Goal: Transaction & Acquisition: Purchase product/service

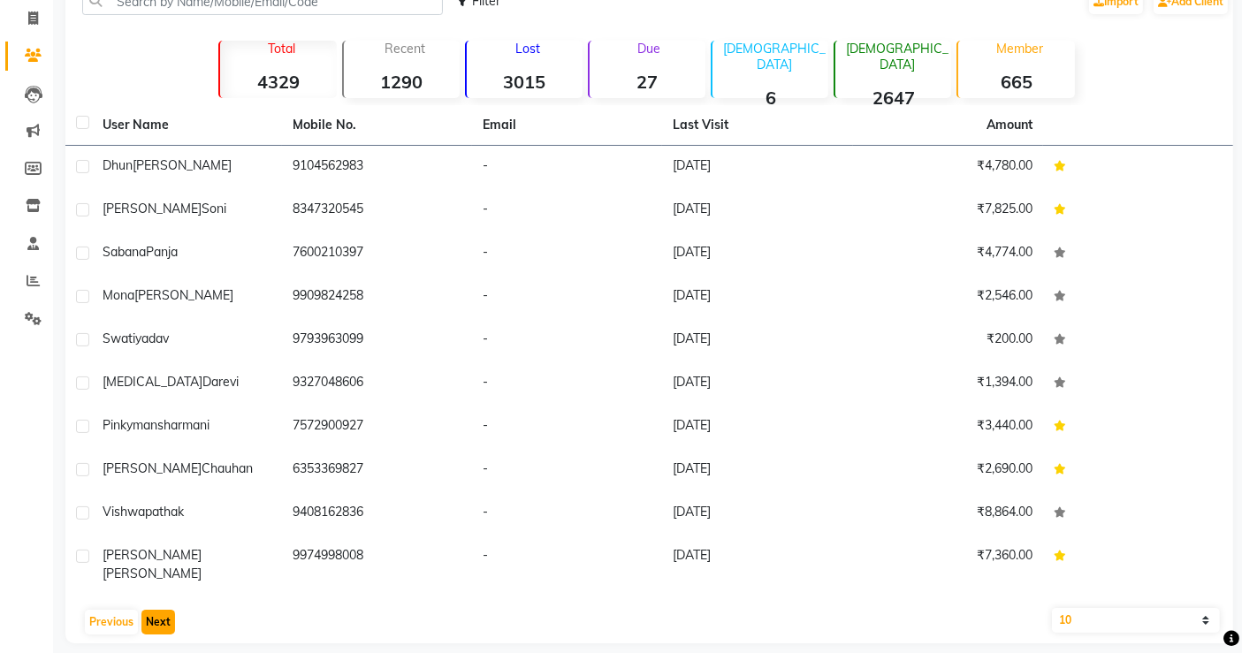
click at [155, 610] on button "Next" at bounding box center [158, 622] width 34 height 25
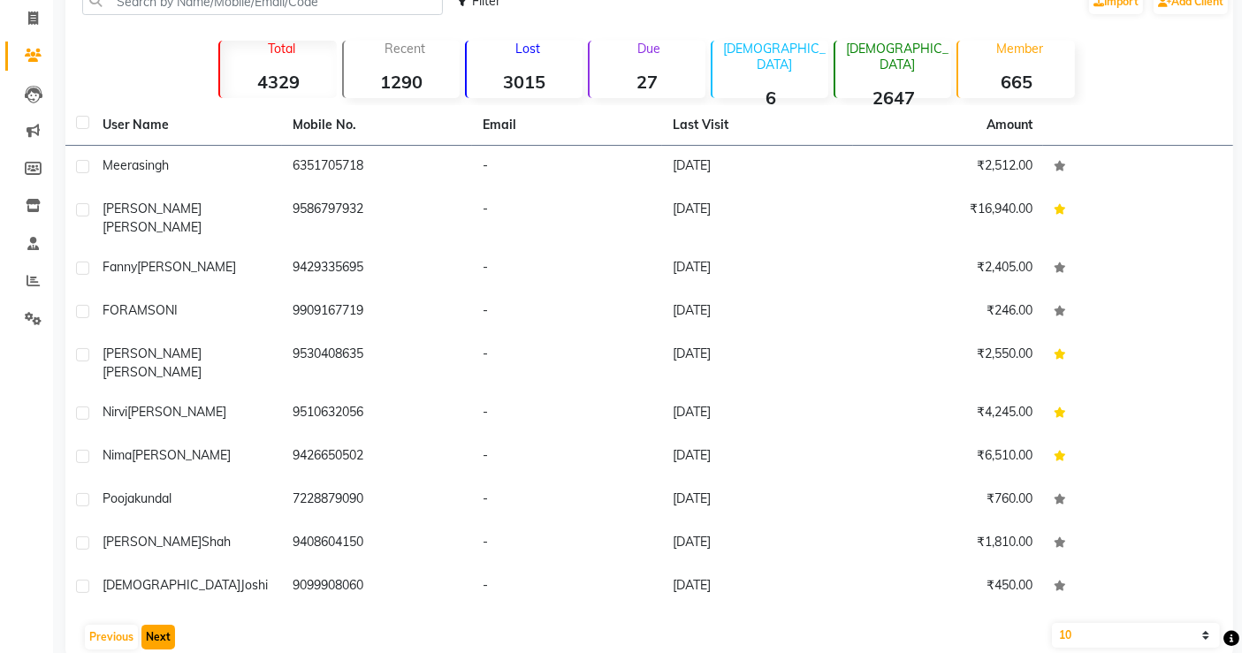
click at [155, 625] on button "Next" at bounding box center [158, 637] width 34 height 25
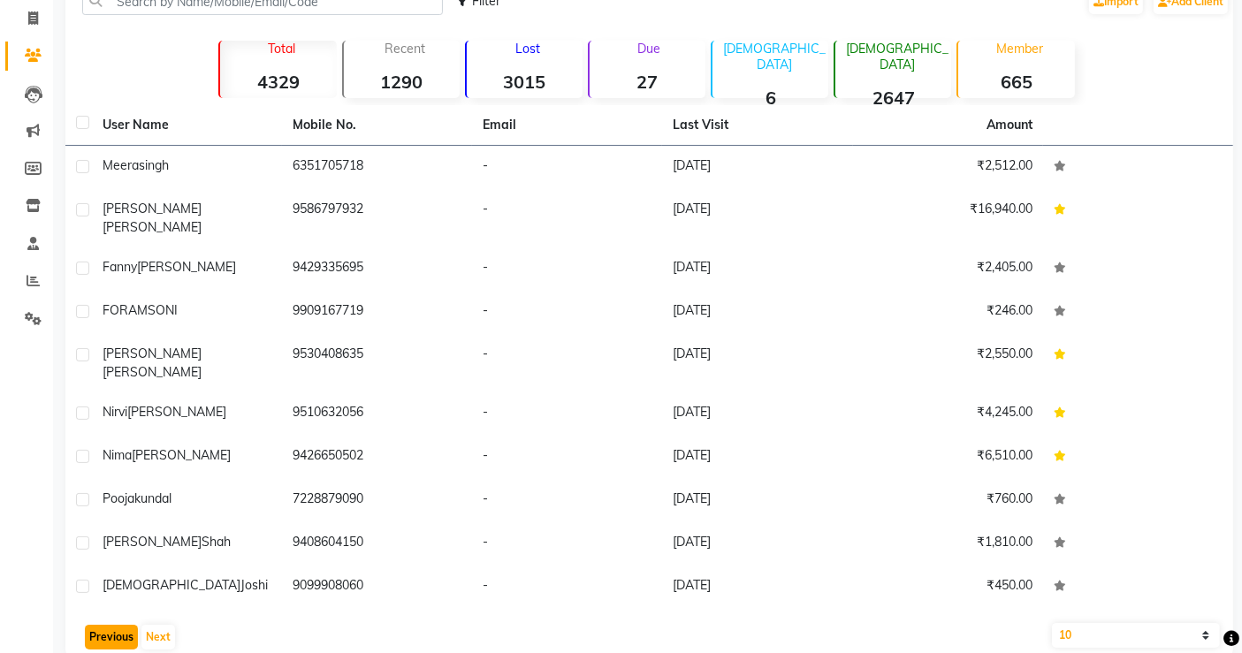
click at [88, 625] on button "Previous" at bounding box center [111, 637] width 53 height 25
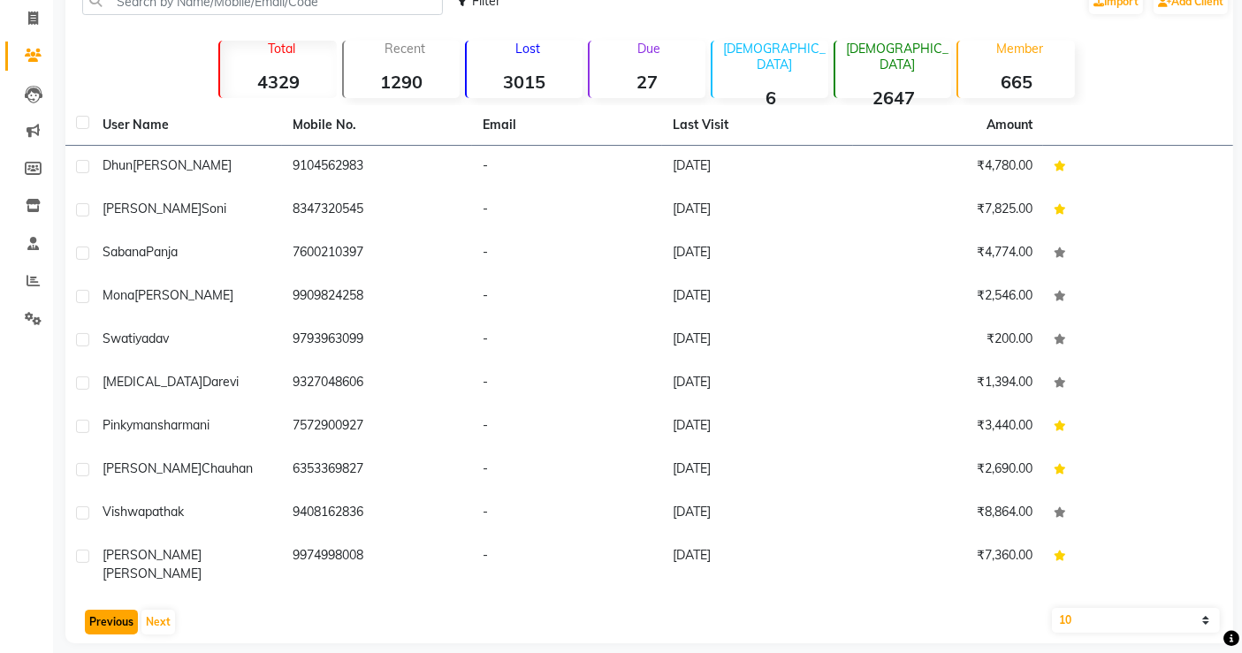
click at [88, 610] on button "Previous" at bounding box center [111, 622] width 53 height 25
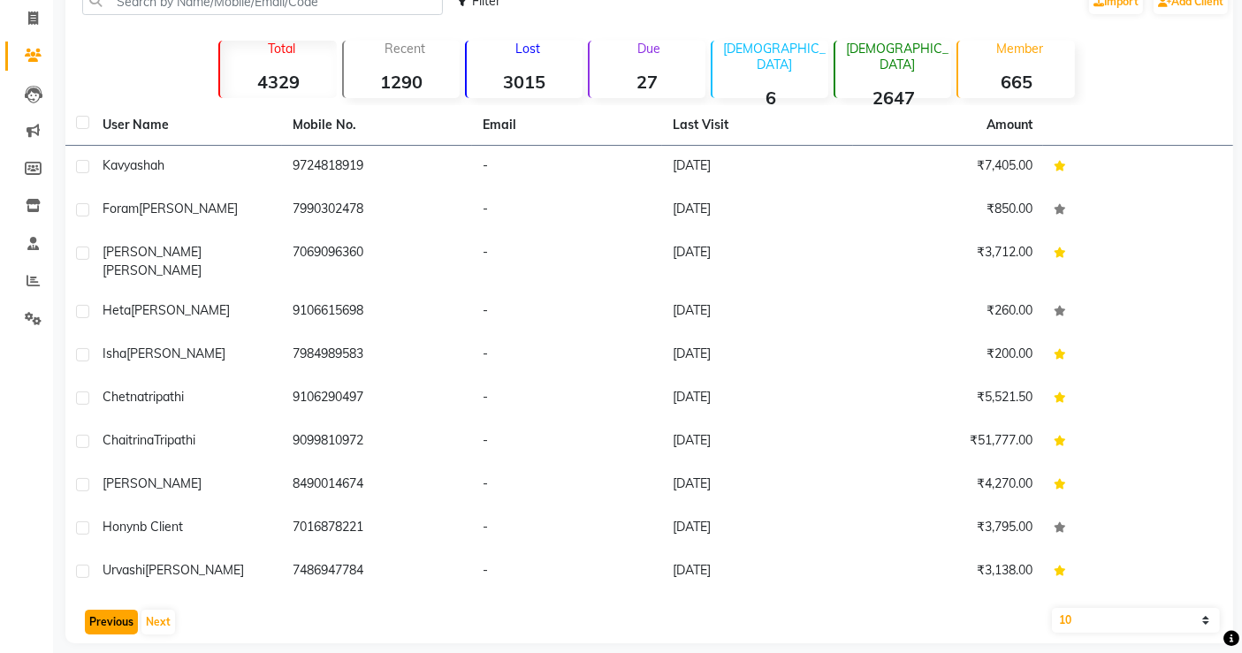
click at [88, 610] on button "Previous" at bounding box center [111, 622] width 53 height 25
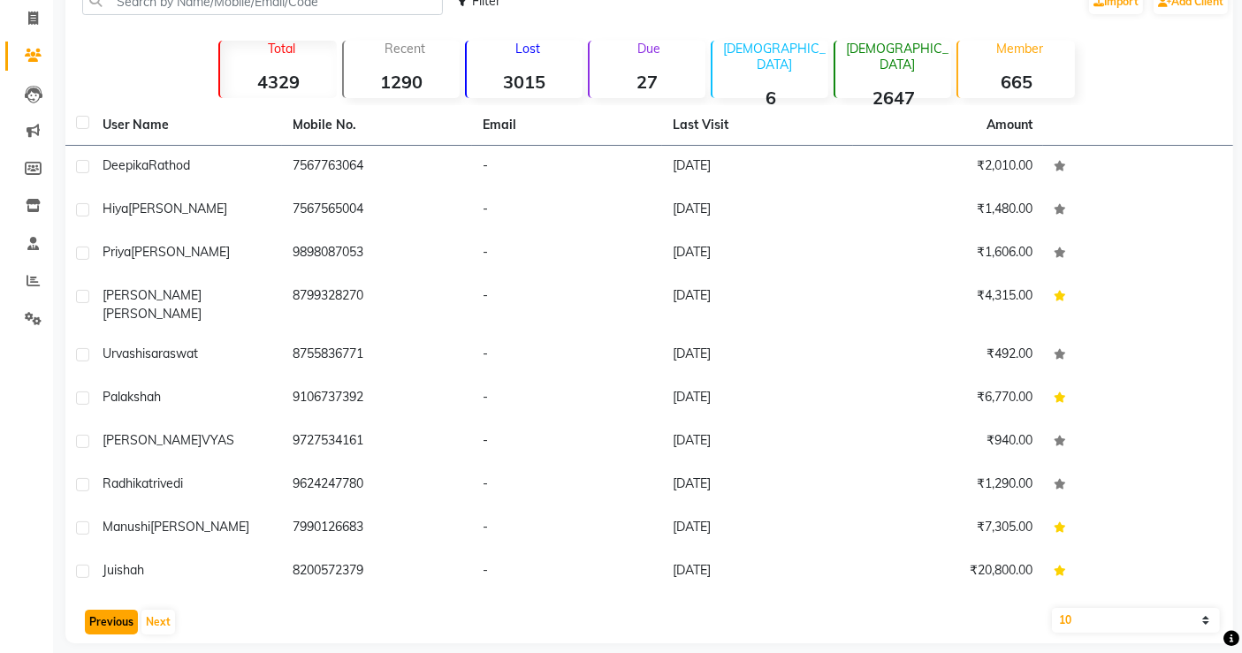
click at [88, 610] on button "Previous" at bounding box center [111, 622] width 53 height 25
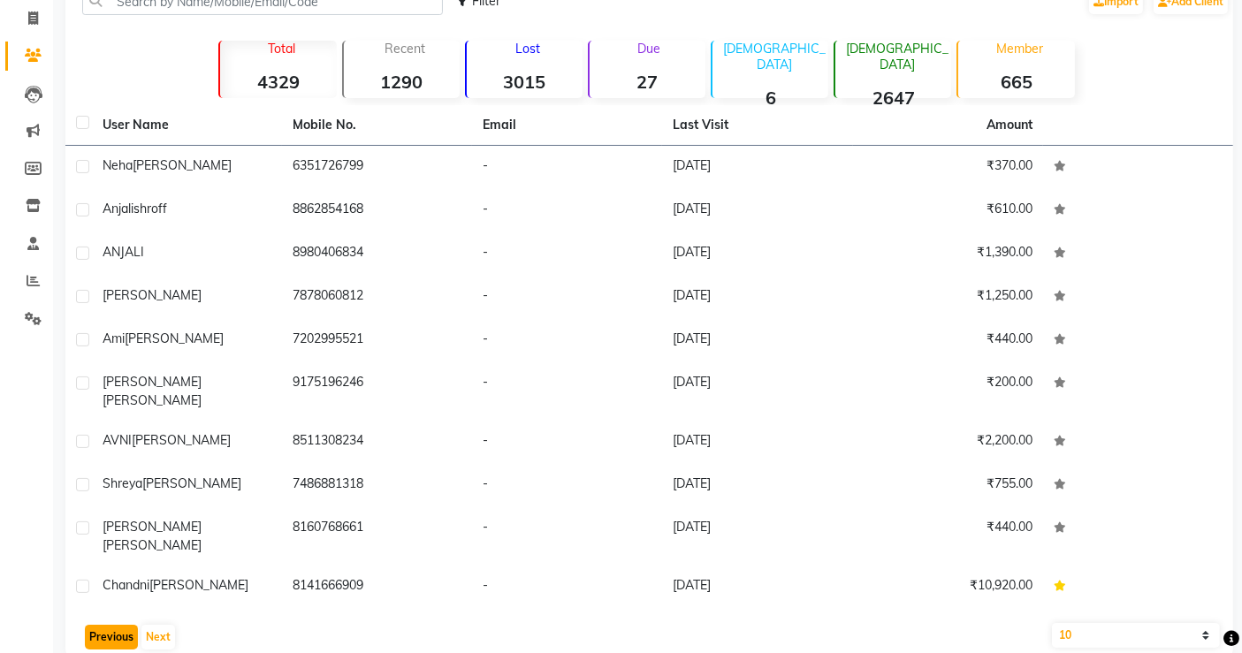
click at [88, 625] on button "Previous" at bounding box center [111, 637] width 53 height 25
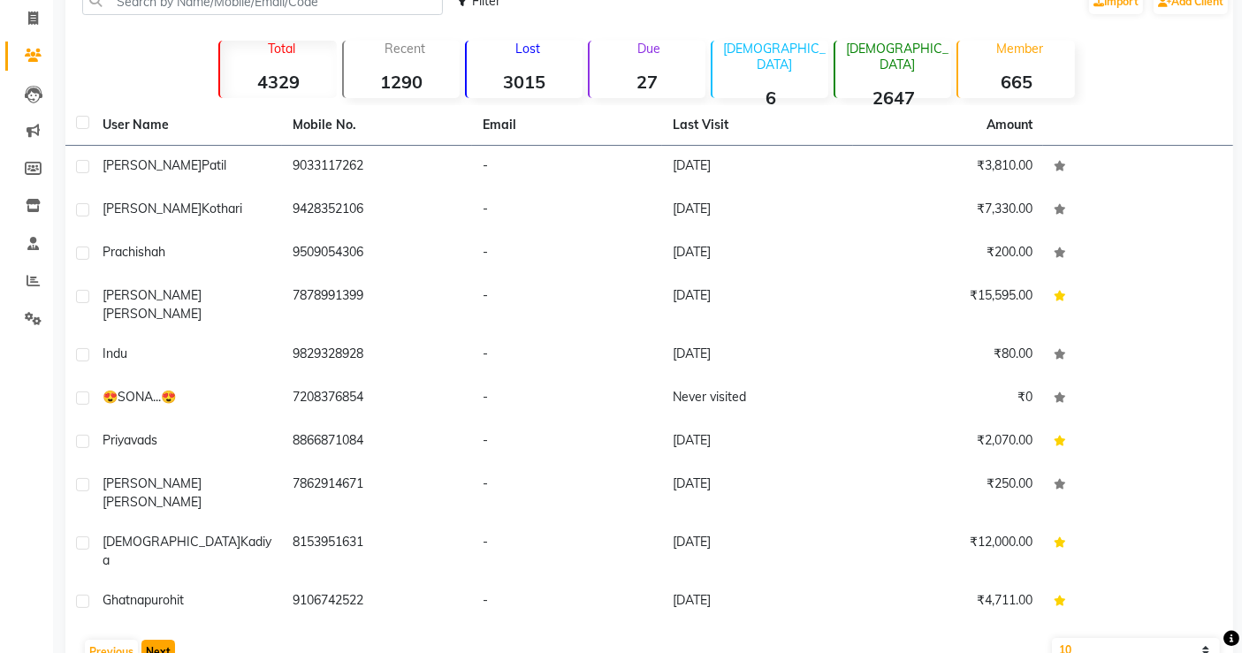
click at [153, 640] on button "Next" at bounding box center [158, 652] width 34 height 25
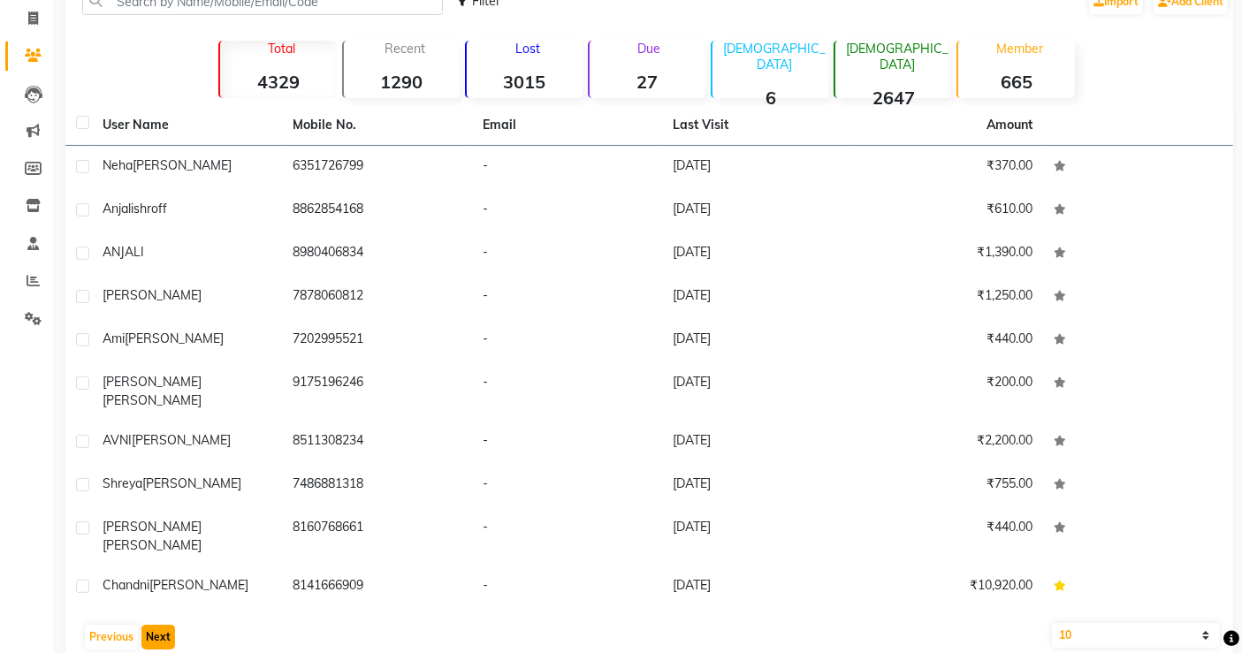
click at [156, 625] on button "Next" at bounding box center [158, 637] width 34 height 25
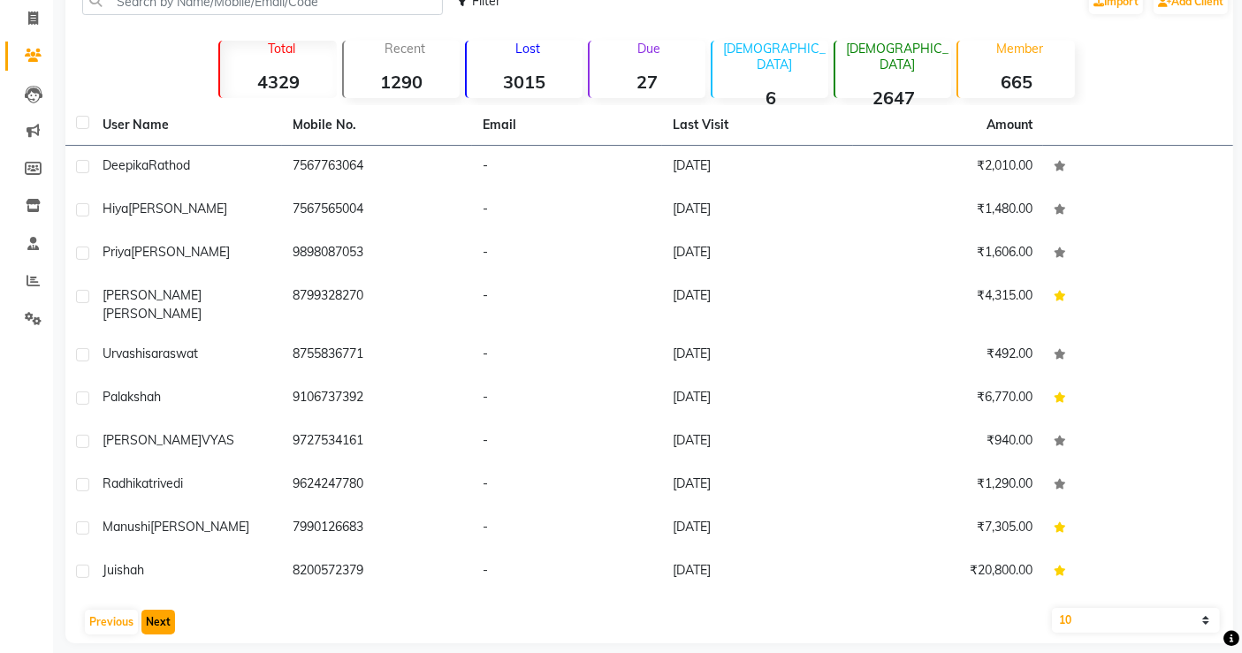
click at [166, 613] on button "Next" at bounding box center [158, 622] width 34 height 25
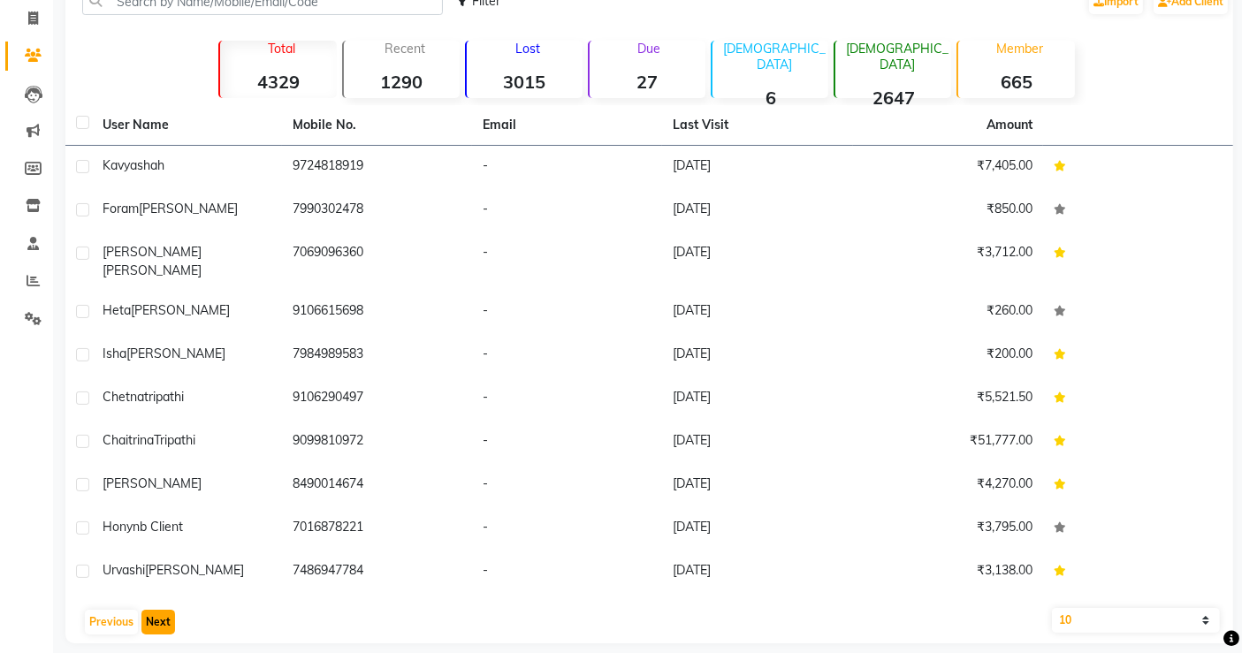
click at [164, 610] on button "Next" at bounding box center [158, 622] width 34 height 25
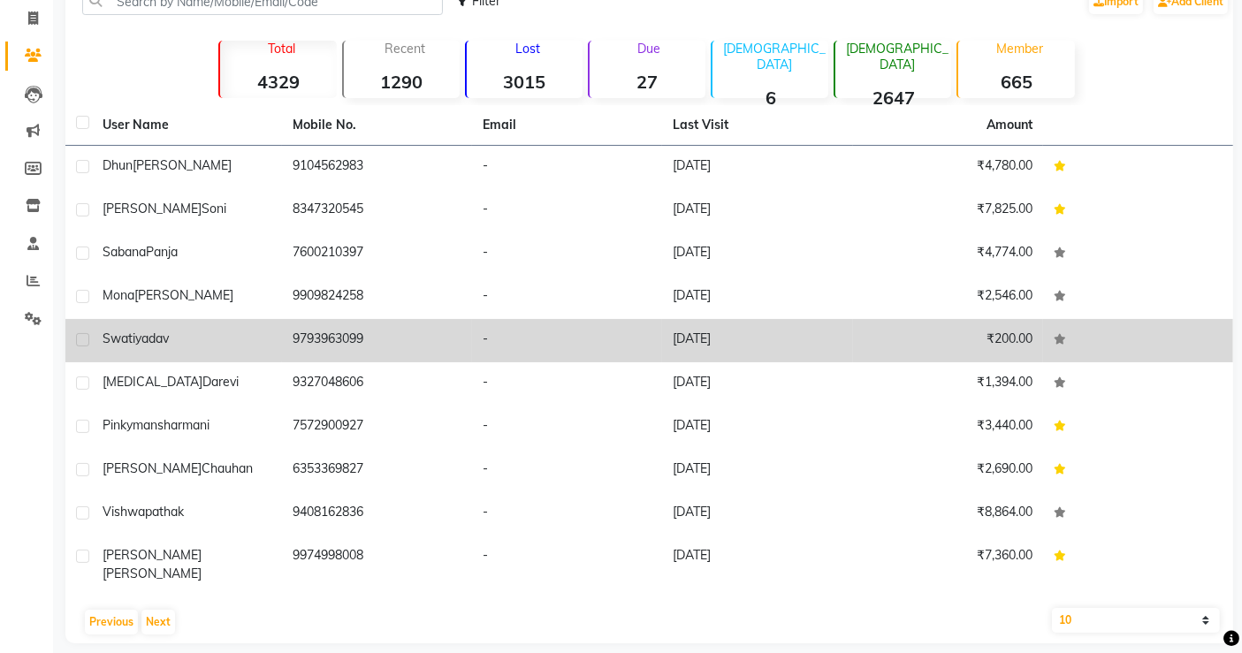
click at [325, 347] on td "9793963099" at bounding box center [377, 340] width 190 height 43
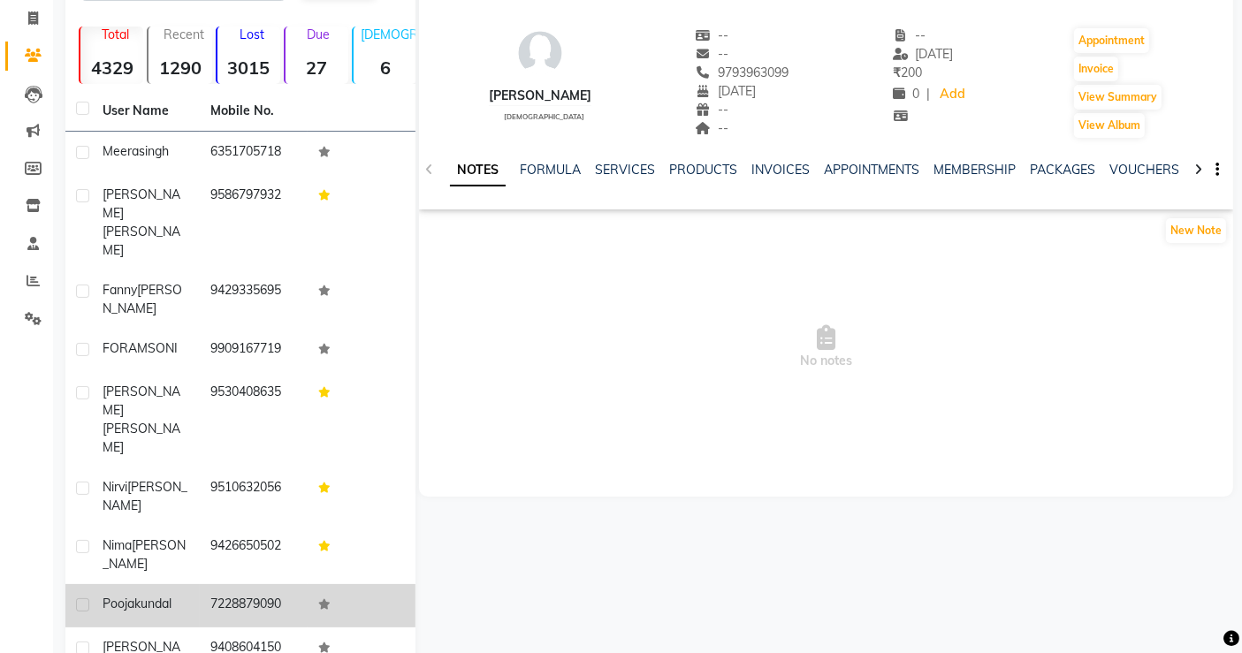
click at [260, 584] on td "7228879090" at bounding box center [254, 605] width 108 height 43
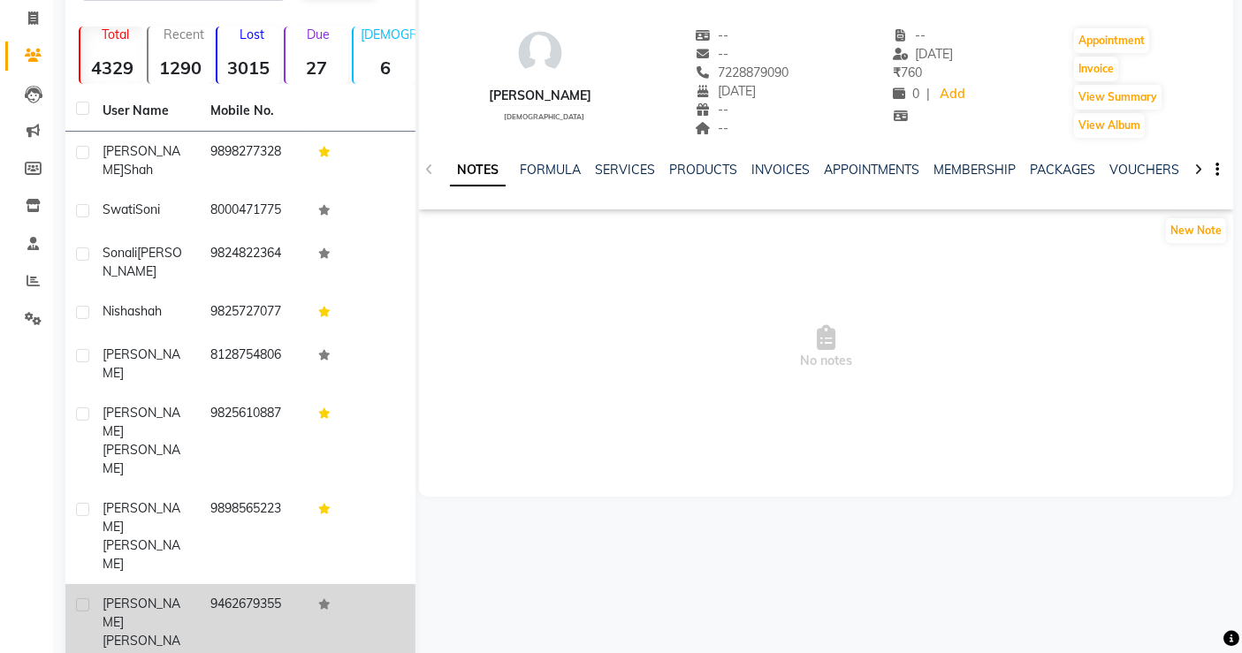
click at [259, 584] on td "9462679355" at bounding box center [254, 631] width 108 height 95
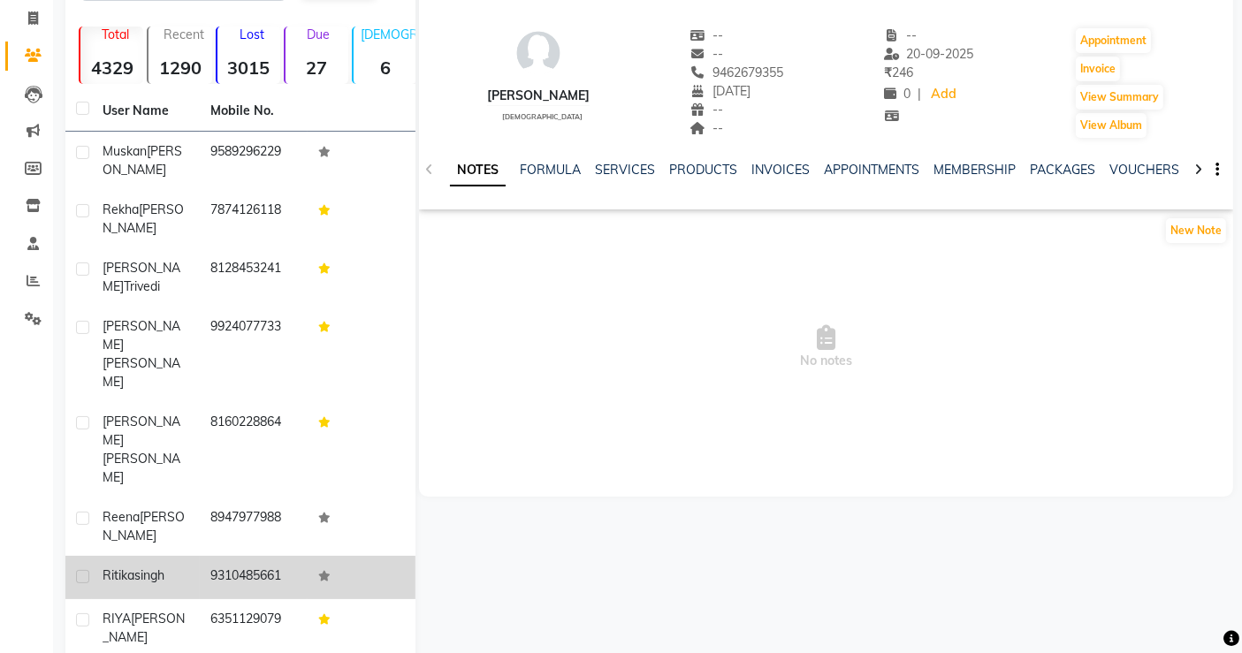
click at [242, 556] on td "9310485661" at bounding box center [254, 577] width 108 height 43
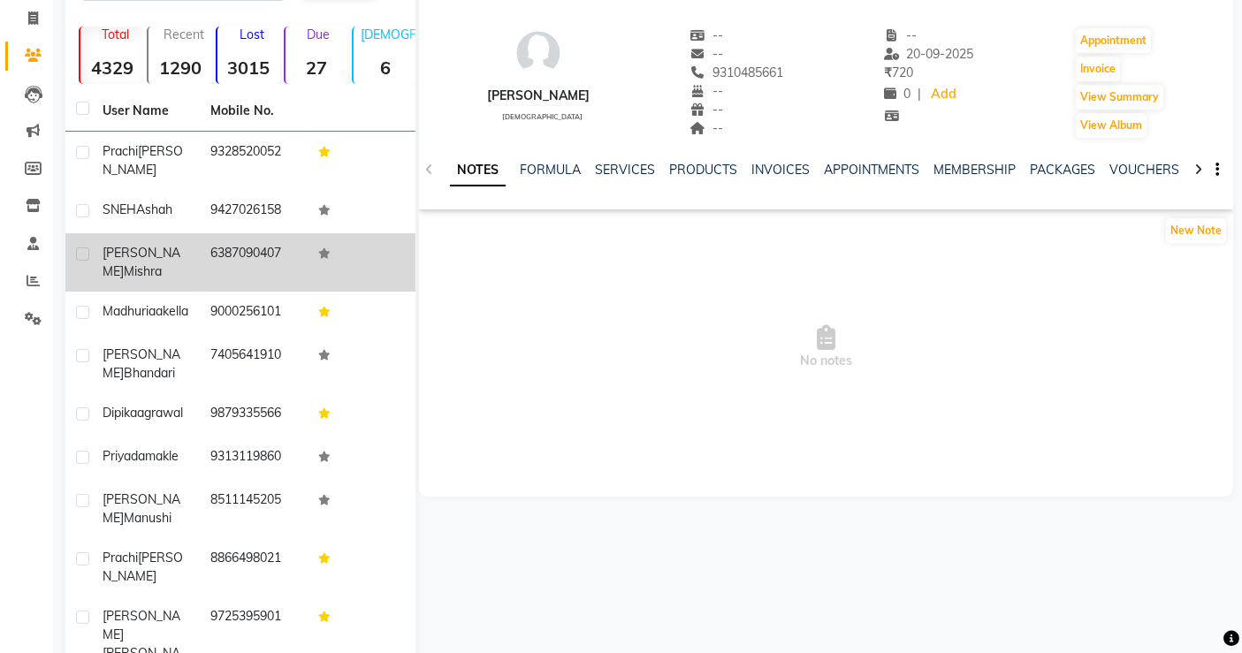
click at [285, 244] on td "6387090407" at bounding box center [254, 262] width 108 height 58
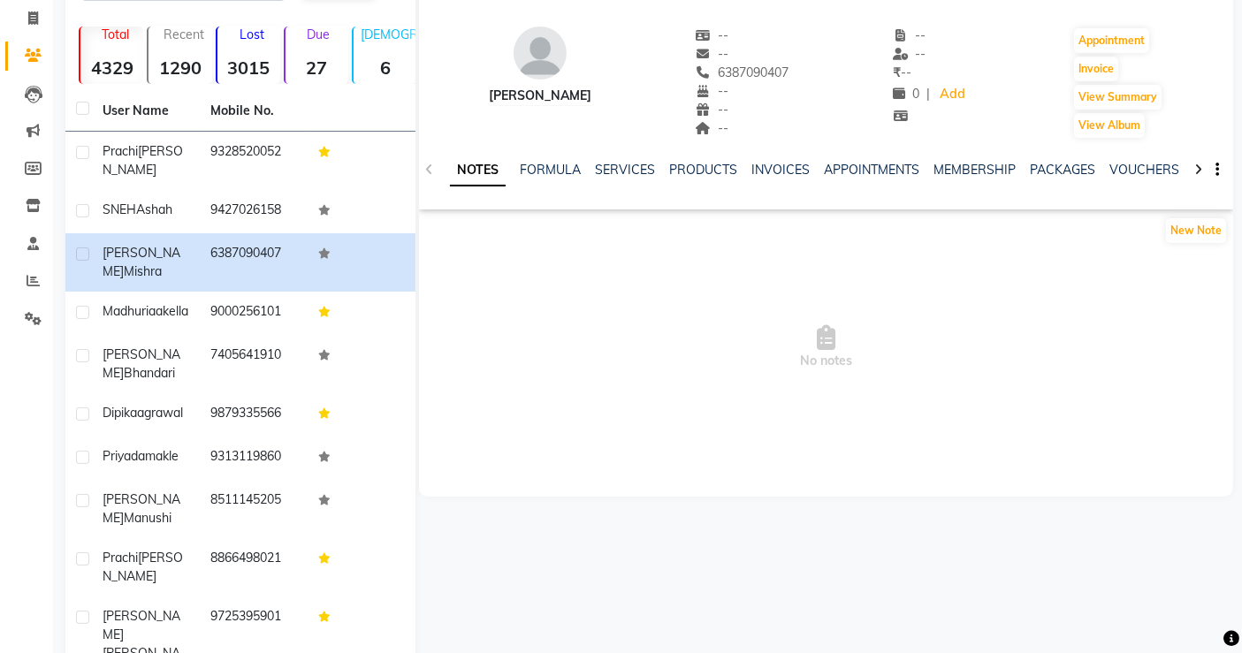
scroll to position [15, 0]
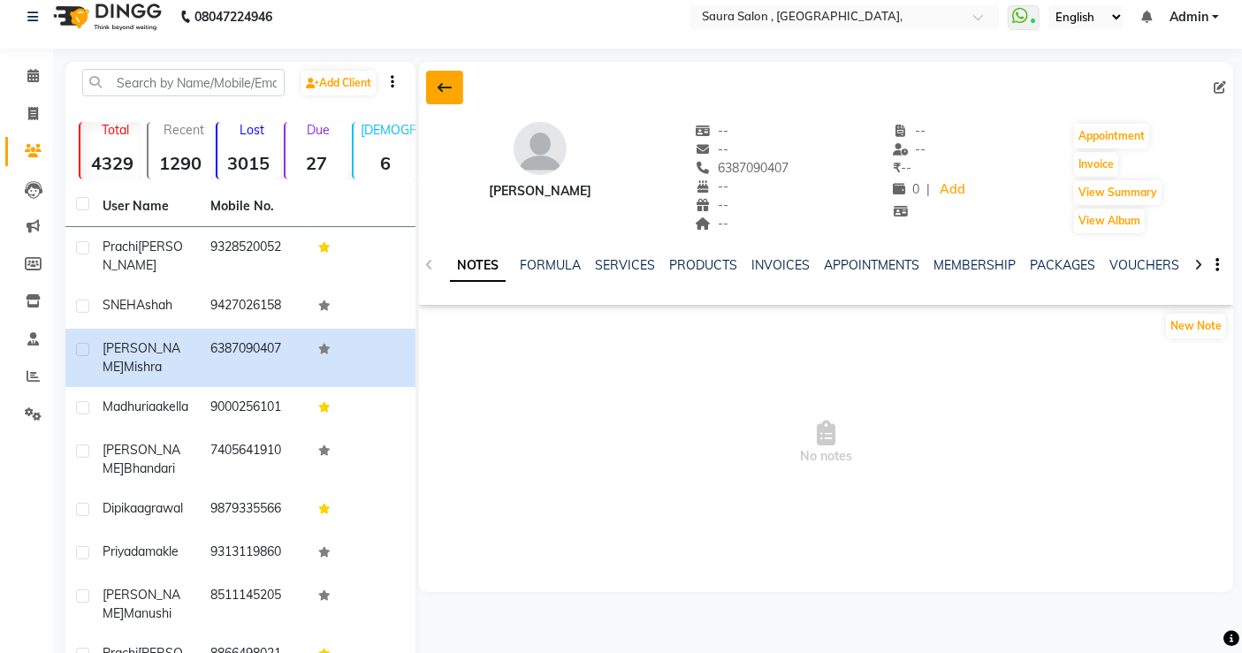
click at [450, 85] on icon at bounding box center [445, 87] width 14 height 14
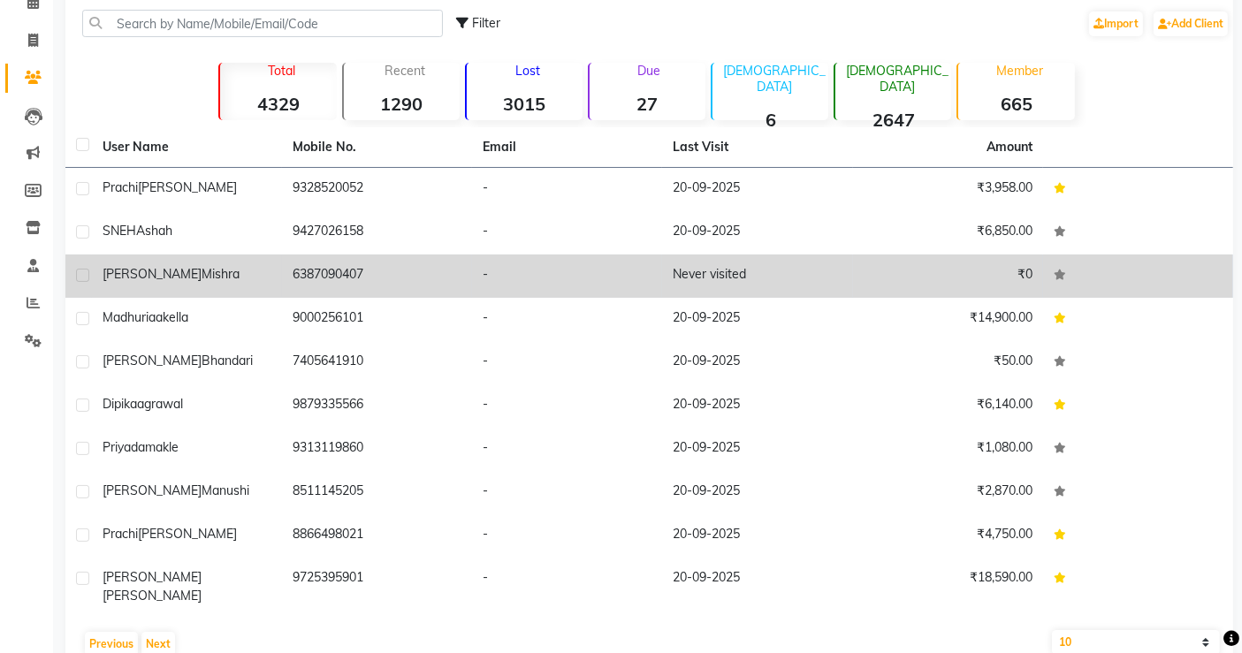
scroll to position [110, 0]
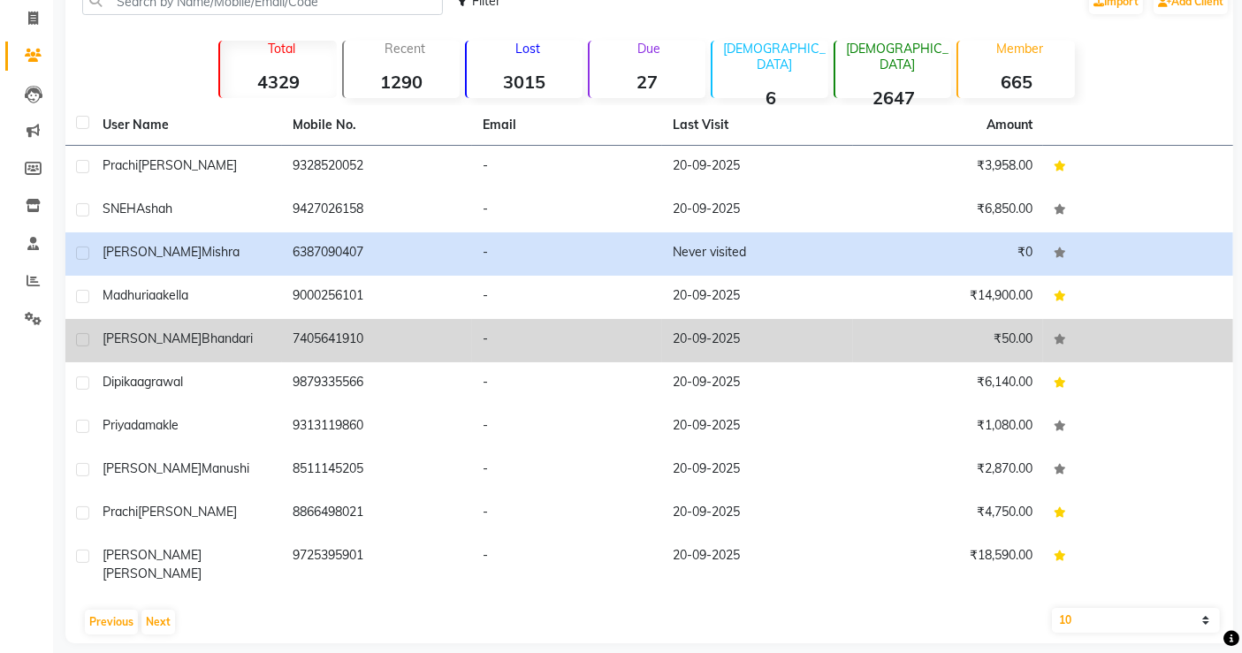
click at [380, 341] on td "7405641910" at bounding box center [377, 340] width 190 height 43
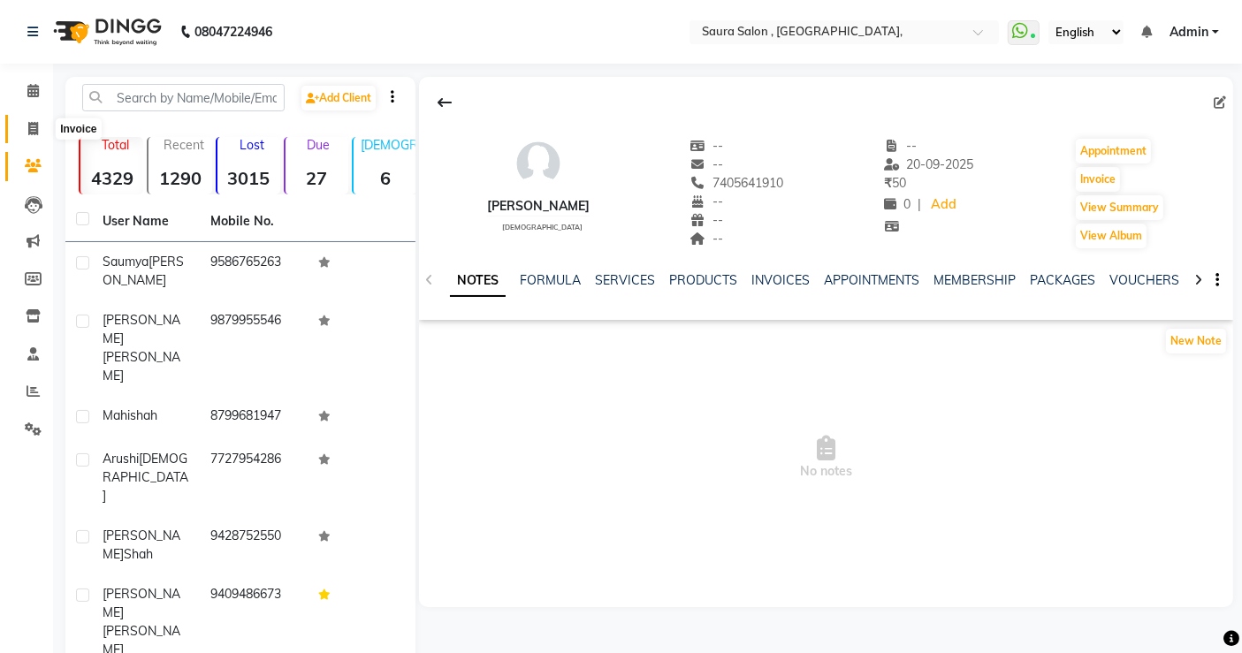
click at [30, 119] on span at bounding box center [33, 129] width 31 height 20
select select "service"
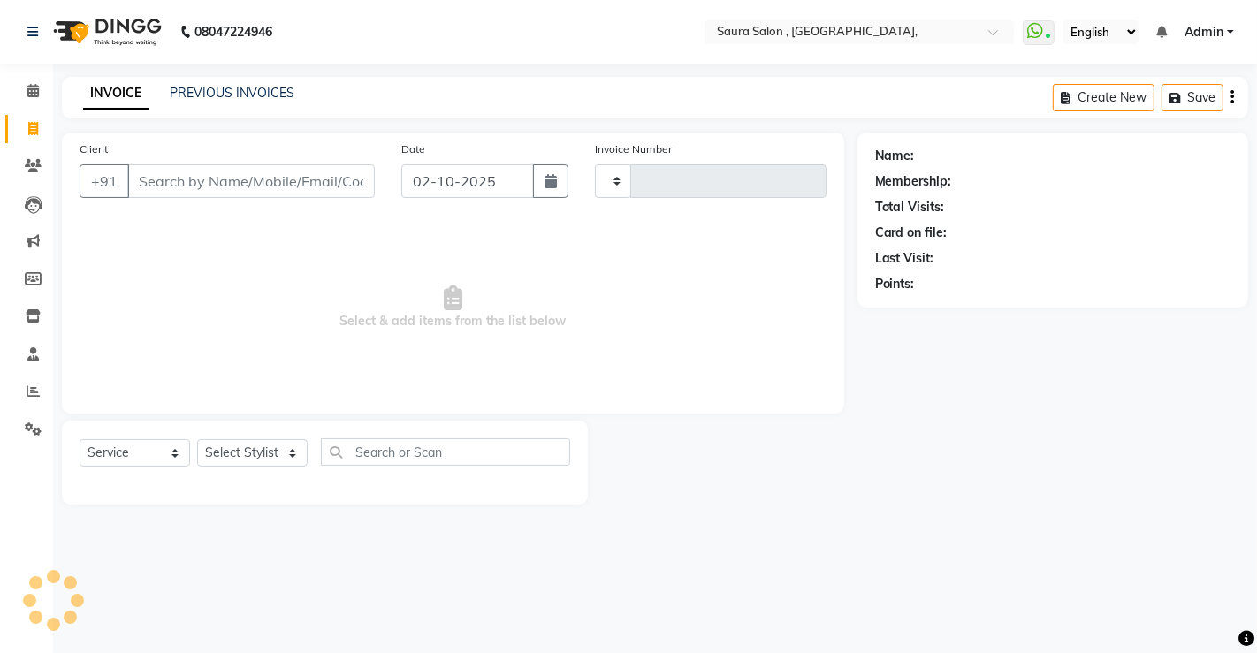
type input "5949"
select select "6963"
click at [195, 193] on input "Client" at bounding box center [250, 181] width 247 height 34
select select "57428"
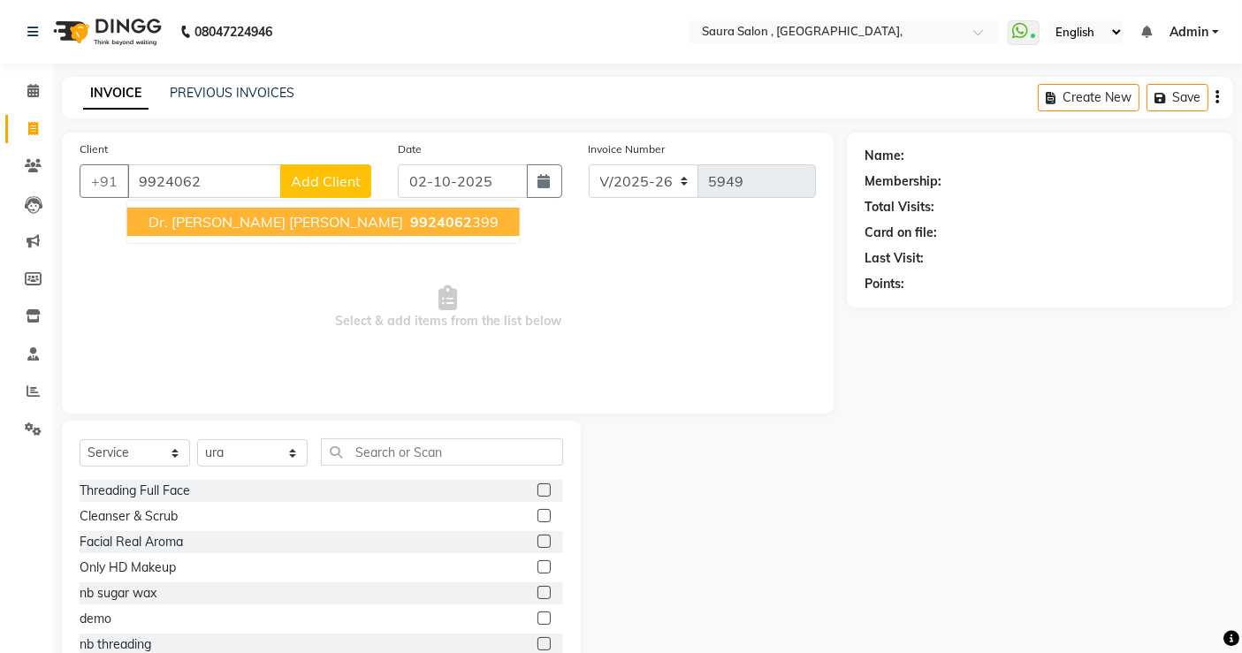
click at [207, 220] on span "dr. devanshi dave" at bounding box center [275, 222] width 255 height 18
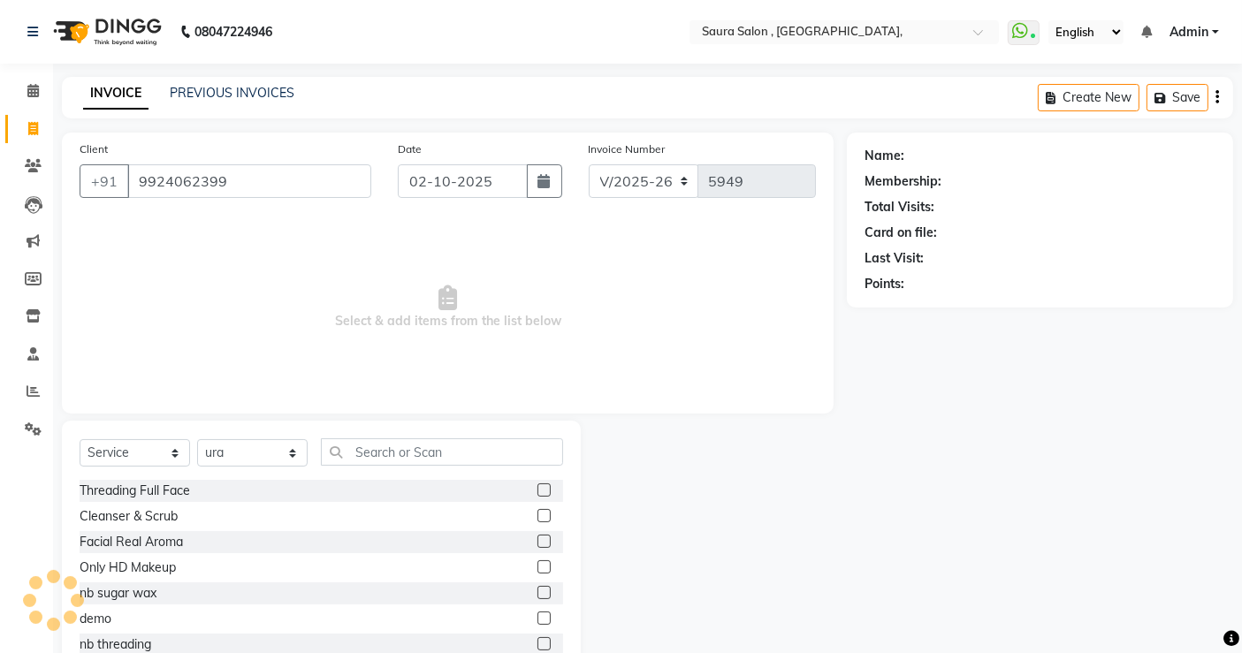
type input "9924062399"
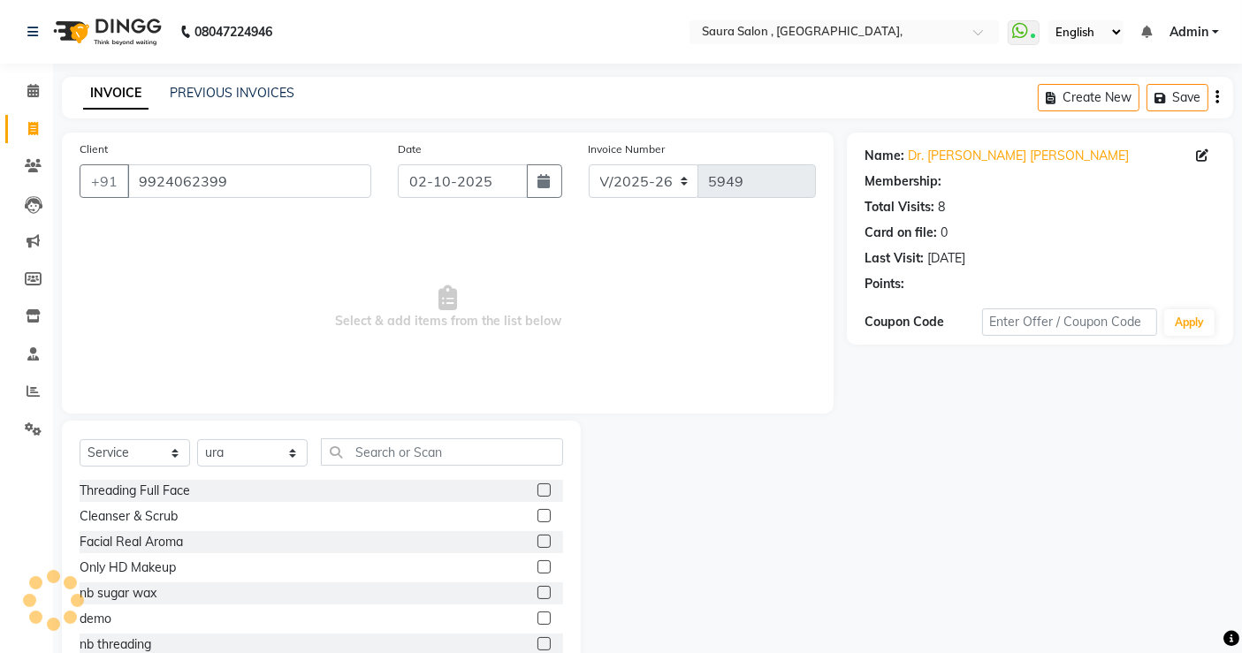
select select "1: Object"
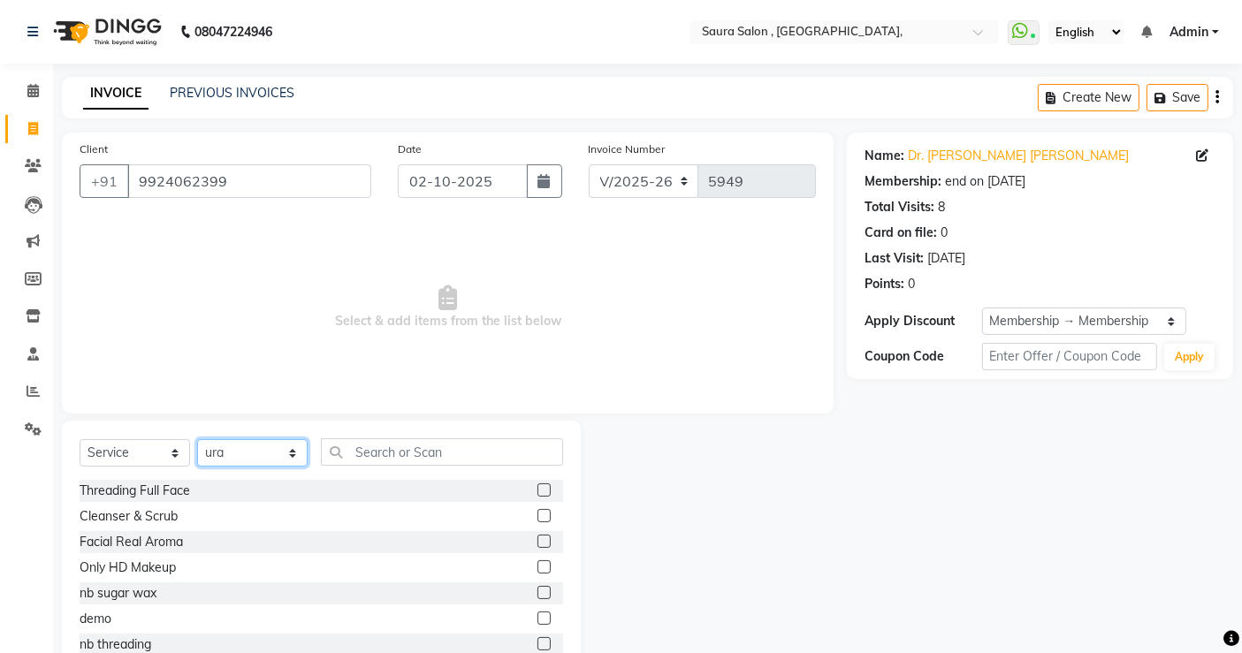
click at [256, 460] on select "Select Stylist archana asha [PERSON_NAME] deepika [PERSON_NAME] [PERSON_NAME] […" at bounding box center [252, 452] width 110 height 27
select select "67661"
click at [197, 439] on select "Select Stylist archana asha [PERSON_NAME] deepika [PERSON_NAME] [PERSON_NAME] […" at bounding box center [252, 452] width 110 height 27
click at [402, 437] on div "Select Service Product Membership Package Voucher Prepaid Gift Card Select Styl…" at bounding box center [321, 551] width 519 height 261
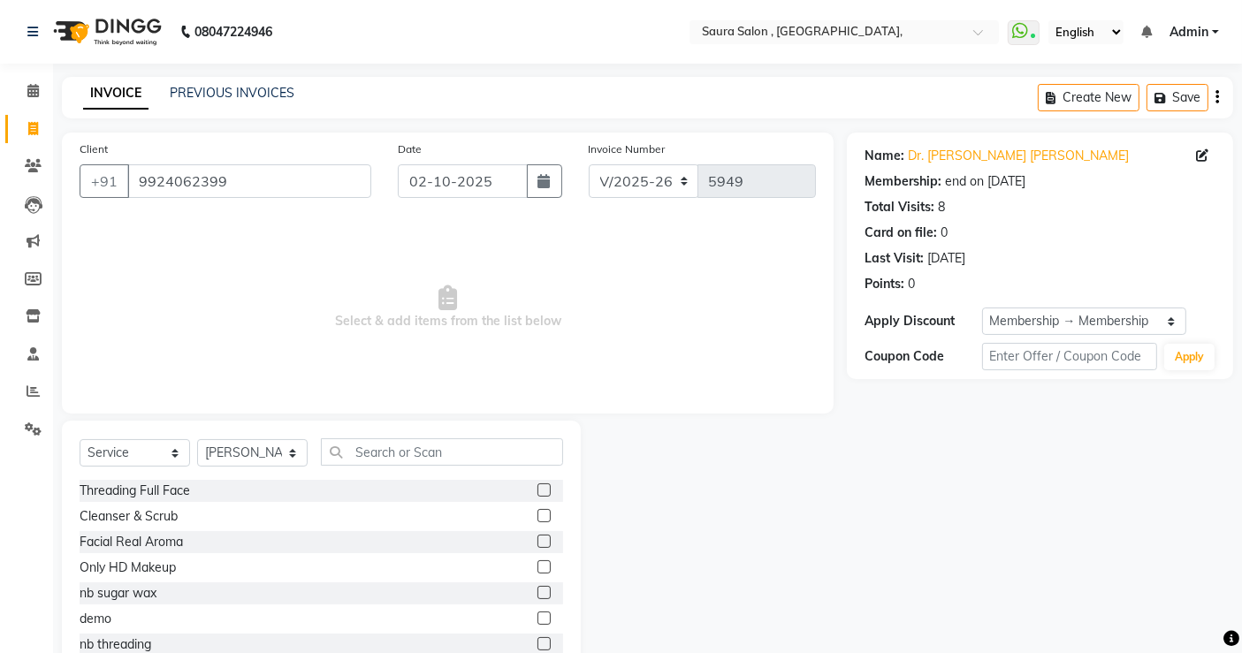
click at [402, 437] on div "Select Service Product Membership Package Voucher Prepaid Gift Card Select Styl…" at bounding box center [321, 551] width 519 height 261
click at [460, 451] on input "text" at bounding box center [442, 451] width 242 height 27
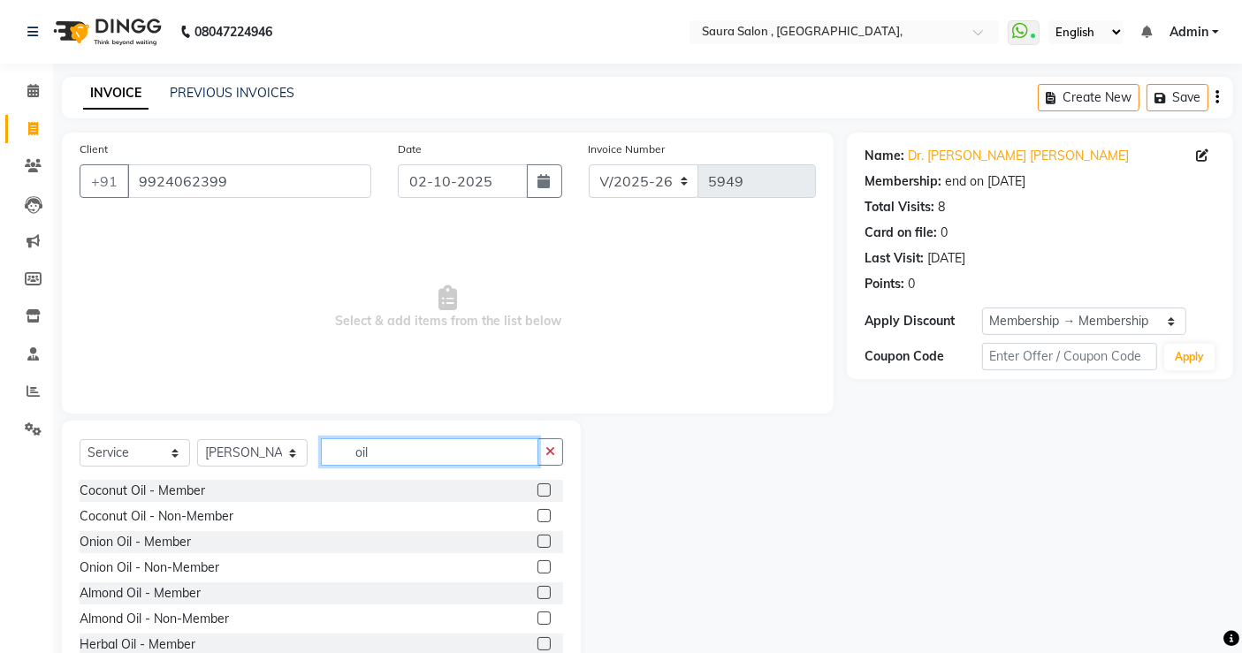
type input "oil"
click at [537, 491] on label at bounding box center [543, 489] width 13 height 13
click at [537, 491] on input "checkbox" at bounding box center [542, 490] width 11 height 11
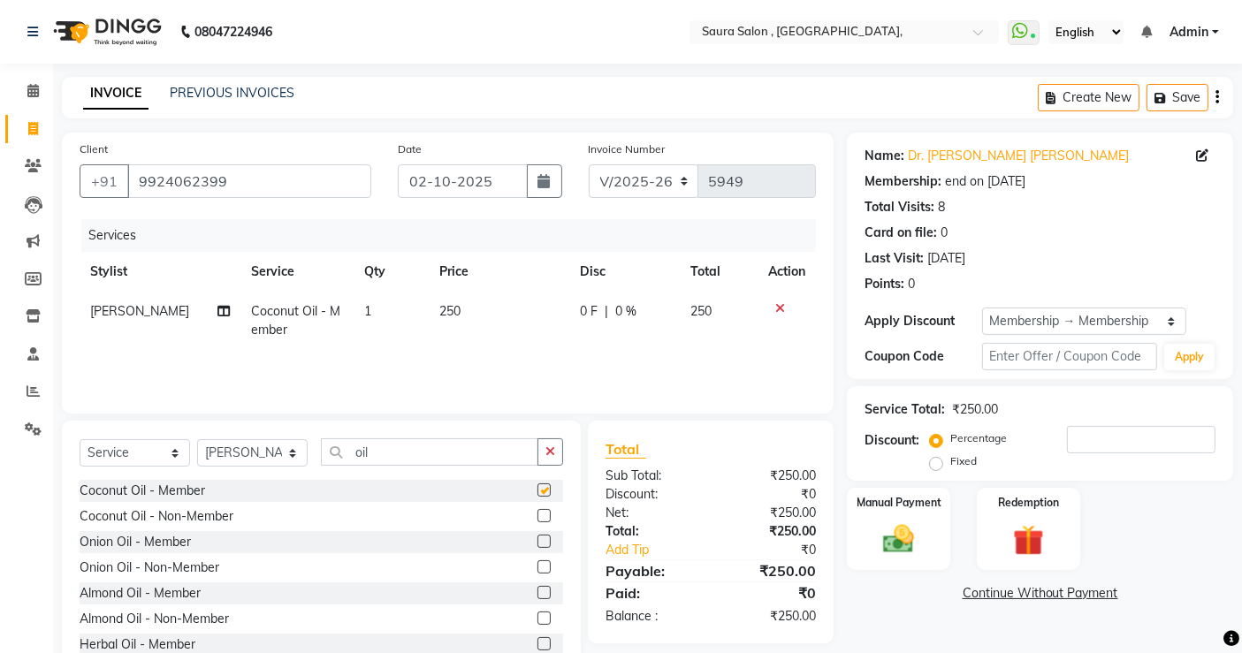
checkbox input "false"
click at [921, 537] on img at bounding box center [898, 539] width 53 height 37
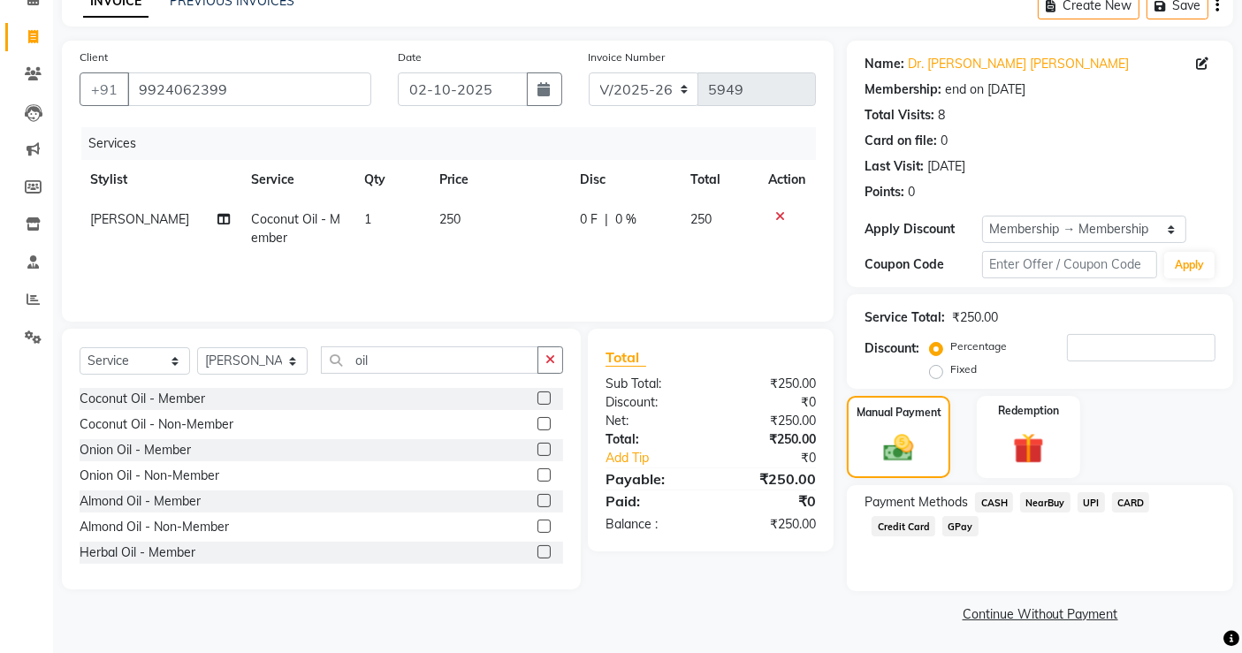
click at [1089, 498] on span "UPI" at bounding box center [1090, 502] width 27 height 20
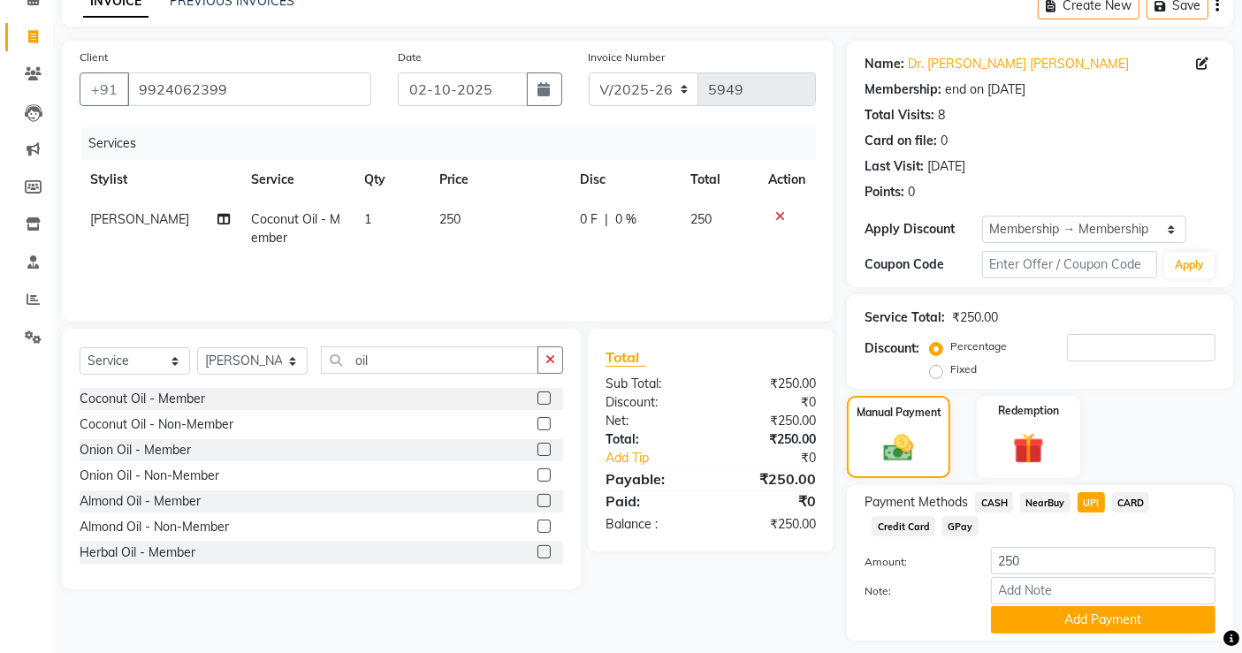
scroll to position [141, 0]
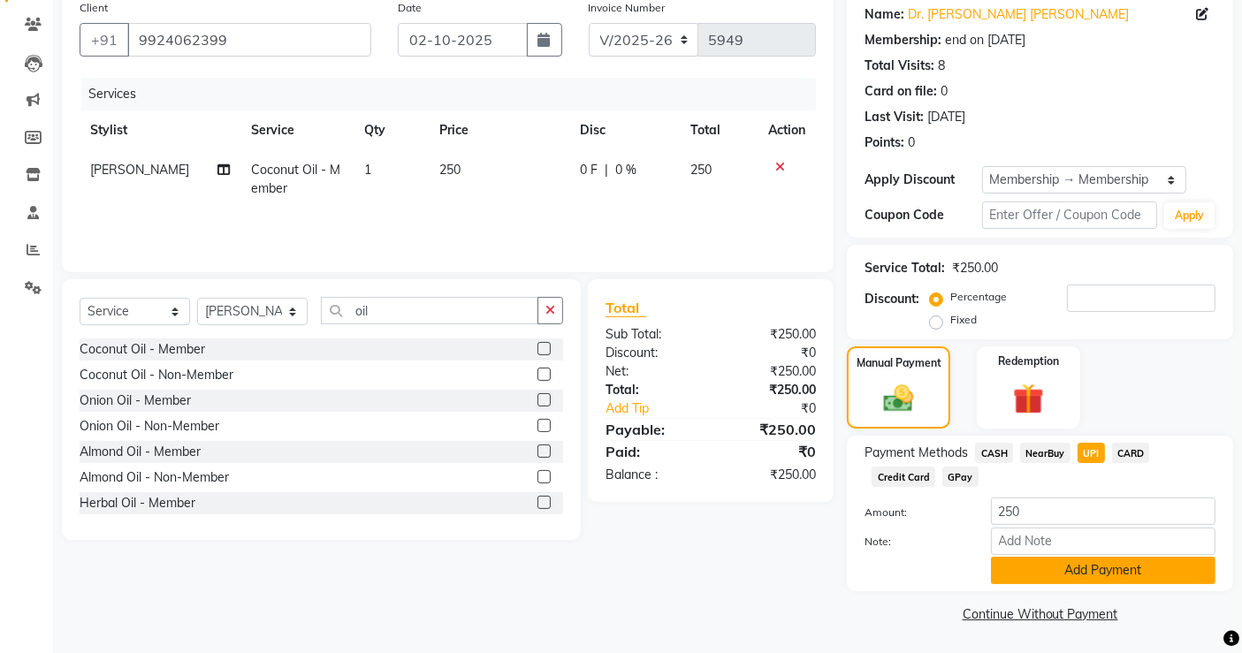
click at [1043, 567] on button "Add Payment" at bounding box center [1103, 570] width 225 height 27
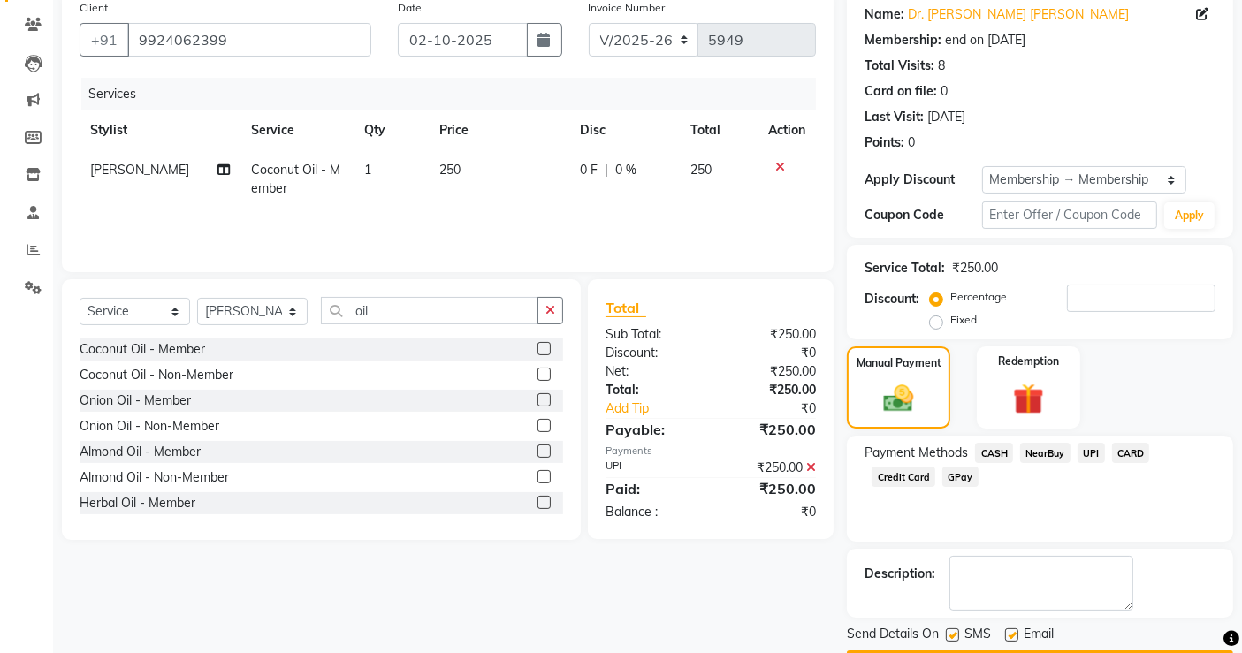
scroll to position [192, 0]
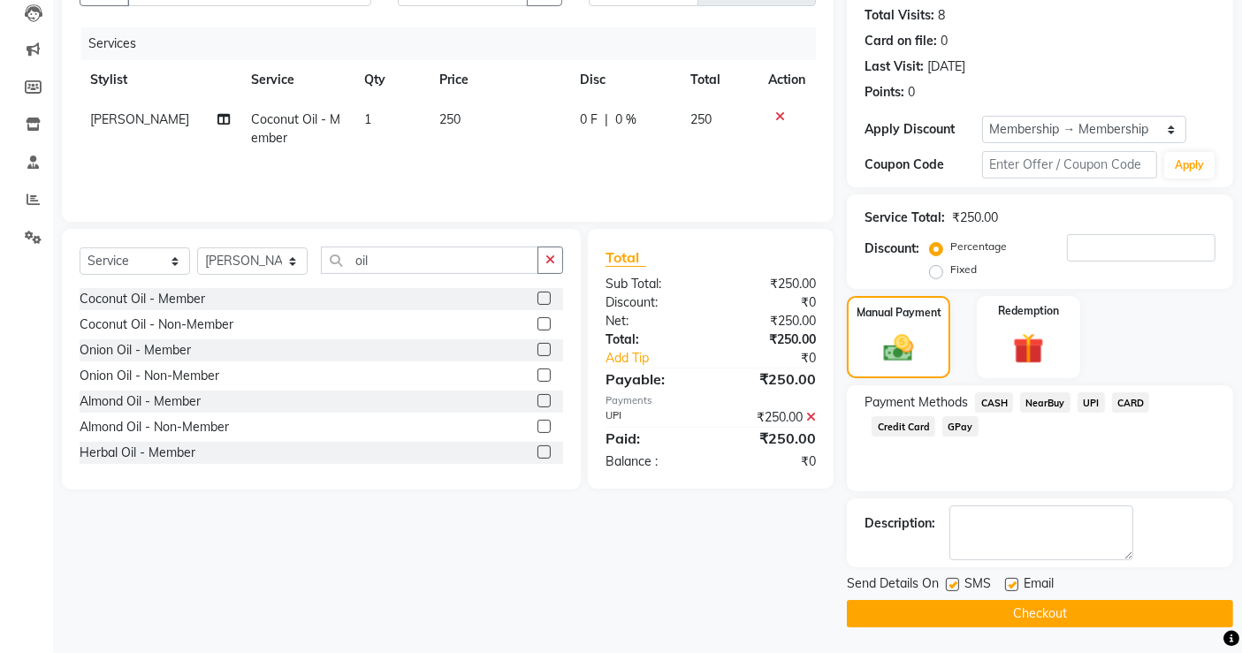
click at [1055, 609] on button "Checkout" at bounding box center [1040, 613] width 386 height 27
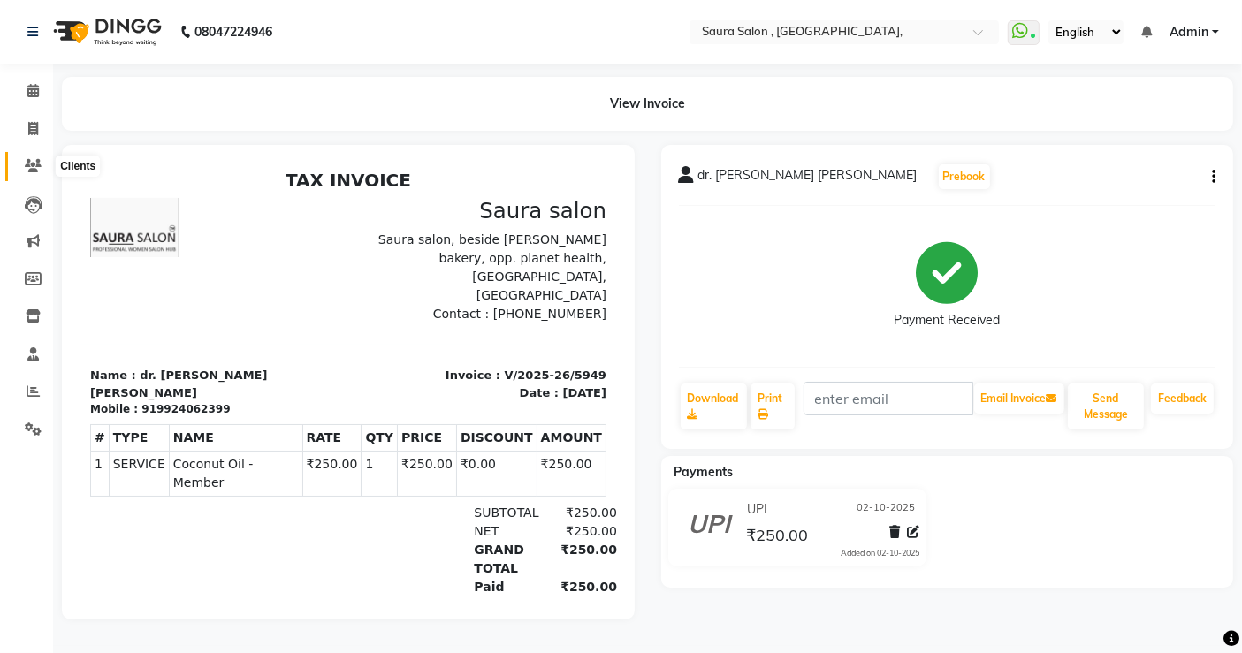
click at [28, 168] on icon at bounding box center [33, 165] width 17 height 13
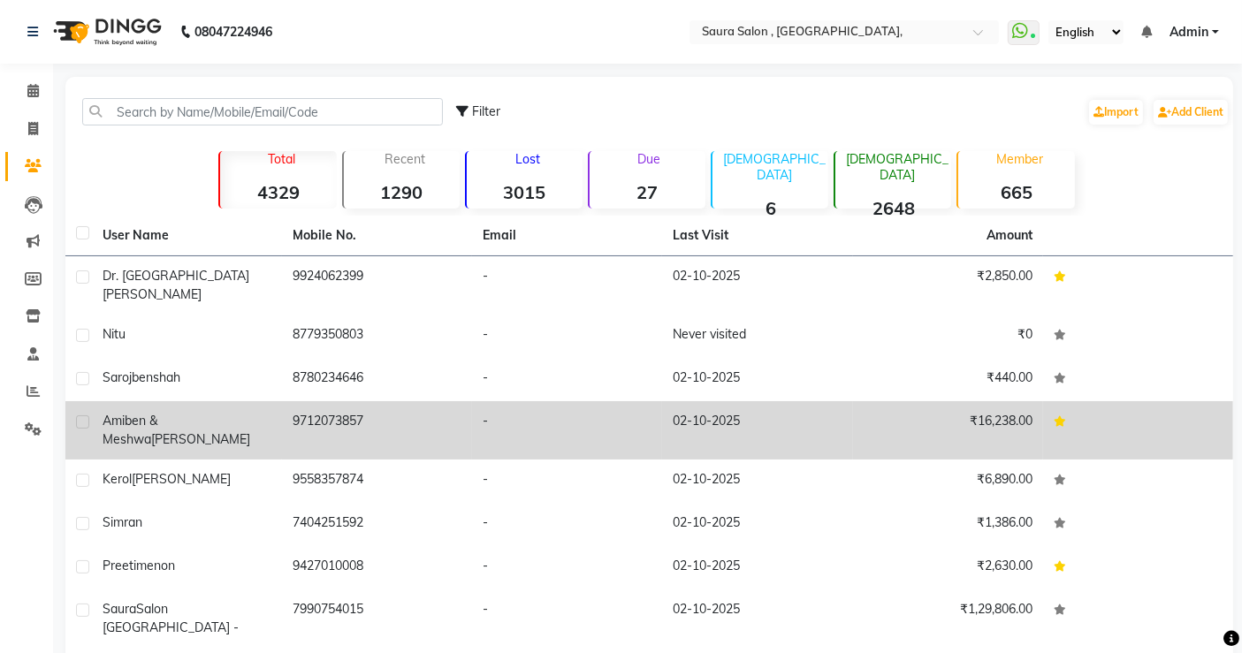
scroll to position [110, 0]
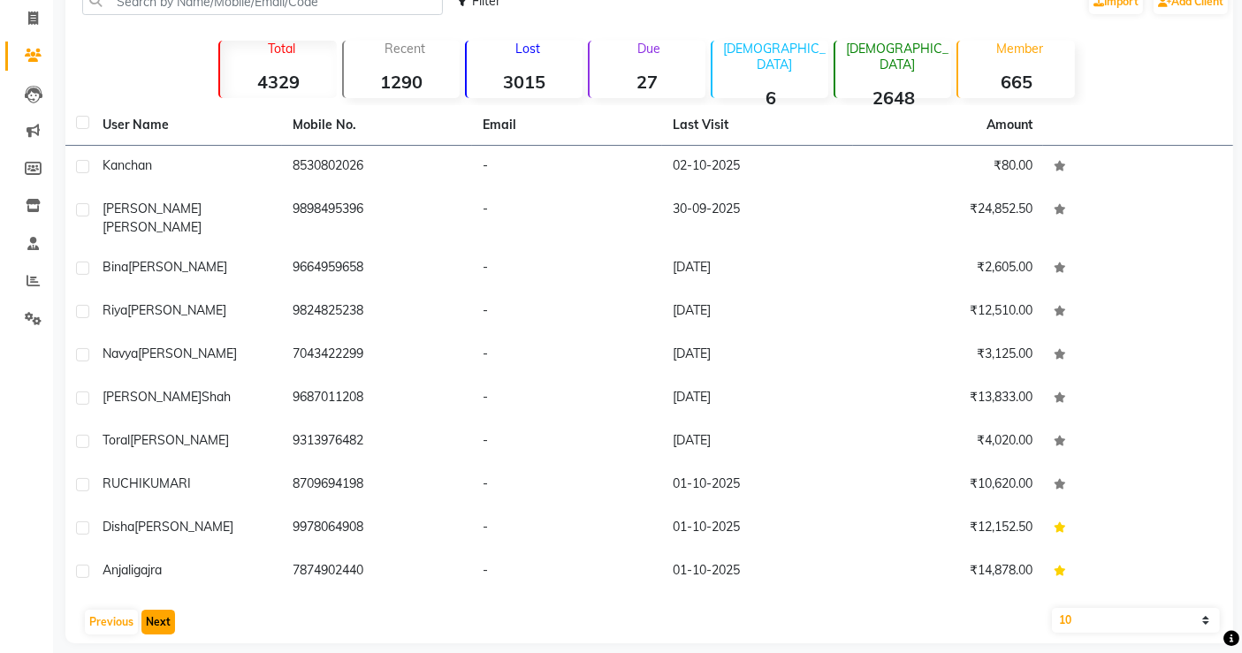
click at [164, 610] on button "Next" at bounding box center [158, 622] width 34 height 25
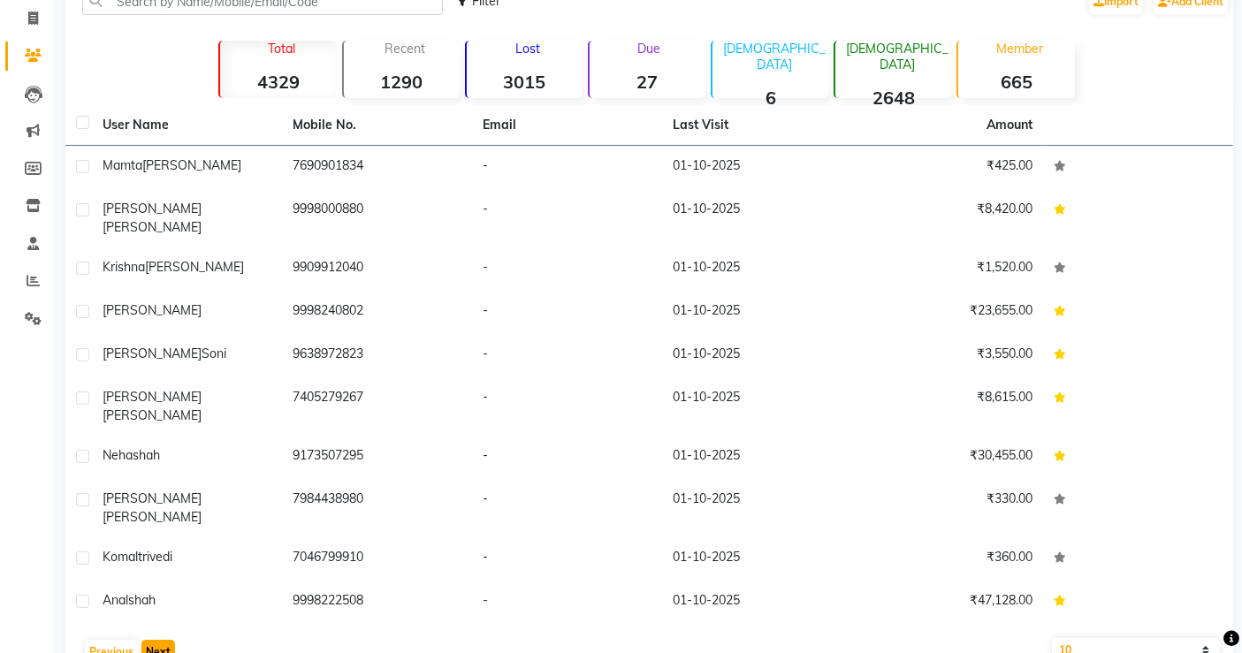
click at [164, 640] on button "Next" at bounding box center [158, 652] width 34 height 25
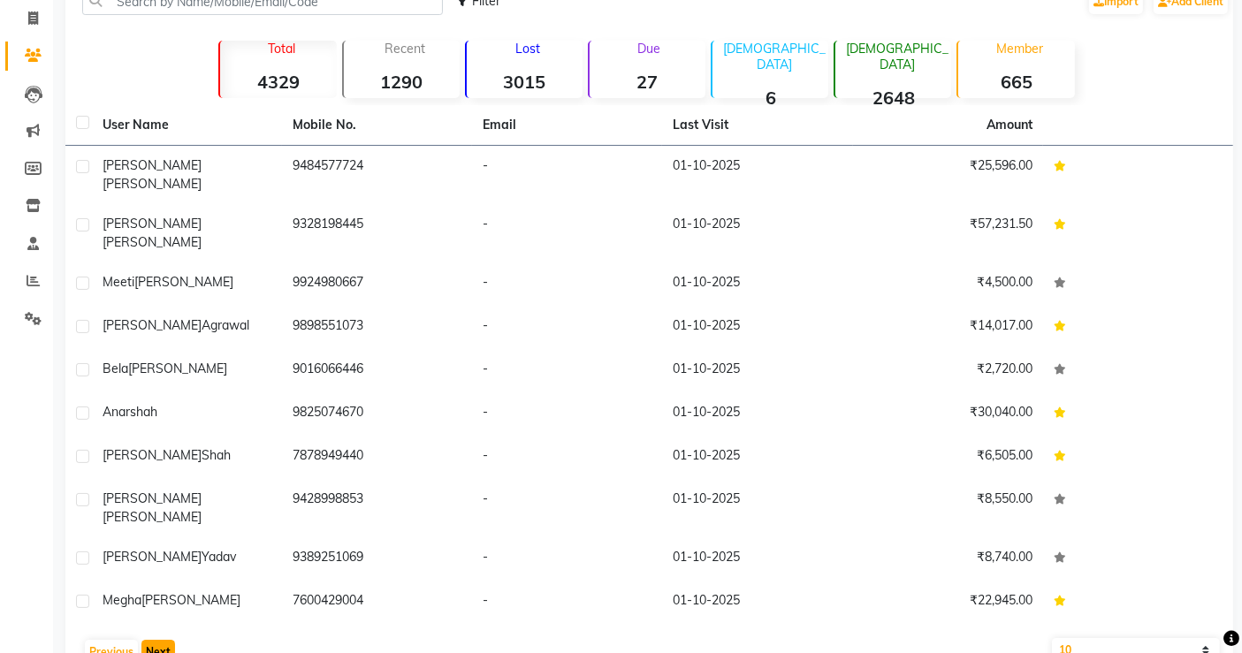
click at [164, 640] on button "Next" at bounding box center [158, 652] width 34 height 25
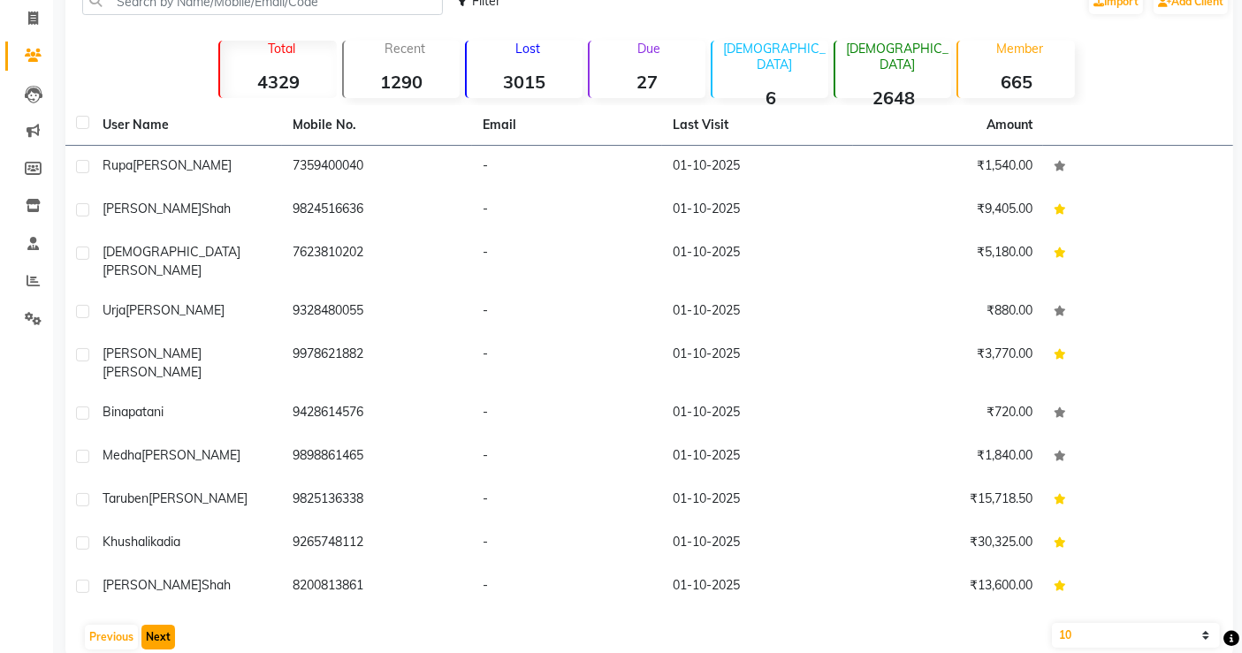
click at [164, 625] on button "Next" at bounding box center [158, 637] width 34 height 25
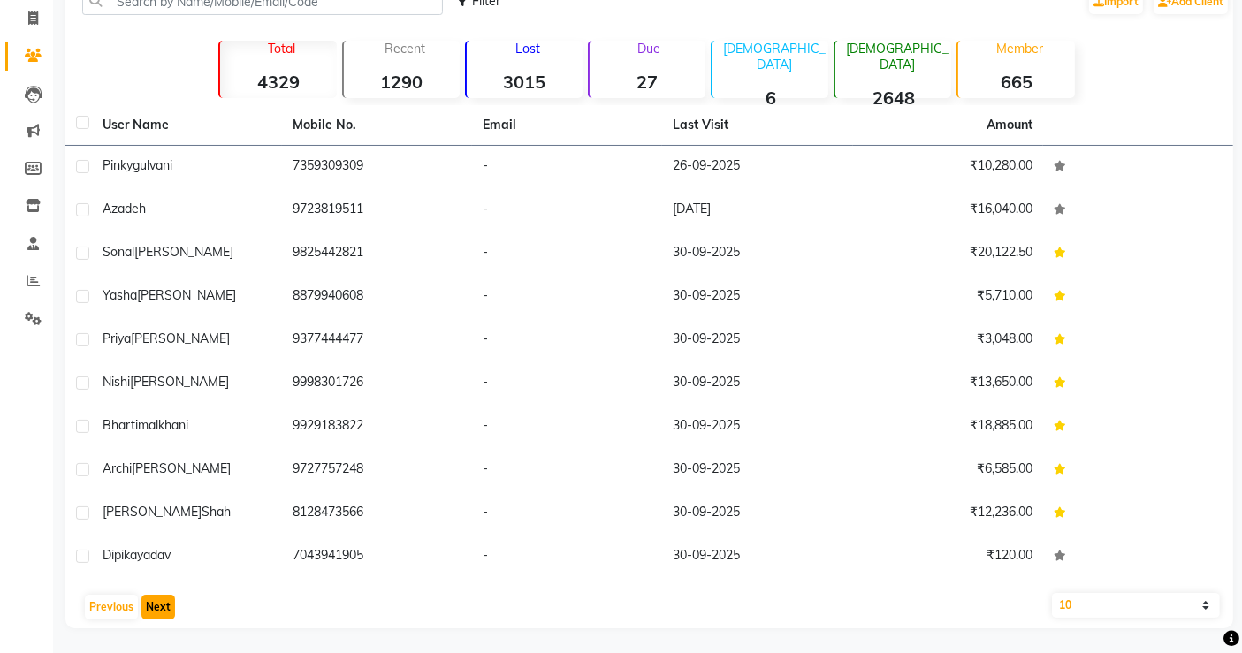
click at [164, 608] on button "Next" at bounding box center [158, 607] width 34 height 25
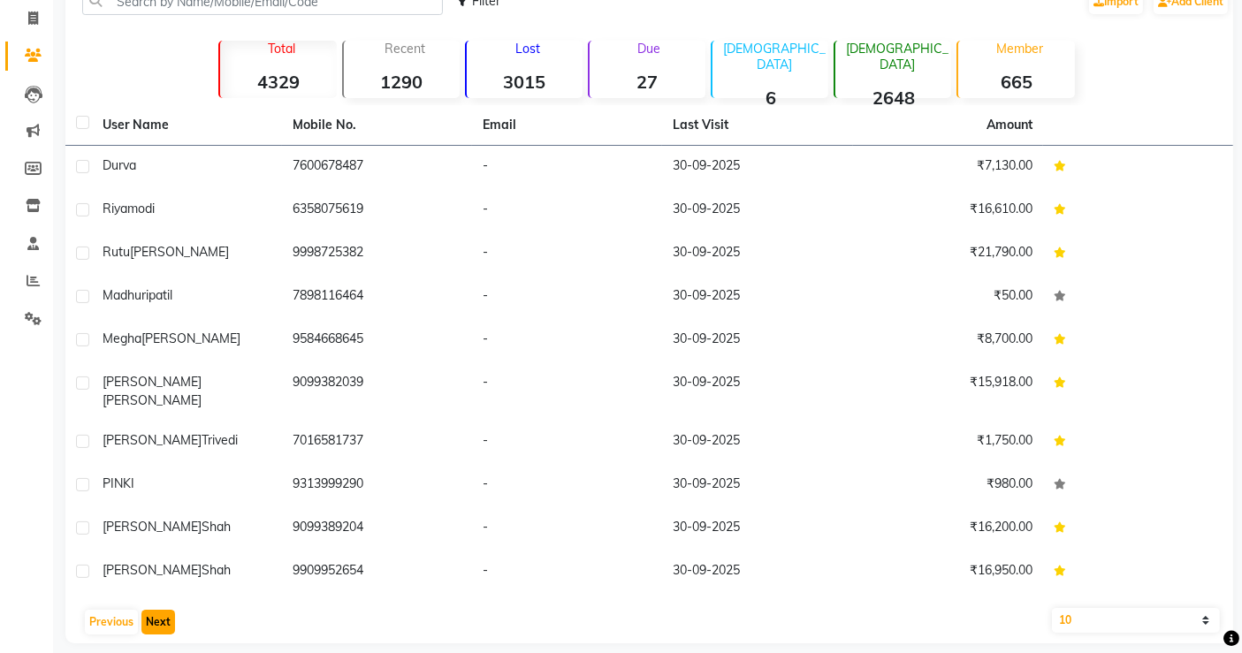
click at [164, 610] on button "Next" at bounding box center [158, 622] width 34 height 25
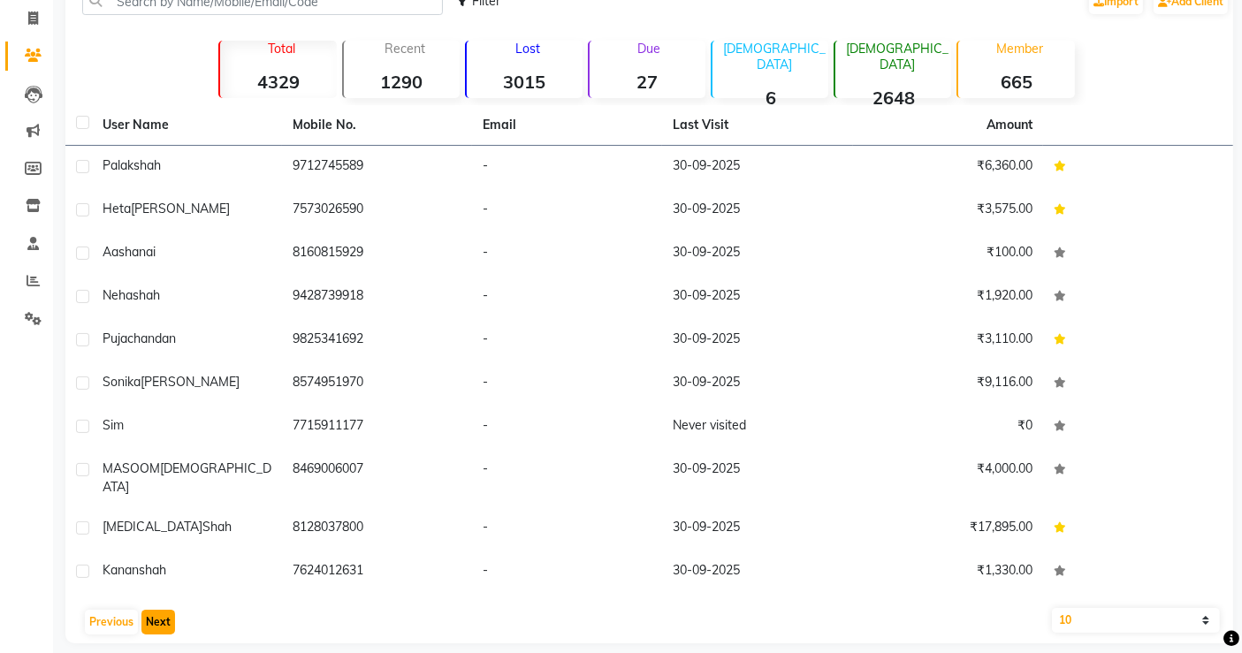
click at [164, 610] on button "Next" at bounding box center [158, 622] width 34 height 25
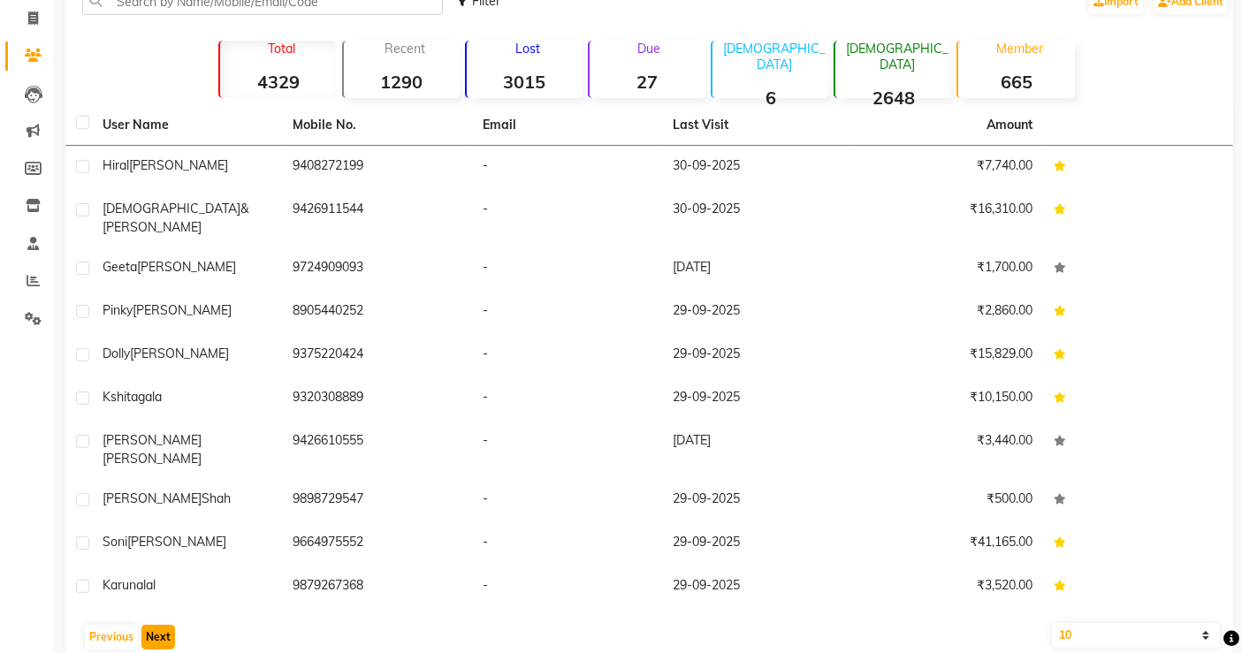
click at [164, 625] on button "Next" at bounding box center [158, 637] width 34 height 25
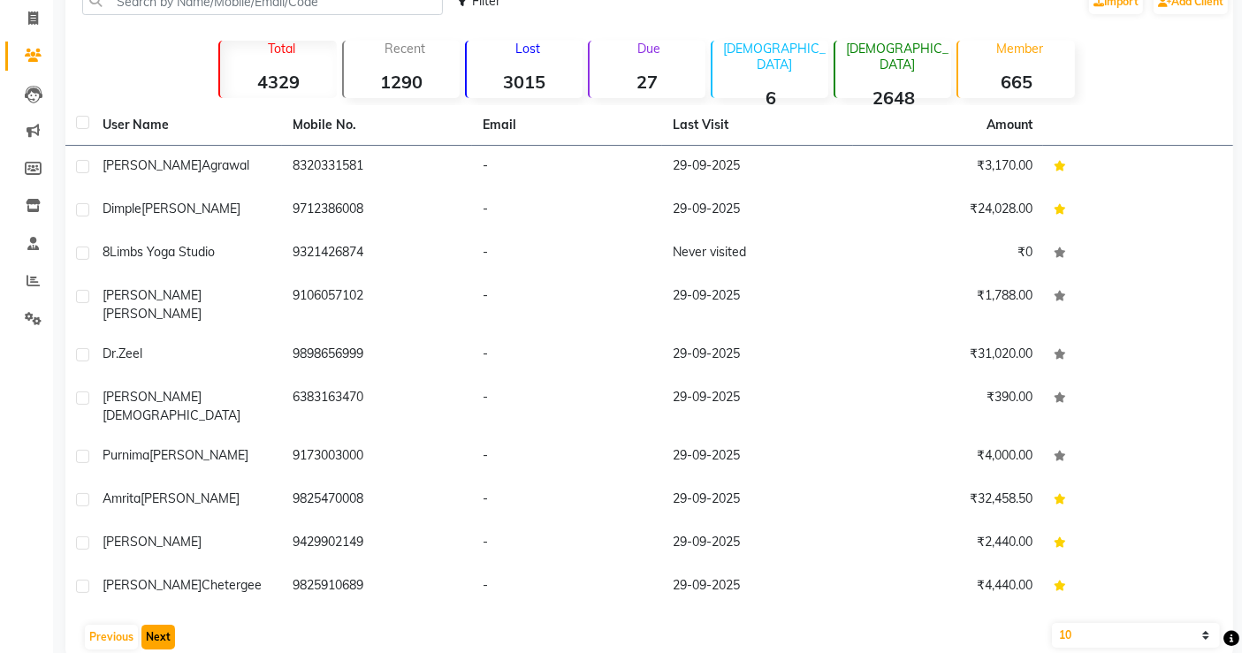
click at [164, 625] on button "Next" at bounding box center [158, 637] width 34 height 25
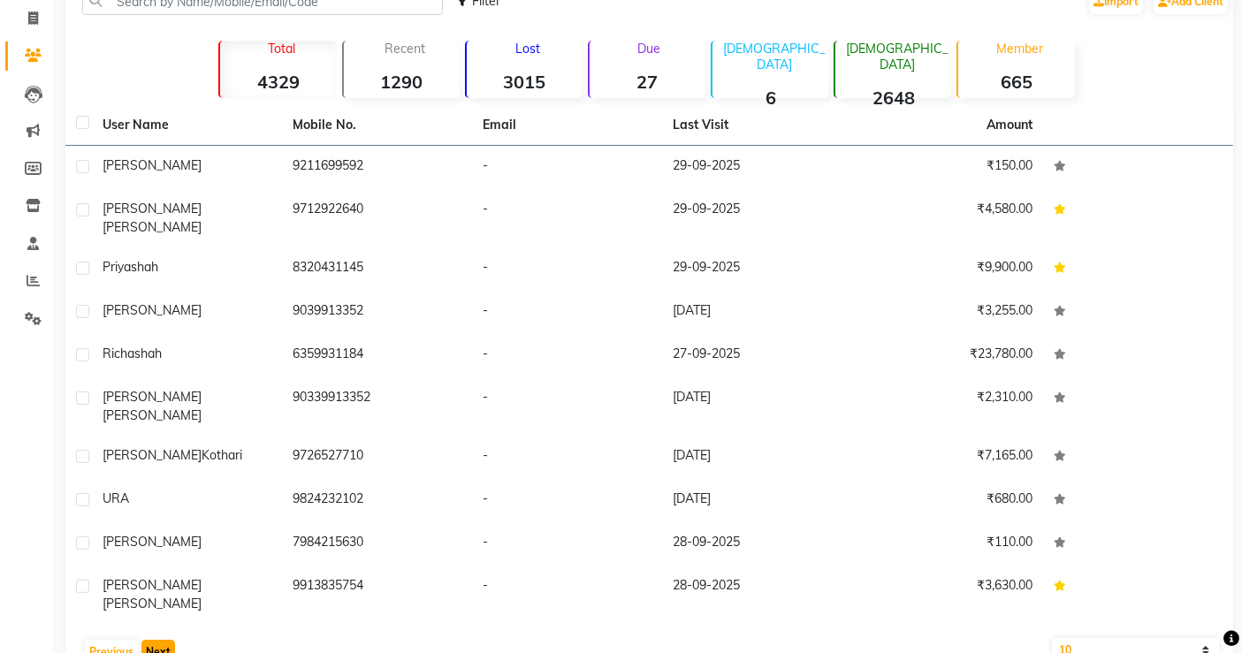
click at [164, 640] on button "Next" at bounding box center [158, 652] width 34 height 25
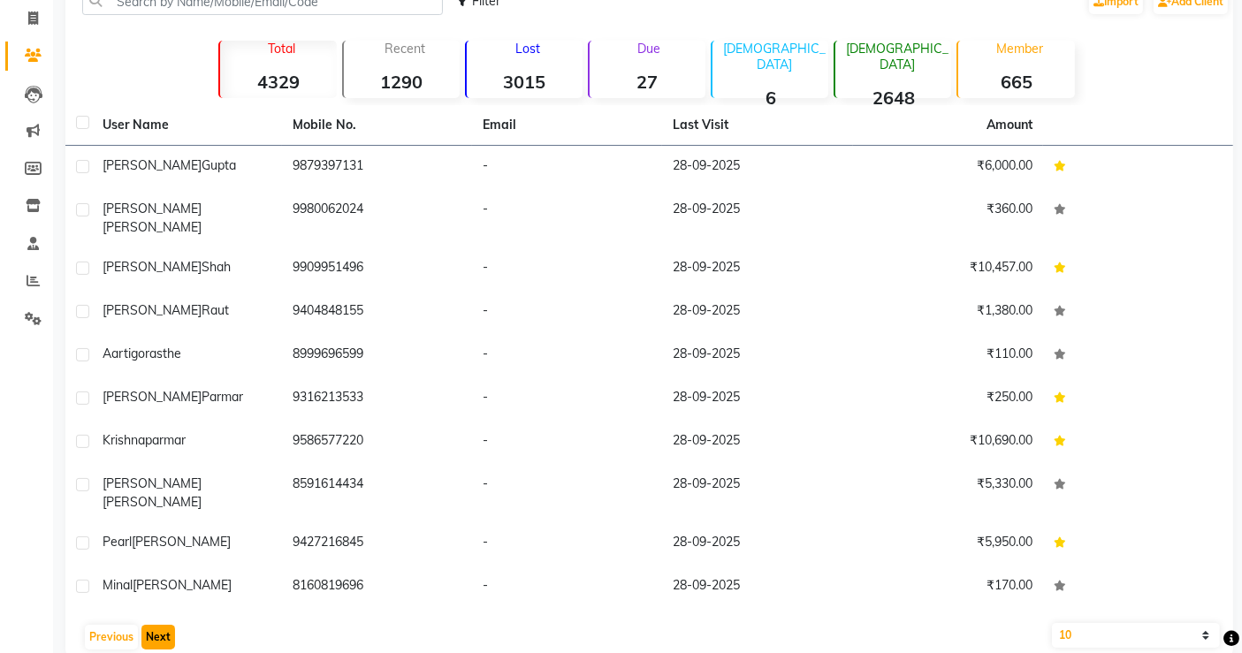
click at [164, 625] on button "Next" at bounding box center [158, 637] width 34 height 25
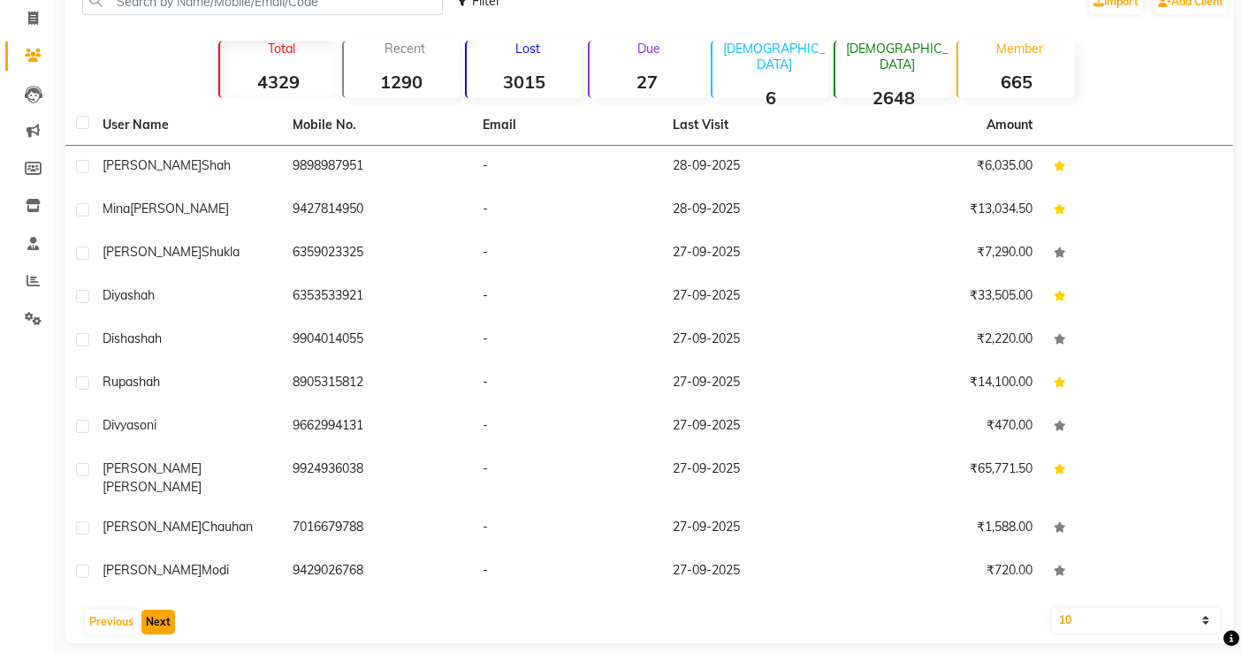
click at [164, 610] on button "Next" at bounding box center [158, 622] width 34 height 25
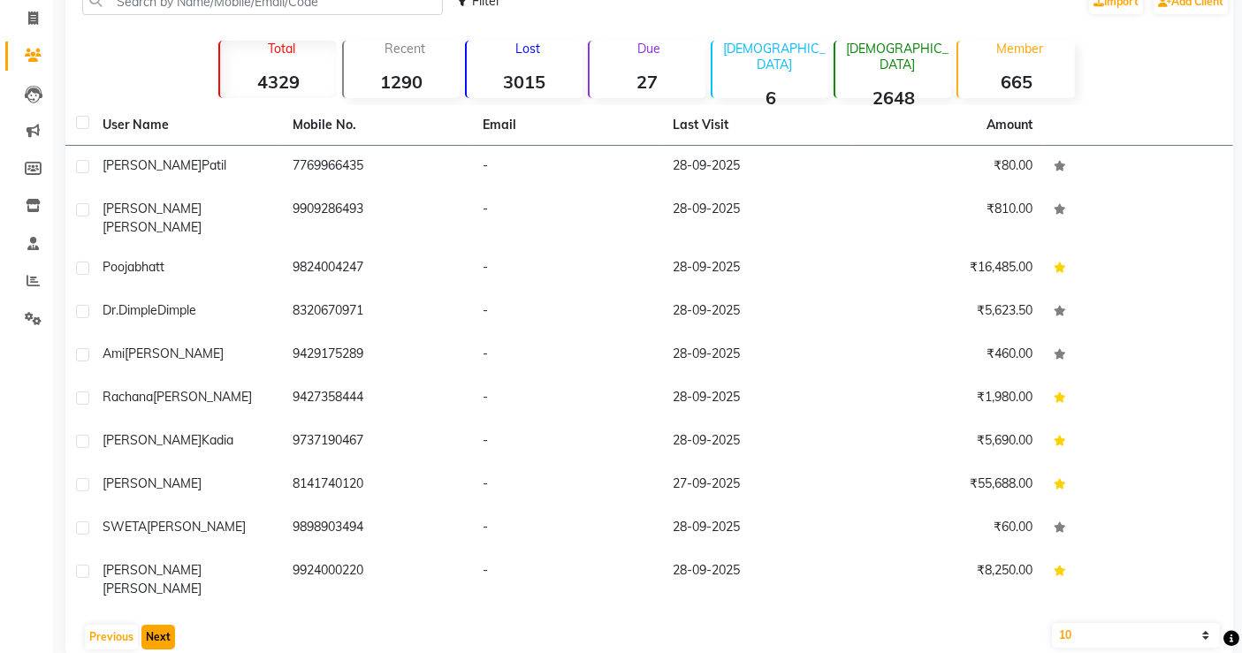
click at [164, 625] on button "Next" at bounding box center [158, 637] width 34 height 25
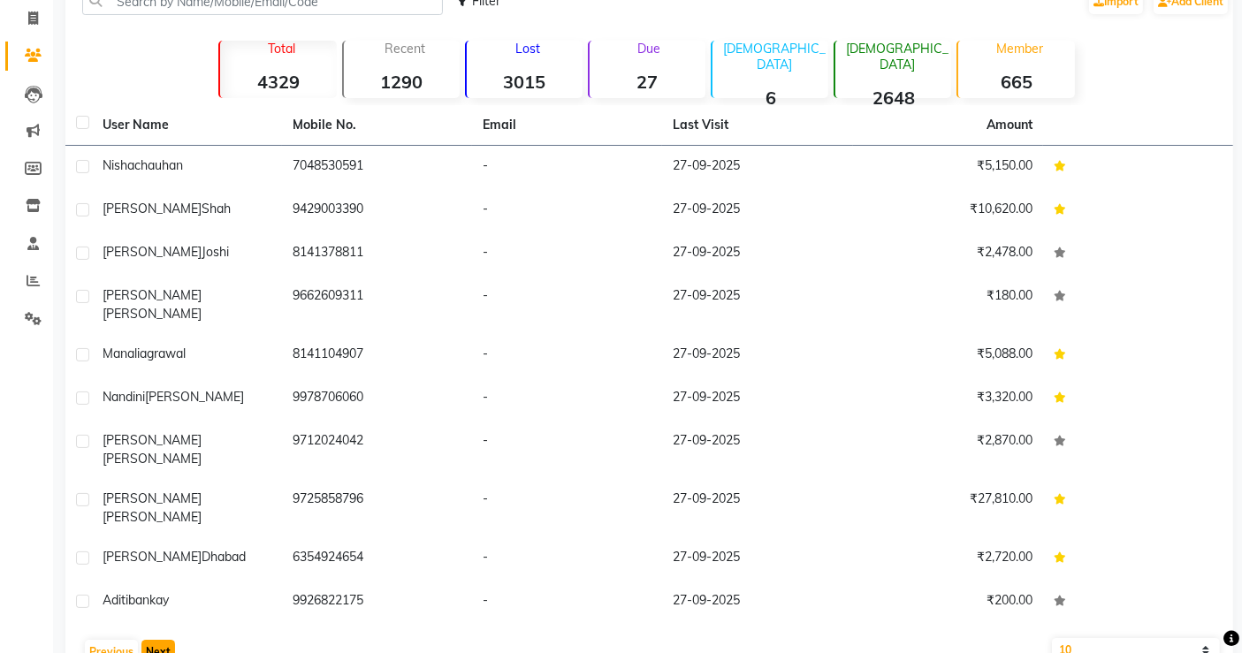
click at [164, 640] on button "Next" at bounding box center [158, 652] width 34 height 25
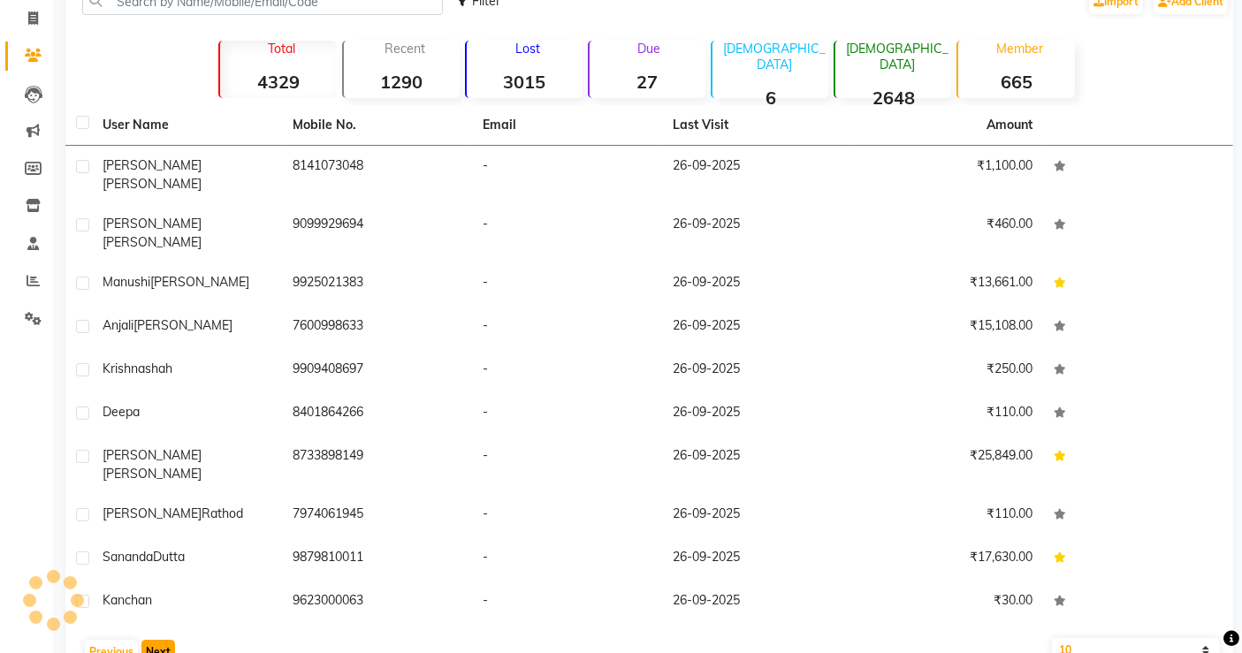
click at [164, 640] on button "Next" at bounding box center [158, 652] width 34 height 25
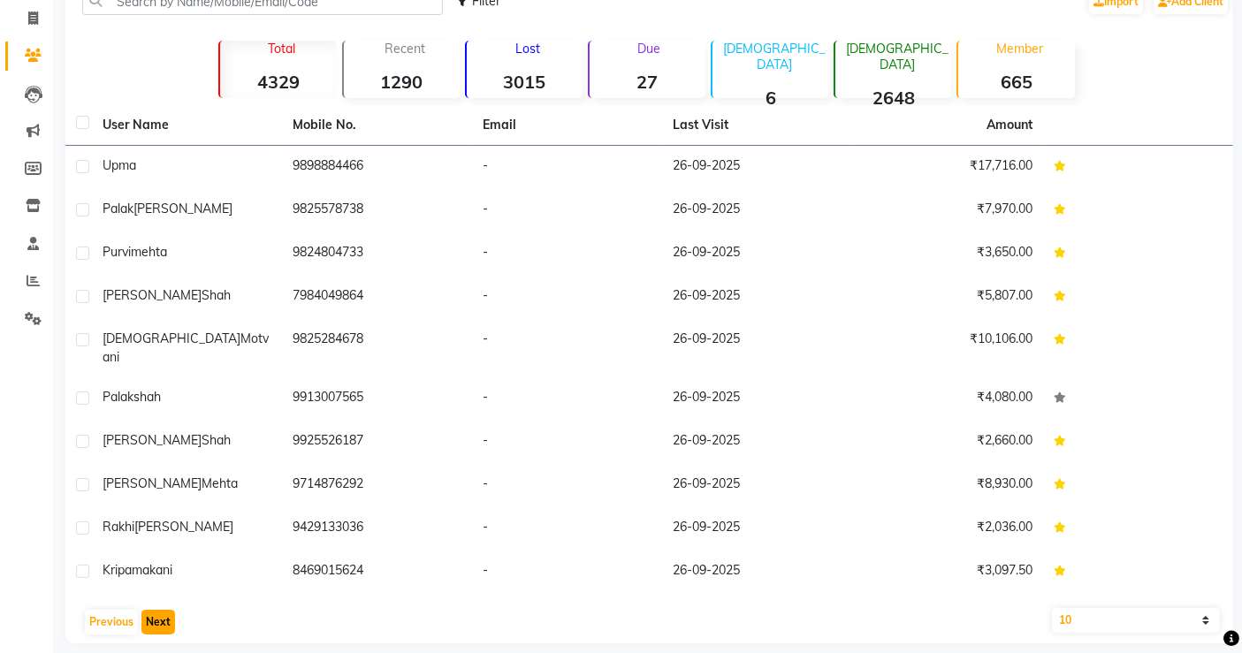
click at [164, 610] on button "Next" at bounding box center [158, 622] width 34 height 25
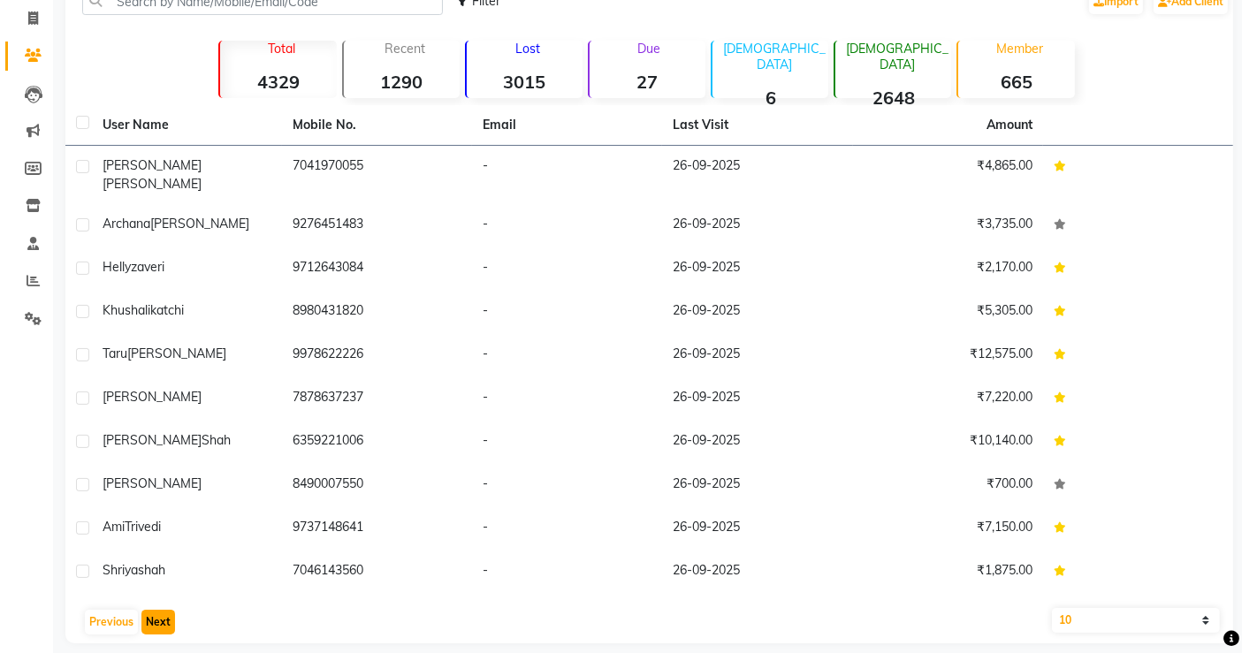
click at [164, 610] on button "Next" at bounding box center [158, 622] width 34 height 25
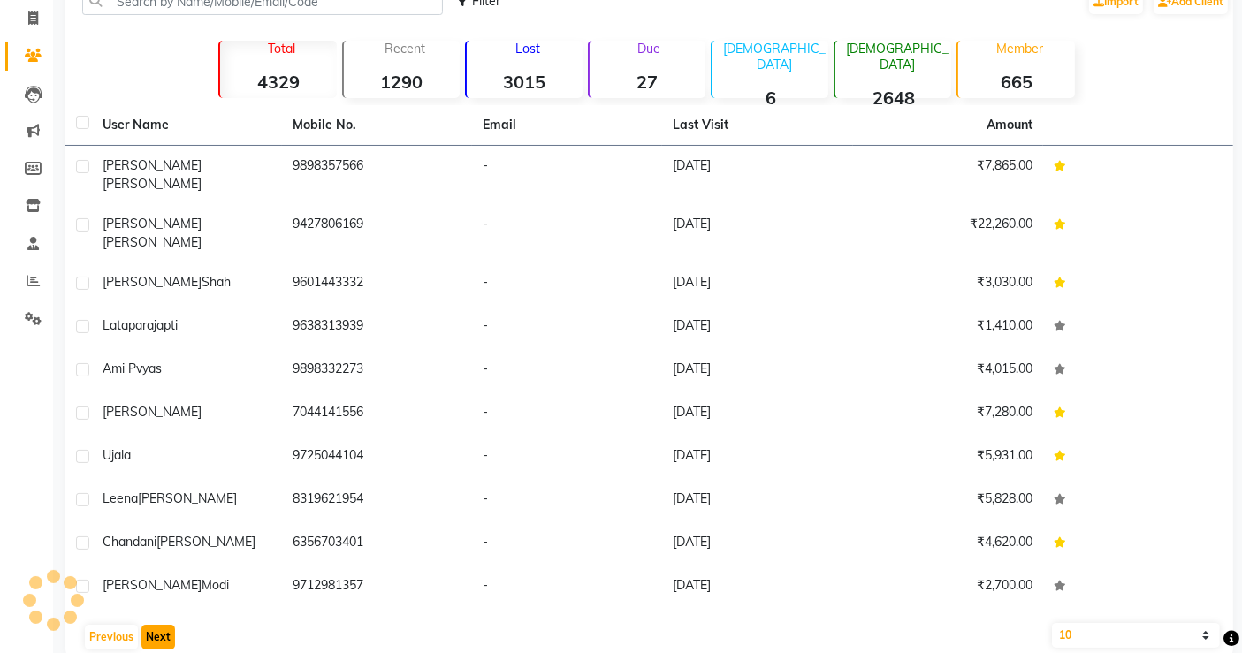
click at [164, 625] on button "Next" at bounding box center [158, 637] width 34 height 25
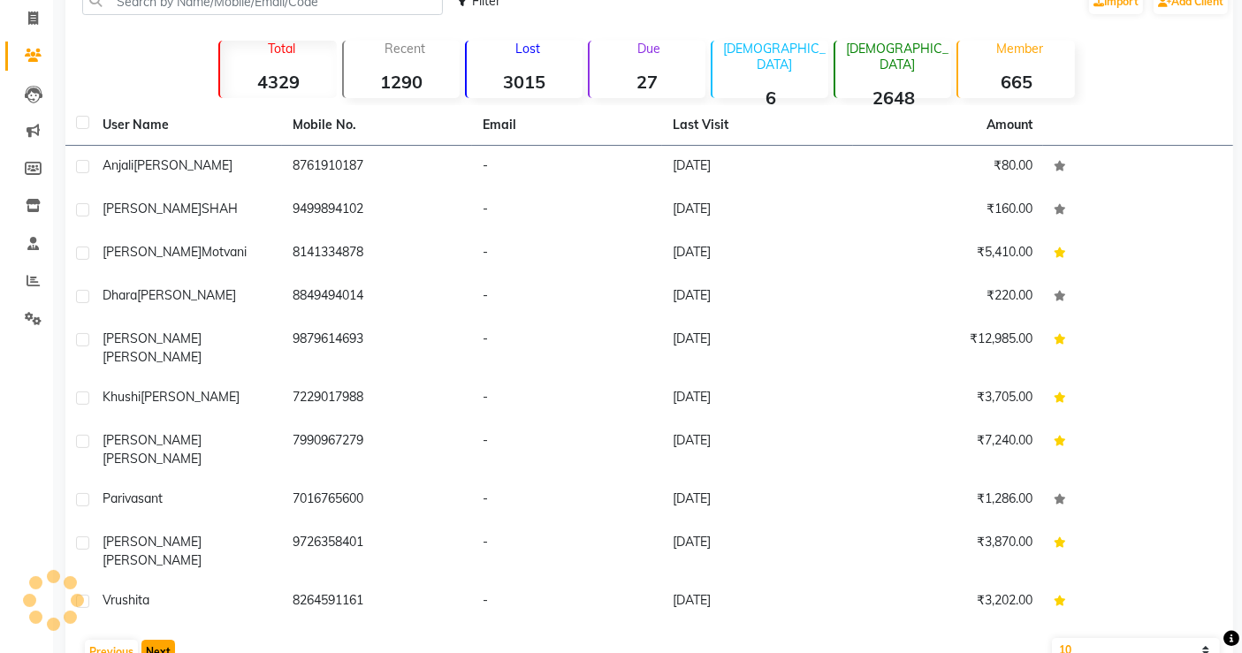
click at [164, 640] on button "Next" at bounding box center [158, 652] width 34 height 25
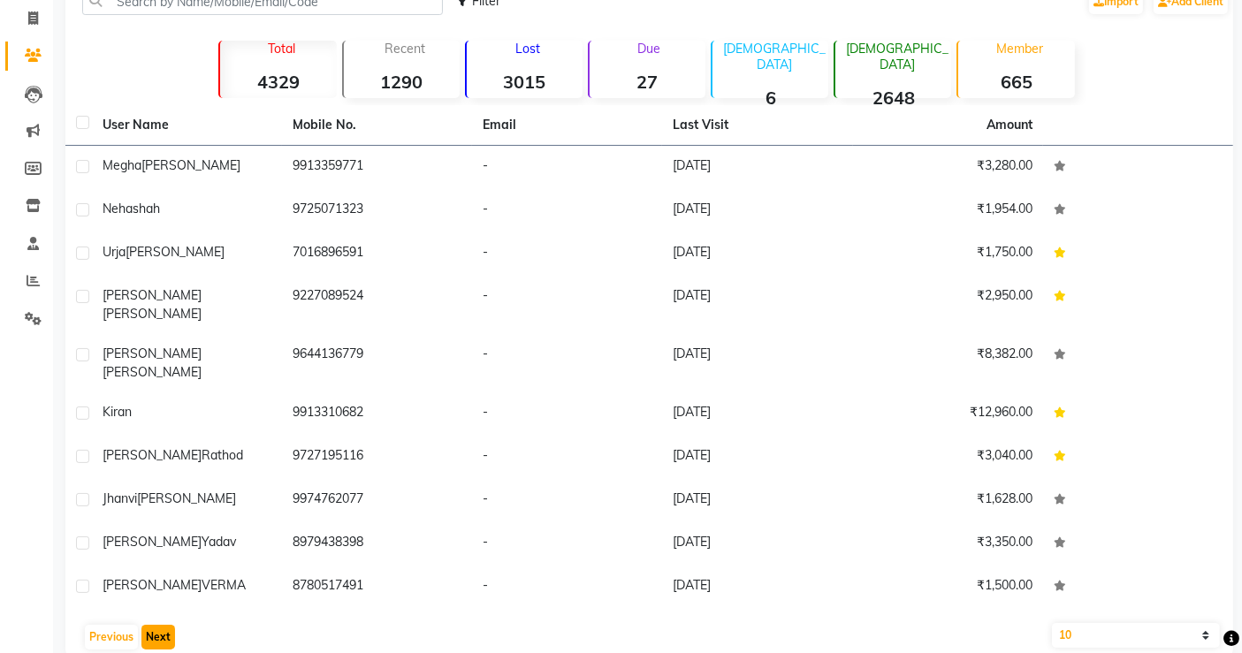
click at [164, 625] on button "Next" at bounding box center [158, 637] width 34 height 25
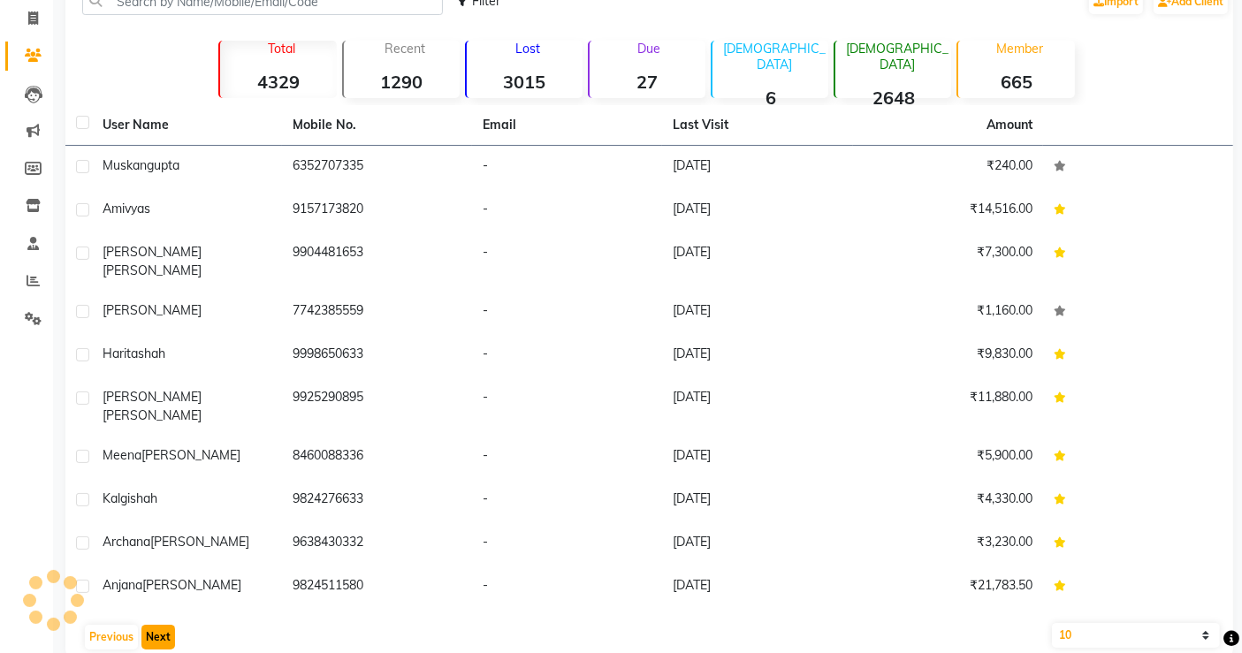
click at [164, 625] on button "Next" at bounding box center [158, 637] width 34 height 25
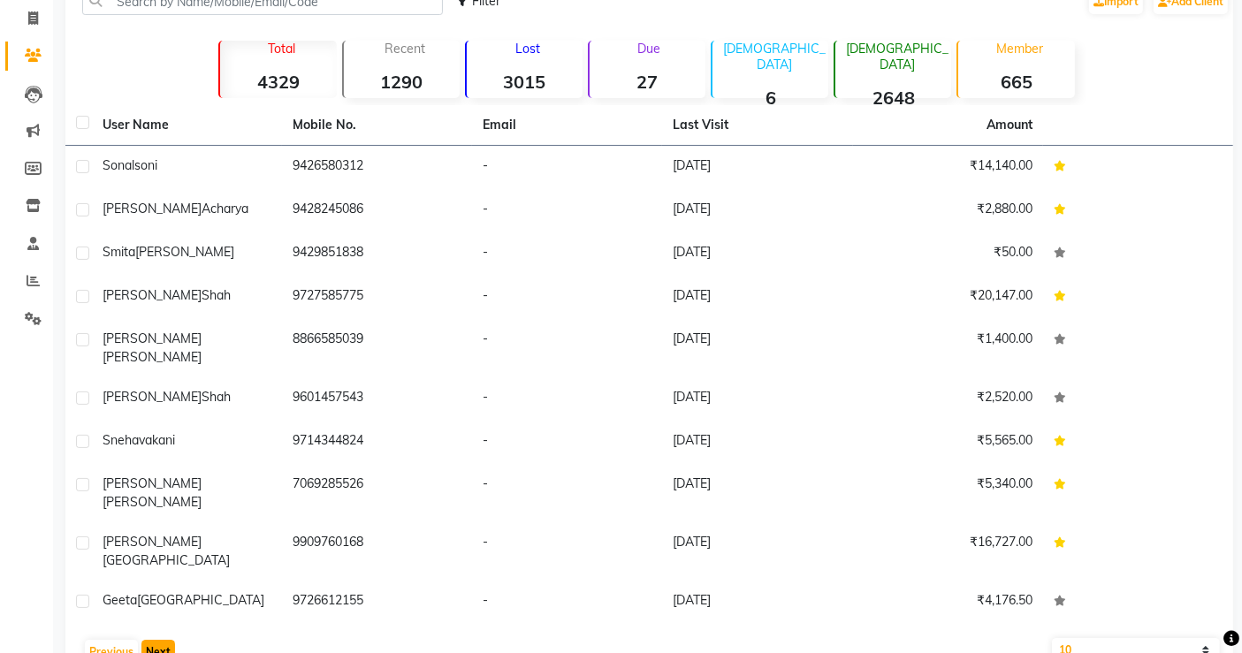
click at [164, 640] on button "Next" at bounding box center [158, 652] width 34 height 25
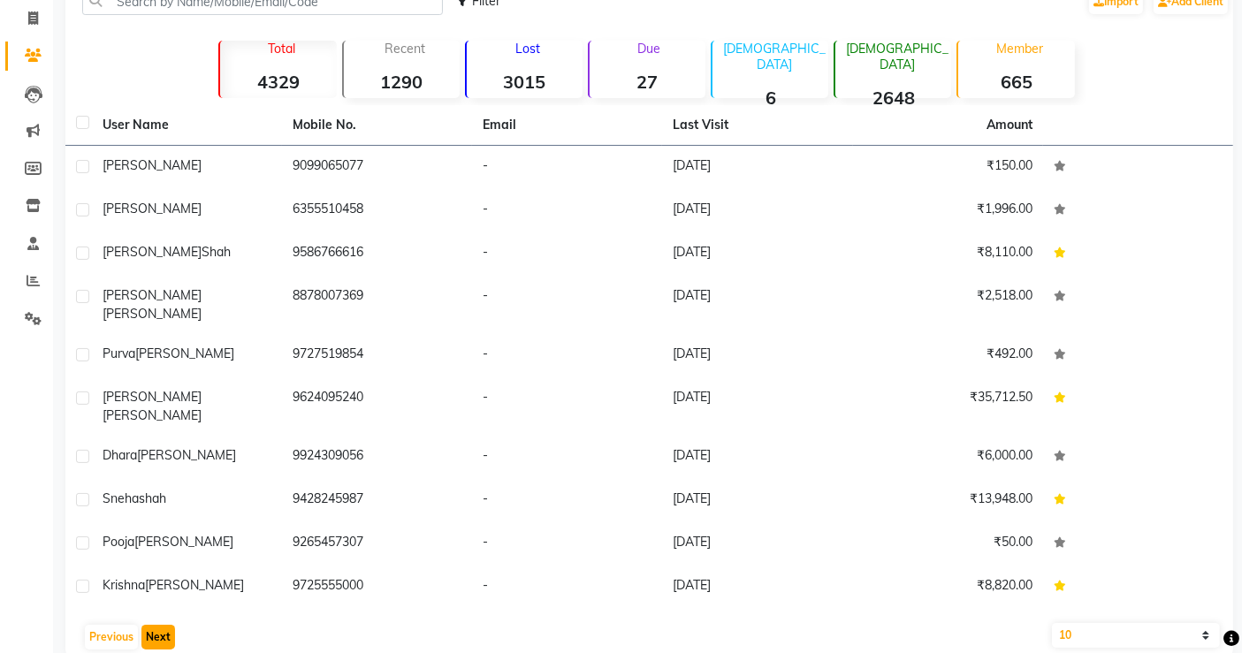
click at [164, 625] on button "Next" at bounding box center [158, 637] width 34 height 25
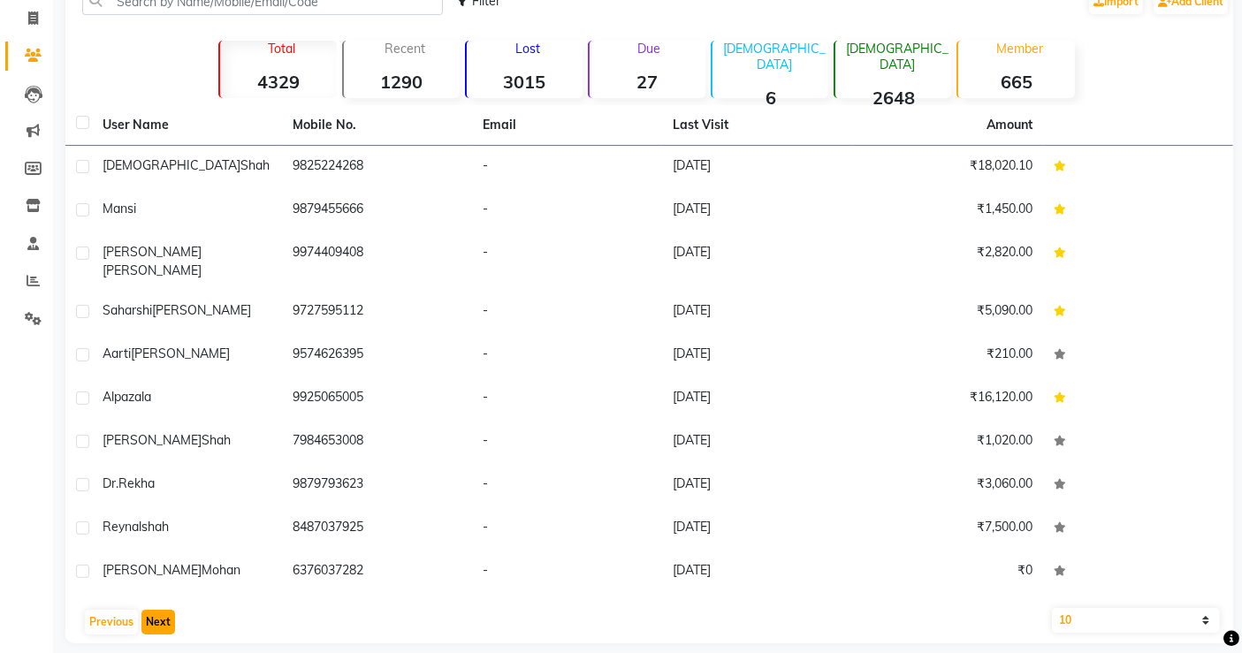
click at [164, 610] on button "Next" at bounding box center [158, 622] width 34 height 25
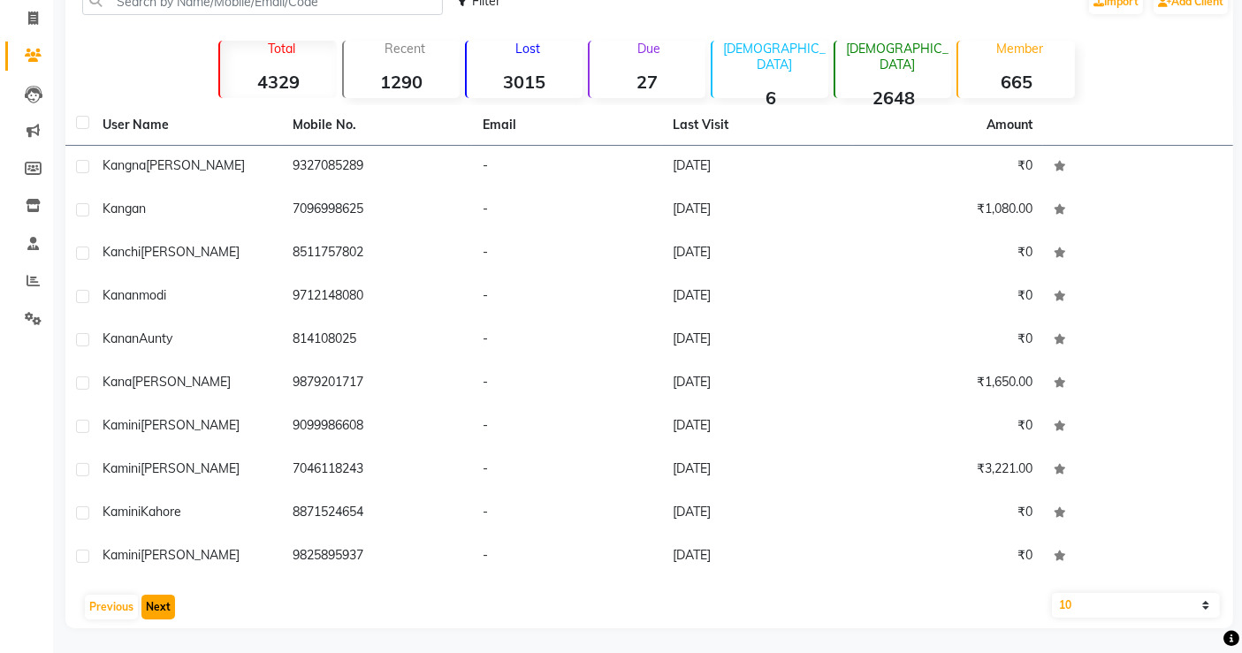
click at [164, 608] on button "Next" at bounding box center [158, 607] width 34 height 25
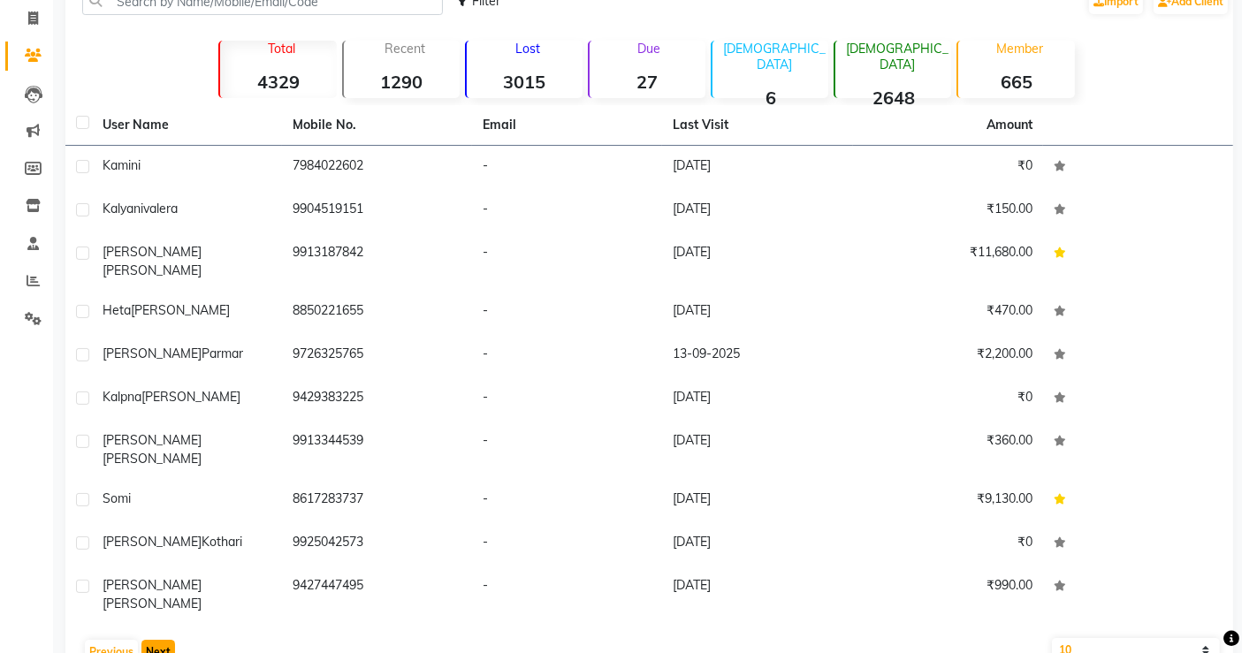
click at [164, 640] on button "Next" at bounding box center [158, 652] width 34 height 25
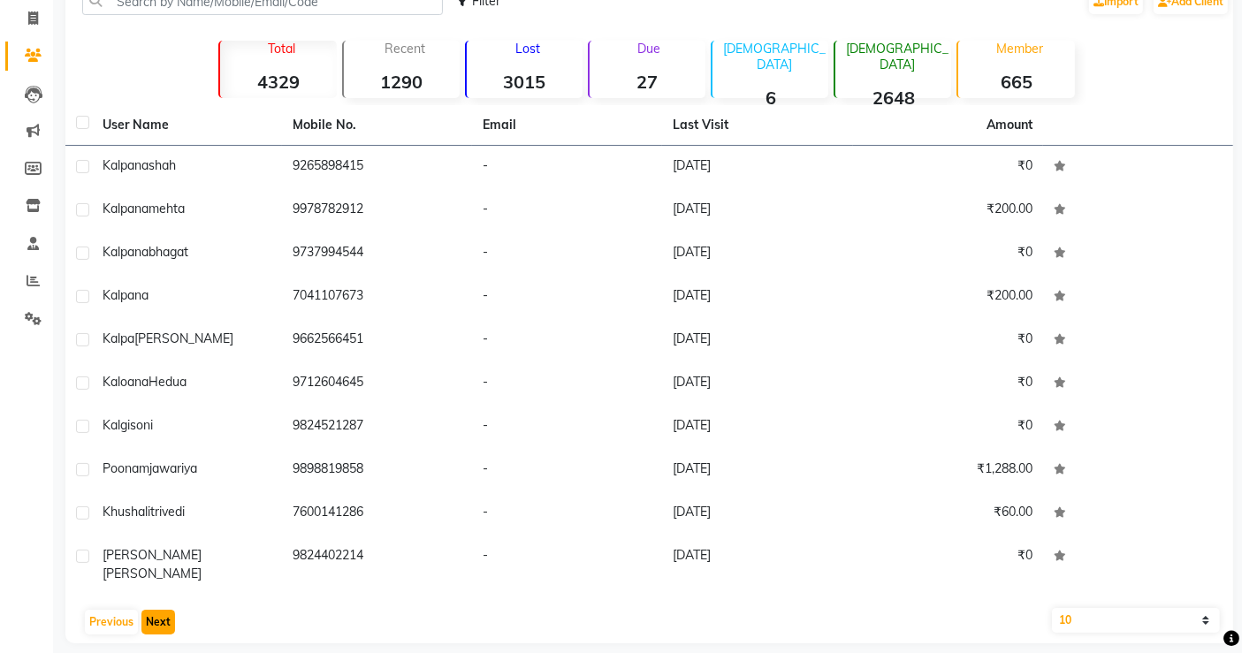
click at [164, 610] on button "Next" at bounding box center [158, 622] width 34 height 25
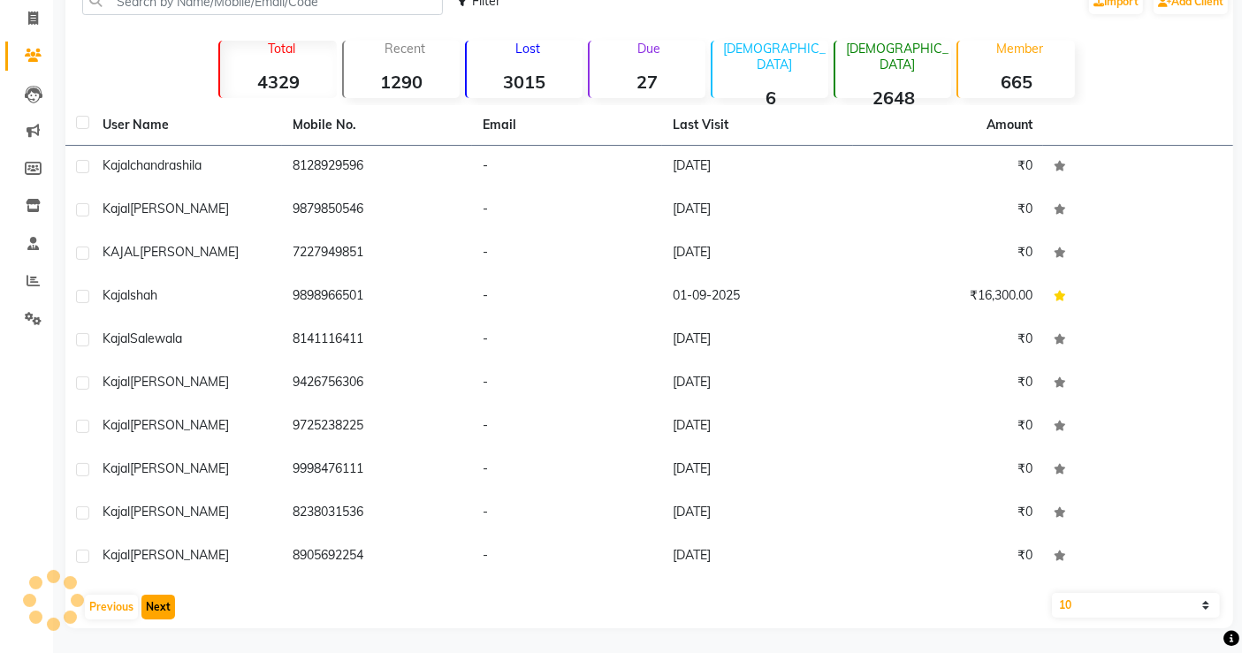
click at [164, 608] on button "Next" at bounding box center [158, 607] width 34 height 25
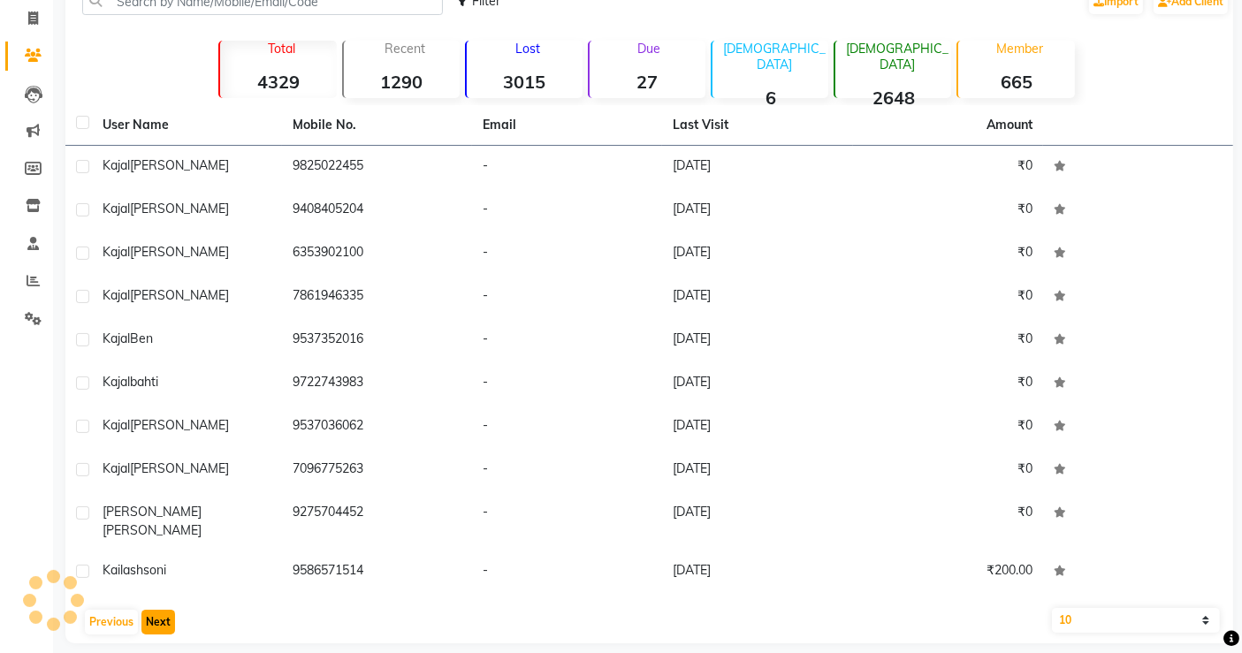
click at [164, 610] on button "Next" at bounding box center [158, 622] width 34 height 25
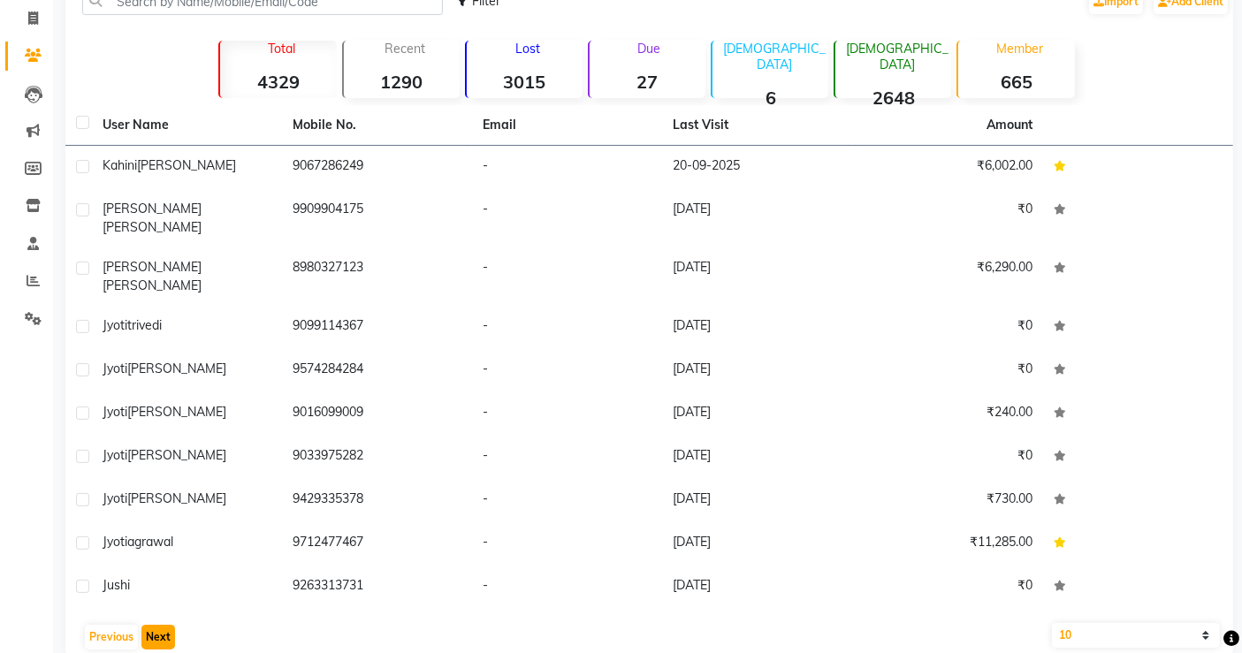
click at [164, 625] on button "Next" at bounding box center [158, 637] width 34 height 25
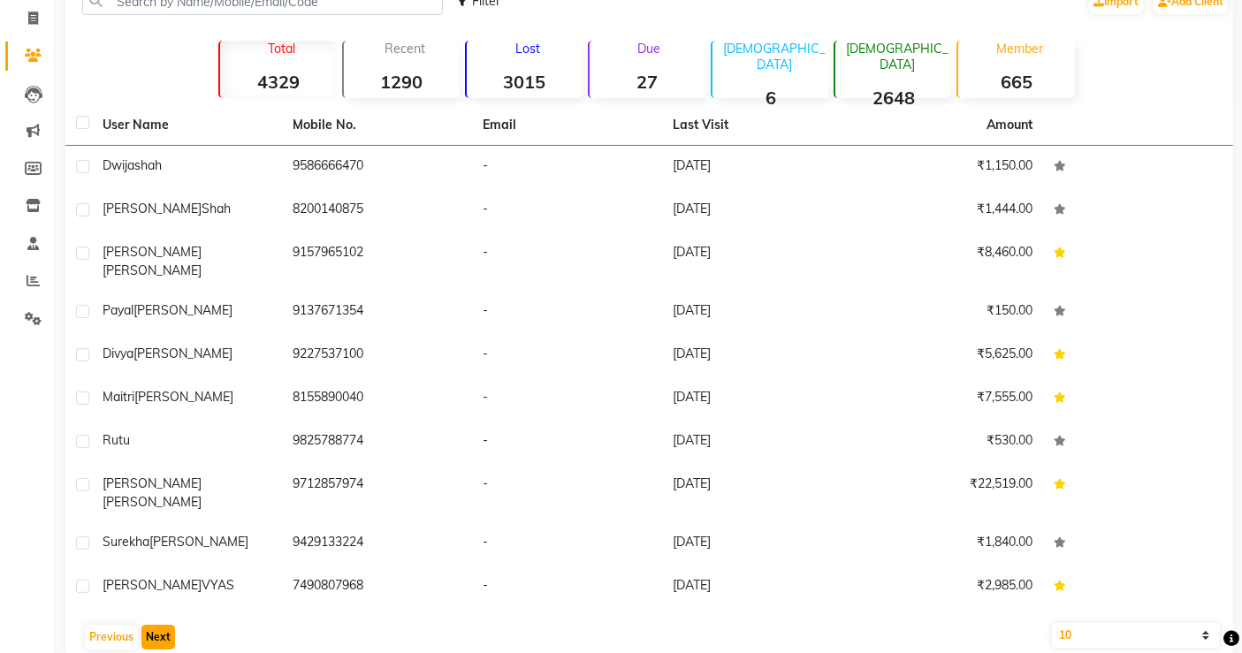
click at [164, 625] on button "Next" at bounding box center [158, 637] width 34 height 25
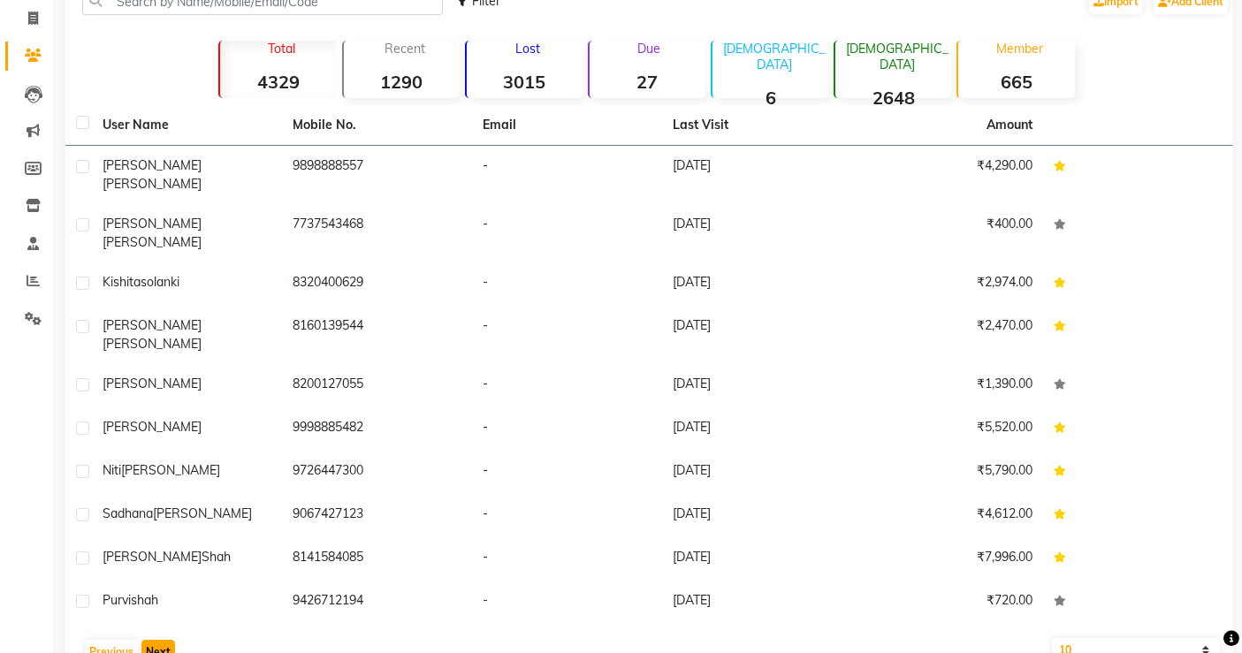
click at [164, 640] on button "Next" at bounding box center [158, 652] width 34 height 25
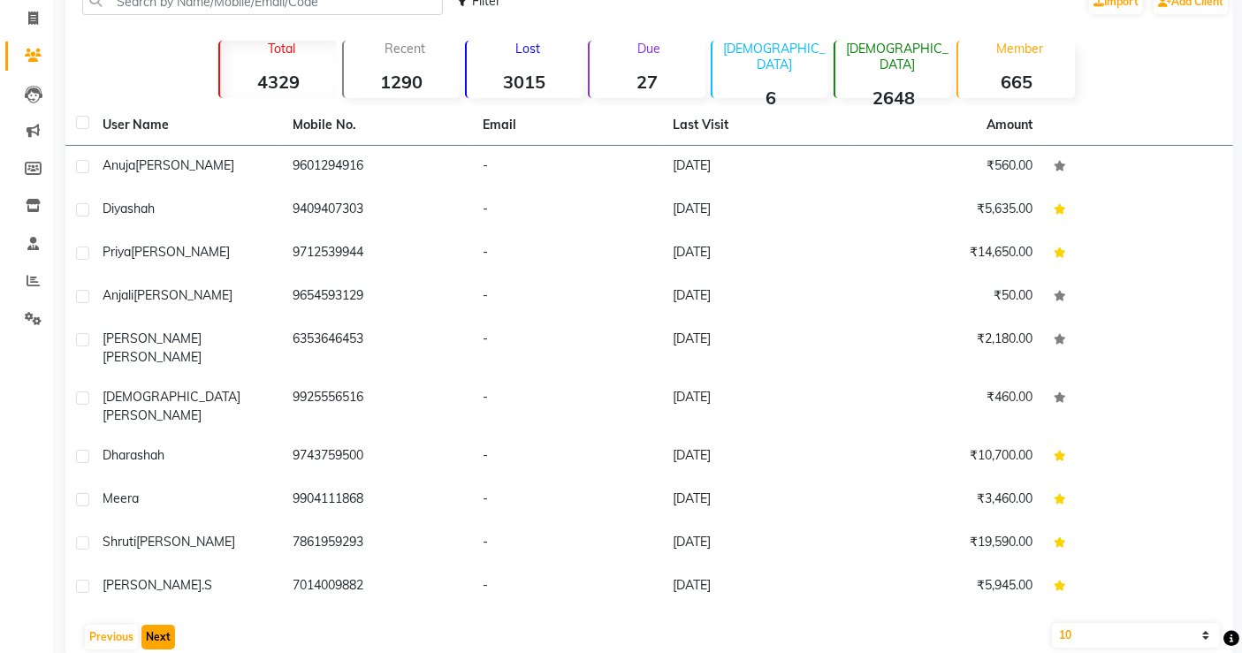
click at [164, 625] on button "Next" at bounding box center [158, 637] width 34 height 25
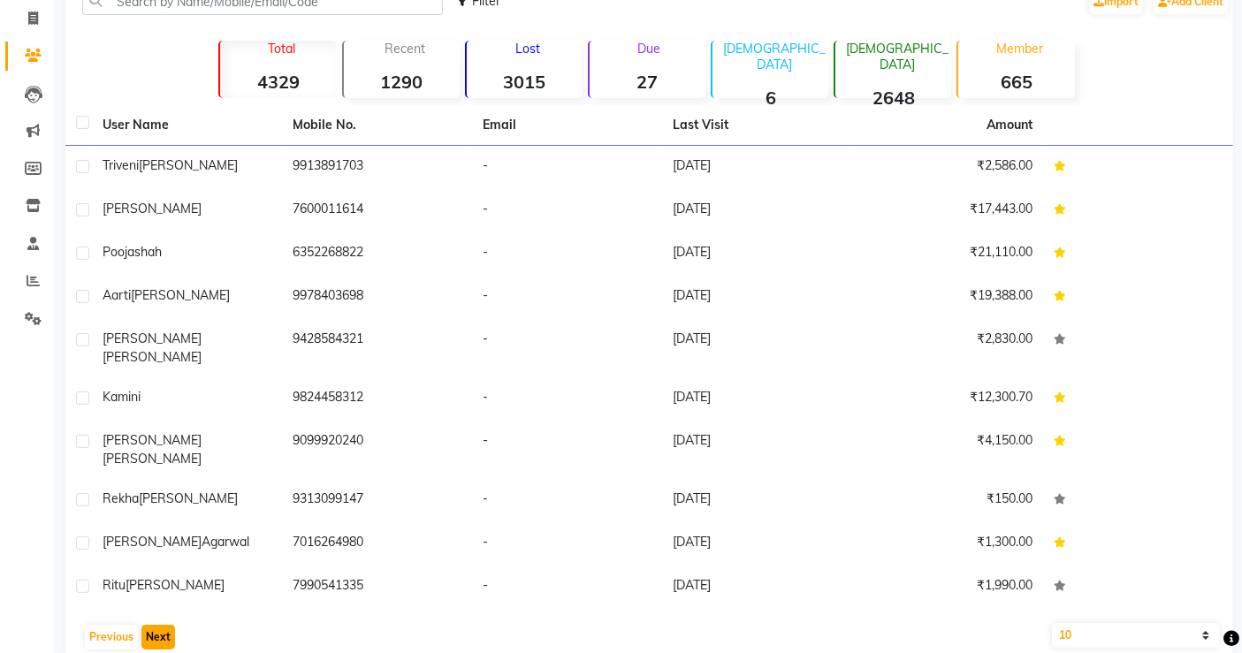
click at [164, 625] on button "Next" at bounding box center [158, 637] width 34 height 25
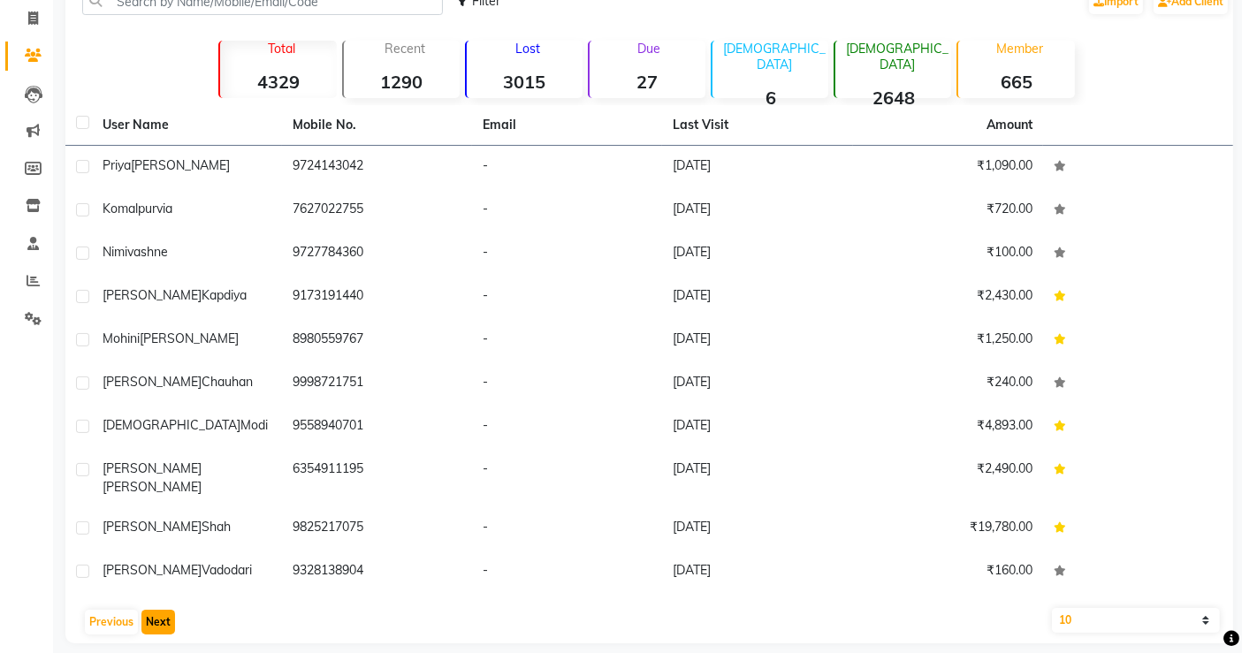
click at [164, 610] on button "Next" at bounding box center [158, 622] width 34 height 25
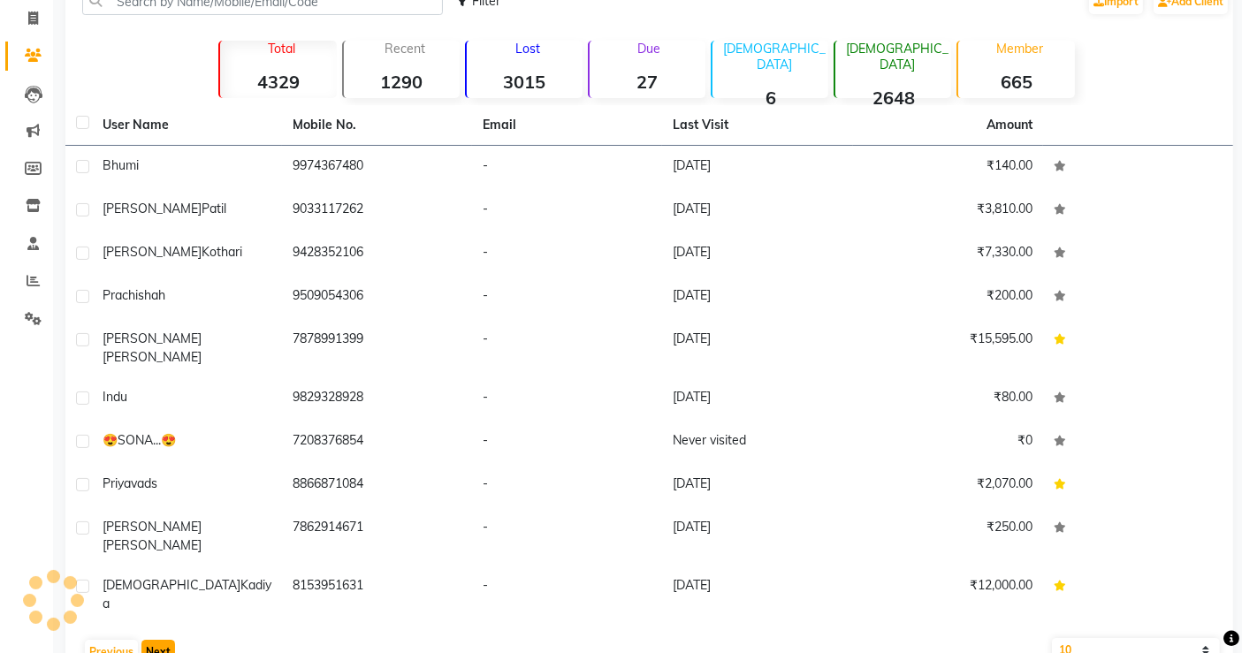
click at [164, 640] on button "Next" at bounding box center [158, 652] width 34 height 25
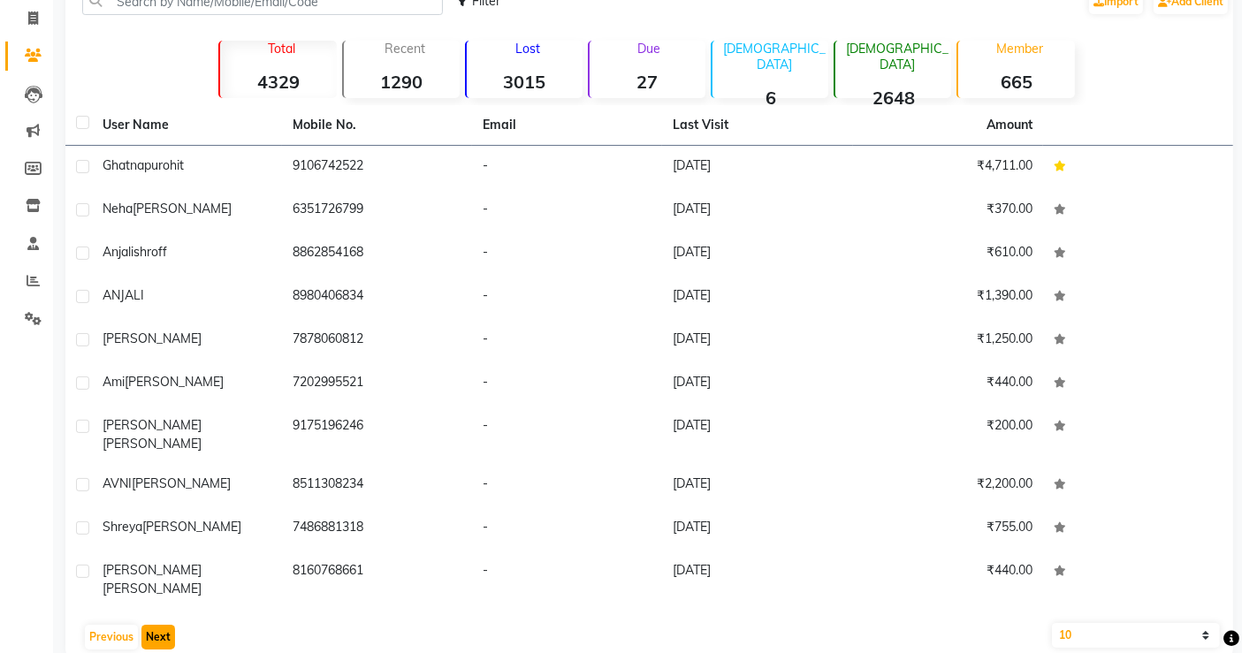
click at [164, 625] on button "Next" at bounding box center [158, 637] width 34 height 25
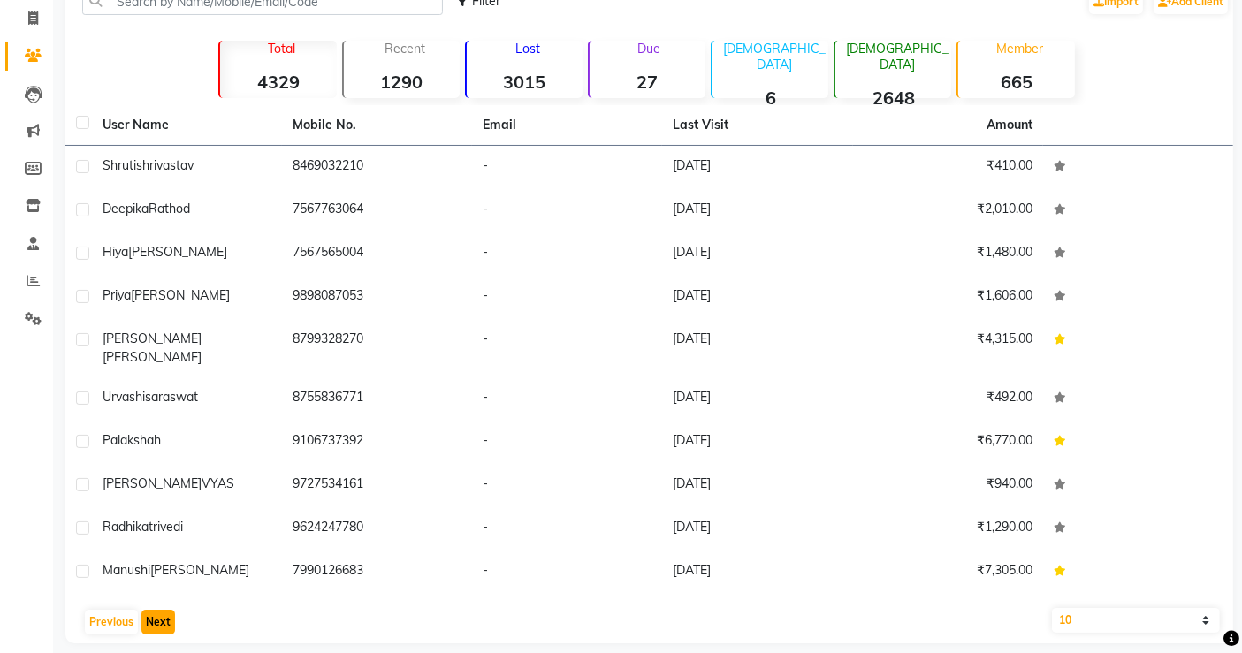
click at [164, 610] on button "Next" at bounding box center [158, 622] width 34 height 25
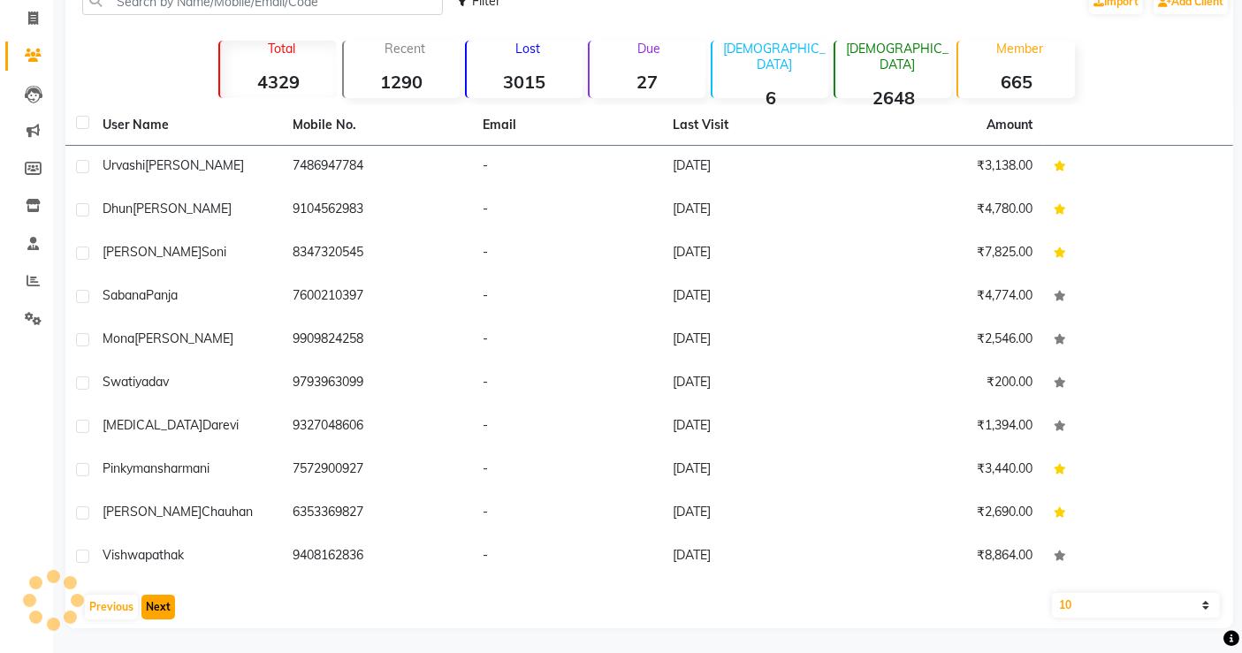
click at [164, 608] on button "Next" at bounding box center [158, 607] width 34 height 25
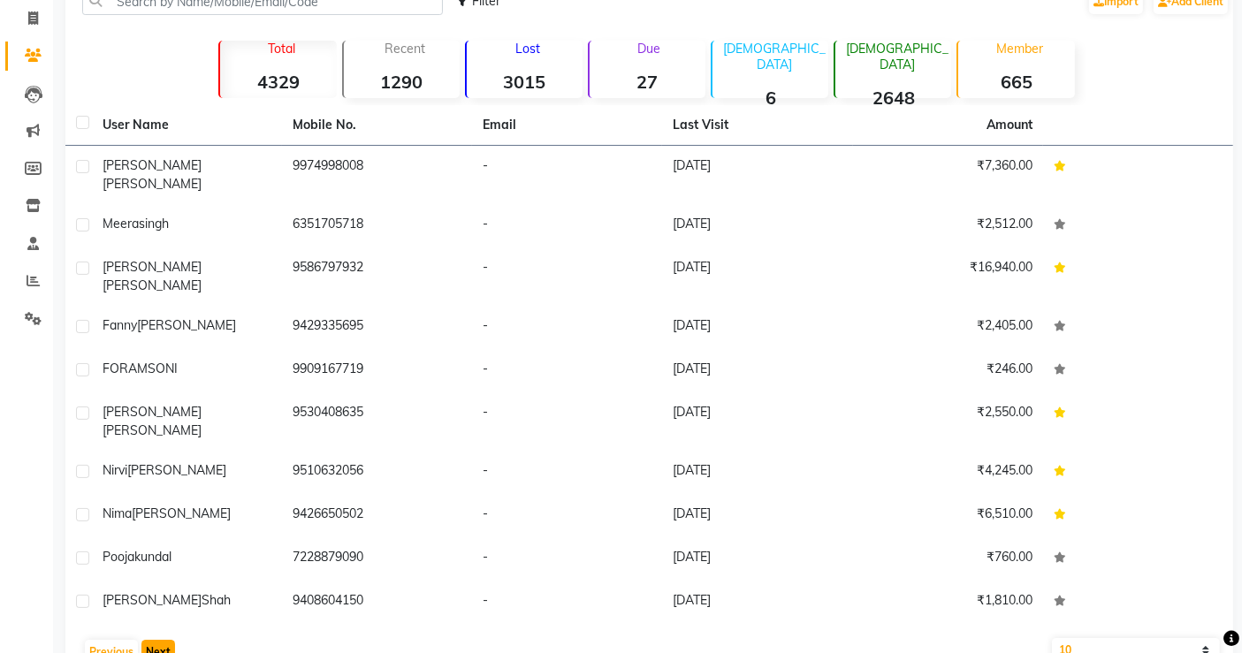
click at [164, 640] on button "Next" at bounding box center [158, 652] width 34 height 25
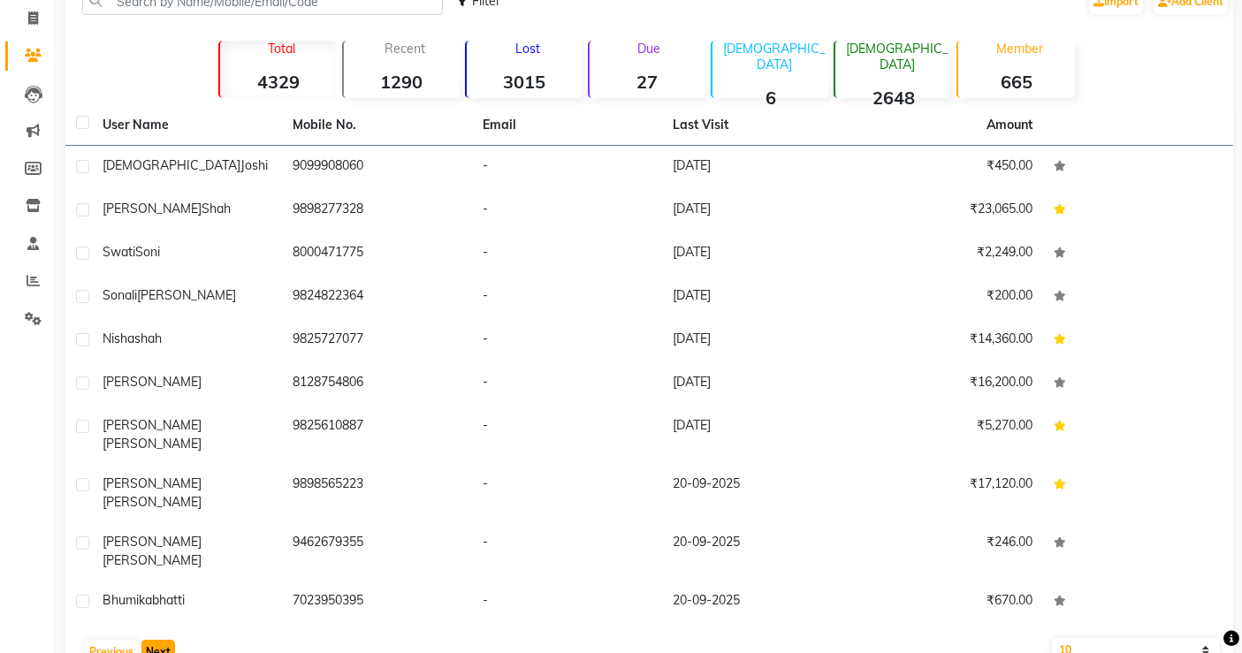
click at [159, 640] on button "Next" at bounding box center [158, 652] width 34 height 25
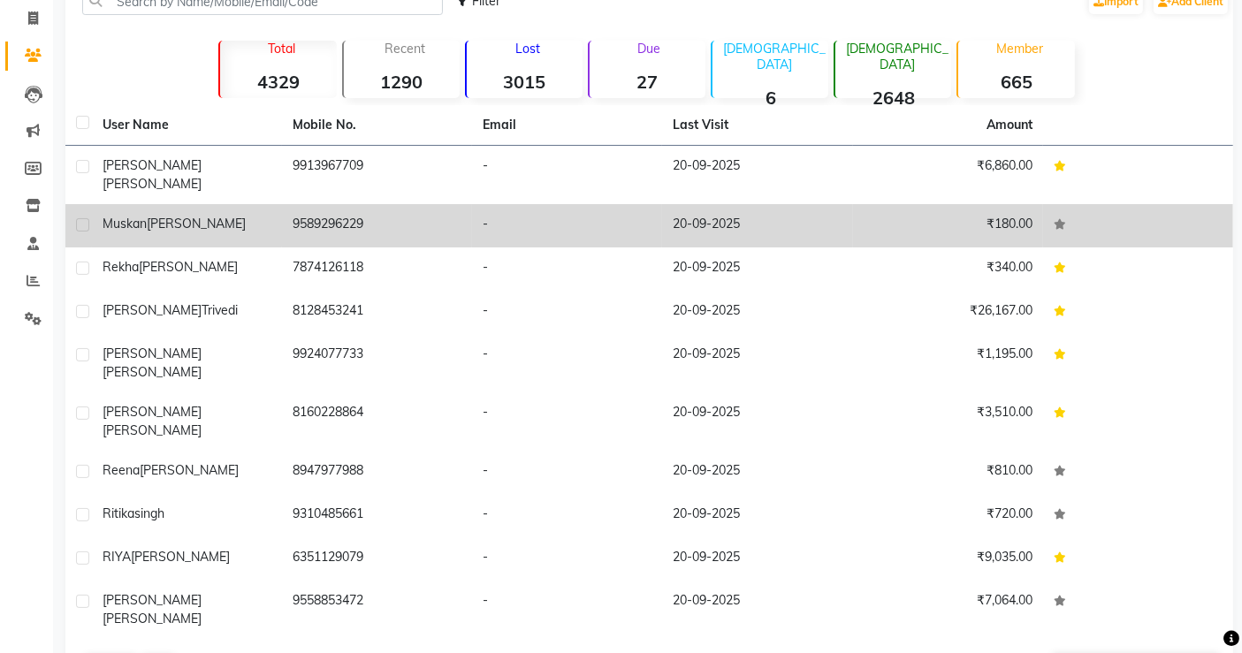
click at [377, 215] on td "9589296229" at bounding box center [377, 225] width 190 height 43
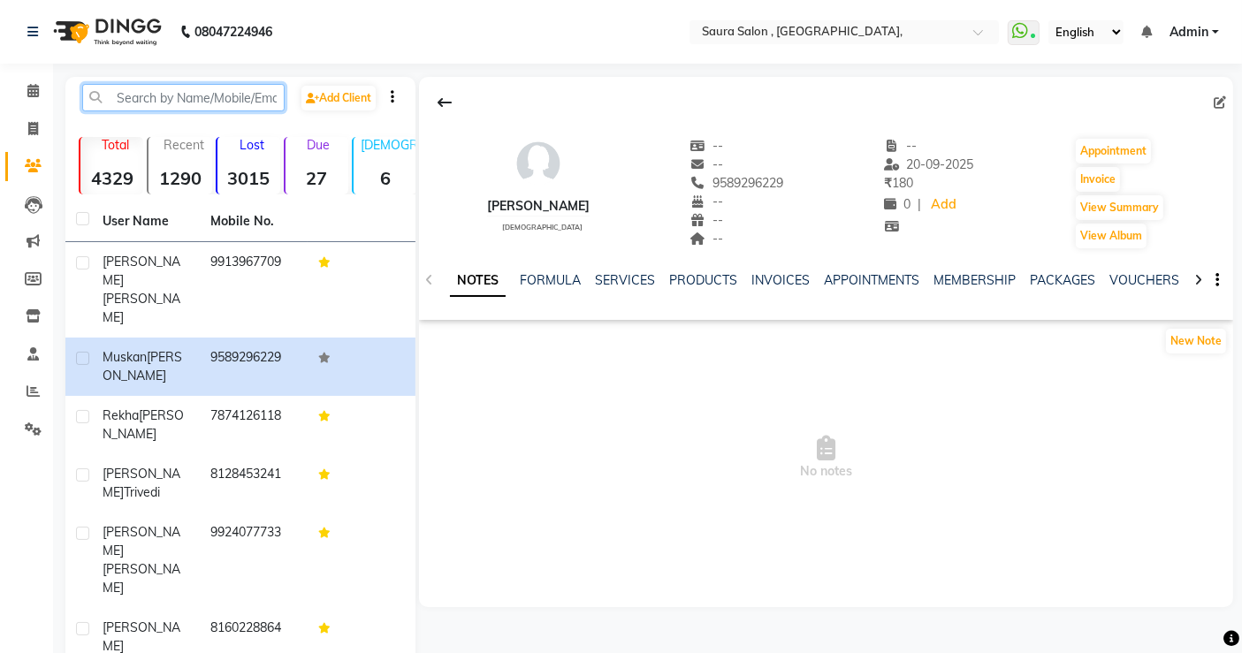
click at [161, 95] on input "text" at bounding box center [183, 97] width 202 height 27
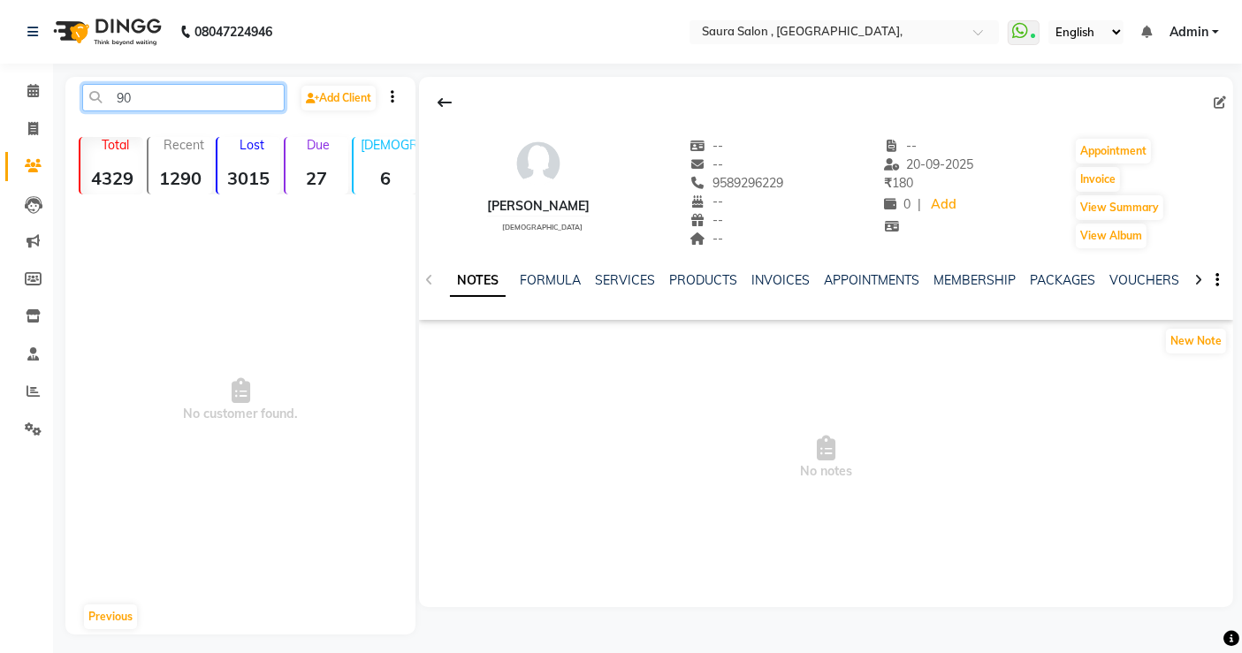
type input "9"
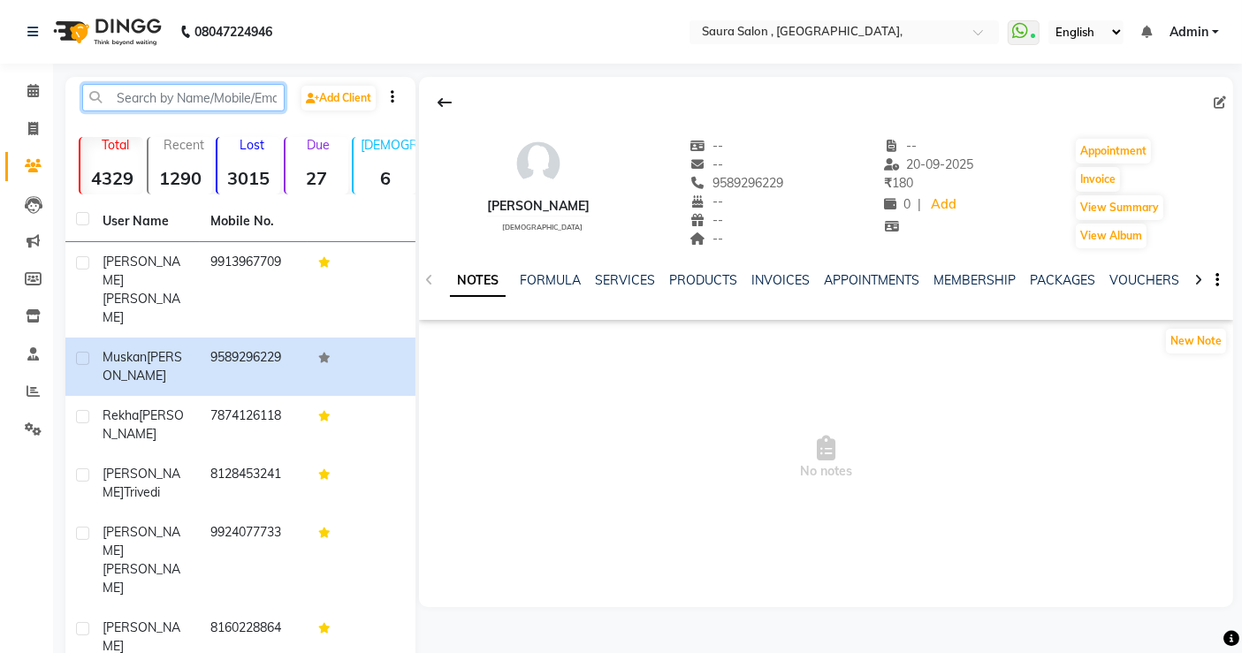
click at [127, 101] on input "text" at bounding box center [183, 97] width 202 height 27
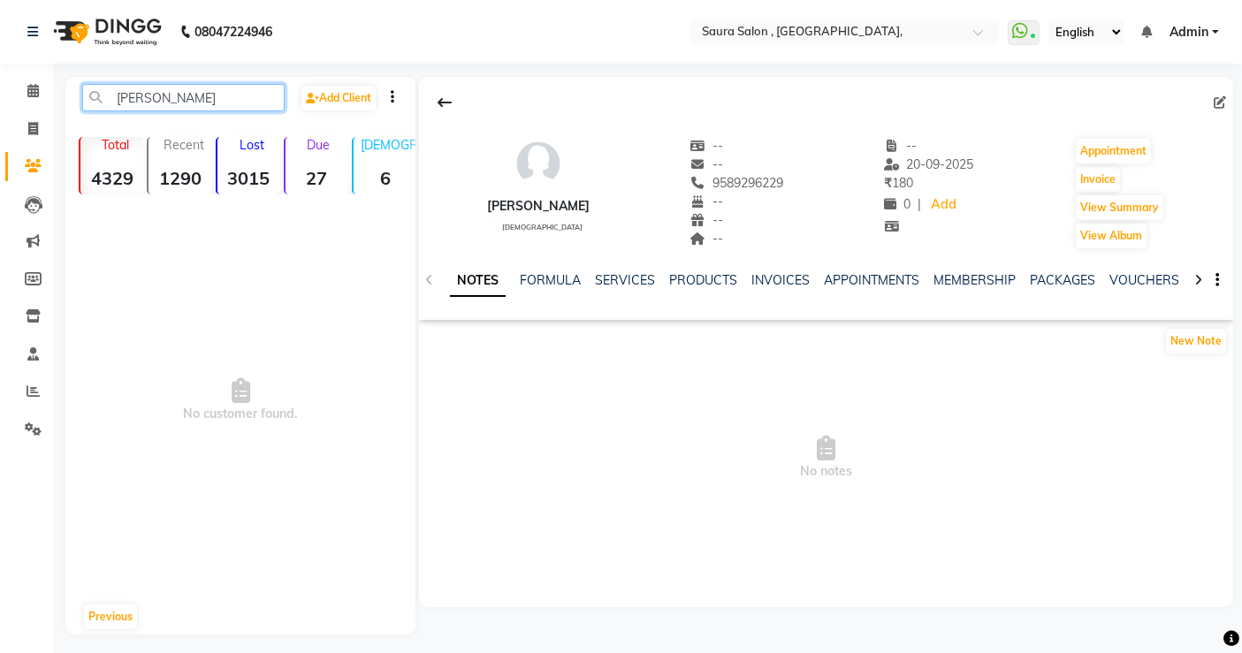
click at [179, 97] on input "[PERSON_NAME]" at bounding box center [183, 97] width 202 height 27
type input "s"
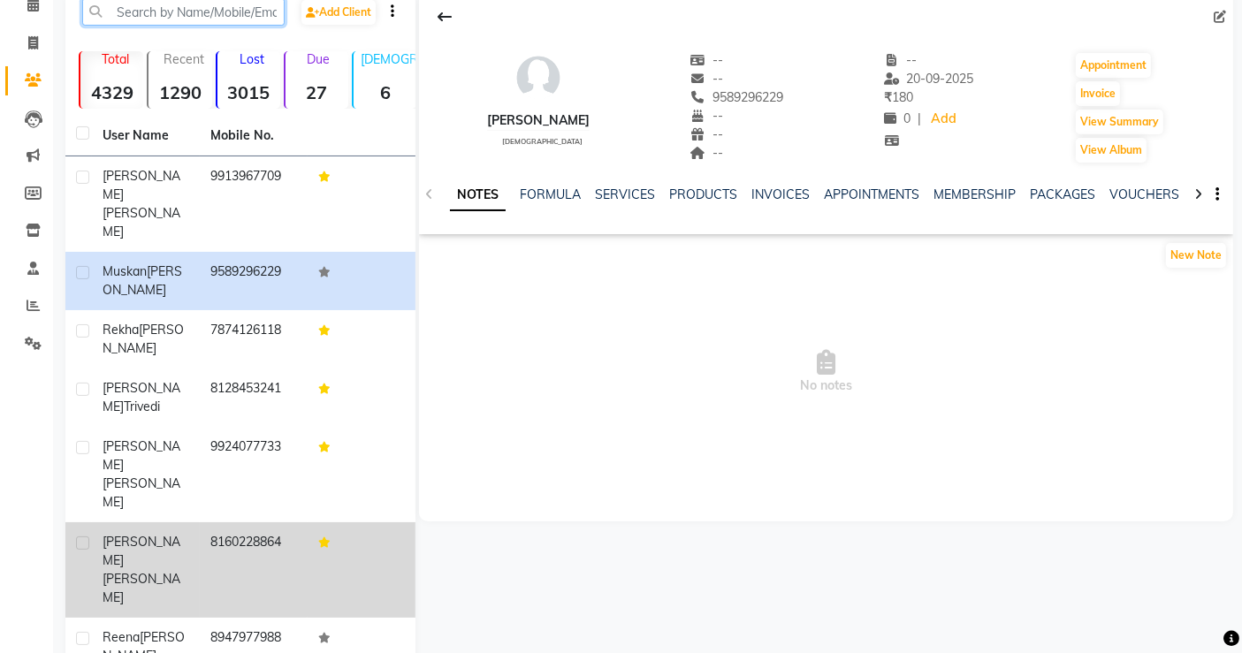
scroll to position [88, 0]
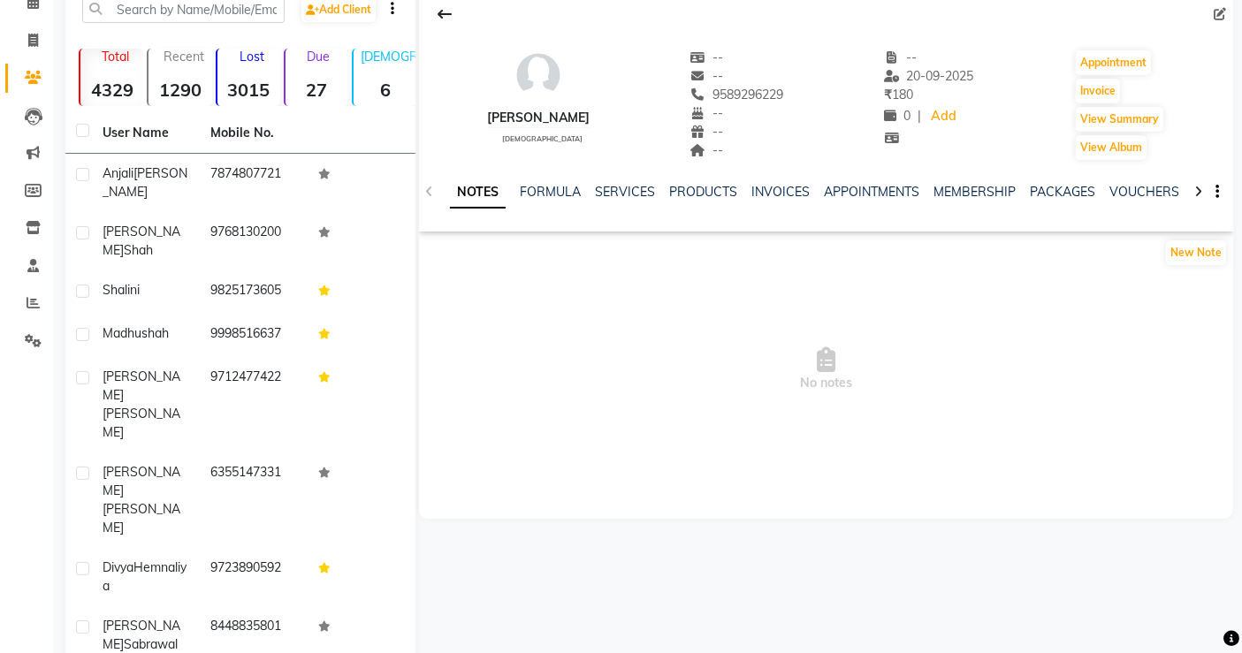
scroll to position [157, 0]
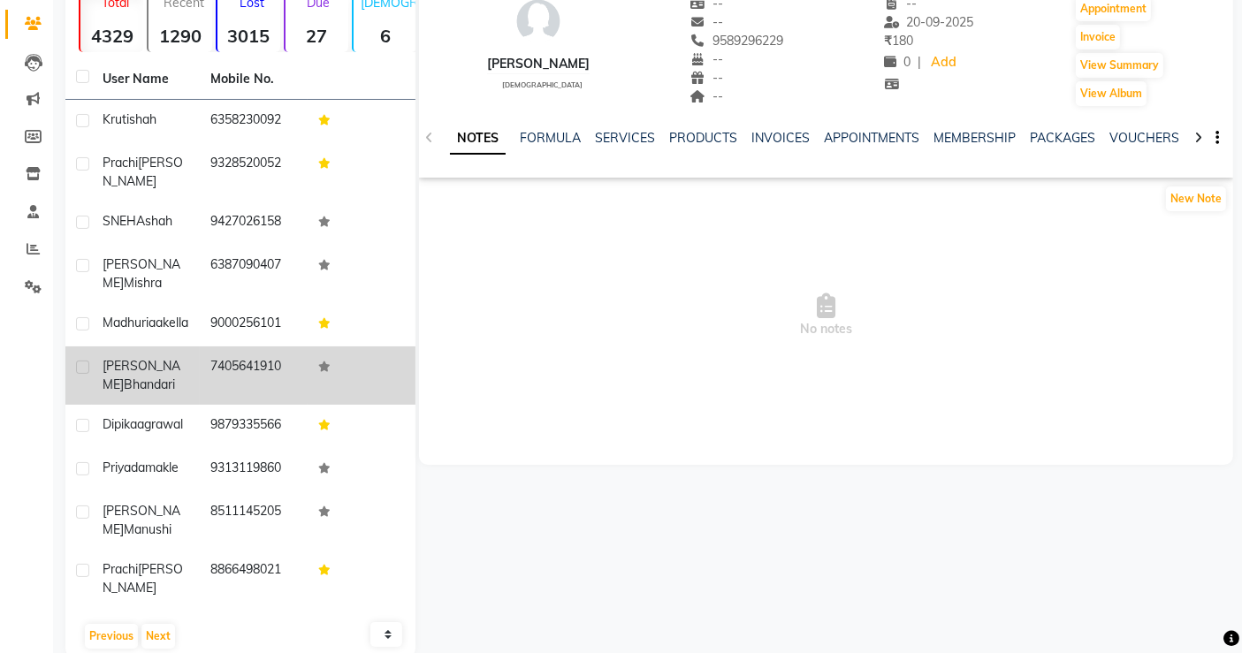
click at [239, 360] on td "7405641910" at bounding box center [254, 375] width 108 height 58
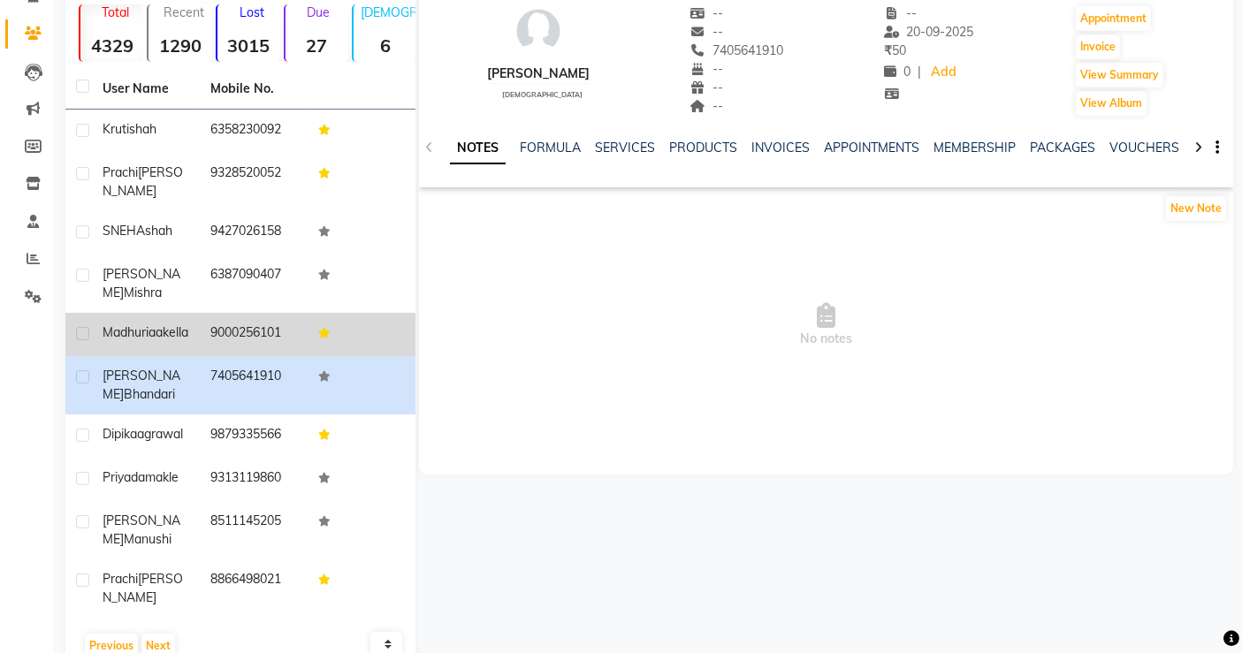
scroll to position [142, 0]
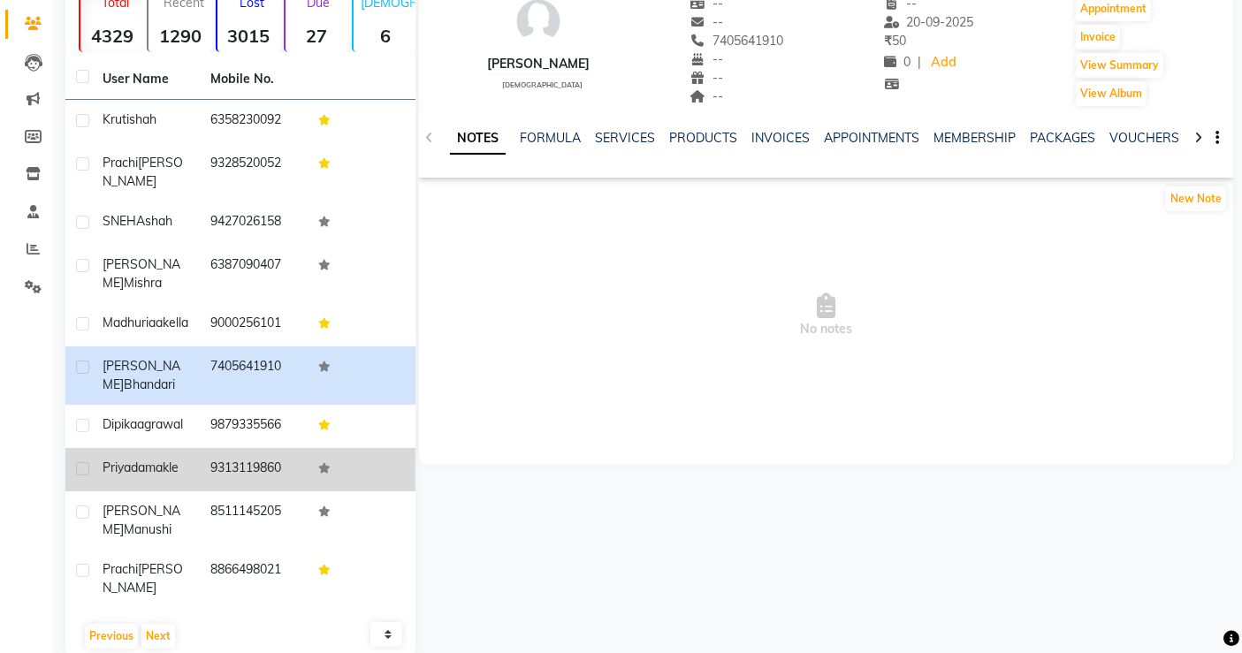
click at [354, 473] on td at bounding box center [362, 469] width 108 height 43
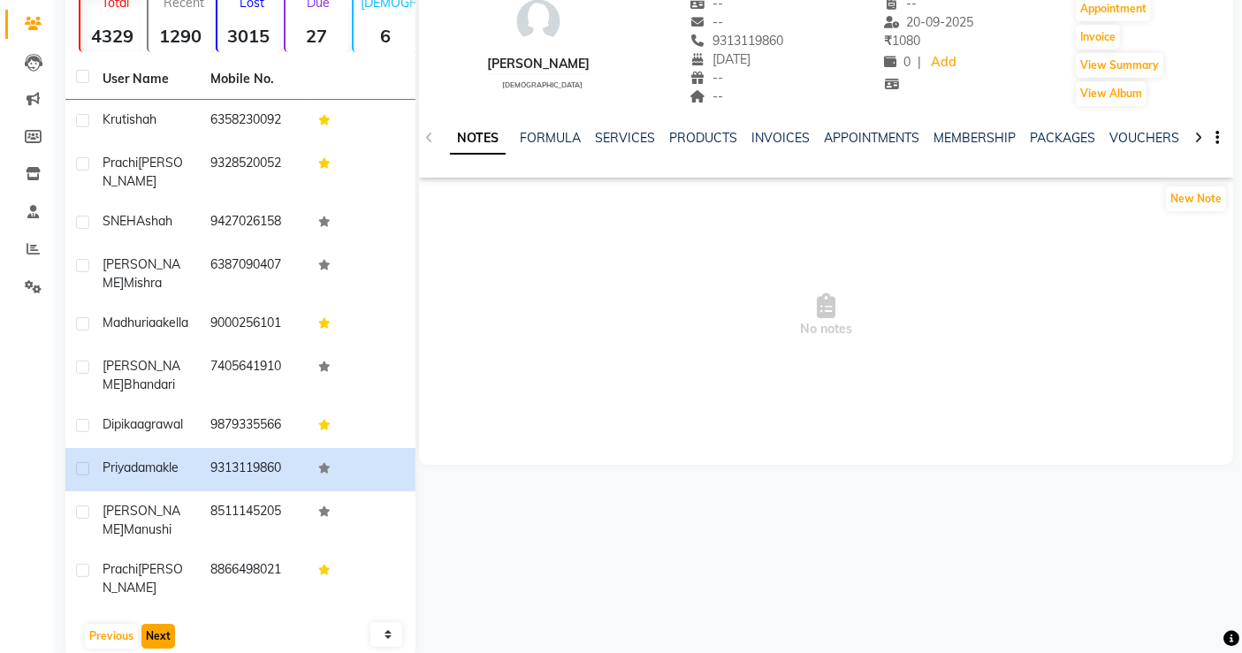
click at [156, 624] on button "Next" at bounding box center [158, 636] width 34 height 25
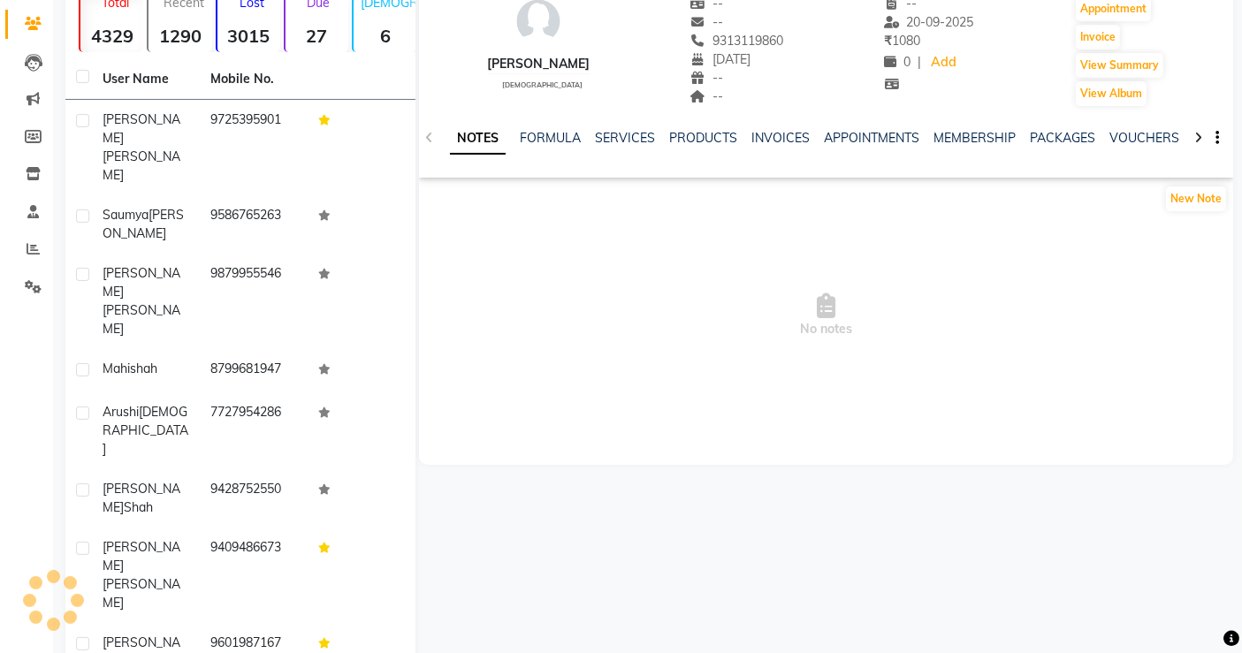
scroll to position [112, 0]
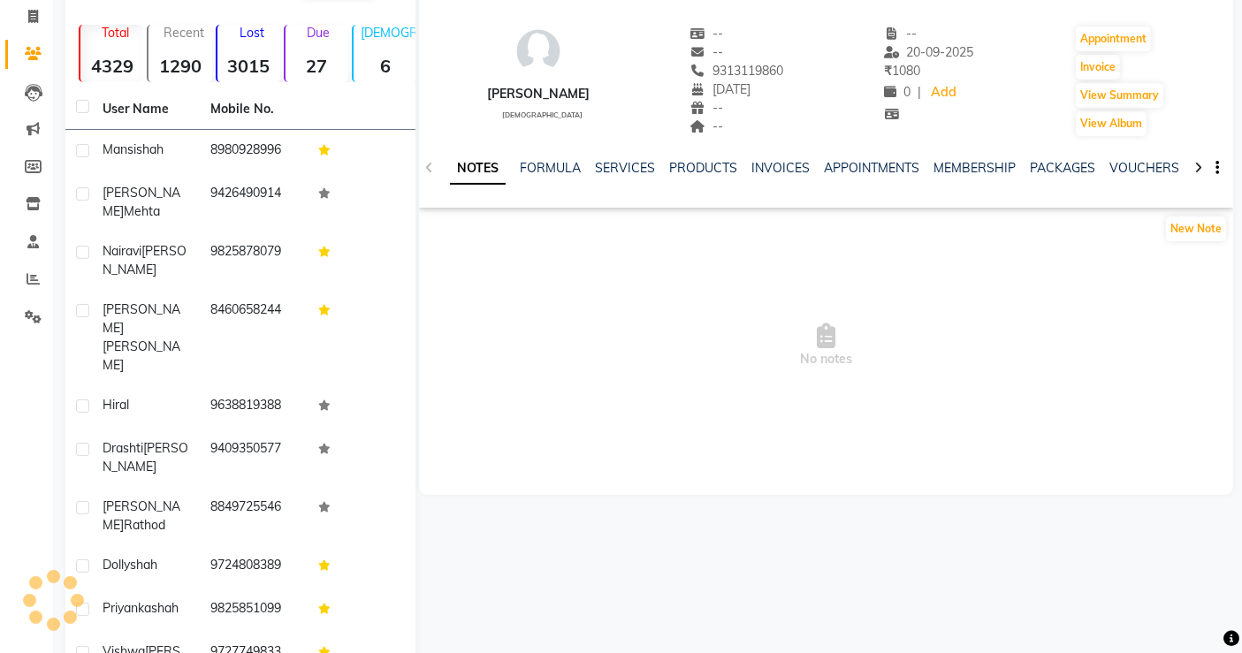
scroll to position [142, 0]
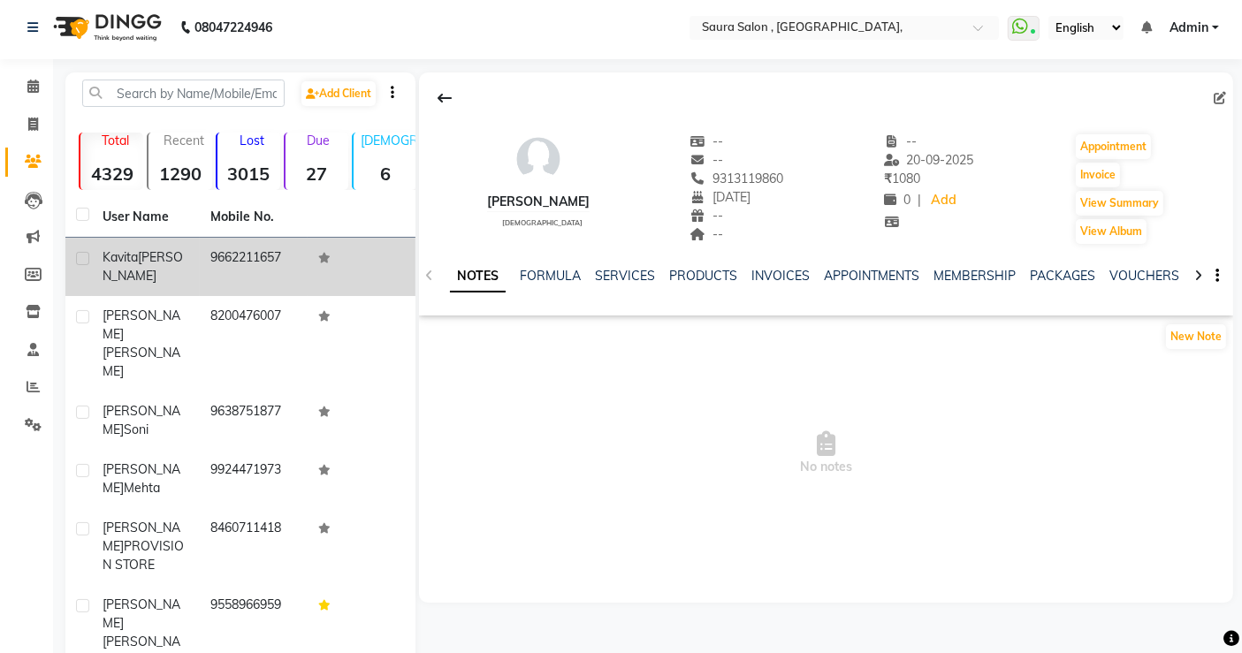
scroll to position [0, 0]
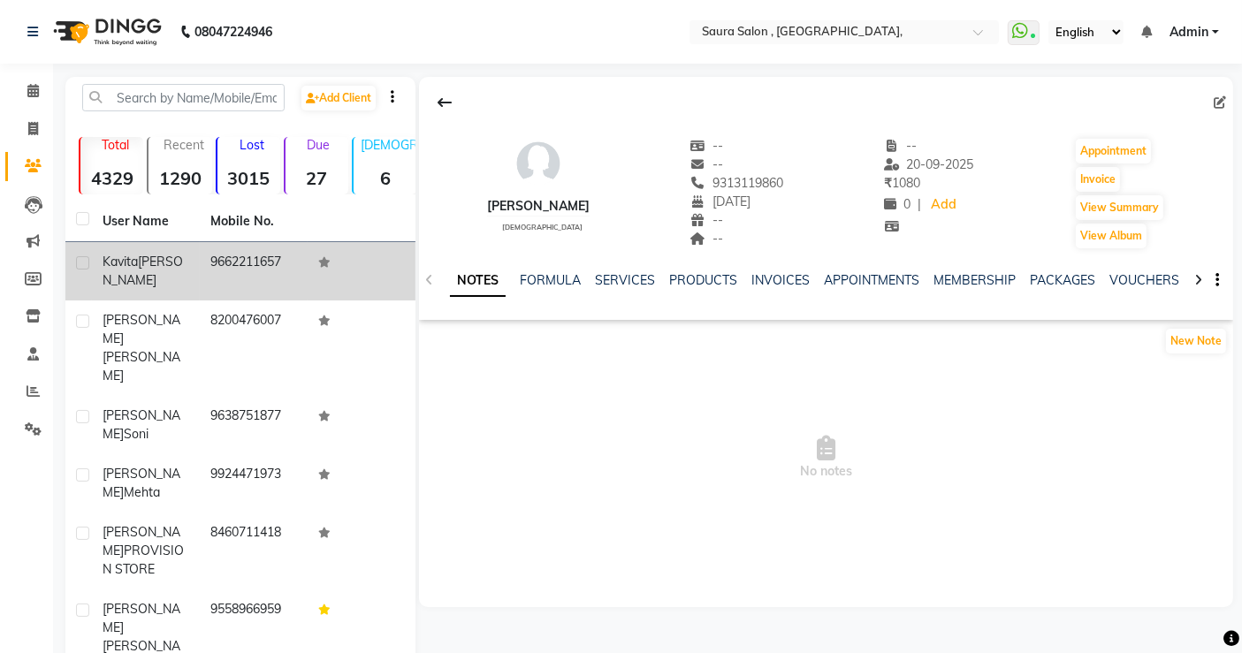
click at [245, 276] on td "9662211657" at bounding box center [254, 271] width 108 height 58
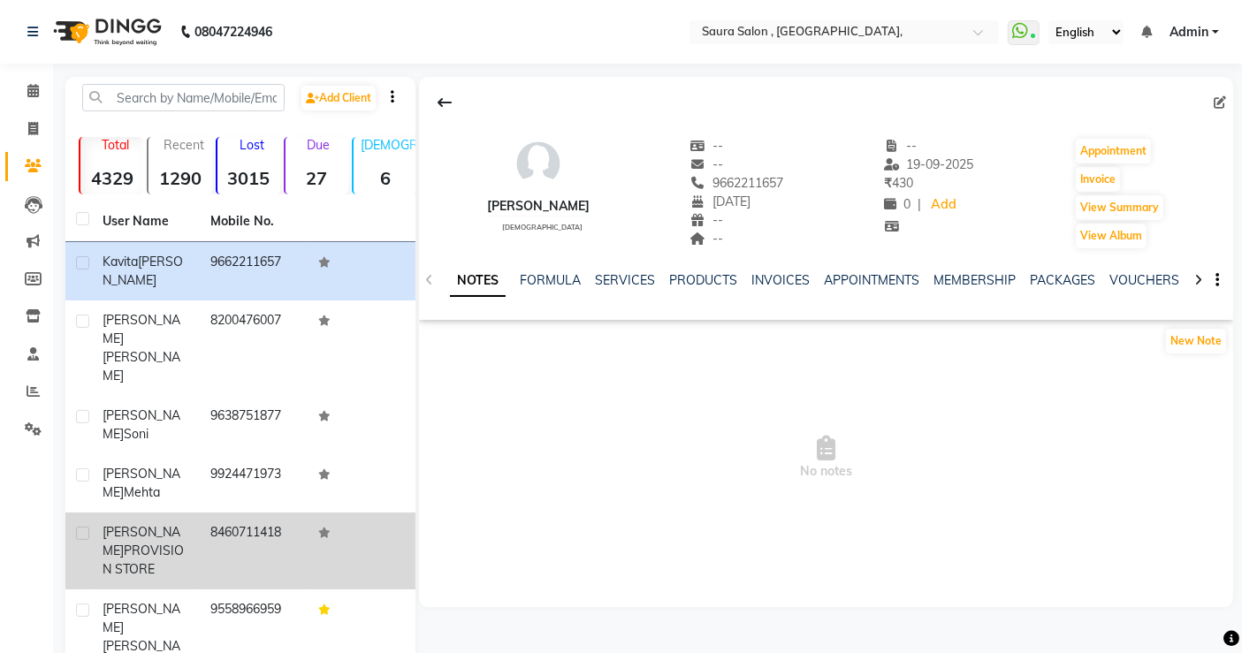
click at [278, 513] on td "8460711418" at bounding box center [254, 551] width 108 height 77
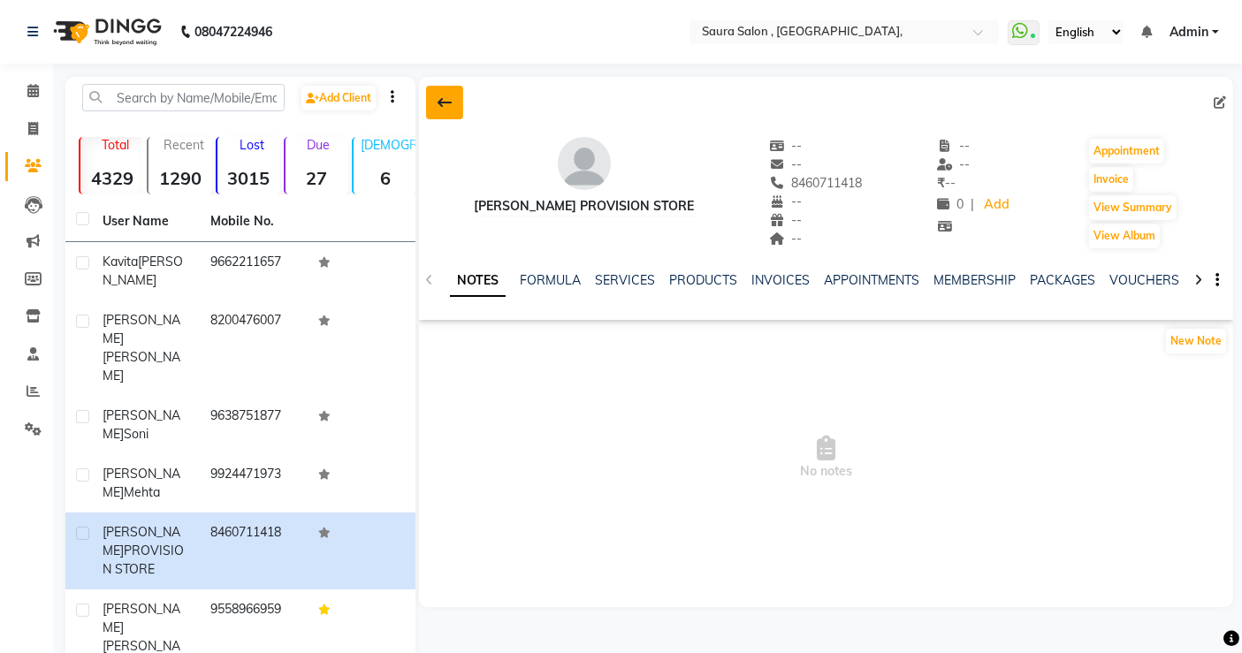
click at [453, 103] on button at bounding box center [444, 103] width 37 height 34
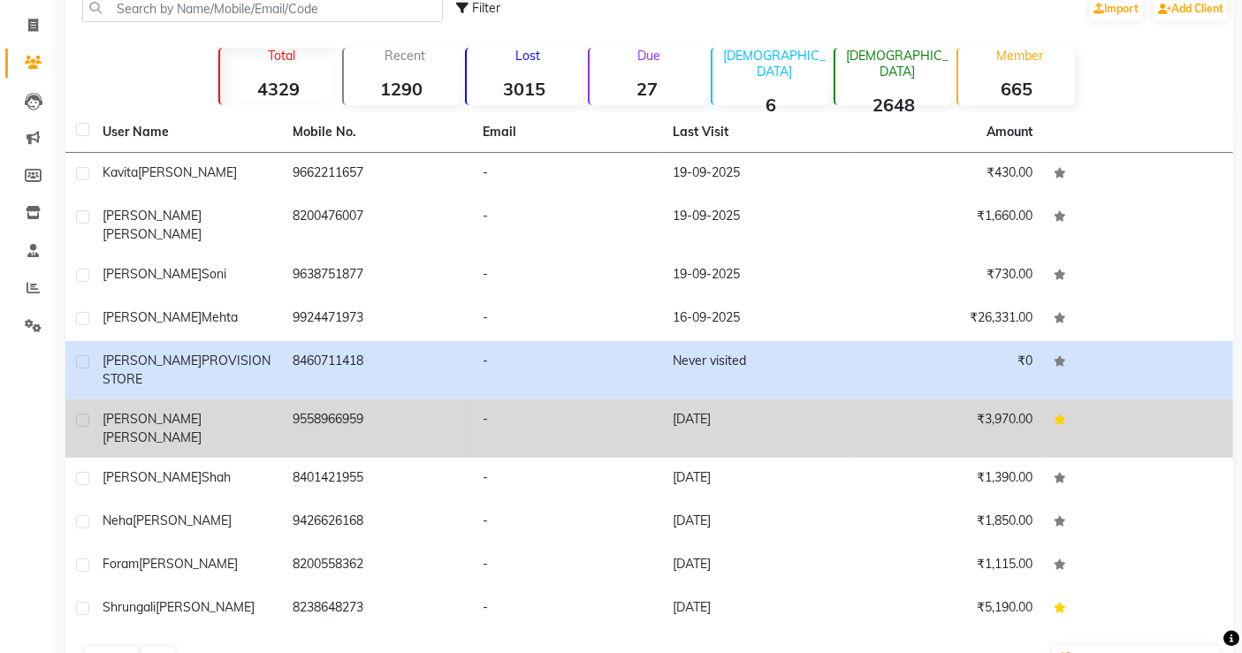
scroll to position [110, 0]
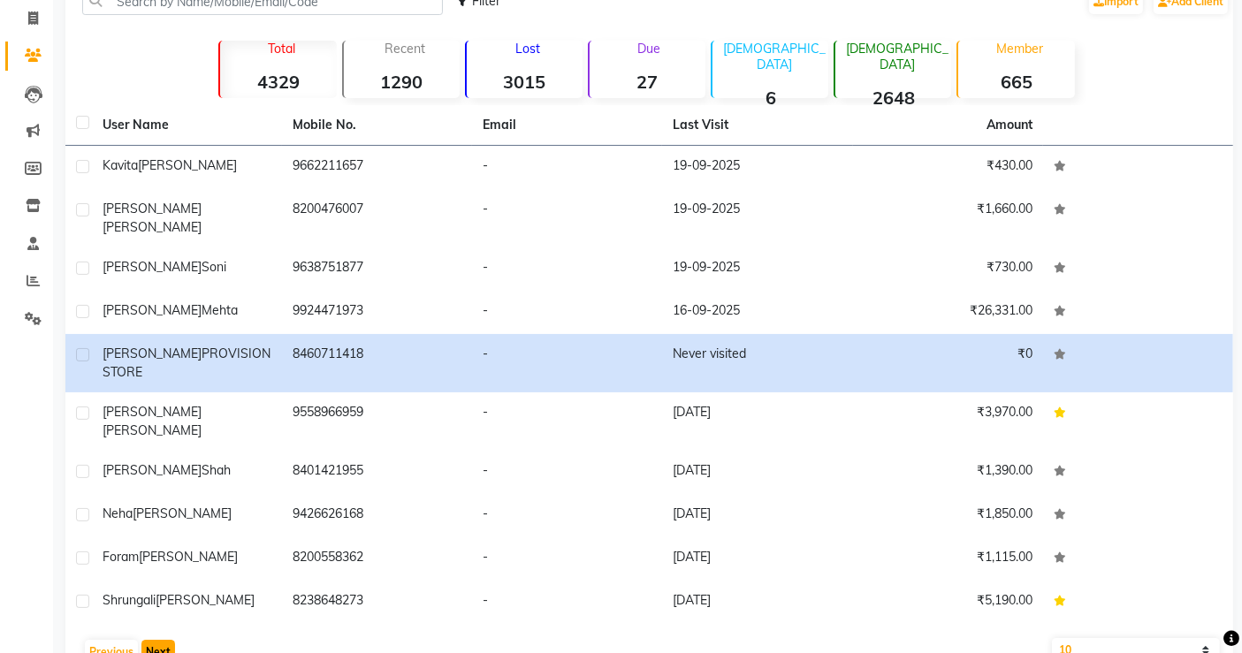
click at [156, 640] on button "Next" at bounding box center [158, 652] width 34 height 25
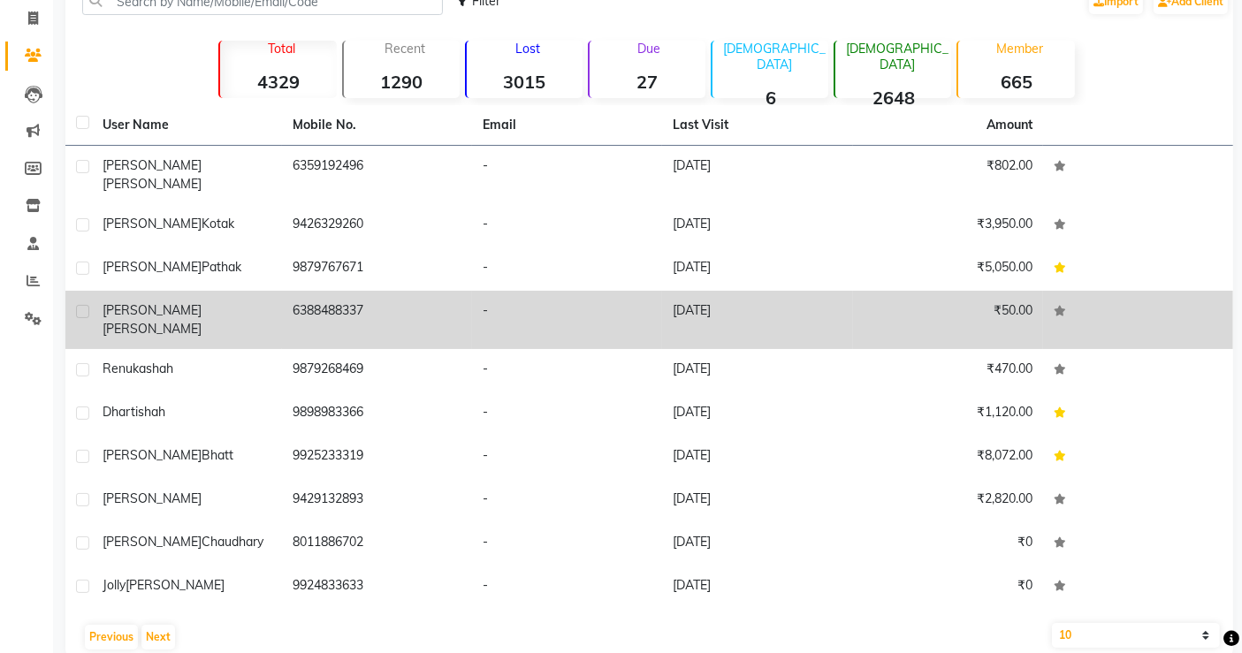
click at [375, 303] on td "6388488337" at bounding box center [377, 320] width 190 height 58
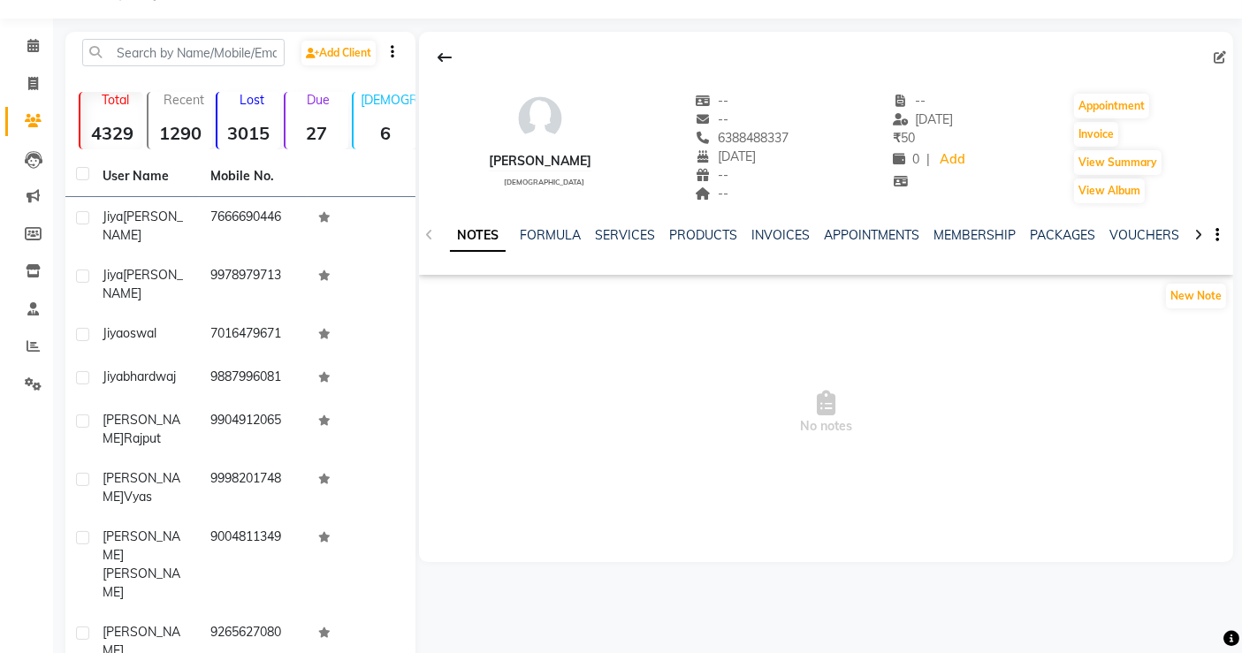
scroll to position [44, 0]
click at [449, 54] on icon at bounding box center [445, 58] width 14 height 14
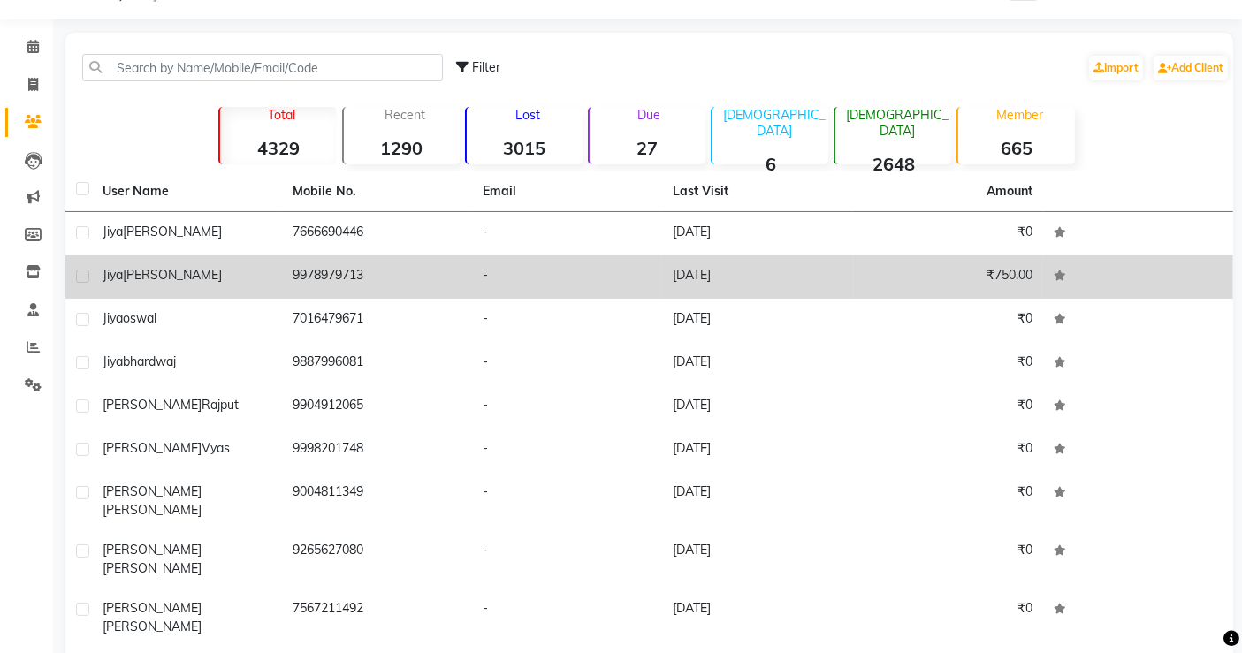
scroll to position [110, 0]
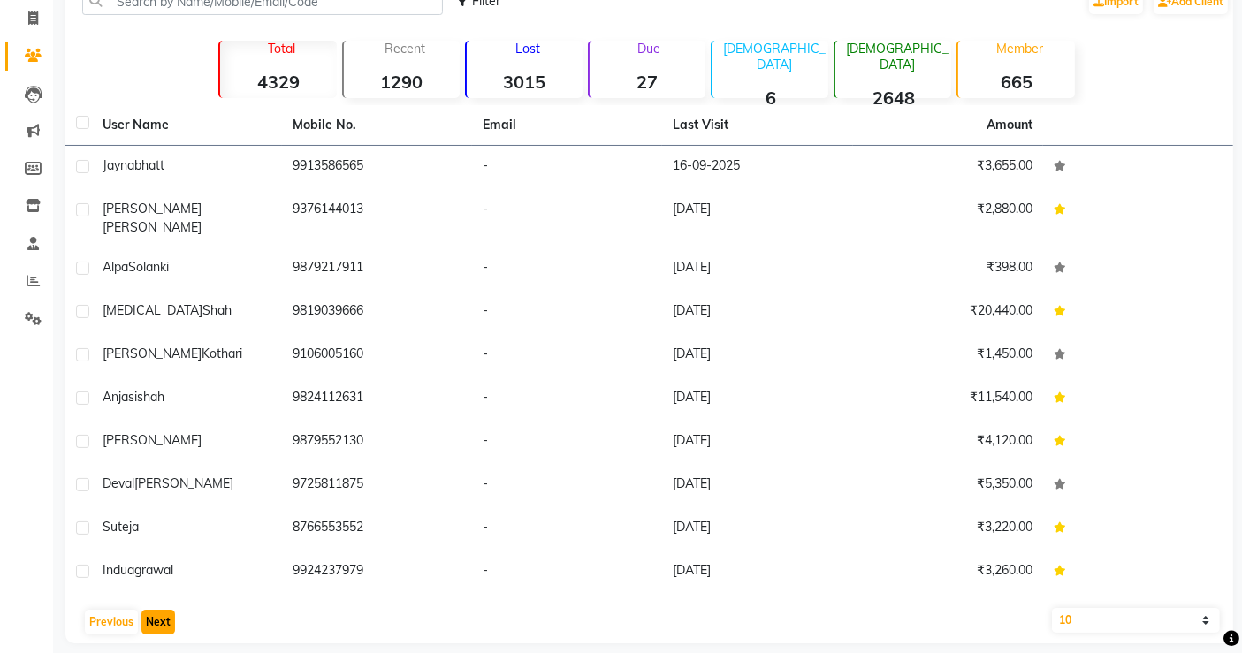
click at [165, 610] on button "Next" at bounding box center [158, 622] width 34 height 25
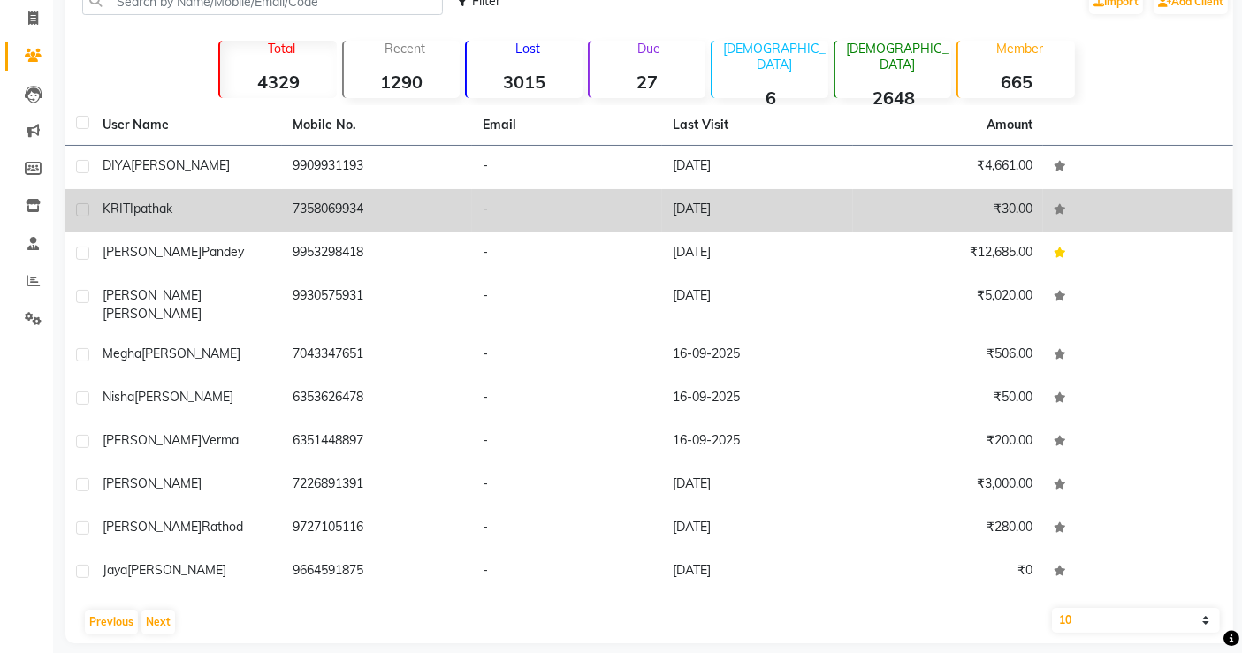
click at [378, 207] on td "7358069934" at bounding box center [377, 210] width 190 height 43
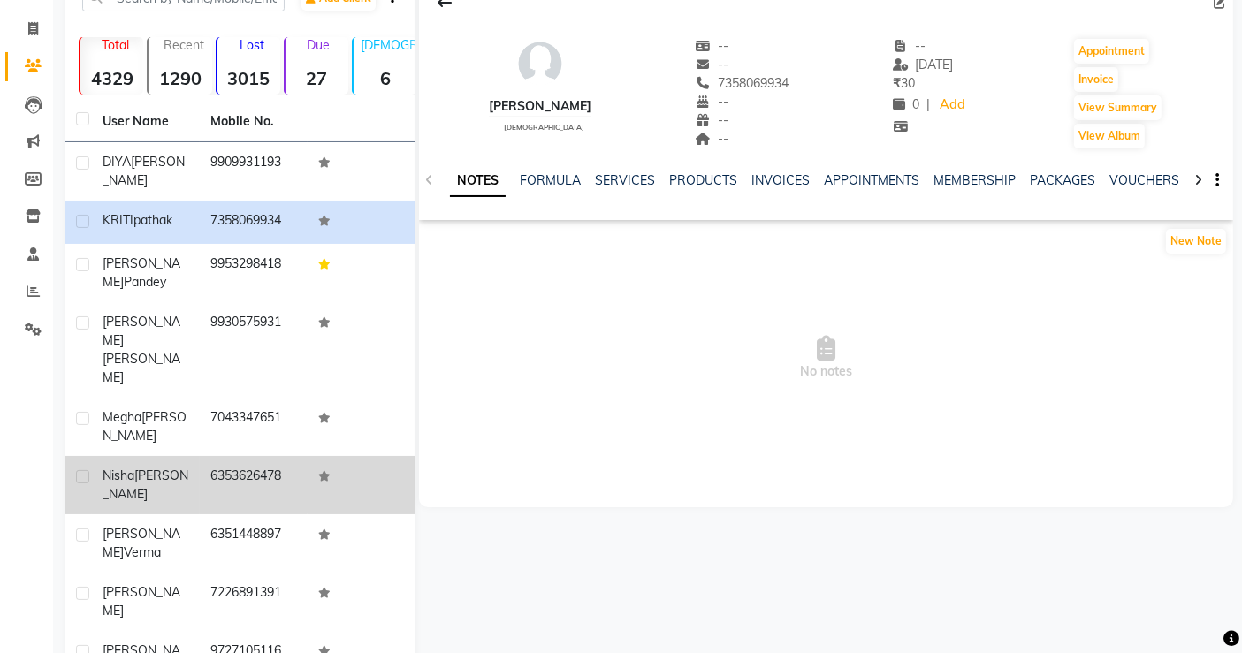
scroll to position [157, 0]
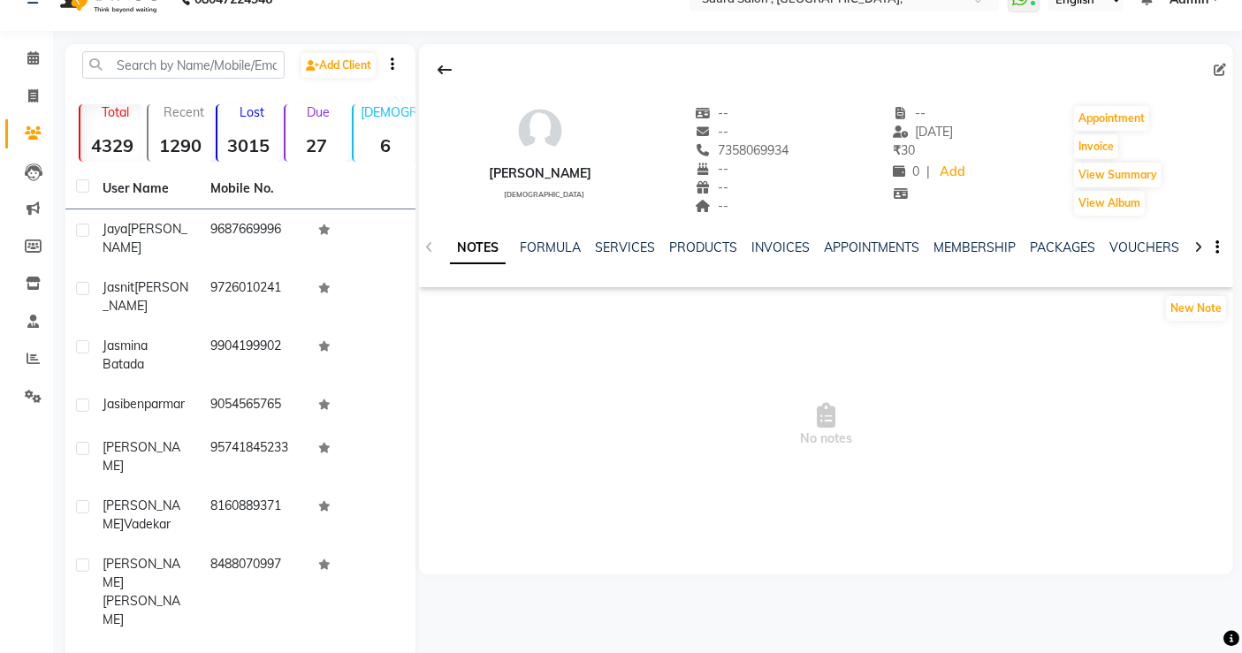
scroll to position [32, 0]
click at [454, 63] on button at bounding box center [444, 71] width 37 height 34
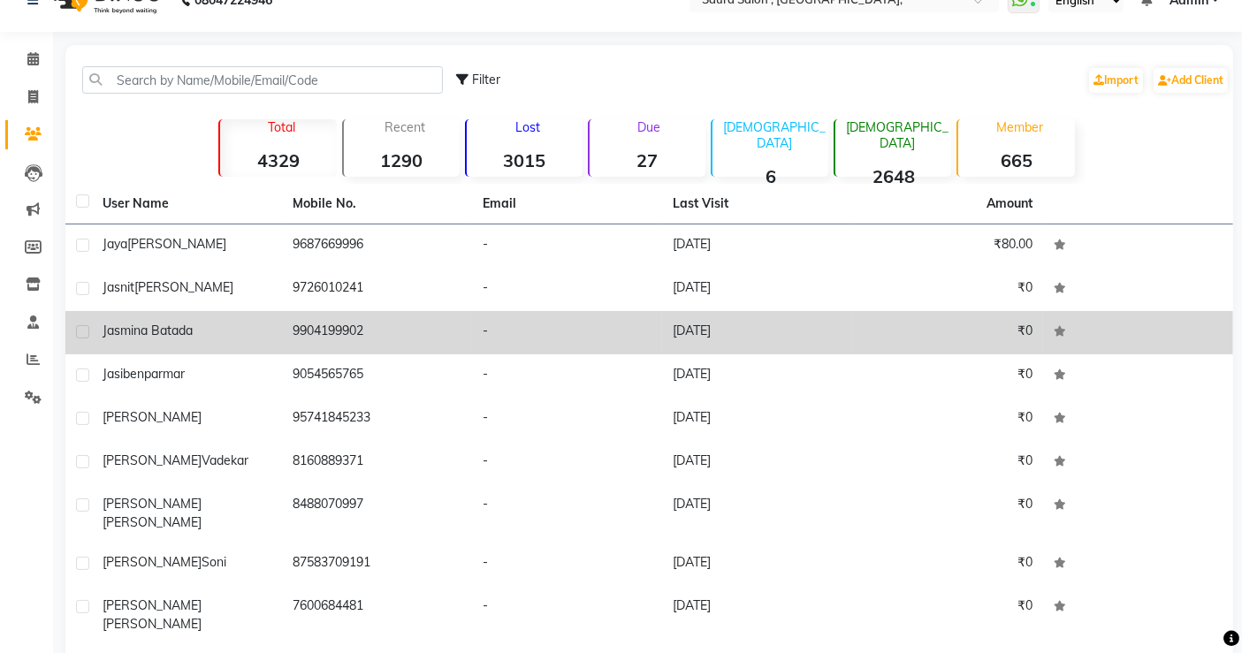
scroll to position [110, 0]
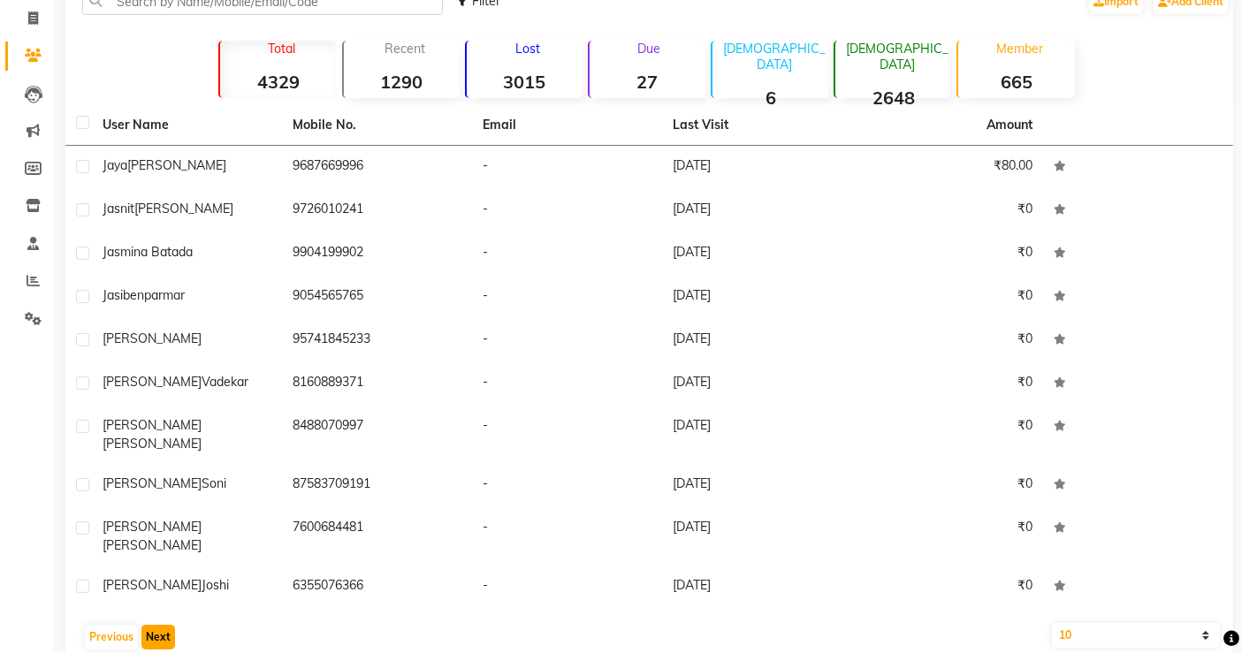
click at [161, 625] on button "Next" at bounding box center [158, 637] width 34 height 25
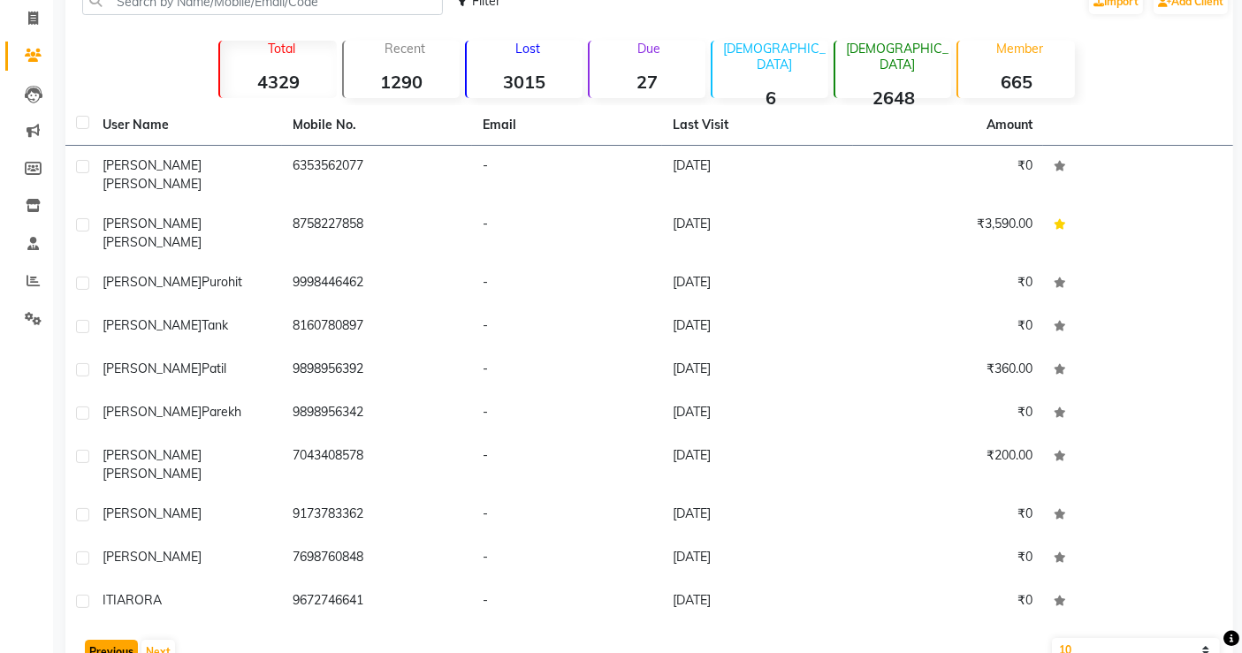
click at [104, 640] on button "Previous" at bounding box center [111, 652] width 53 height 25
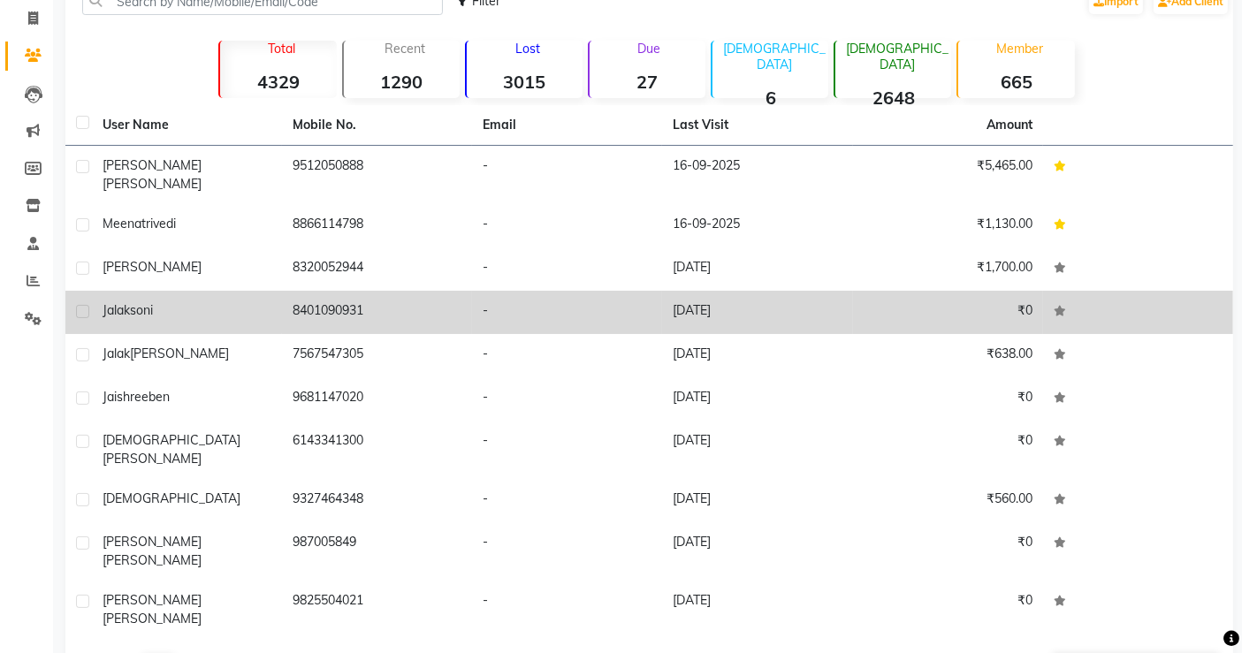
scroll to position [0, 0]
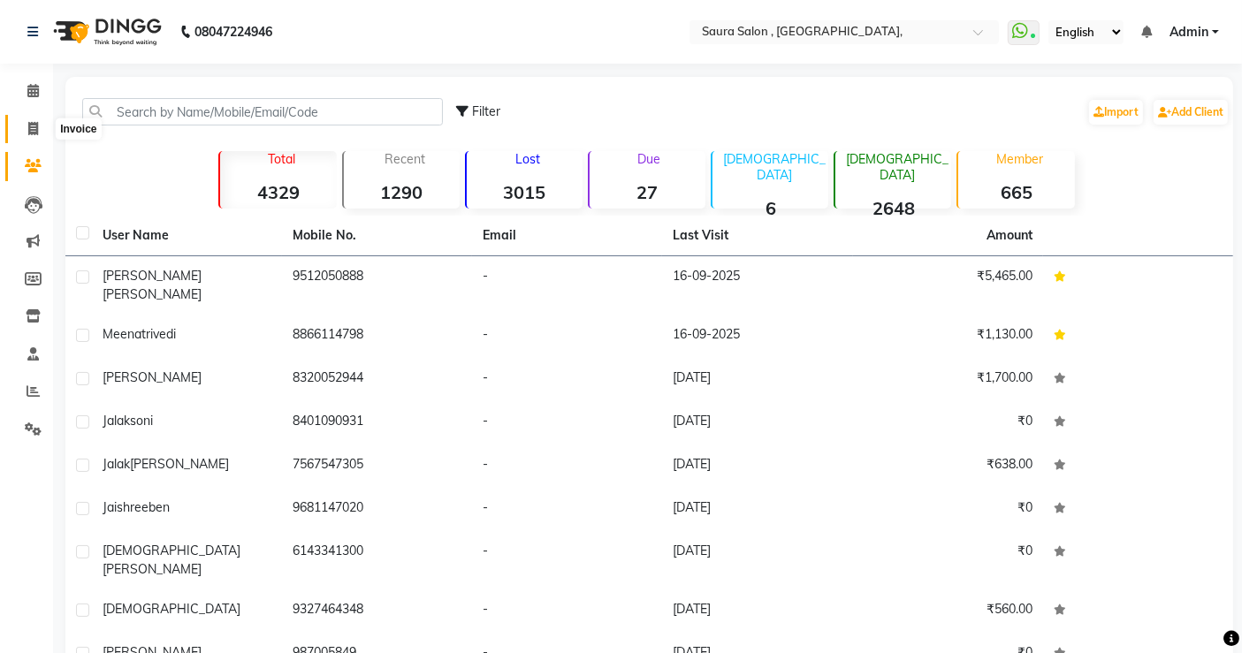
click at [35, 127] on icon at bounding box center [33, 128] width 10 height 13
select select "6963"
select select "service"
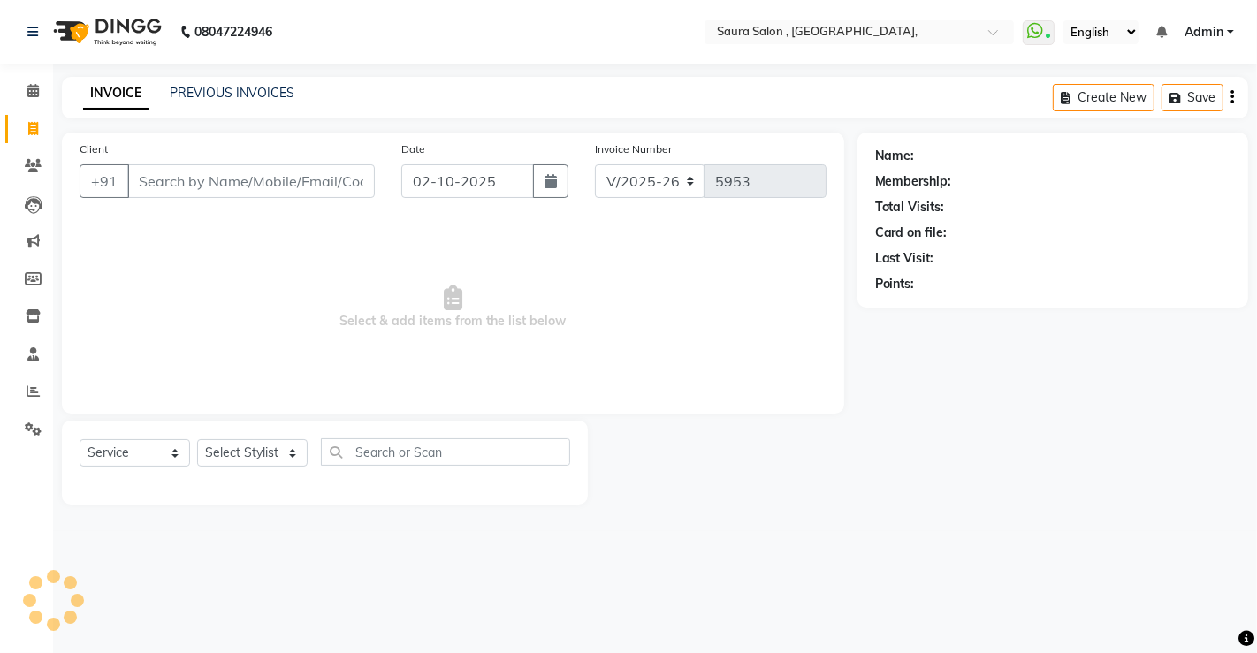
select select "57428"
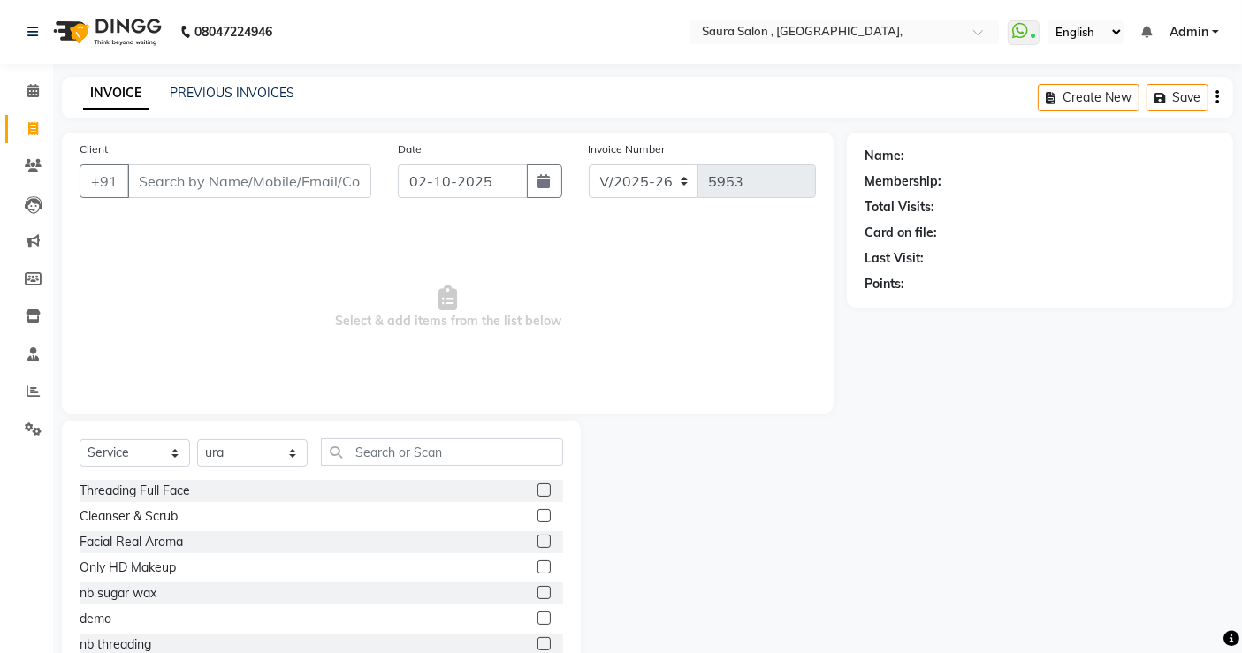
click at [142, 186] on input "Client" at bounding box center [249, 181] width 244 height 34
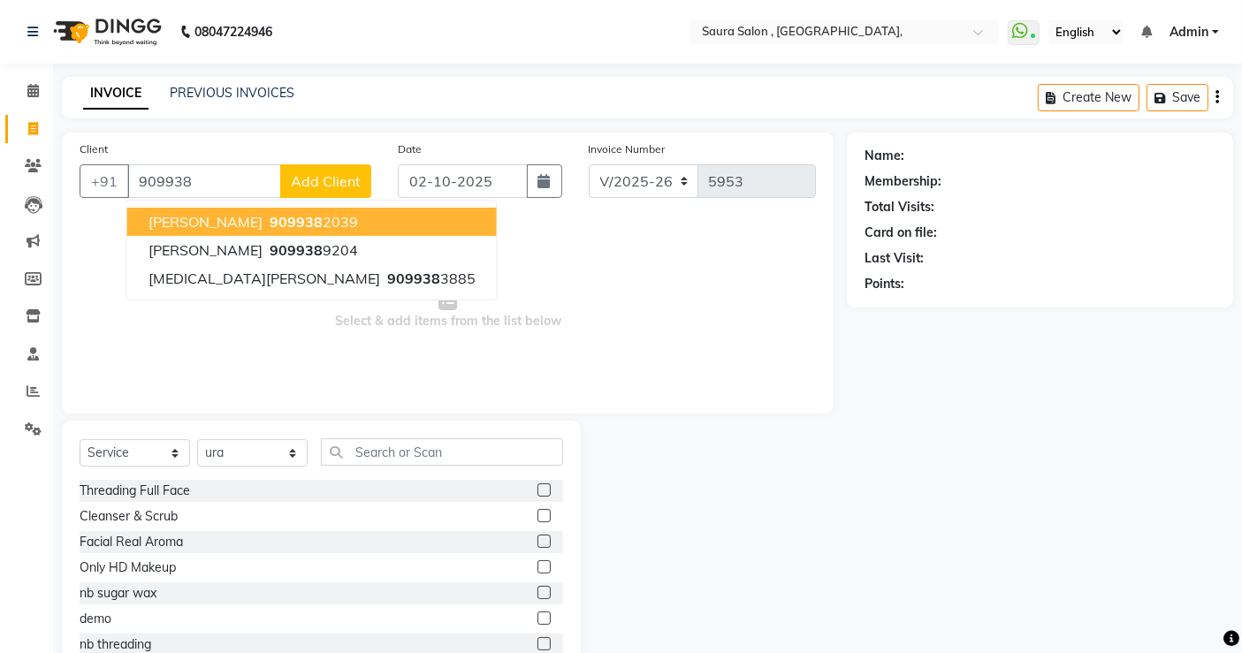
click at [217, 219] on span "vaidehi bhrambhatt" at bounding box center [205, 222] width 114 height 18
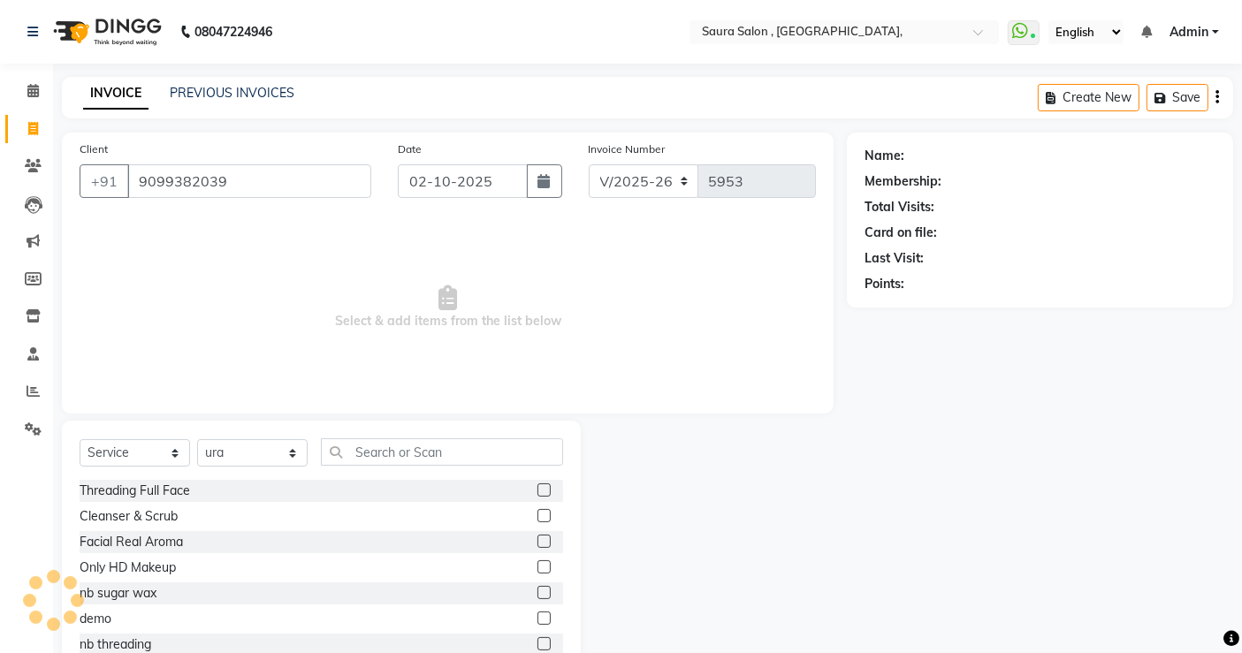
type input "9099382039"
select select "1: Object"
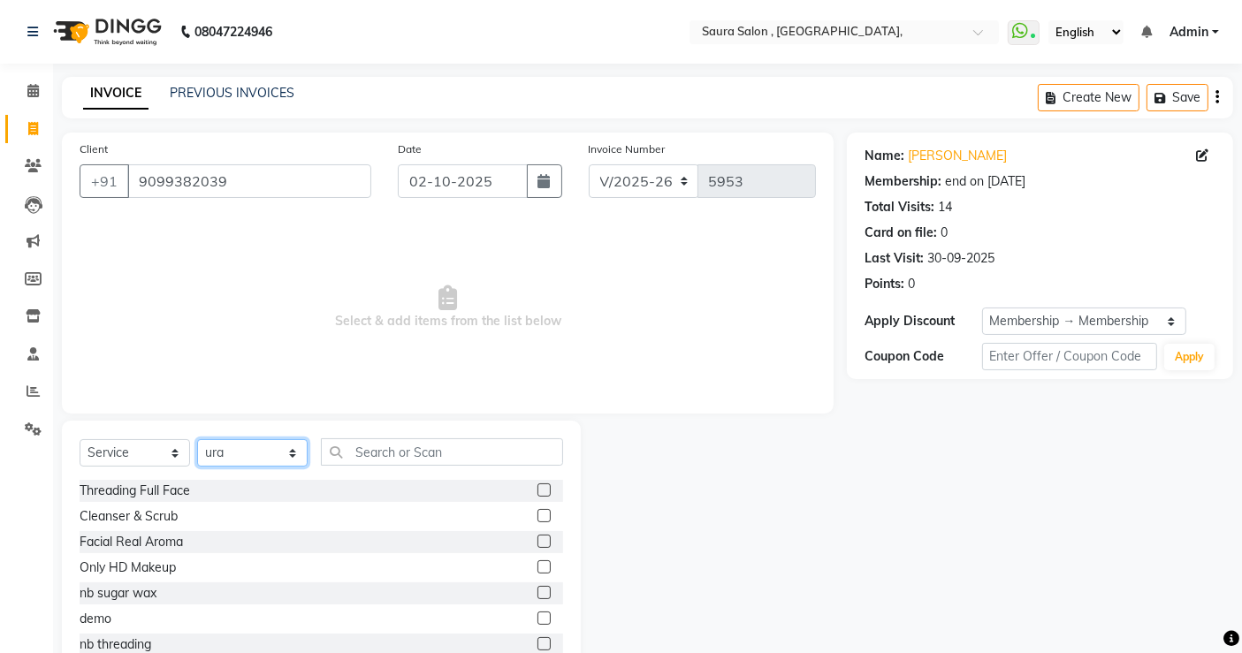
click at [245, 455] on select "Select Stylist archana asha [PERSON_NAME] deepika [PERSON_NAME] [PERSON_NAME] […" at bounding box center [252, 452] width 110 height 27
select select "56807"
click at [197, 439] on select "Select Stylist archana asha [PERSON_NAME] deepika [PERSON_NAME] [PERSON_NAME] […" at bounding box center [252, 452] width 110 height 27
click at [391, 453] on input "text" at bounding box center [442, 451] width 242 height 27
type input "w"
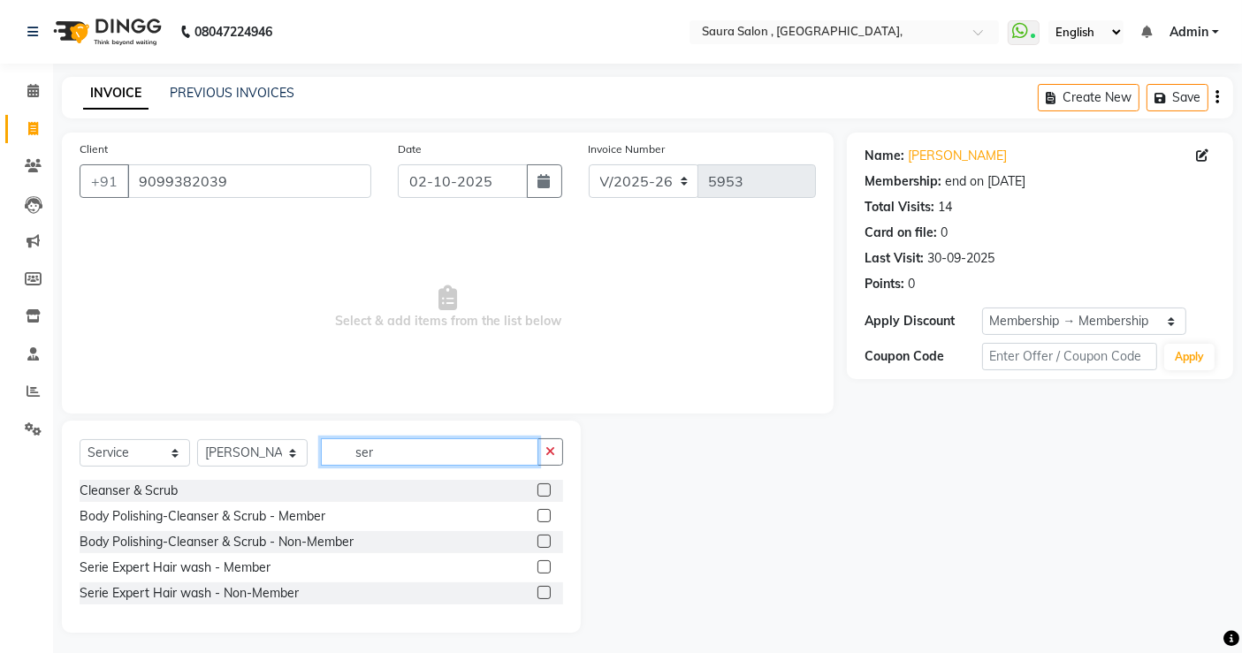
type input "ser"
click at [541, 566] on label at bounding box center [543, 566] width 13 height 13
click at [541, 566] on input "checkbox" at bounding box center [542, 567] width 11 height 11
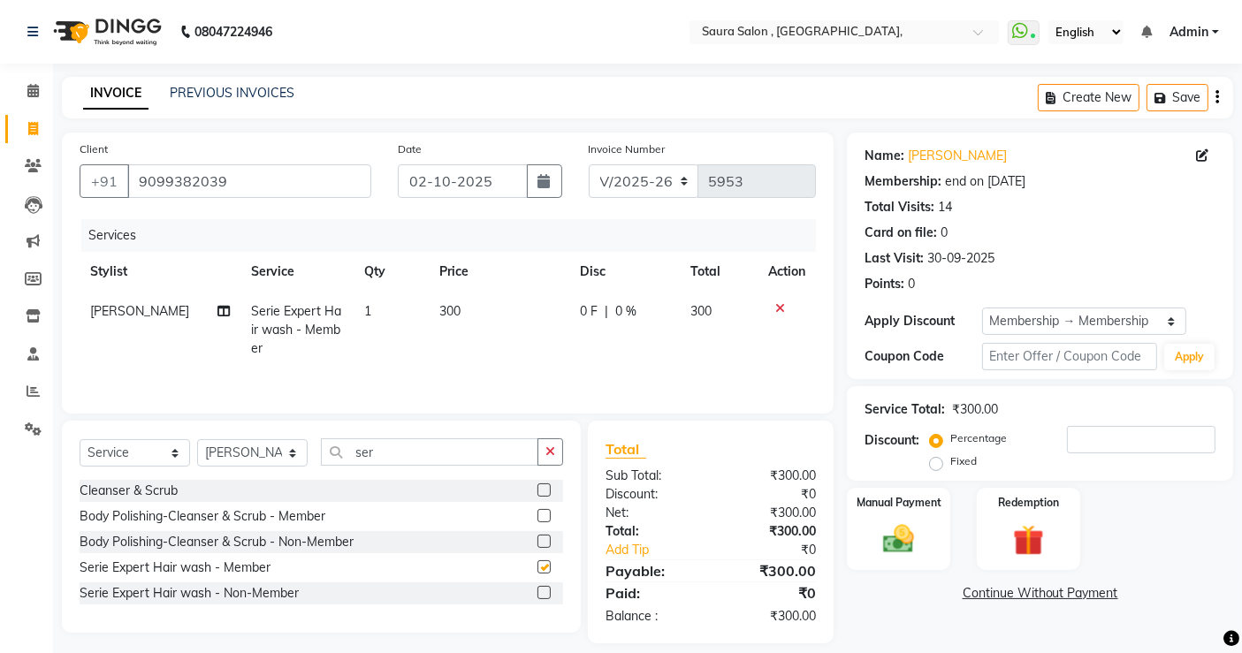
checkbox input "false"
click at [400, 465] on input "ser" at bounding box center [429, 451] width 217 height 27
type input "s"
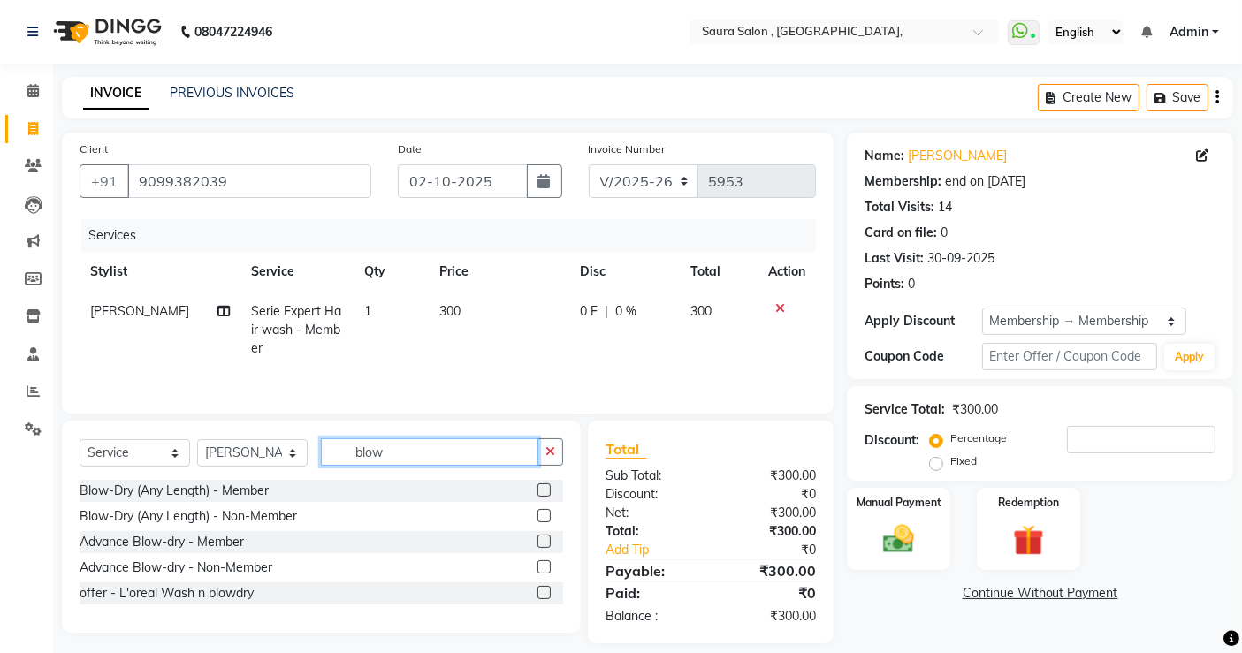
type input "blow"
click at [544, 491] on label at bounding box center [543, 489] width 13 height 13
click at [544, 491] on input "checkbox" at bounding box center [542, 490] width 11 height 11
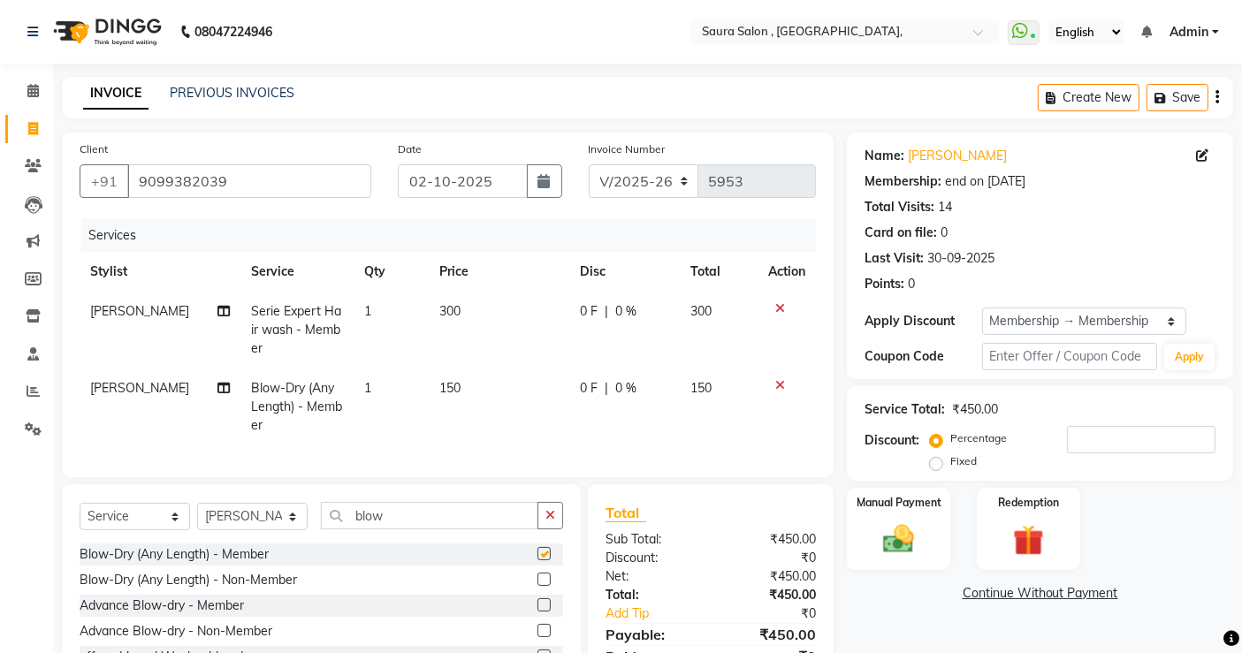
checkbox input "false"
click at [878, 540] on img at bounding box center [898, 539] width 53 height 37
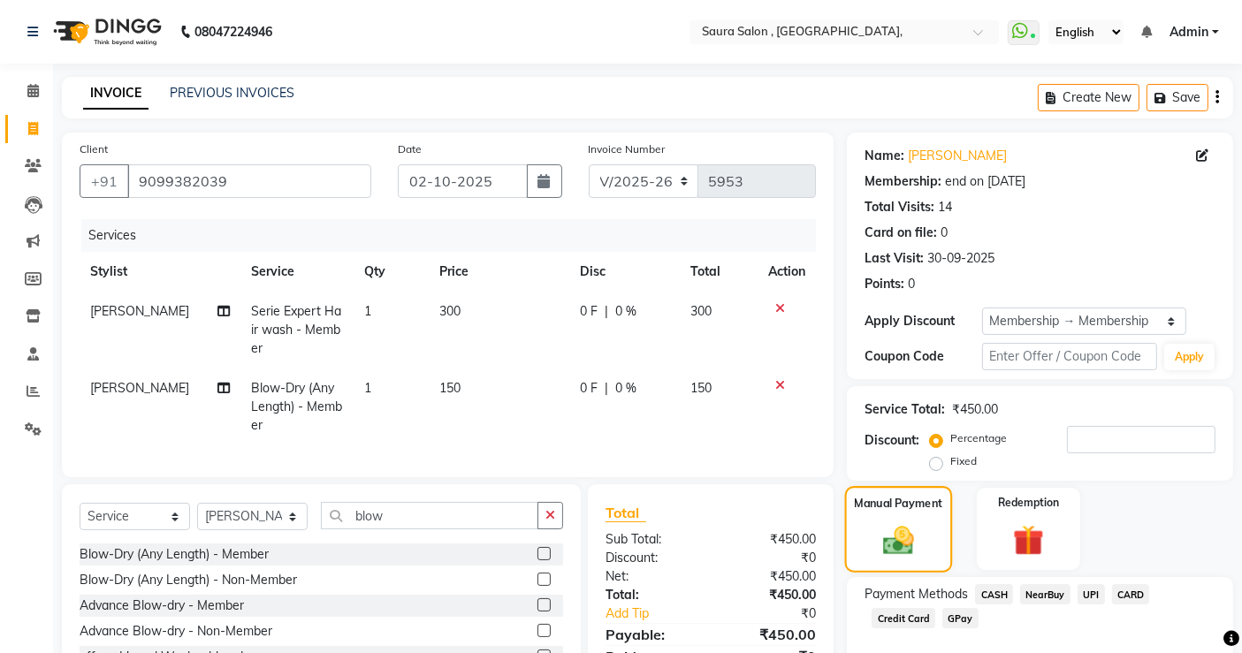
scroll to position [94, 0]
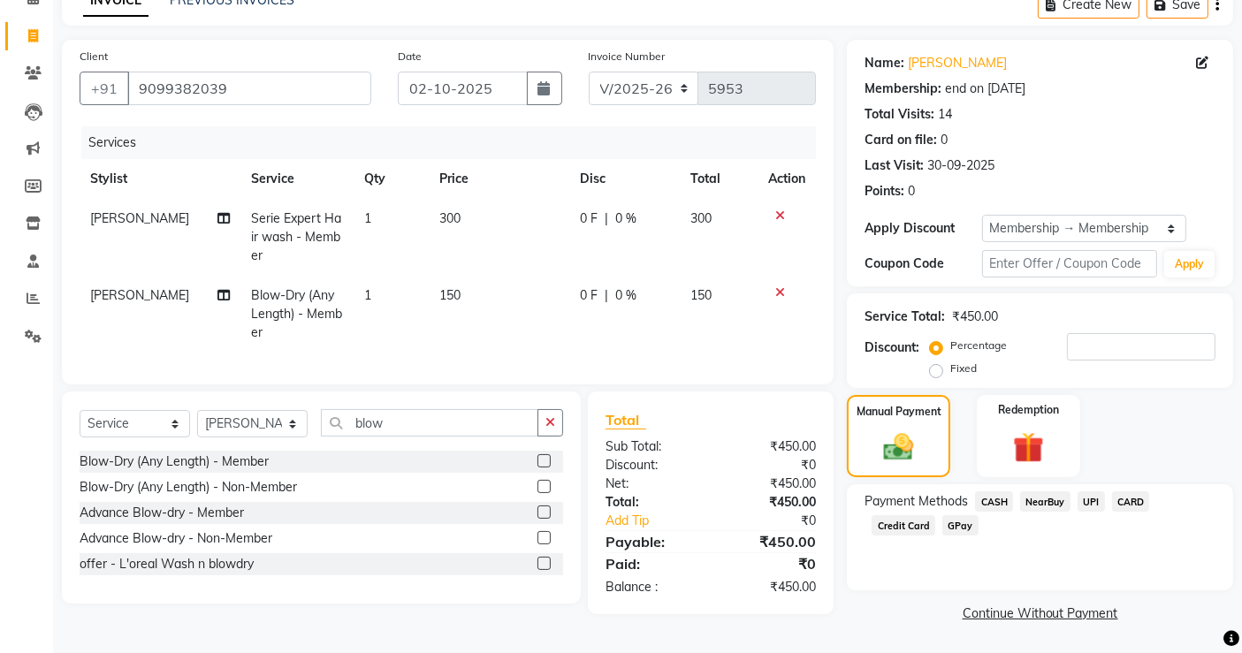
click at [992, 497] on span "CASH" at bounding box center [994, 501] width 38 height 20
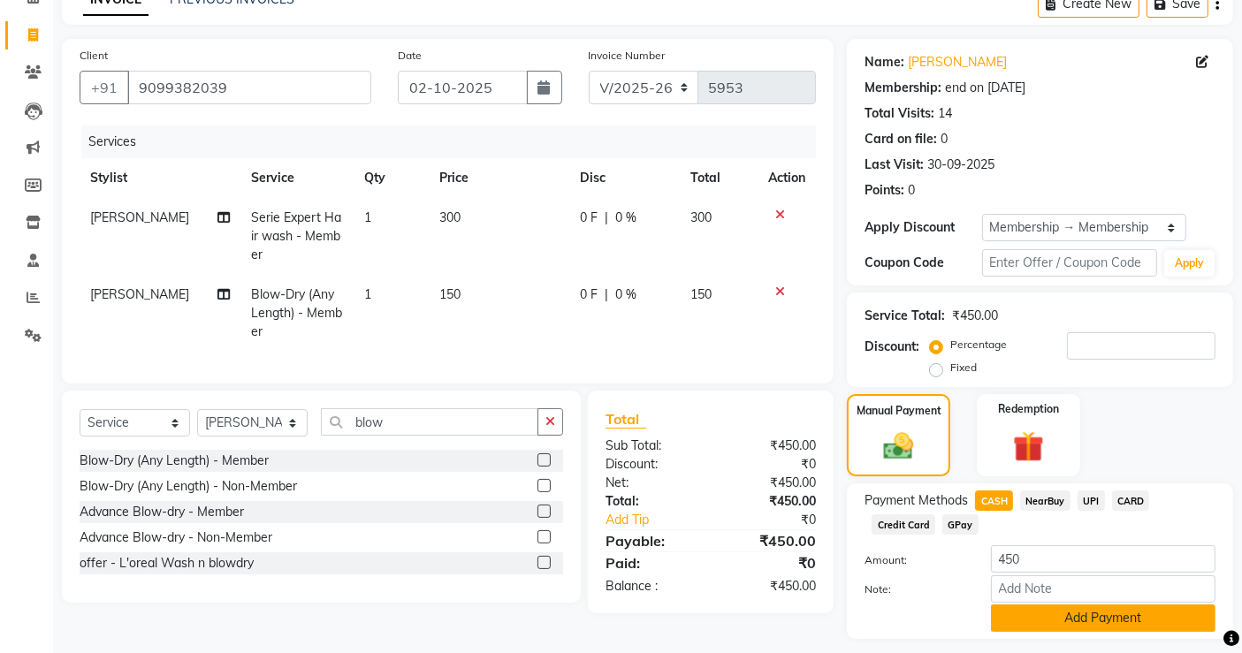
click at [1065, 614] on button "Add Payment" at bounding box center [1103, 618] width 225 height 27
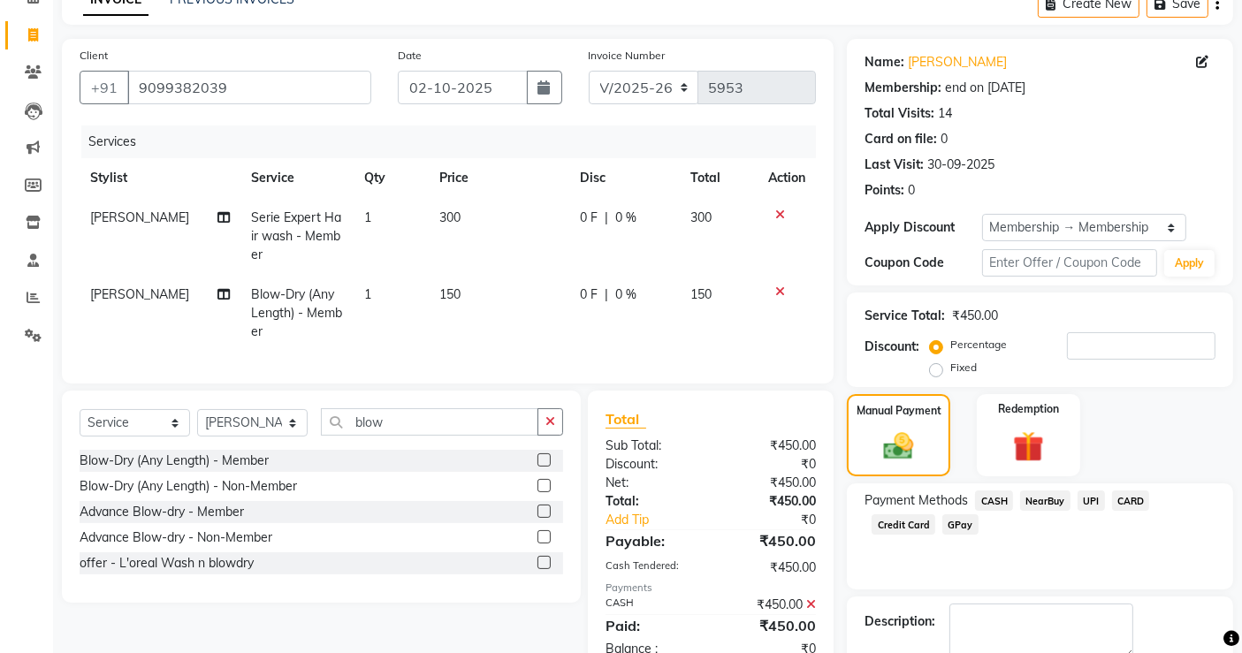
scroll to position [192, 0]
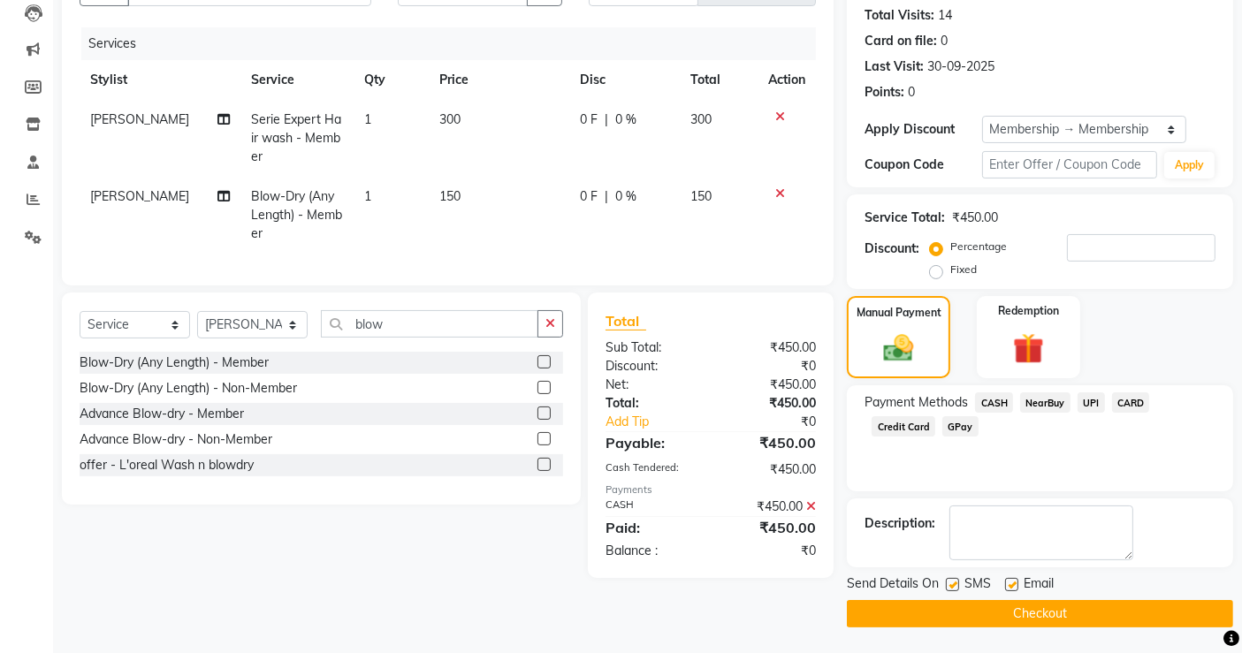
click at [1060, 616] on button "Checkout" at bounding box center [1040, 613] width 386 height 27
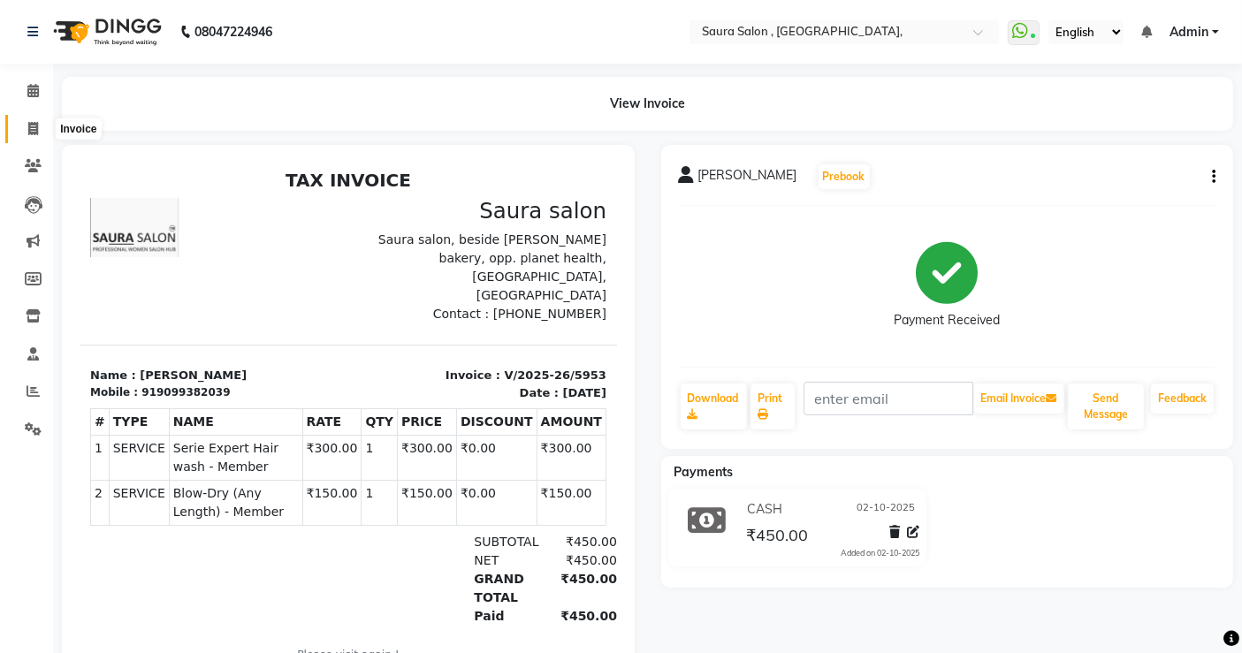
click at [33, 127] on icon at bounding box center [33, 128] width 10 height 13
select select "service"
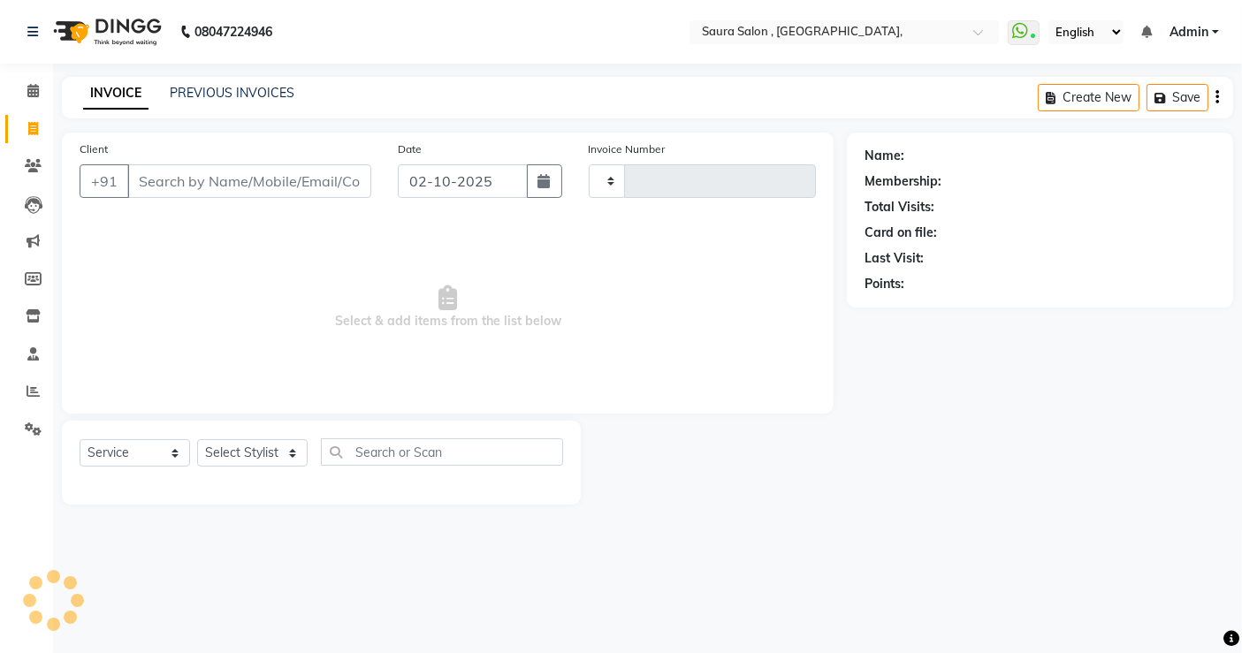
type input "5954"
select select "6963"
select select "57428"
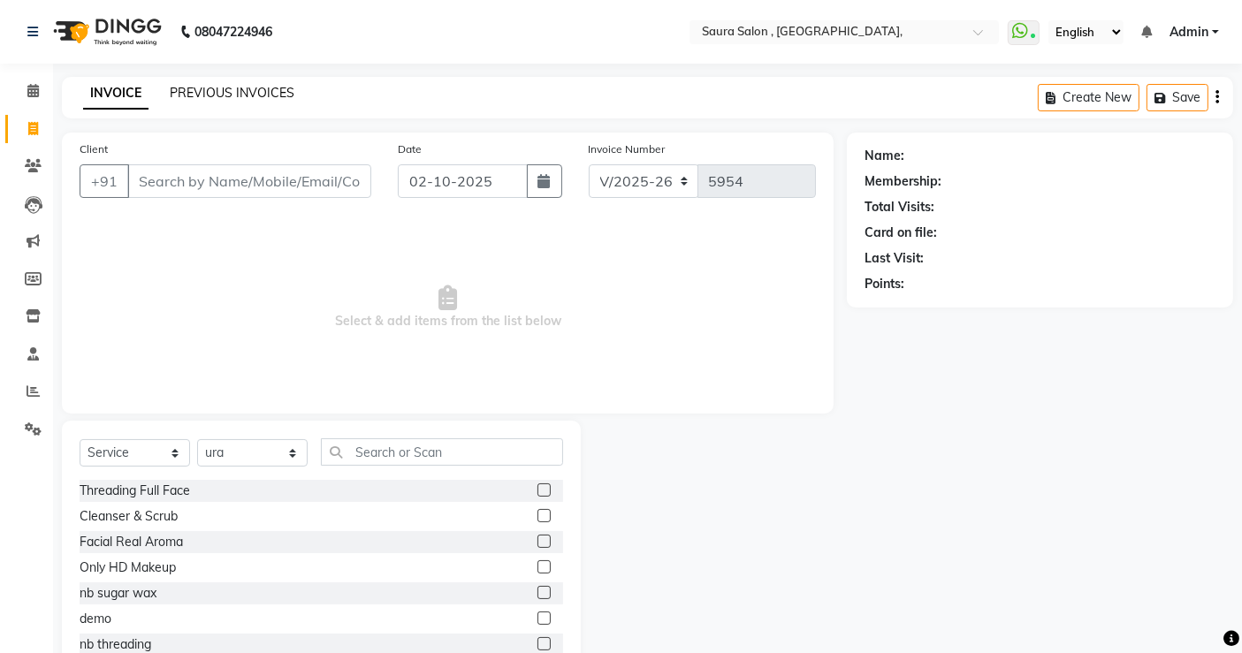
click at [225, 92] on link "PREVIOUS INVOICES" at bounding box center [232, 93] width 125 height 16
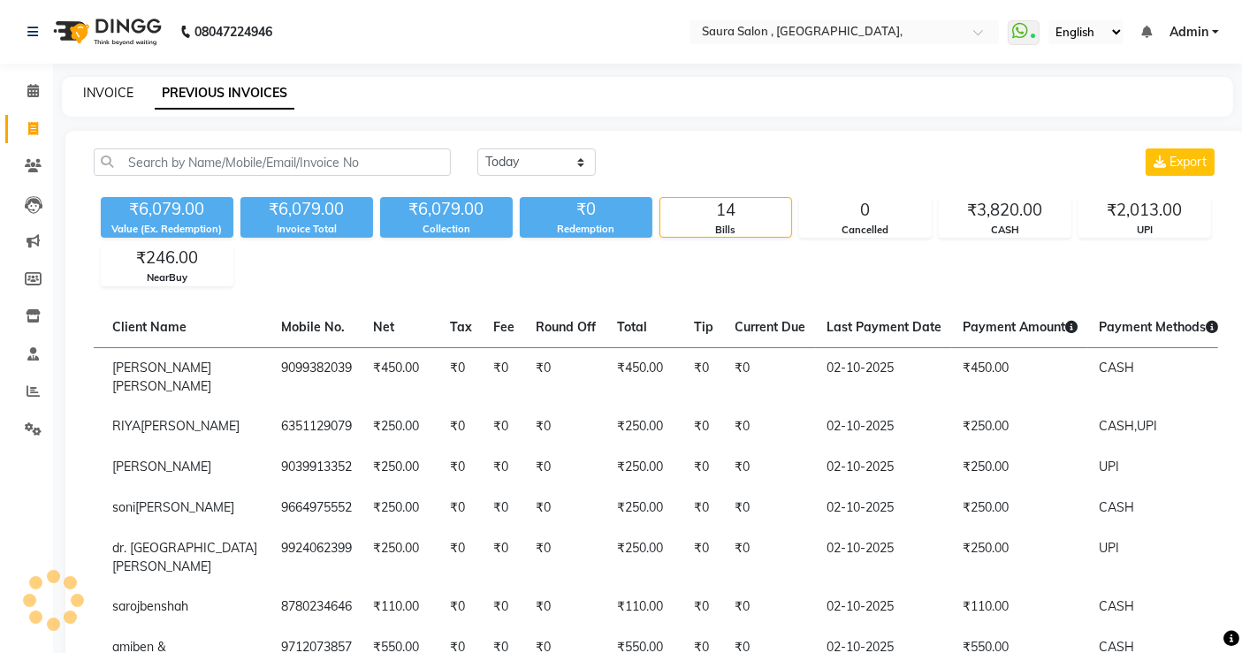
click at [126, 89] on link "INVOICE" at bounding box center [108, 93] width 50 height 16
select select "service"
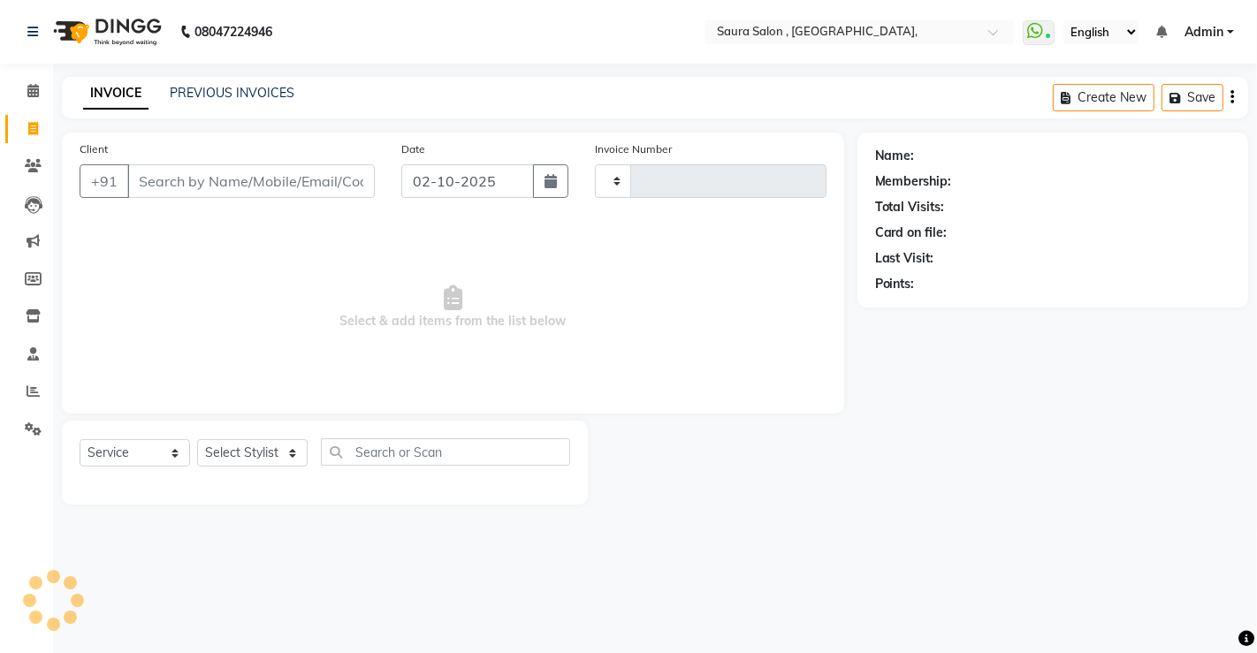
type input "5954"
select select "6963"
click at [198, 184] on input "Client" at bounding box center [249, 181] width 244 height 34
select select "57428"
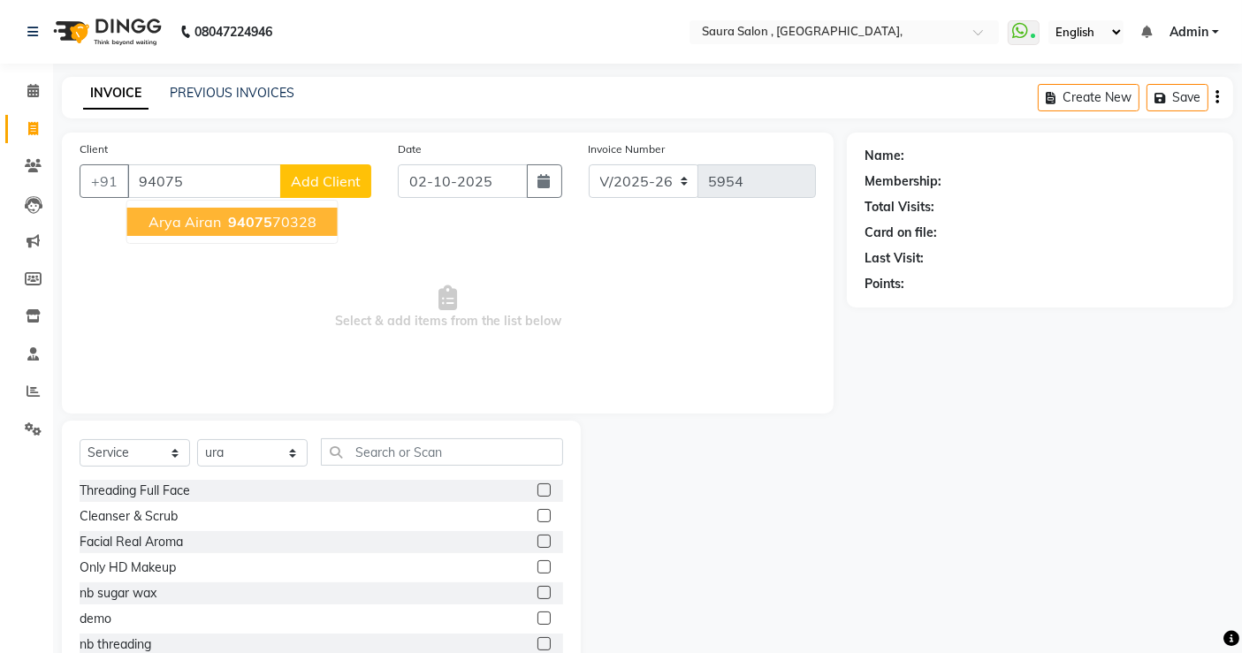
click at [211, 218] on span "arya airan" at bounding box center [184, 222] width 72 height 18
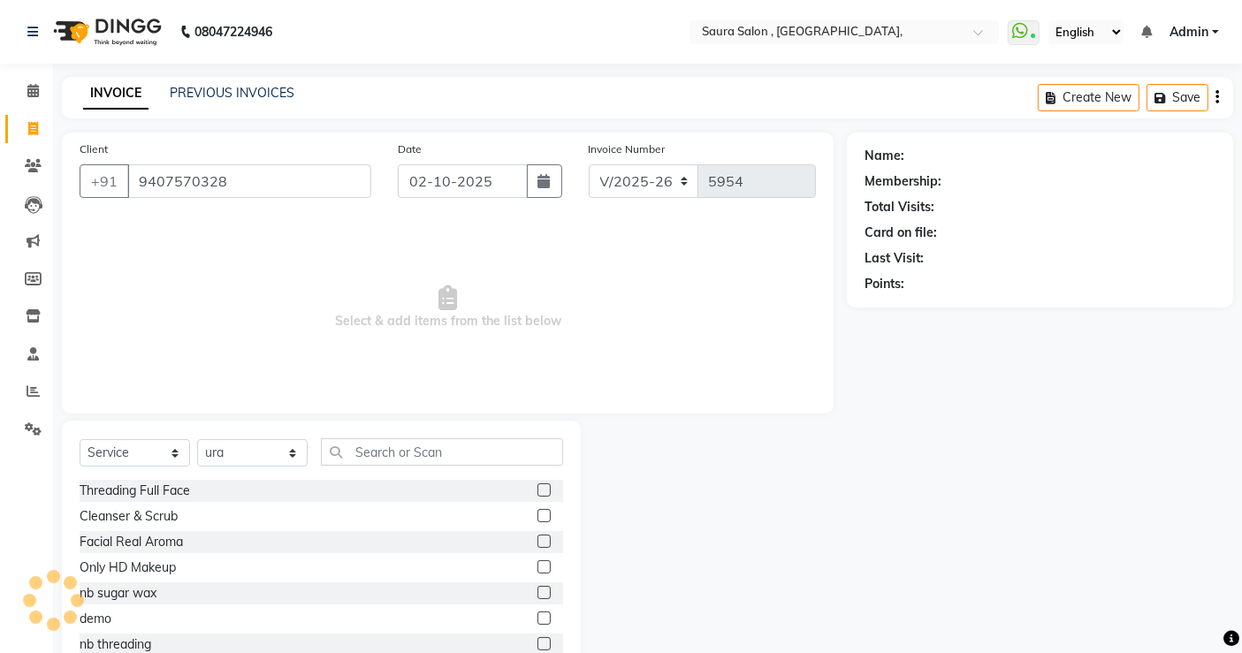
type input "9407570328"
click at [261, 455] on select "Select Stylist archana asha [PERSON_NAME] deepika [PERSON_NAME] [PERSON_NAME] […" at bounding box center [252, 452] width 110 height 27
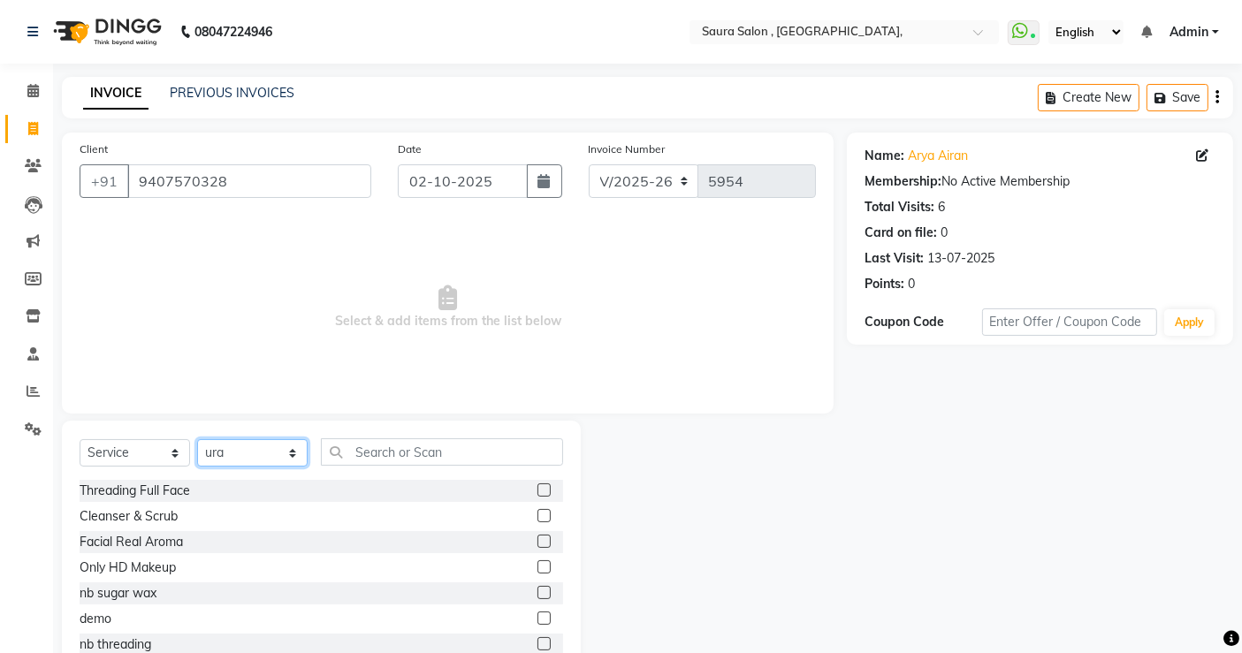
select select "56832"
click at [197, 439] on select "Select Stylist archana asha [PERSON_NAME] deepika [PERSON_NAME] [PERSON_NAME] […" at bounding box center [252, 452] width 110 height 27
click at [370, 446] on input "text" at bounding box center [442, 451] width 242 height 27
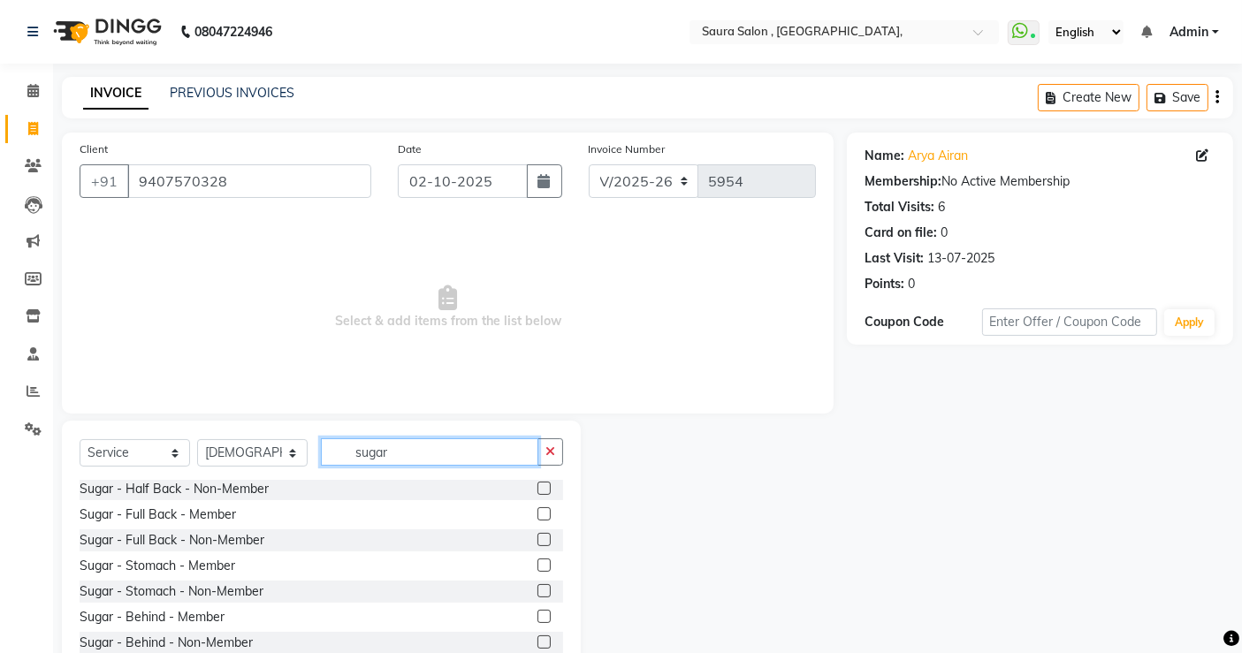
scroll to position [974, 0]
type input "sugar"
click at [537, 591] on label at bounding box center [543, 592] width 13 height 13
click at [537, 591] on input "checkbox" at bounding box center [542, 593] width 11 height 11
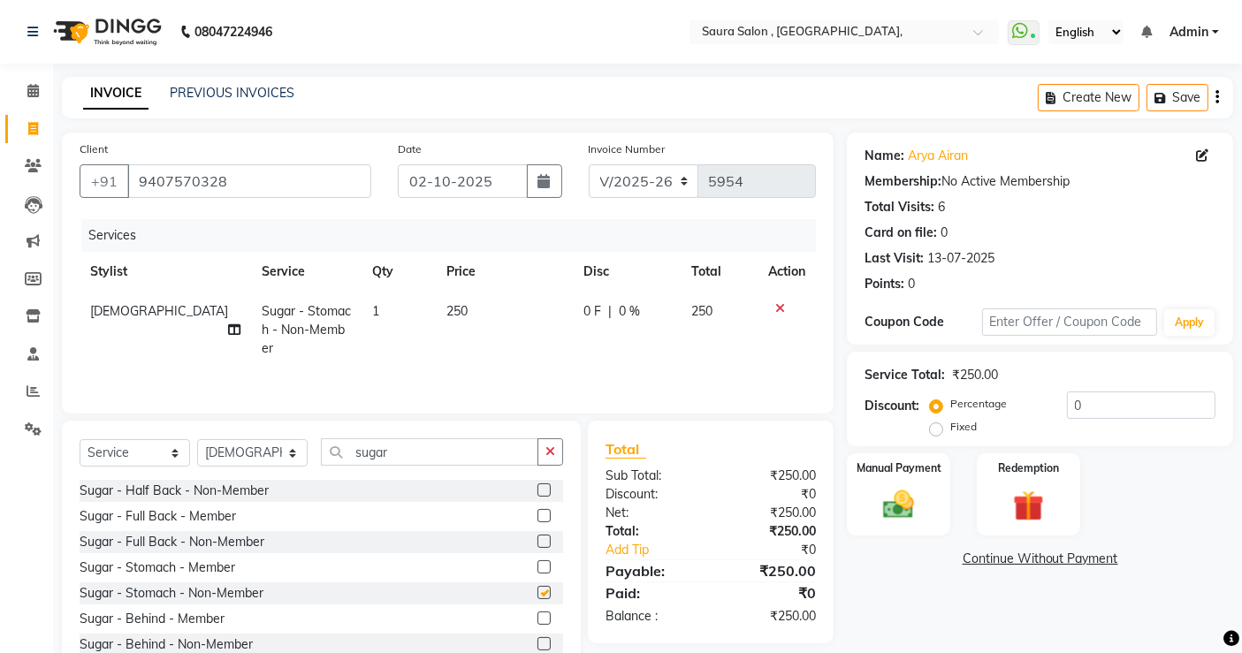
checkbox input "false"
click at [445, 457] on input "sugar" at bounding box center [429, 451] width 217 height 27
type input "s"
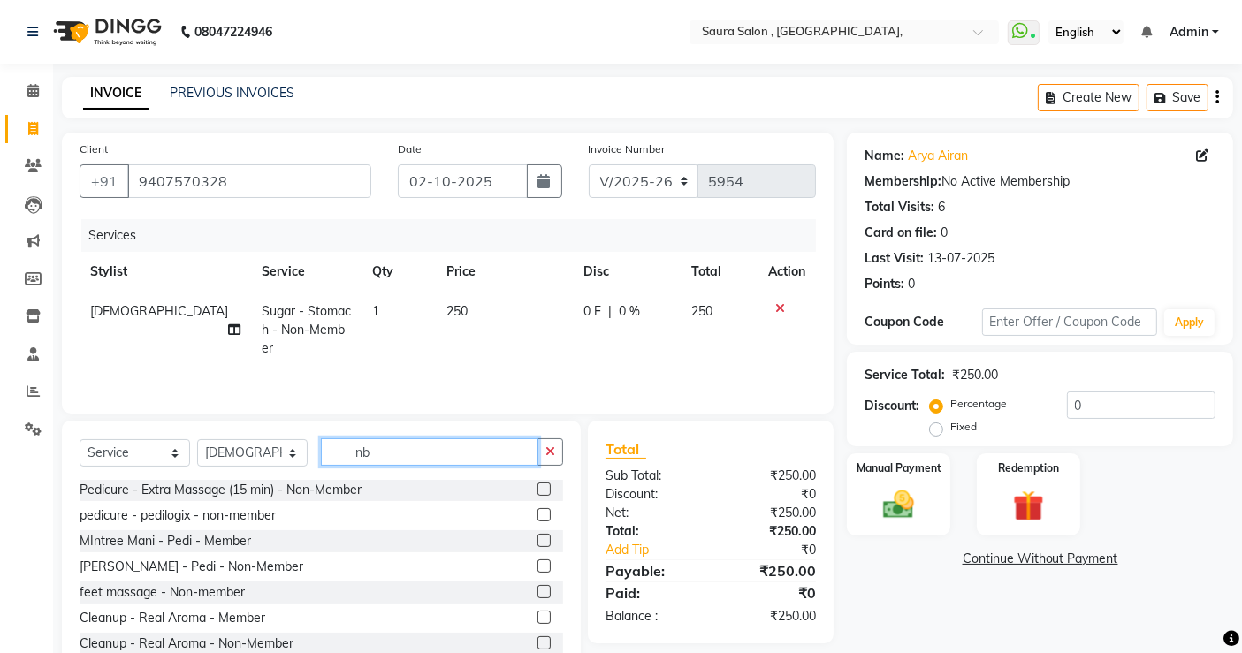
scroll to position [0, 0]
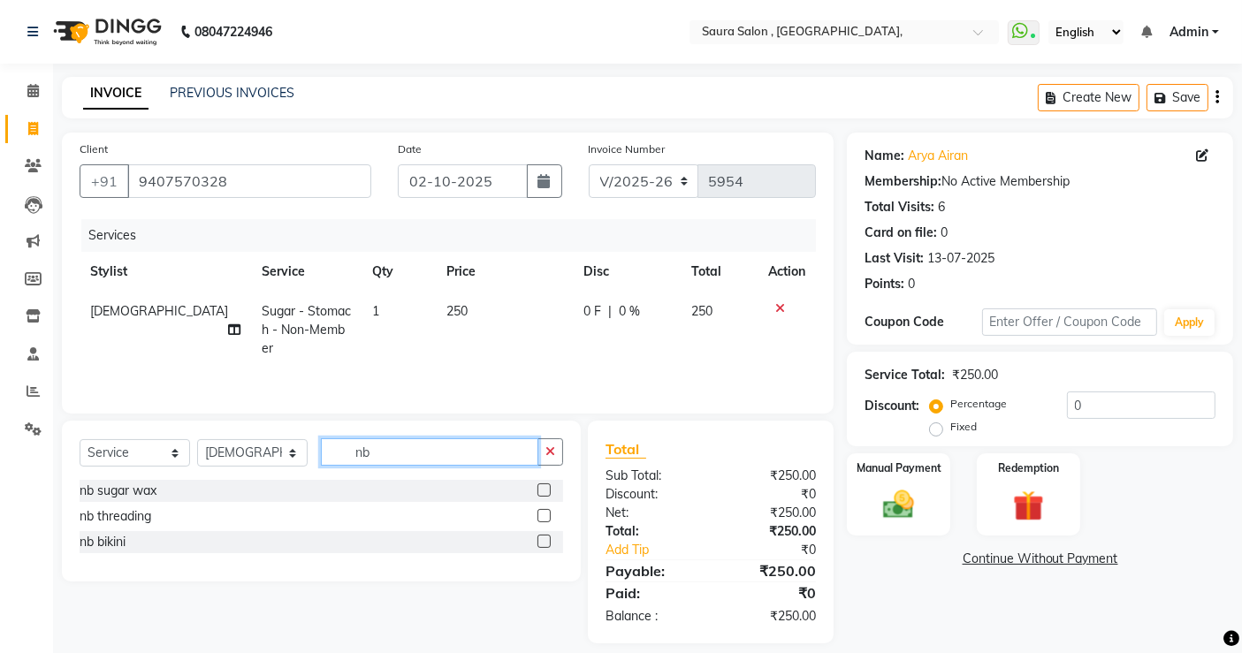
type input "nb"
click at [540, 541] on label at bounding box center [543, 541] width 13 height 13
click at [540, 541] on input "checkbox" at bounding box center [542, 542] width 11 height 11
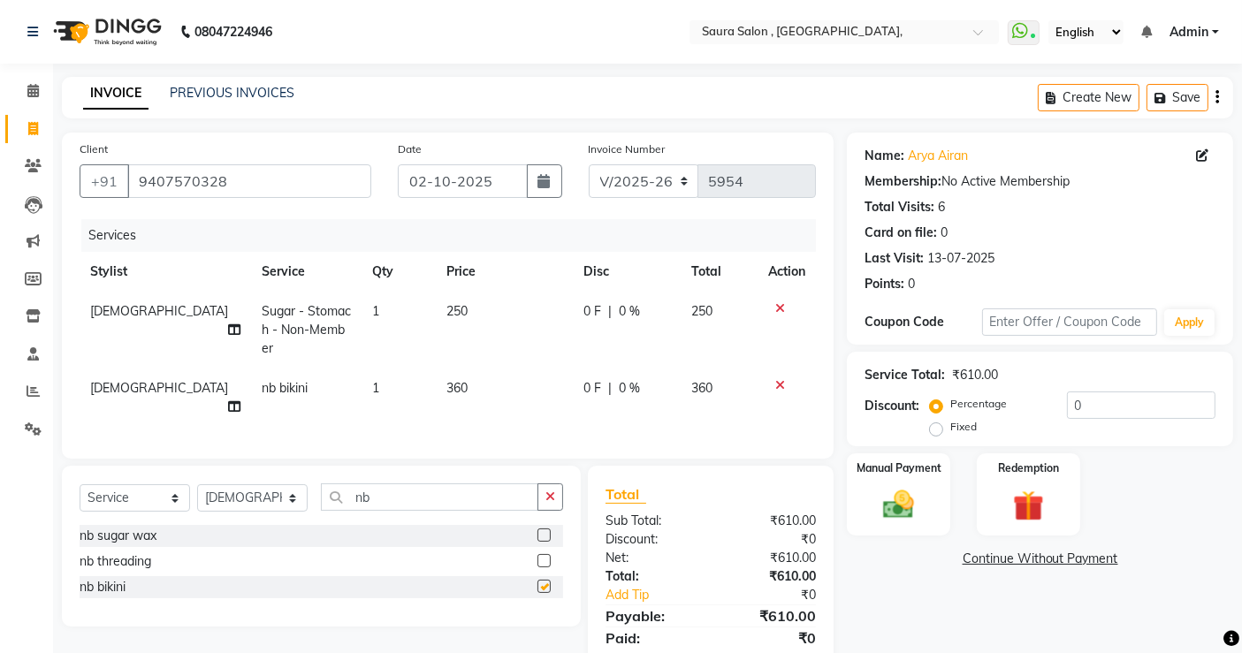
checkbox input "false"
click at [540, 529] on label at bounding box center [543, 535] width 13 height 13
click at [540, 530] on input "checkbox" at bounding box center [542, 535] width 11 height 11
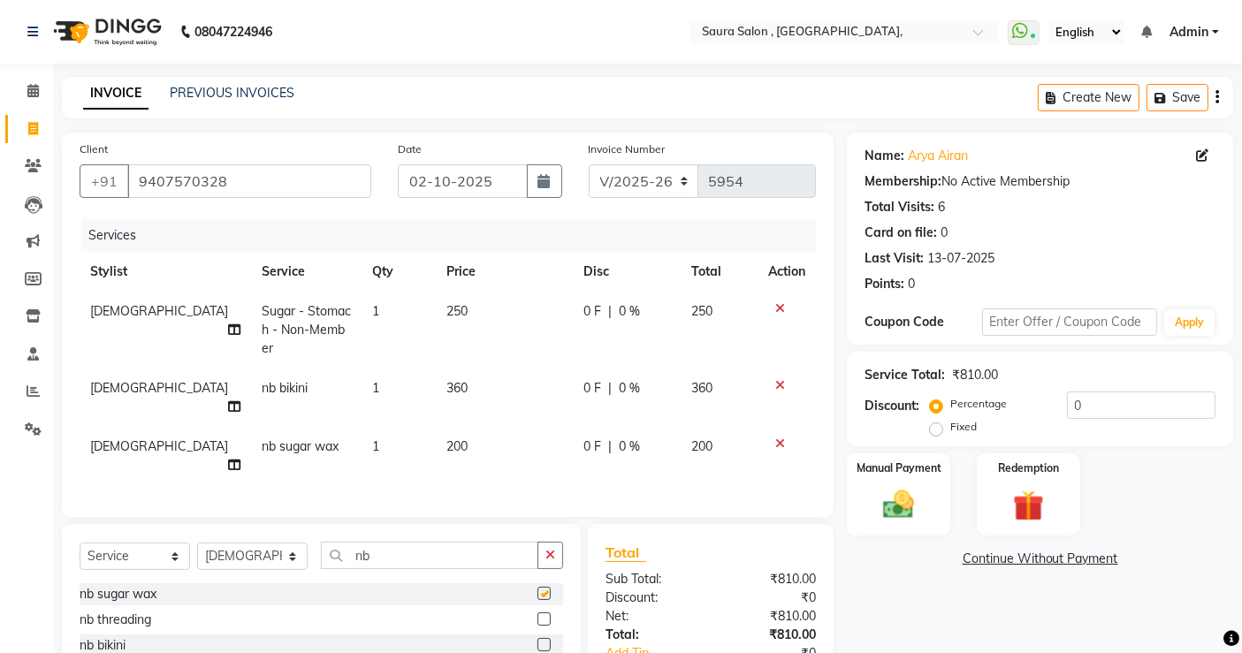
checkbox input "false"
click at [454, 542] on input "nb" at bounding box center [429, 555] width 217 height 27
type input "n"
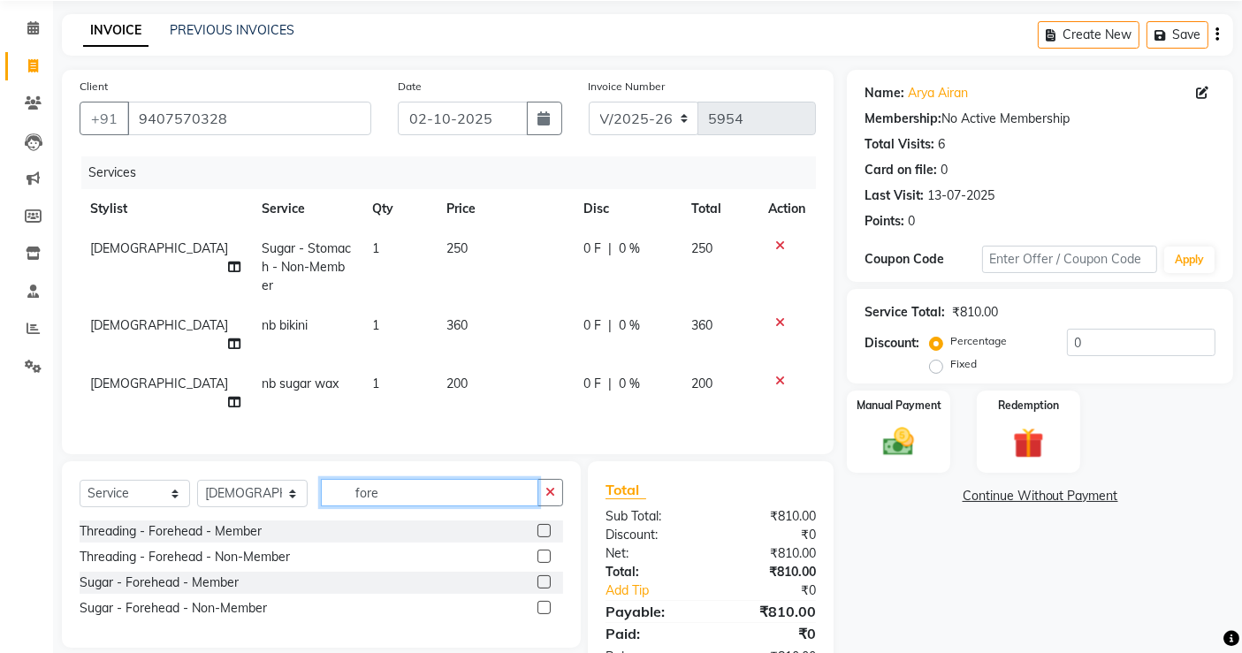
scroll to position [96, 0]
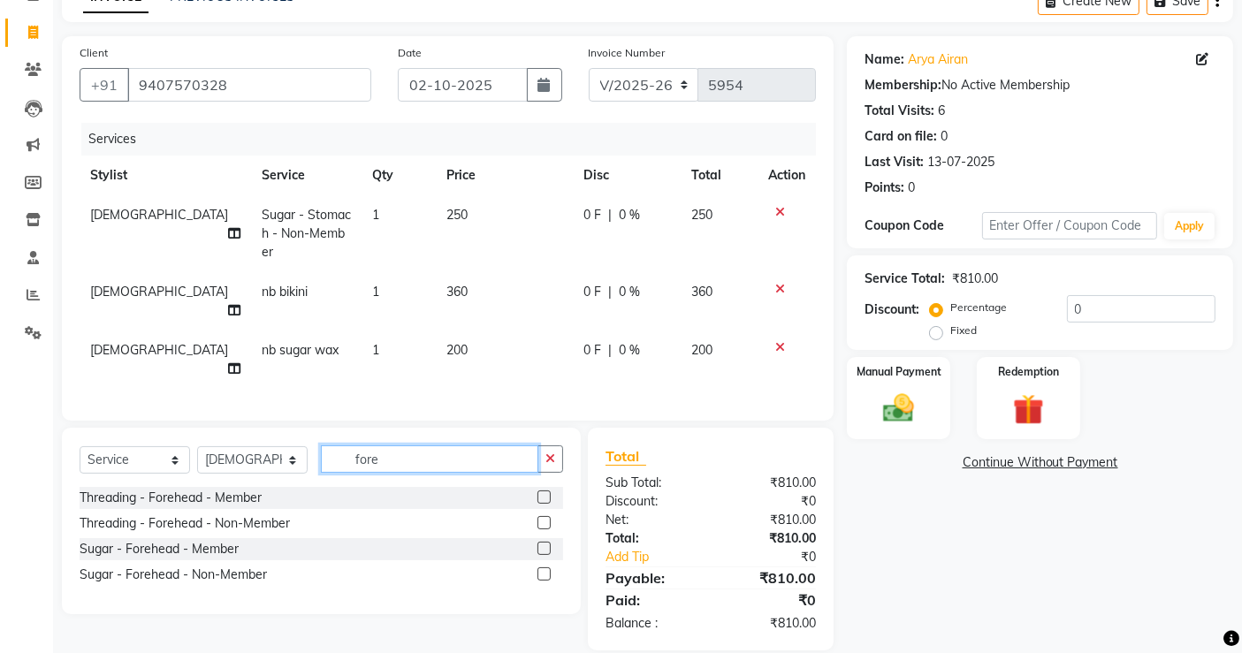
type input "fore"
click at [545, 491] on label at bounding box center [543, 497] width 13 height 13
click at [545, 492] on input "checkbox" at bounding box center [542, 497] width 11 height 11
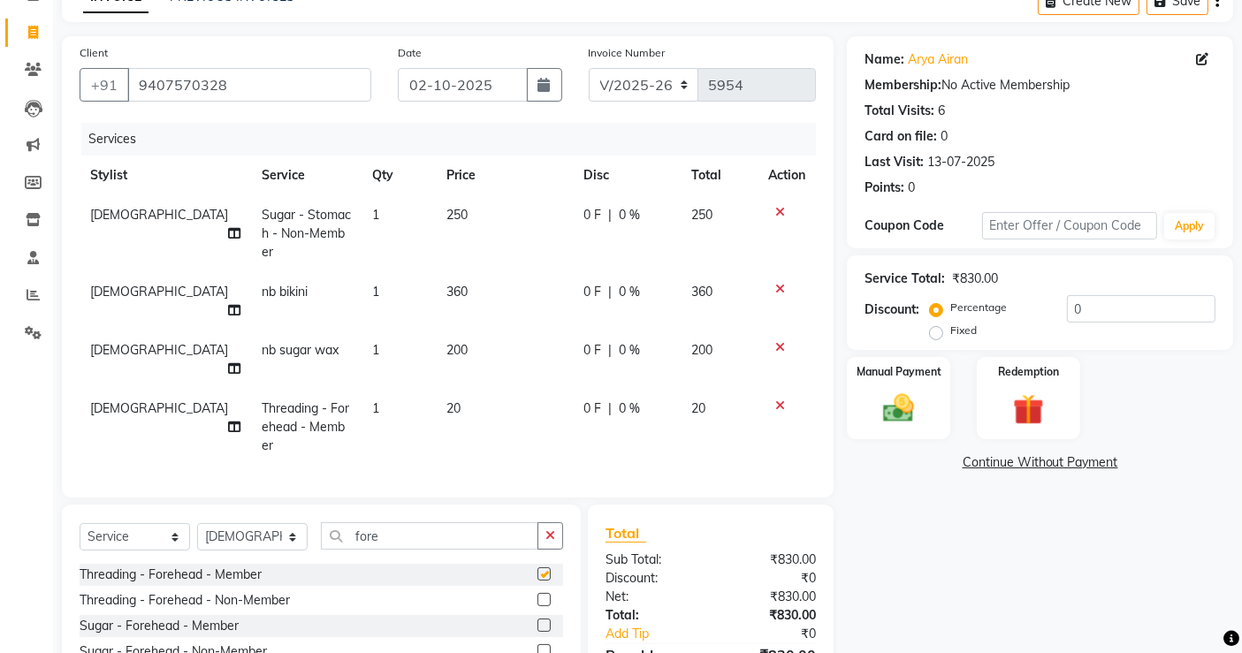
checkbox input "false"
click at [544, 593] on label at bounding box center [543, 599] width 13 height 13
click at [544, 595] on input "checkbox" at bounding box center [542, 600] width 11 height 11
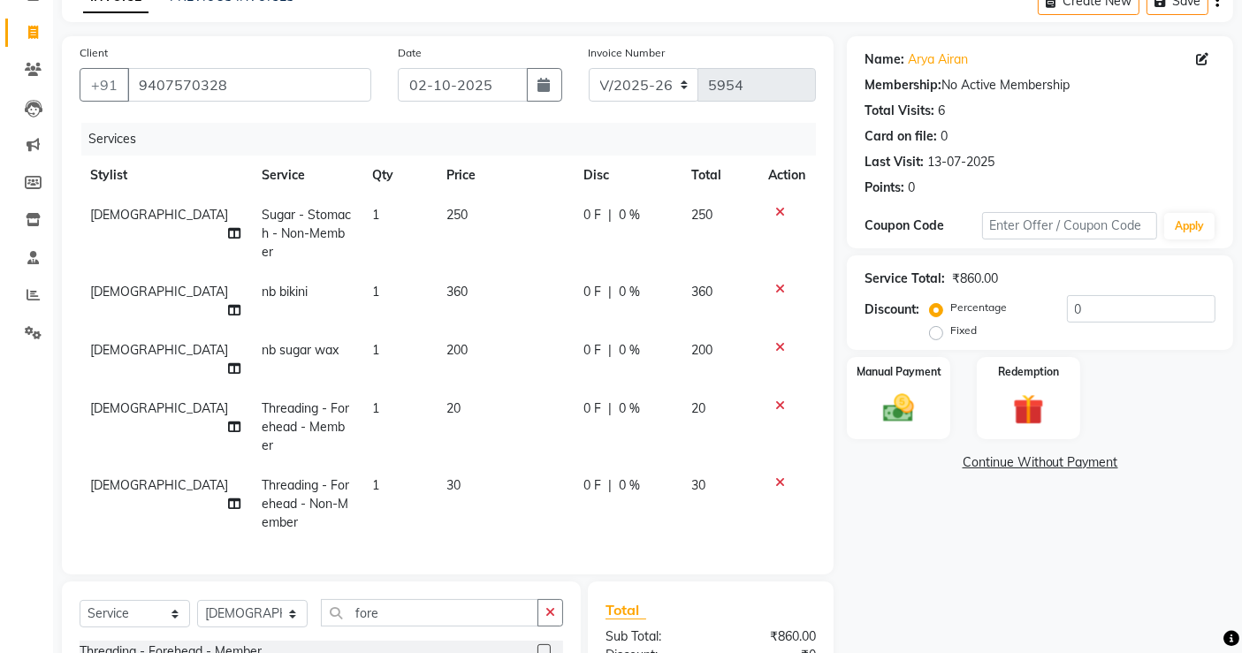
checkbox input "false"
click at [781, 400] on icon at bounding box center [780, 406] width 10 height 12
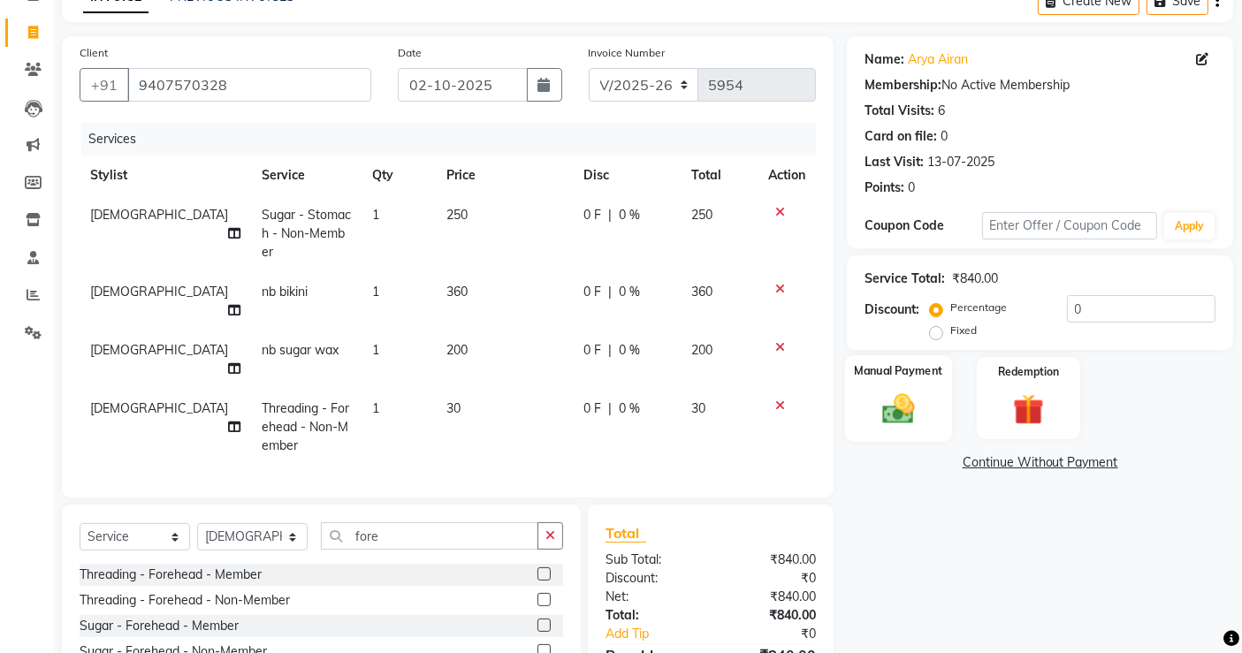
click at [885, 416] on img at bounding box center [898, 408] width 53 height 37
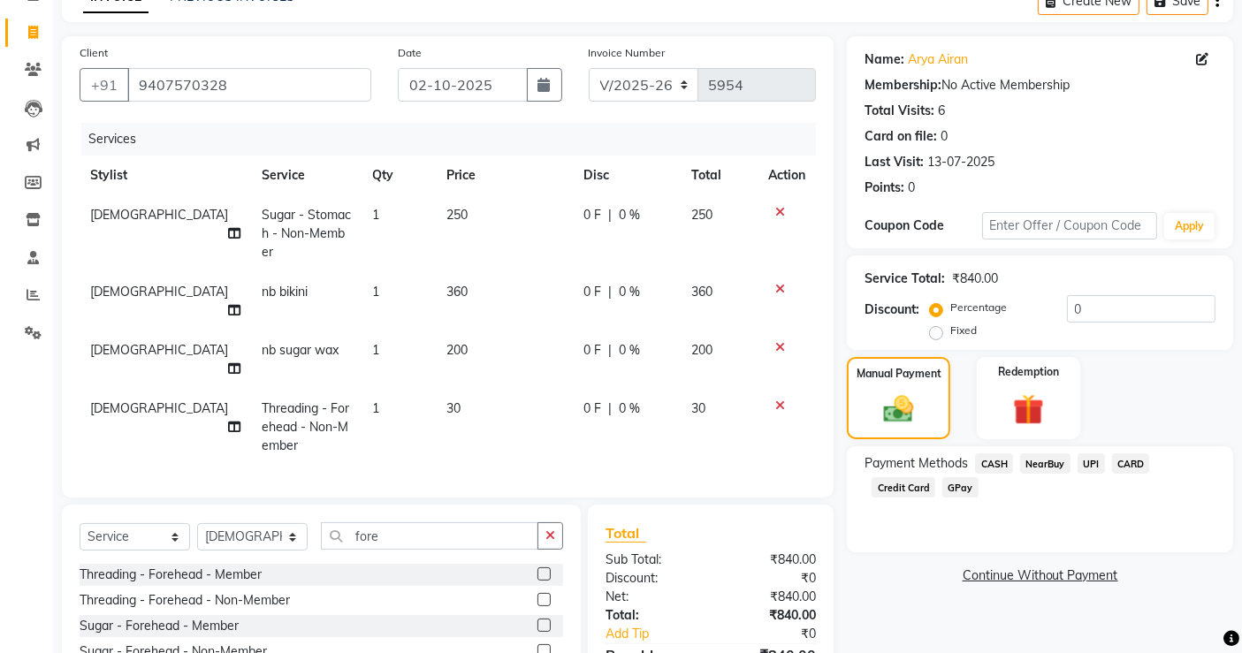
click at [1044, 463] on span "NearBuy" at bounding box center [1045, 463] width 50 height 20
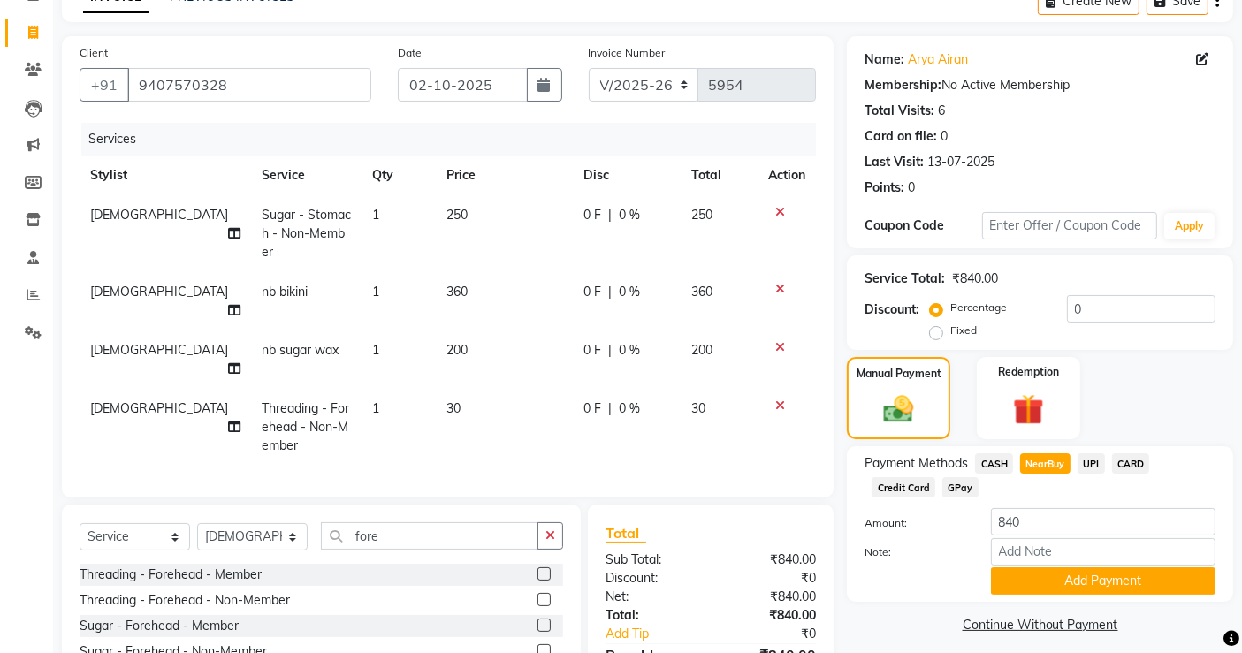
click at [1084, 463] on span "UPI" at bounding box center [1090, 463] width 27 height 20
click at [998, 465] on span "CASH" at bounding box center [994, 463] width 38 height 20
click at [1035, 524] on input "840" at bounding box center [1103, 521] width 225 height 27
type input "8"
type input "280"
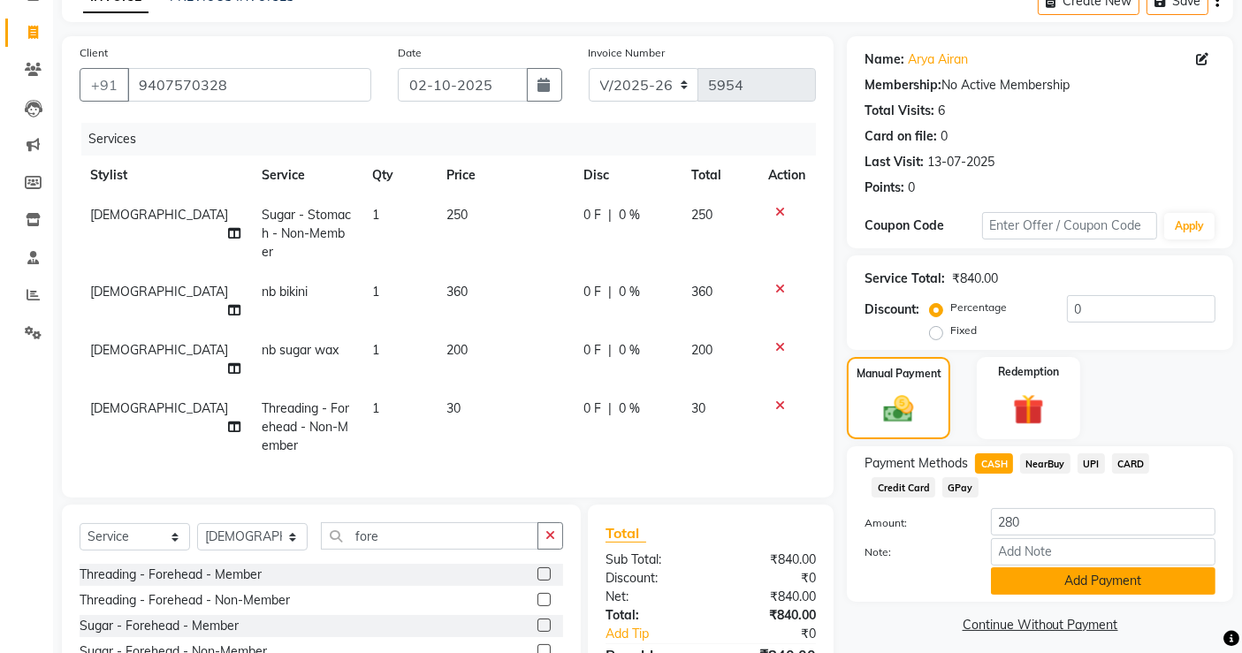
click at [1092, 588] on button "Add Payment" at bounding box center [1103, 580] width 225 height 27
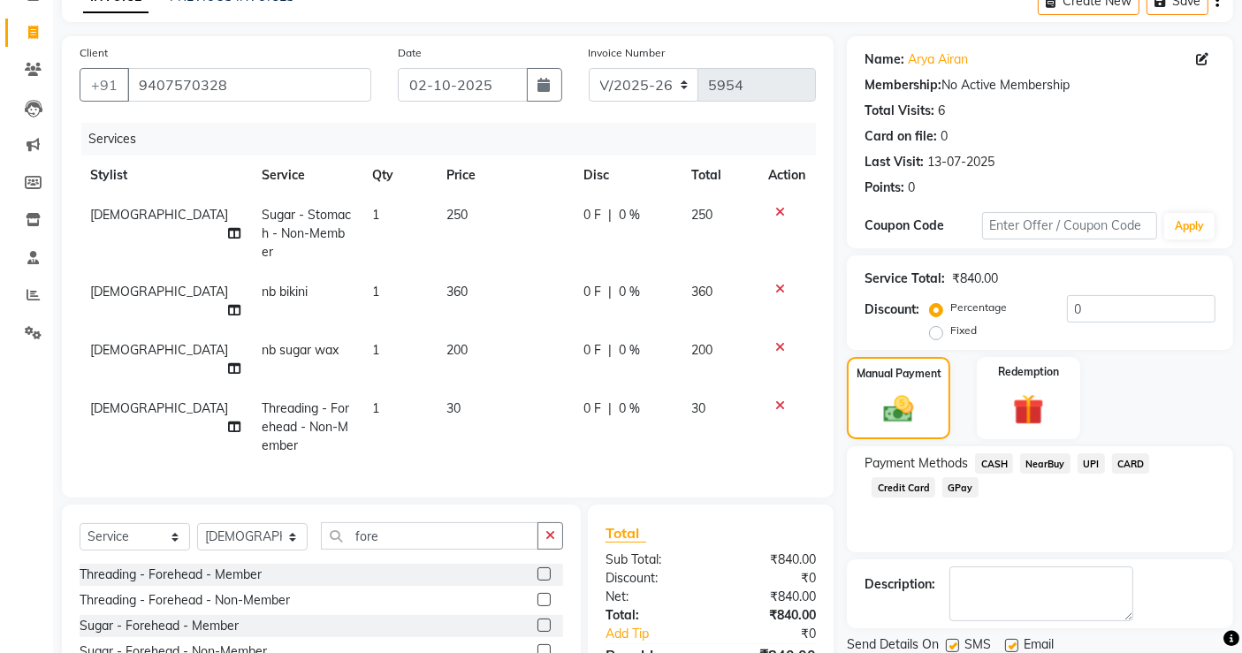
click at [1055, 465] on span "NearBuy" at bounding box center [1045, 463] width 50 height 20
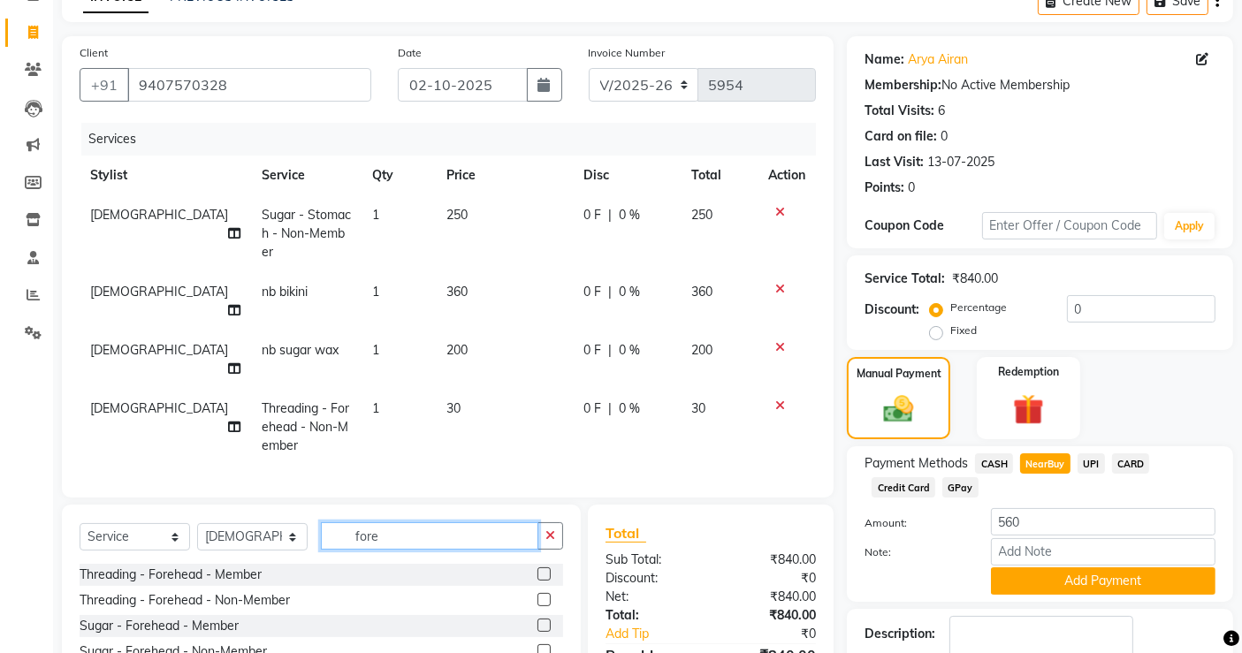
click at [407, 522] on input "fore" at bounding box center [429, 535] width 217 height 27
type input "f"
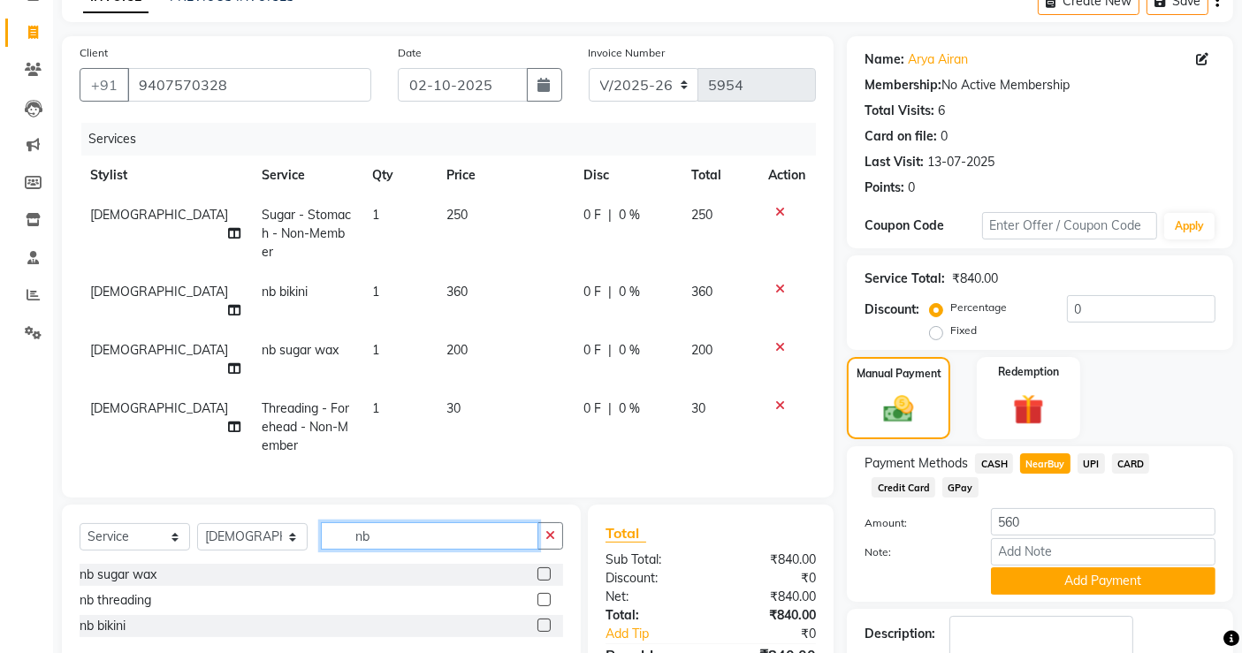
type input "nb"
click at [544, 593] on label at bounding box center [543, 599] width 13 height 13
click at [544, 595] on input "checkbox" at bounding box center [542, 600] width 11 height 11
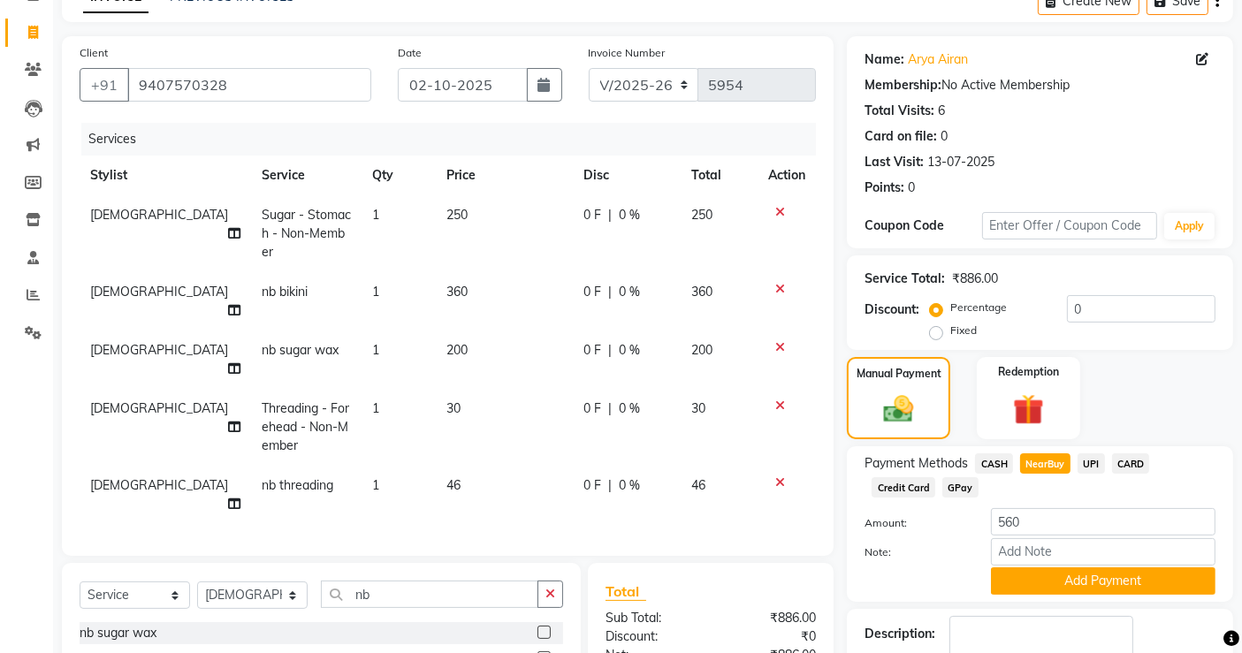
checkbox input "false"
click at [1028, 521] on input "560" at bounding box center [1103, 521] width 225 height 27
type input "5"
click at [992, 463] on span "CASH" at bounding box center [994, 463] width 38 height 20
click at [1040, 522] on input "606" at bounding box center [1103, 521] width 225 height 27
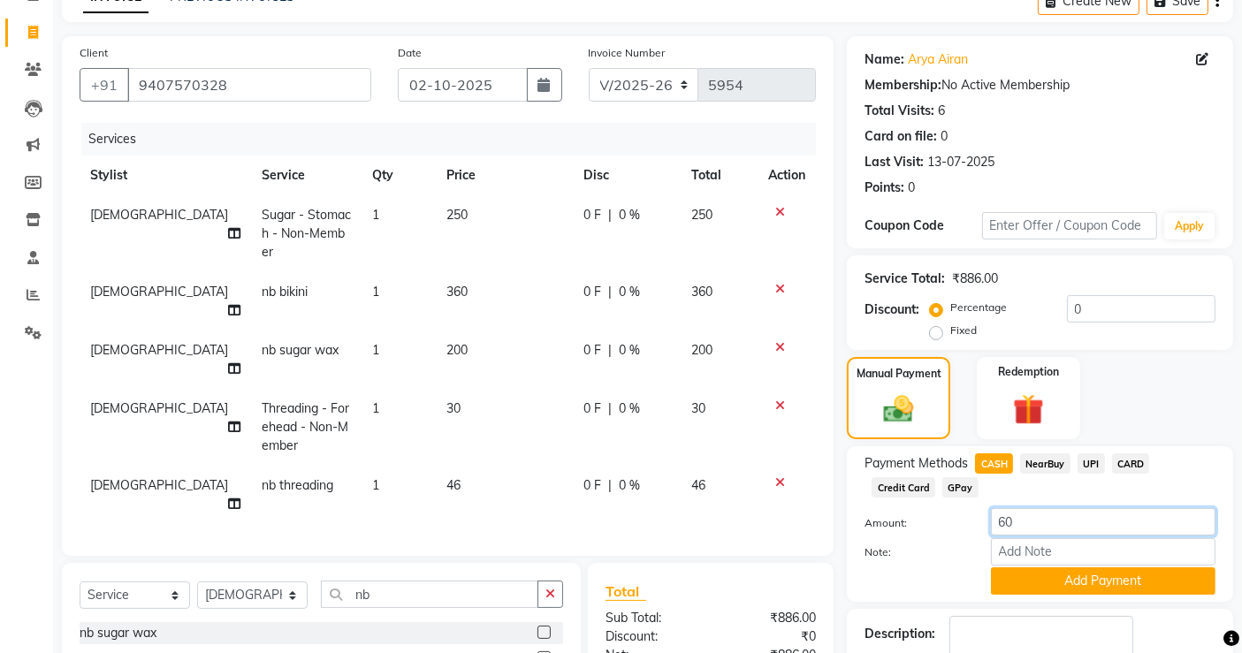
type input "6"
type input "280"
click at [1068, 581] on button "Add Payment" at bounding box center [1103, 580] width 225 height 27
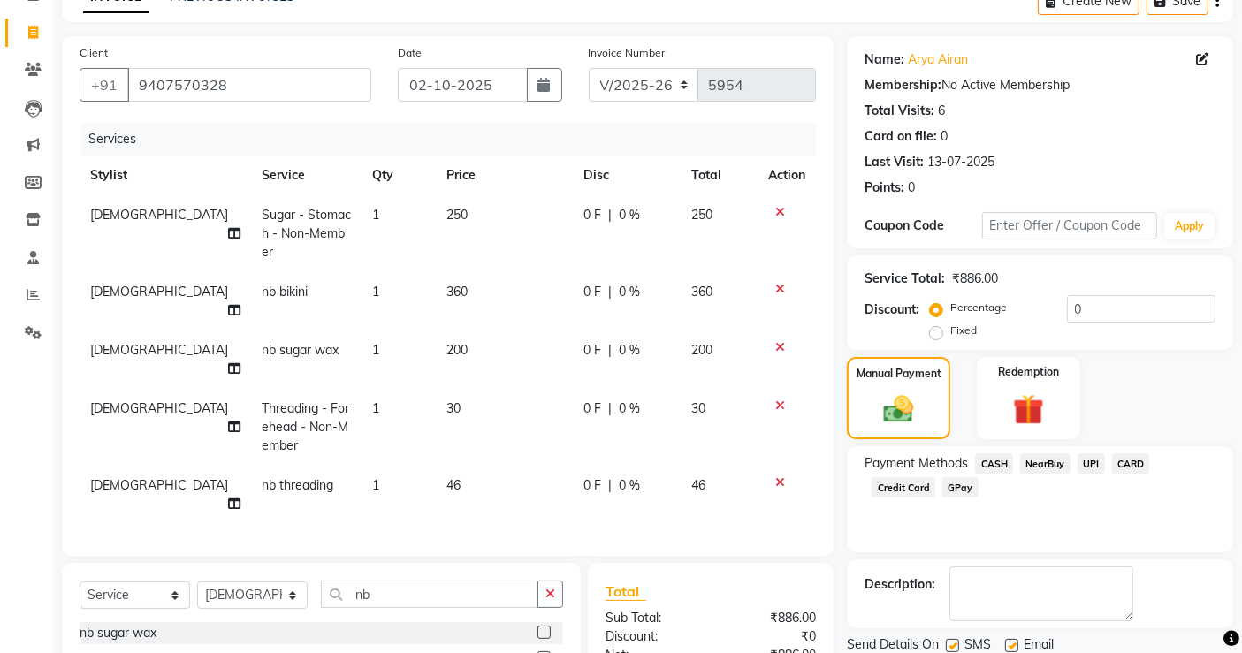
click at [1052, 460] on span "NearBuy" at bounding box center [1045, 463] width 50 height 20
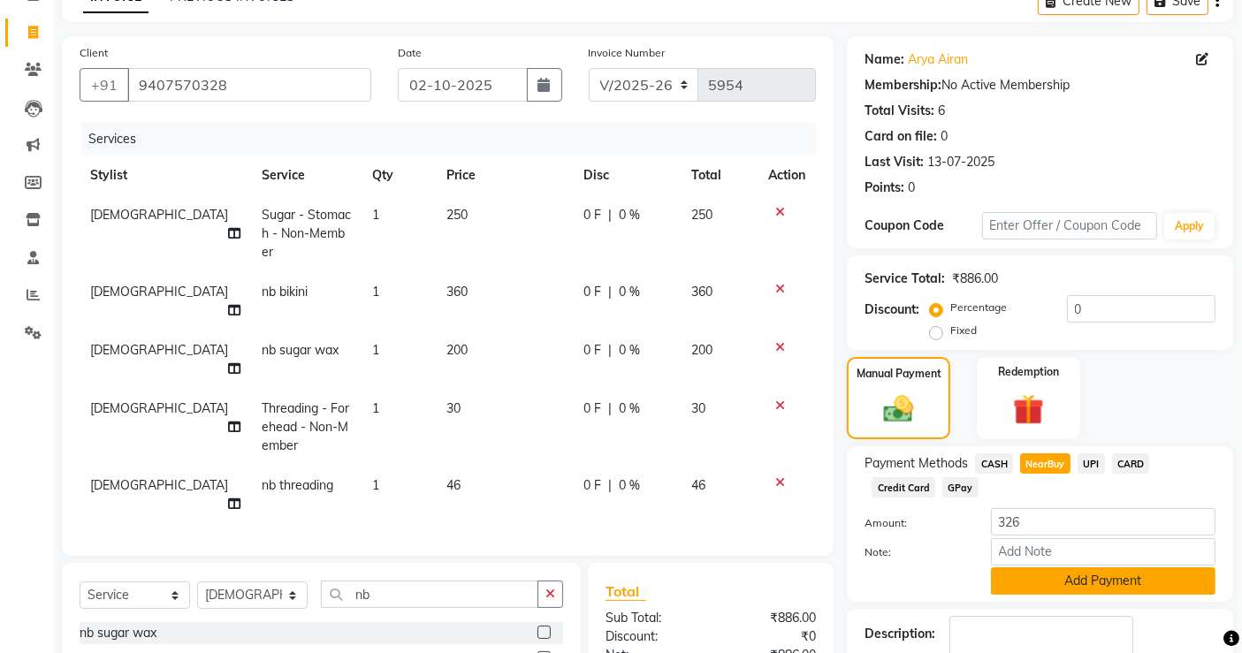
click at [1096, 588] on button "Add Payment" at bounding box center [1103, 580] width 225 height 27
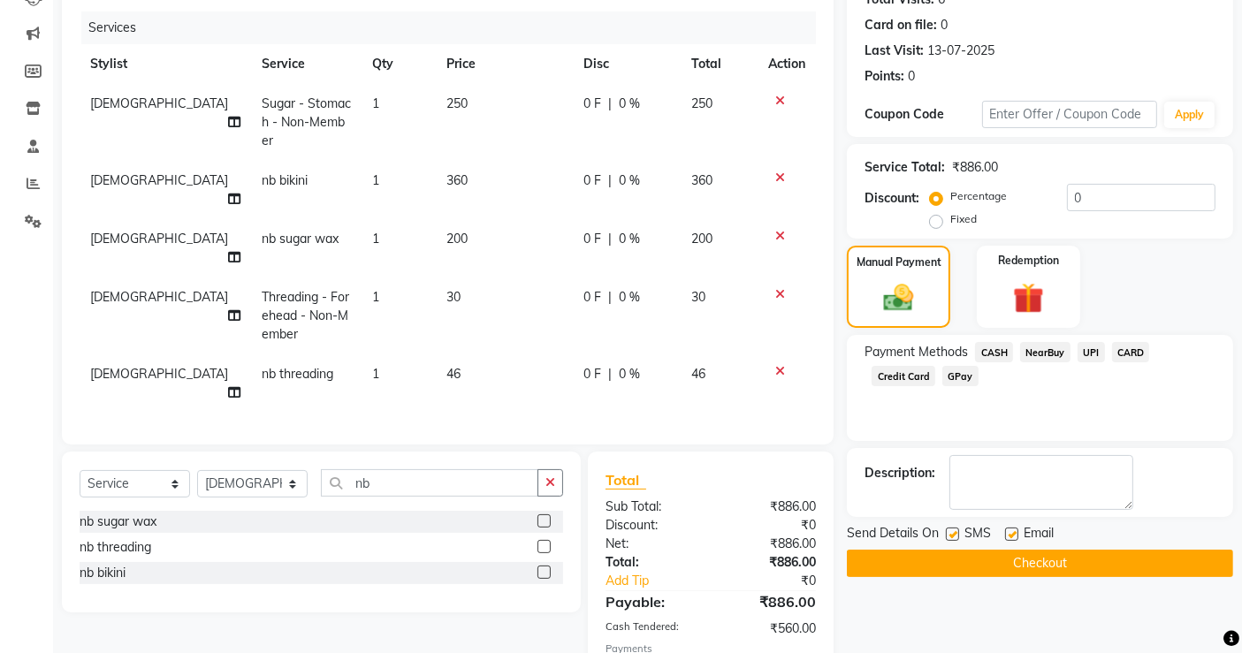
scroll to position [294, 0]
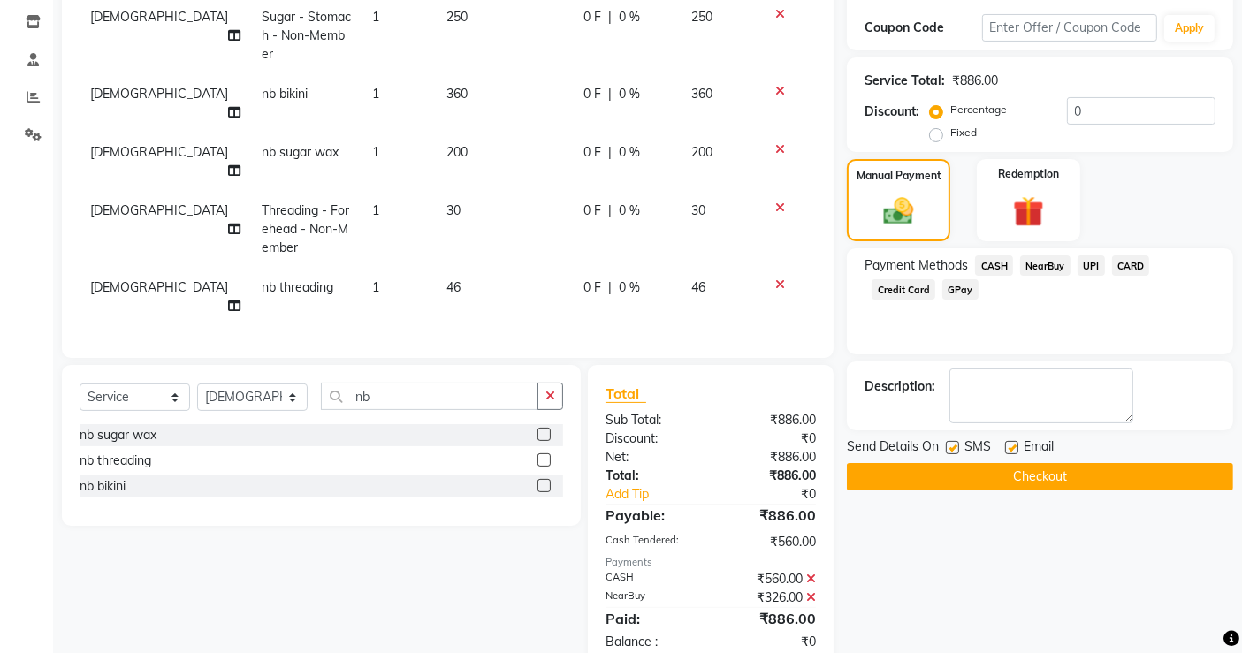
click at [955, 449] on label at bounding box center [952, 447] width 13 height 13
click at [955, 449] on input "checkbox" at bounding box center [951, 448] width 11 height 11
checkbox input "false"
click at [1009, 442] on label at bounding box center [1011, 447] width 13 height 13
click at [1009, 443] on input "checkbox" at bounding box center [1010, 448] width 11 height 11
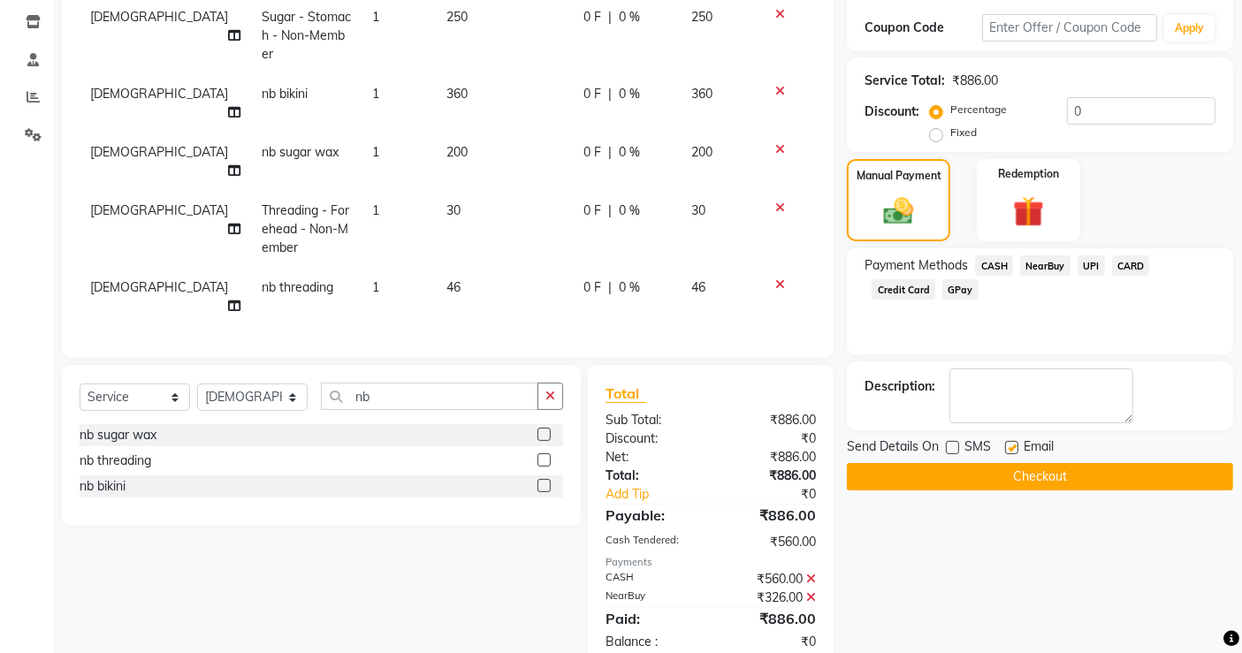
checkbox input "false"
click at [1025, 476] on button "Checkout" at bounding box center [1040, 476] width 386 height 27
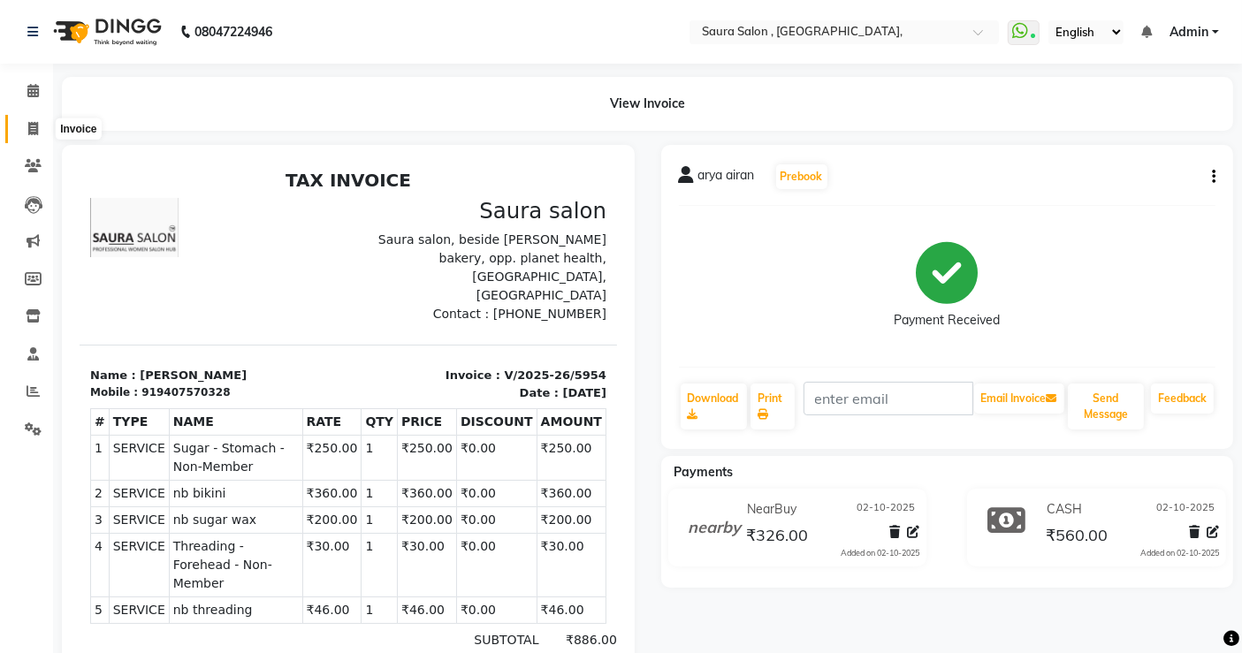
click at [29, 123] on icon at bounding box center [33, 128] width 10 height 13
select select "service"
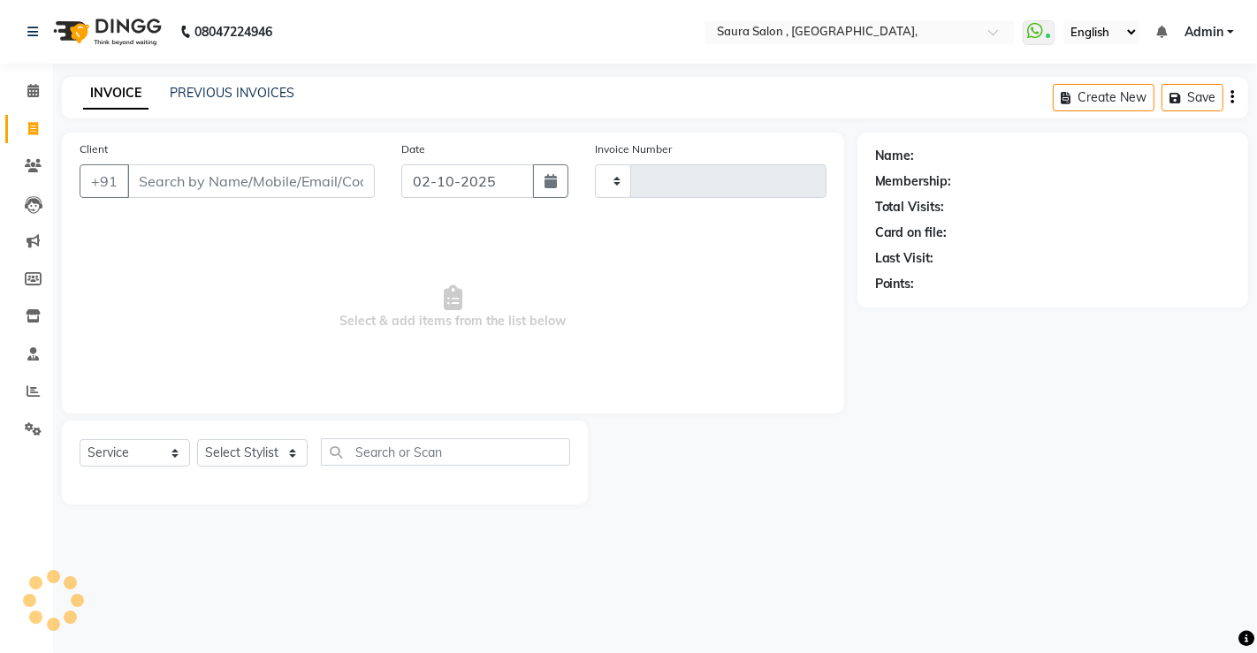
type input "5955"
select select "6963"
select select "57428"
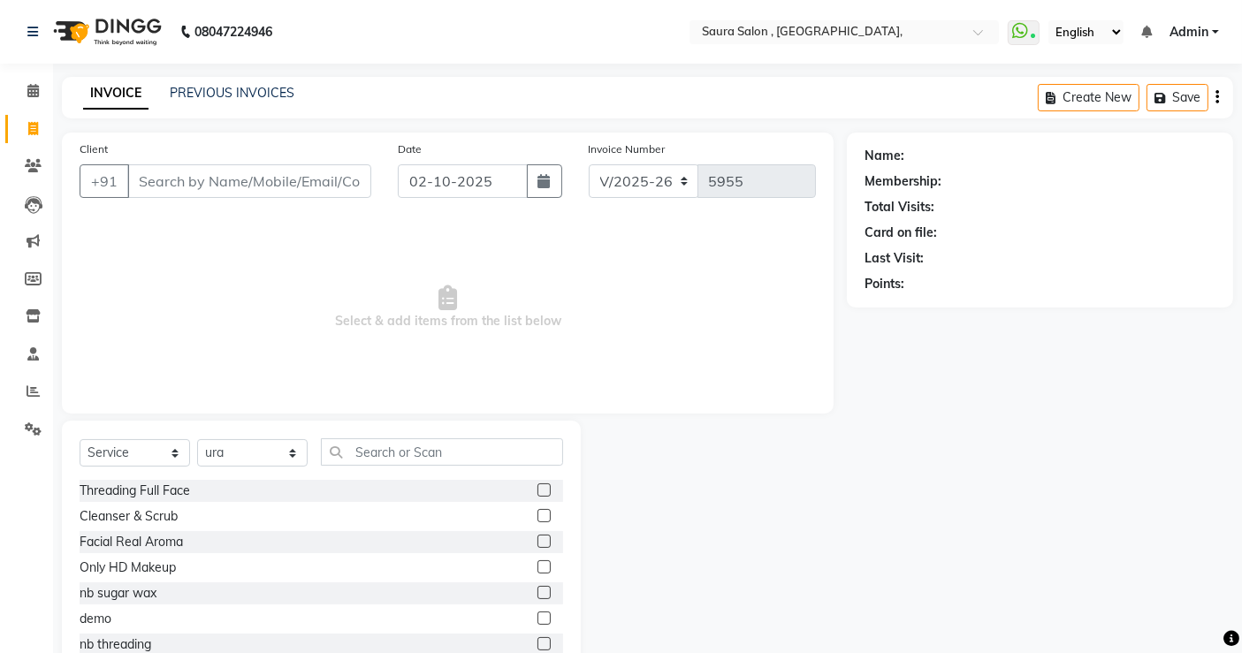
click at [199, 191] on input "Client" at bounding box center [249, 181] width 244 height 34
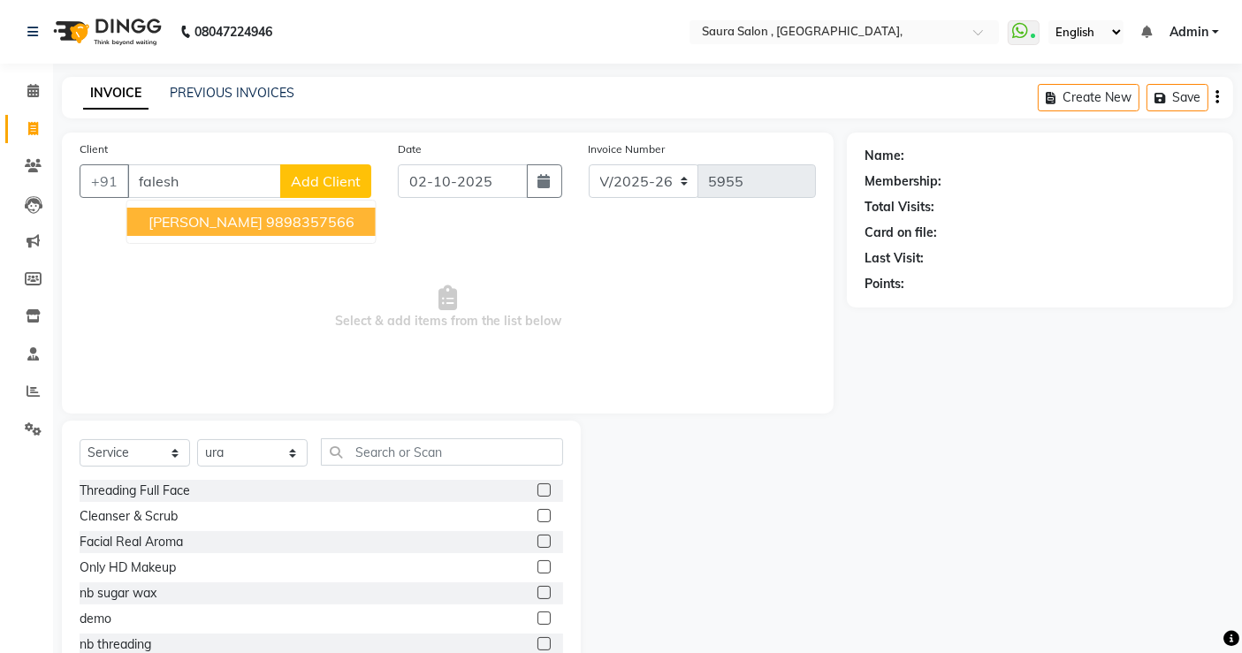
click at [232, 220] on span "falesha raval" at bounding box center [205, 222] width 114 height 18
type input "9898357566"
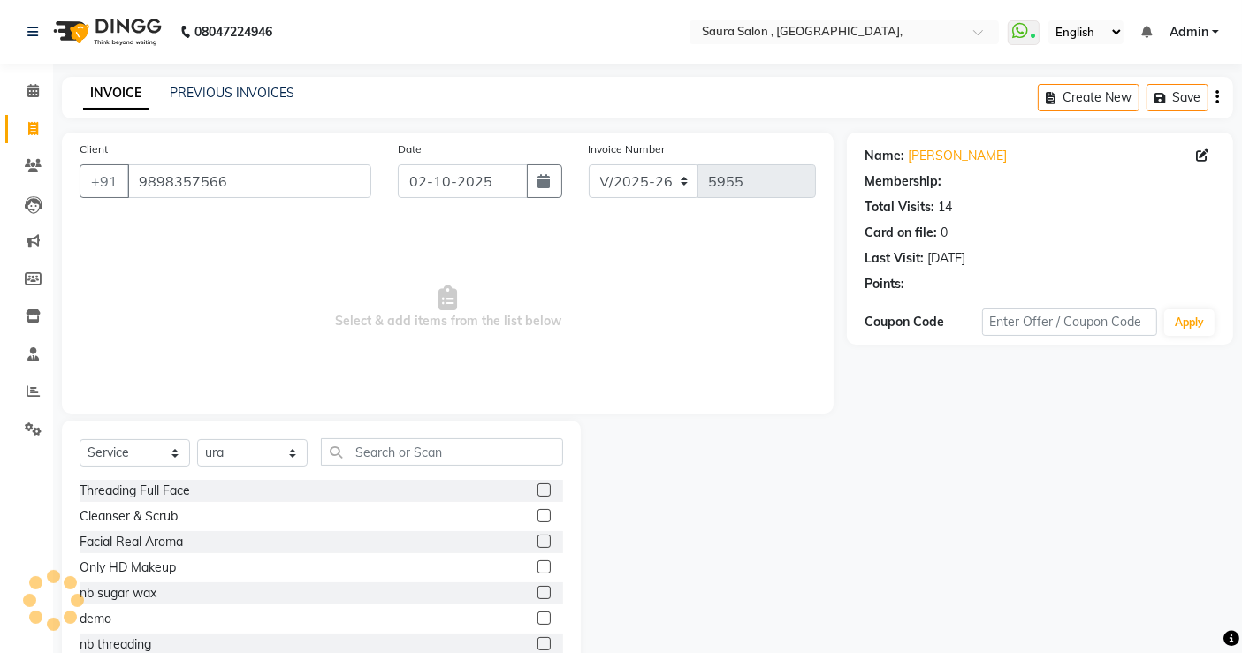
select select "1: Object"
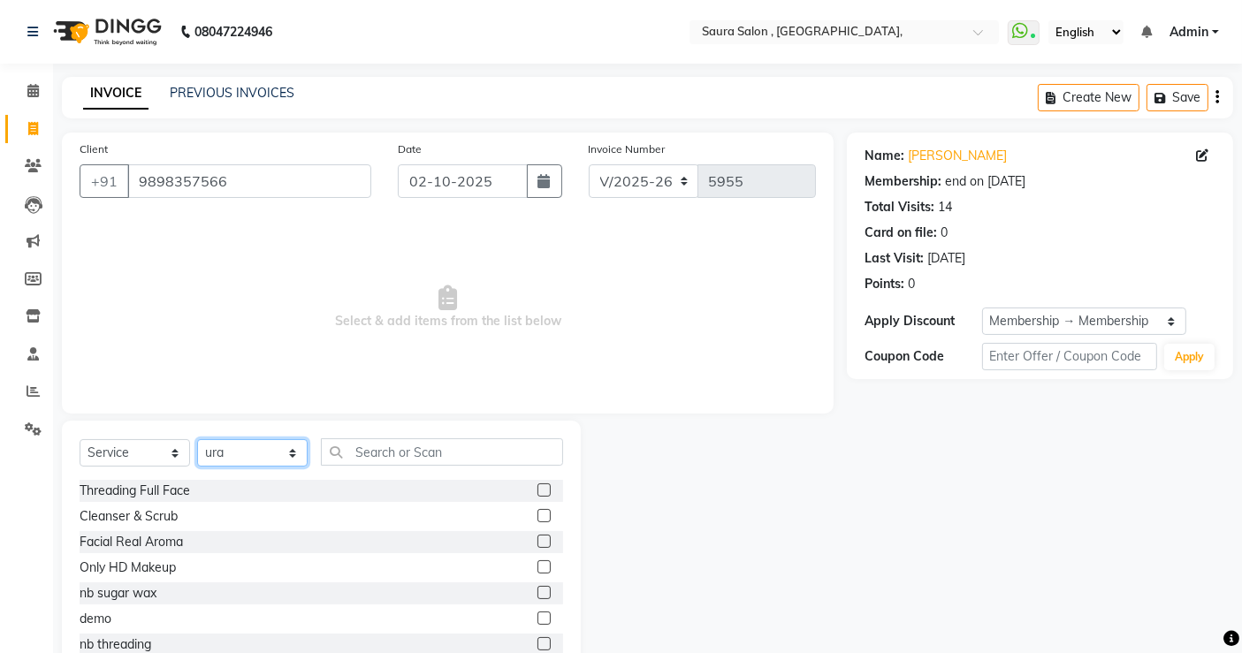
click at [256, 451] on select "Select Stylist archana asha [PERSON_NAME] deepika [PERSON_NAME] [PERSON_NAME] […" at bounding box center [252, 452] width 110 height 27
select select "56810"
click at [197, 439] on select "Select Stylist archana asha [PERSON_NAME] deepika [PERSON_NAME] [PERSON_NAME] […" at bounding box center [252, 452] width 110 height 27
click at [384, 451] on input "text" at bounding box center [442, 451] width 242 height 27
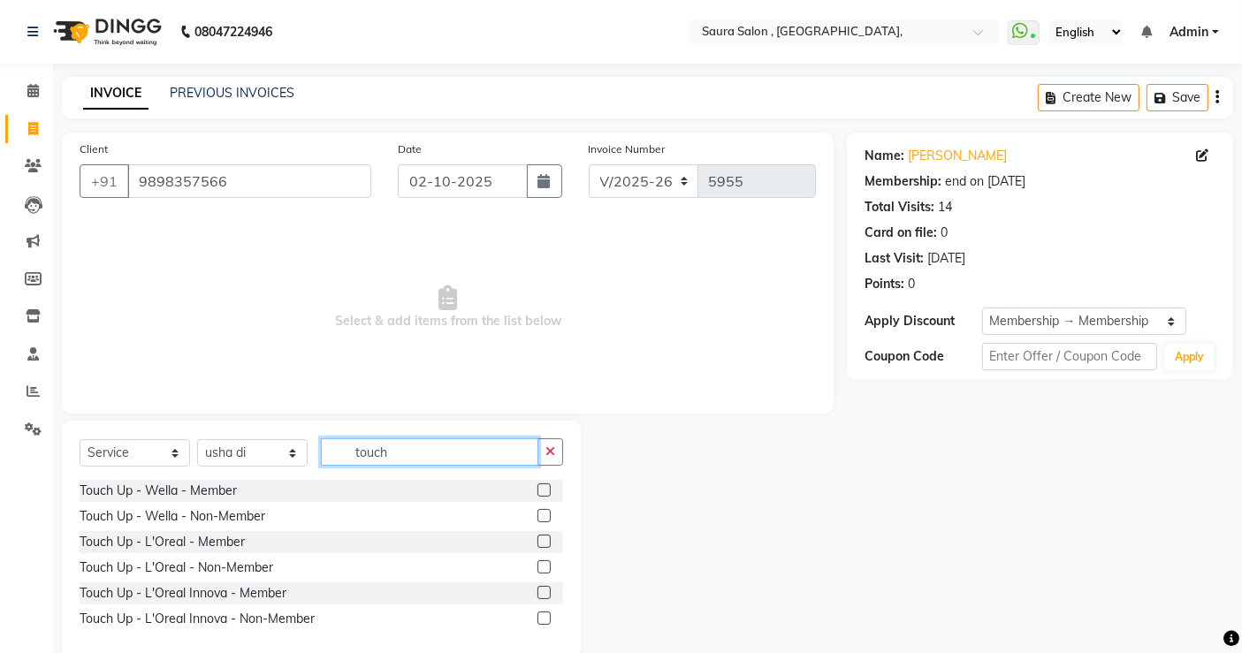
type input "touch"
click at [543, 540] on label at bounding box center [543, 541] width 13 height 13
click at [543, 540] on input "checkbox" at bounding box center [542, 542] width 11 height 11
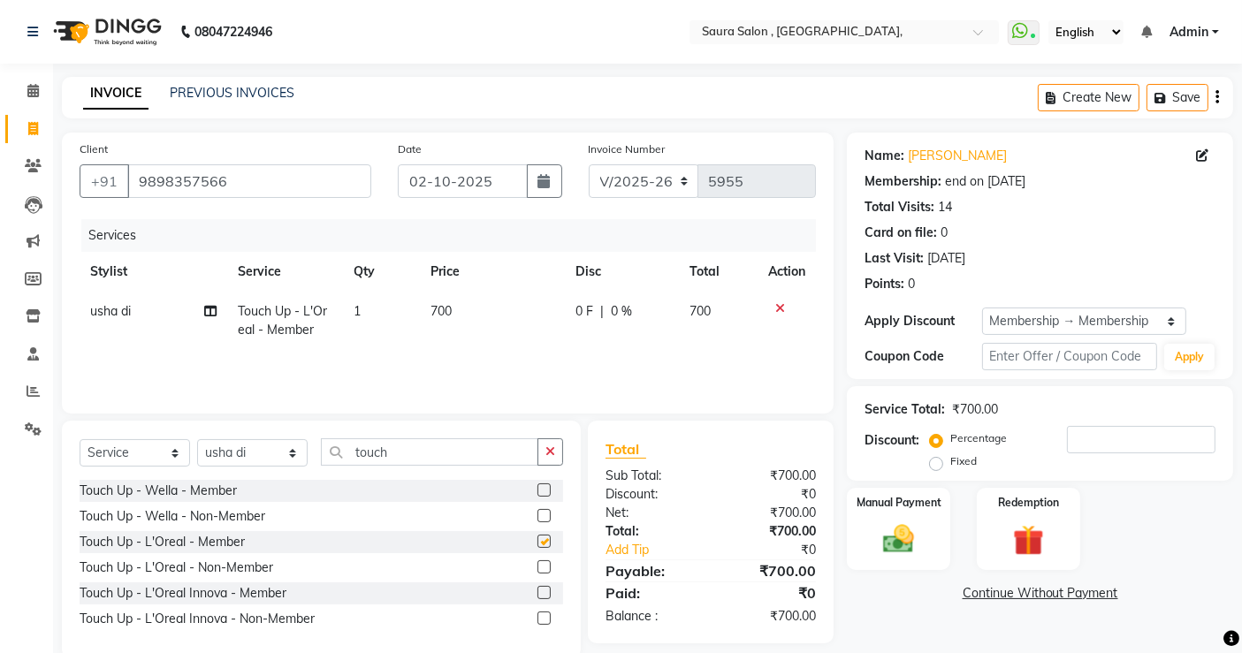
checkbox input "false"
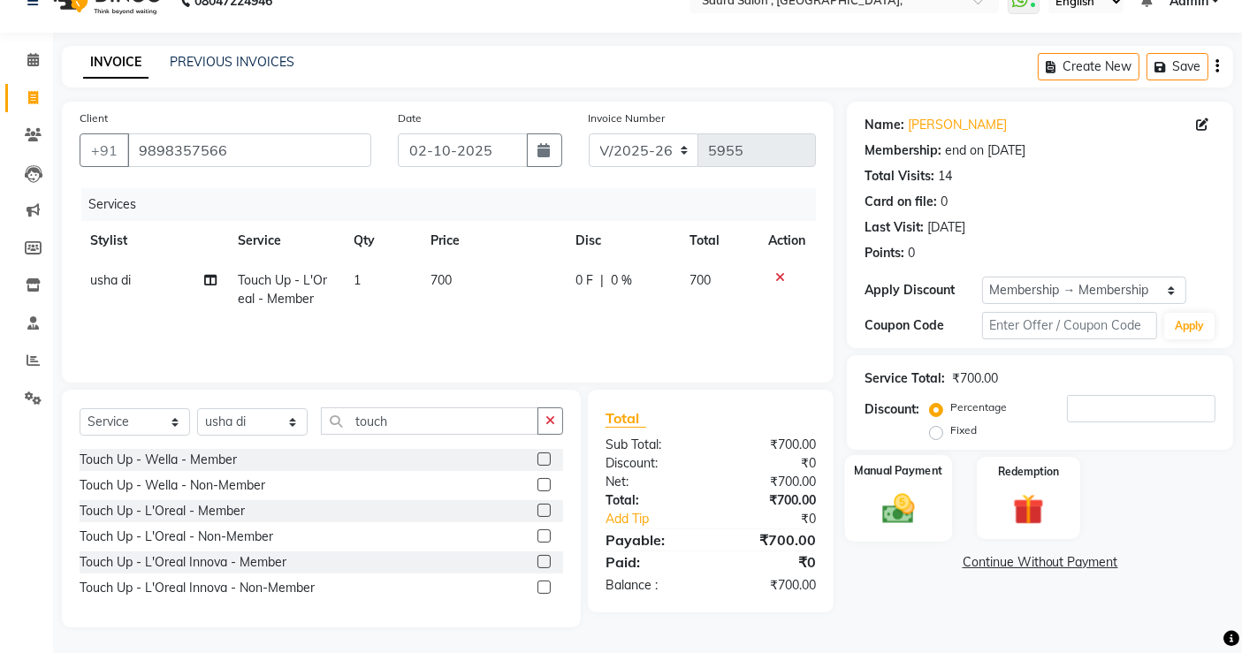
click at [913, 503] on img at bounding box center [898, 508] width 53 height 37
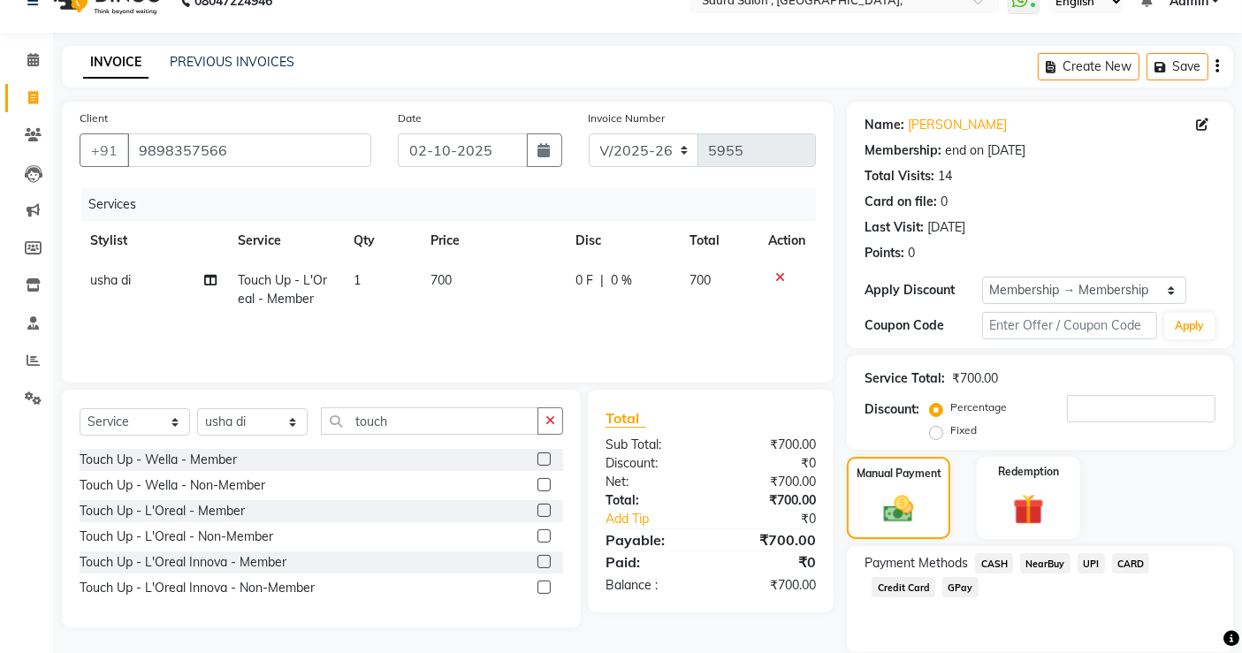
scroll to position [92, 0]
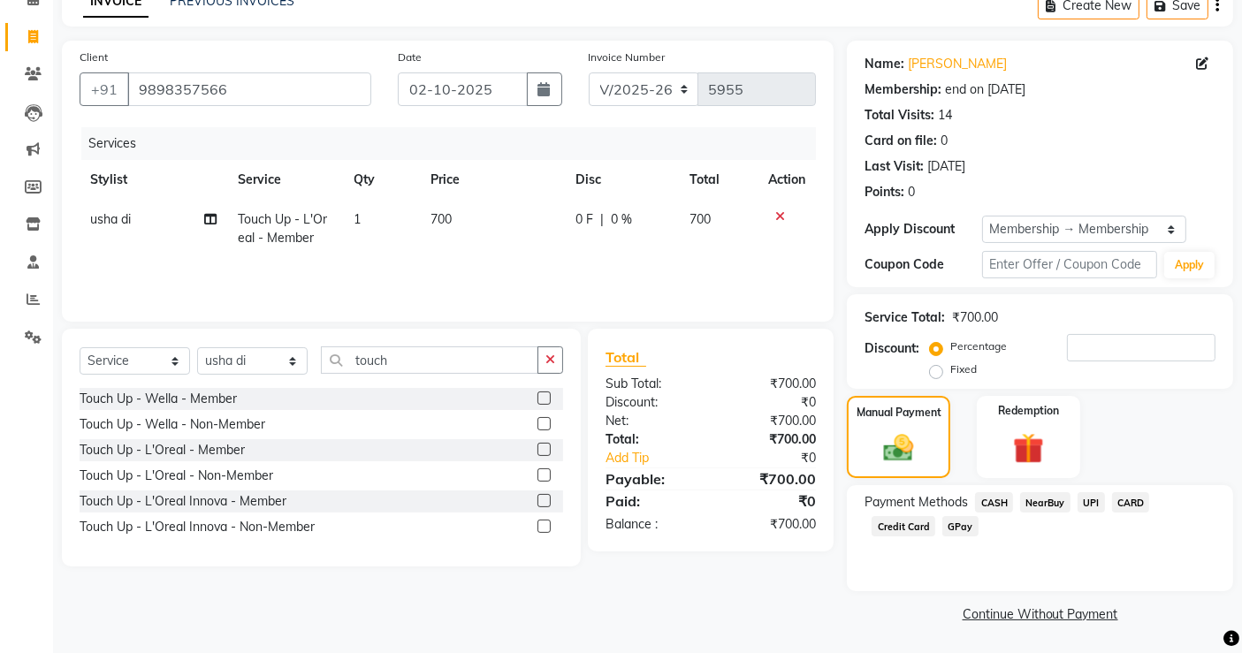
click at [992, 501] on span "CASH" at bounding box center [994, 502] width 38 height 20
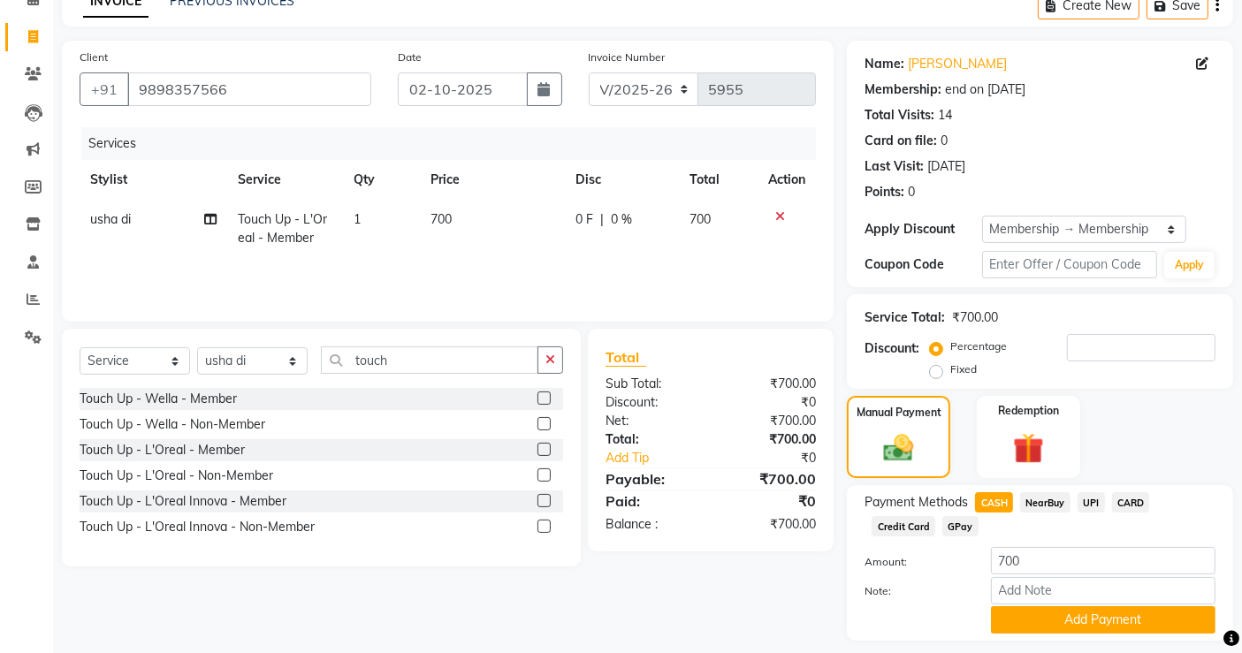
scroll to position [141, 0]
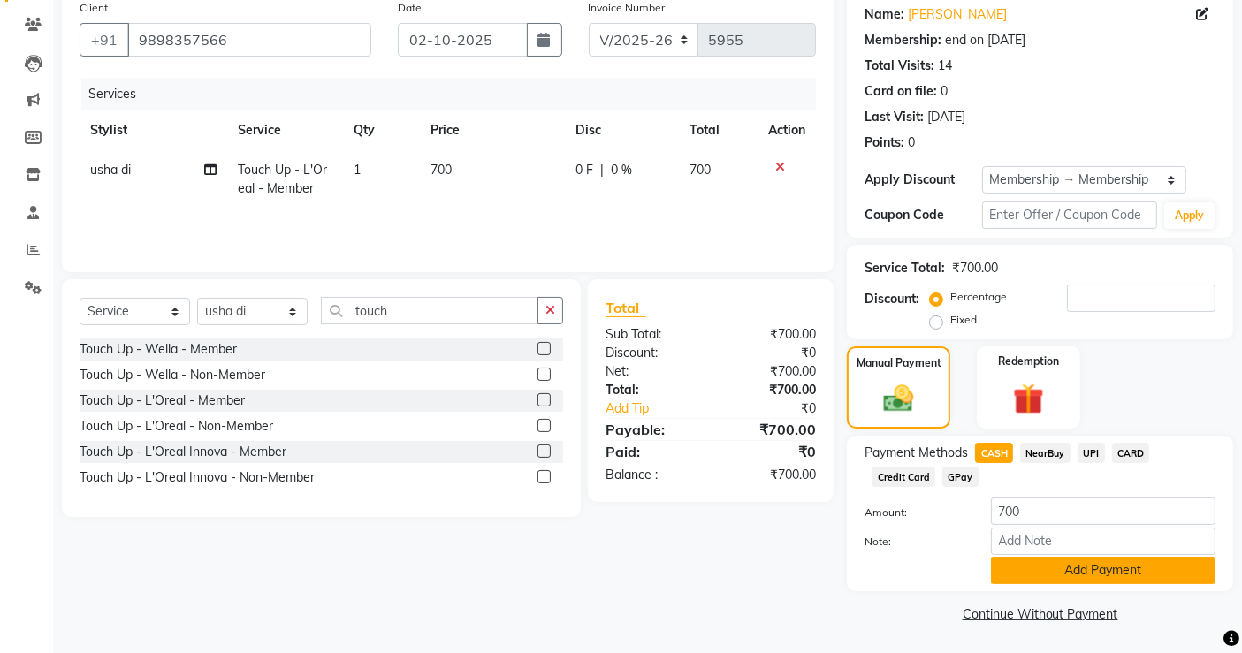
click at [1106, 563] on button "Add Payment" at bounding box center [1103, 570] width 225 height 27
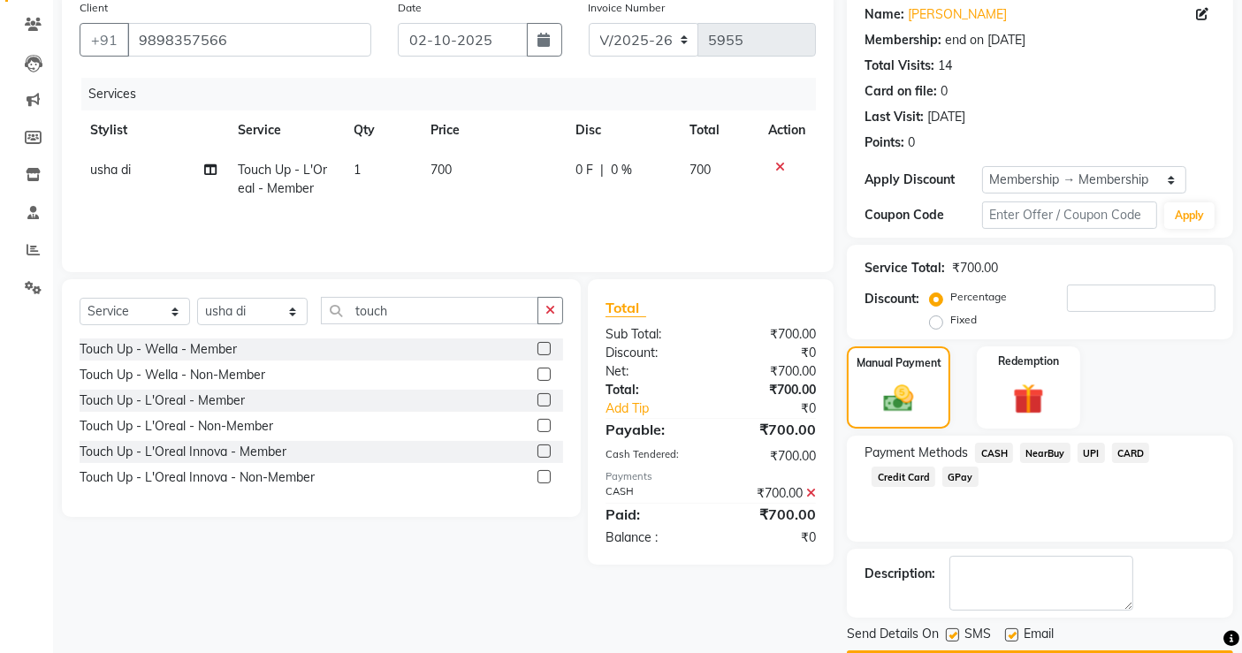
scroll to position [192, 0]
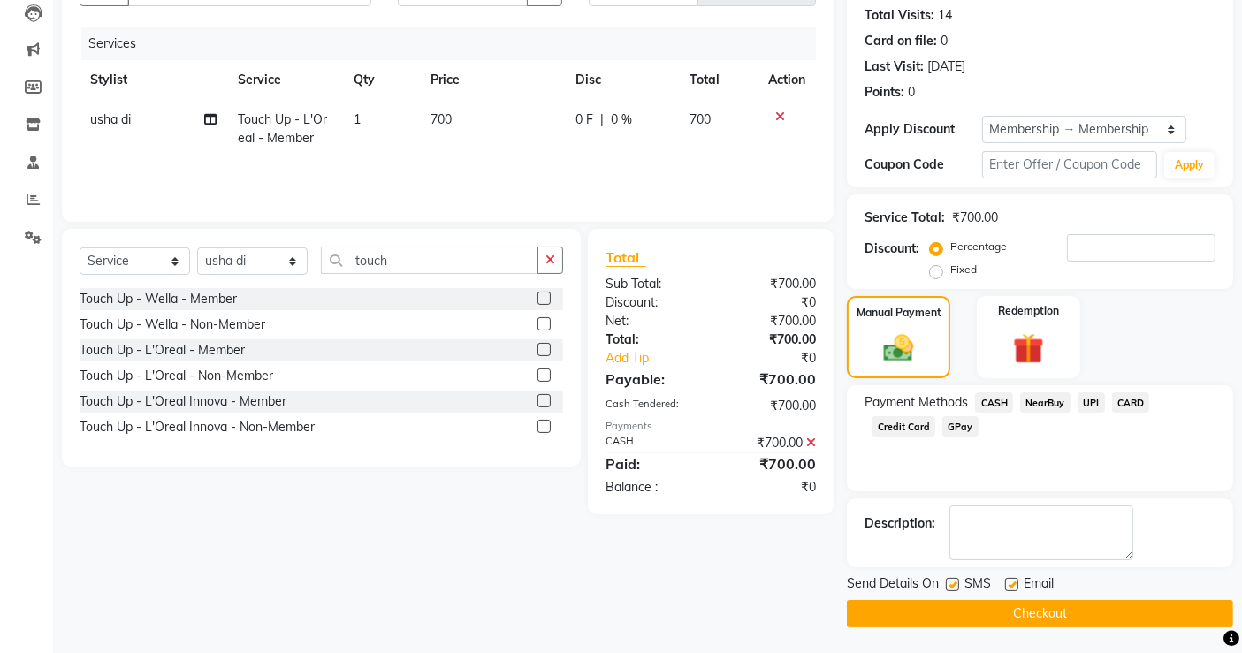
click at [1058, 612] on button "Checkout" at bounding box center [1040, 613] width 386 height 27
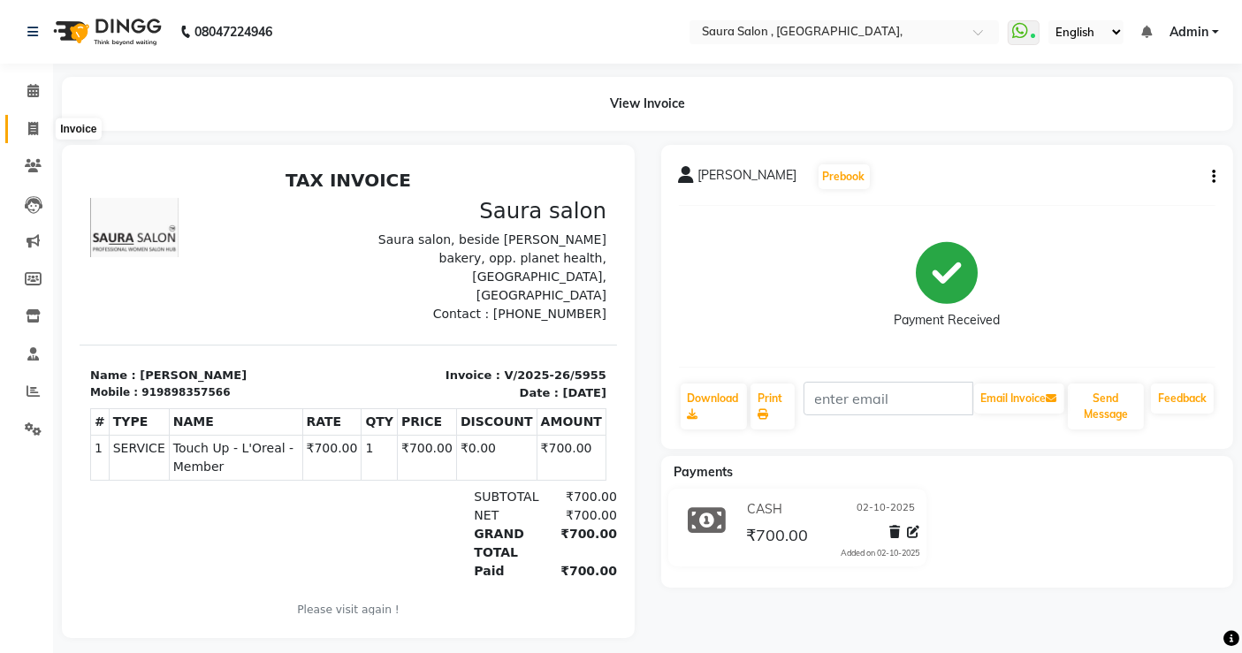
click at [32, 124] on icon at bounding box center [33, 128] width 10 height 13
select select "6963"
select select "service"
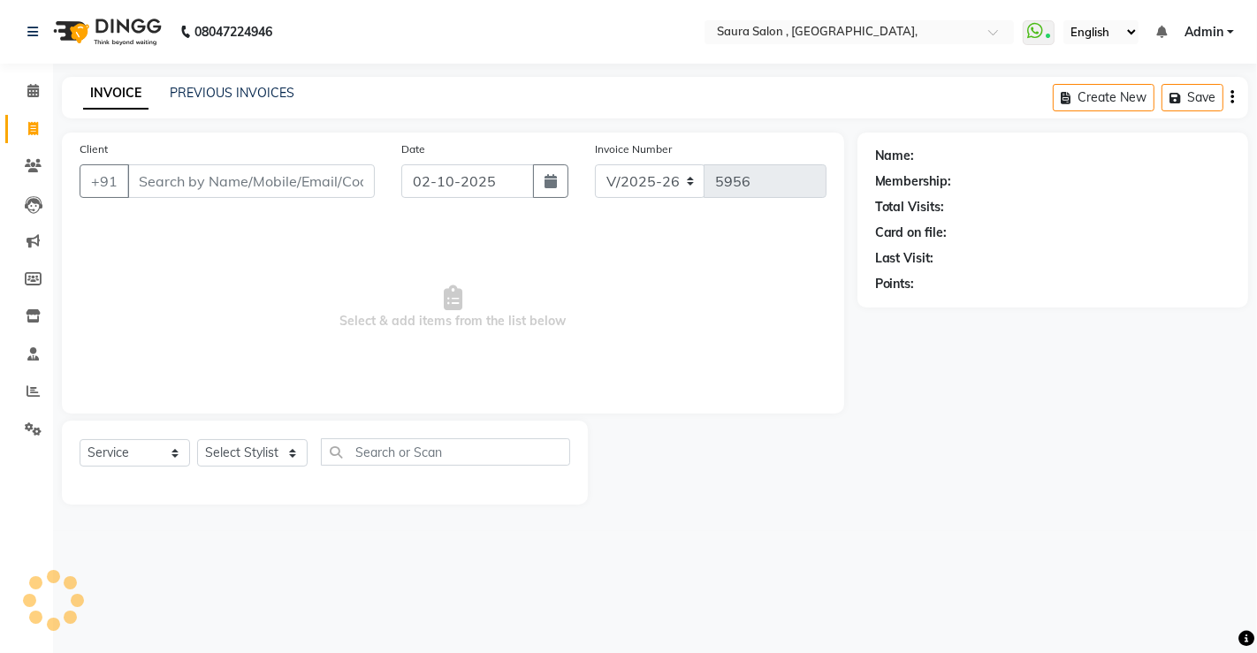
click at [169, 181] on input "Client" at bounding box center [250, 181] width 247 height 34
select select "57428"
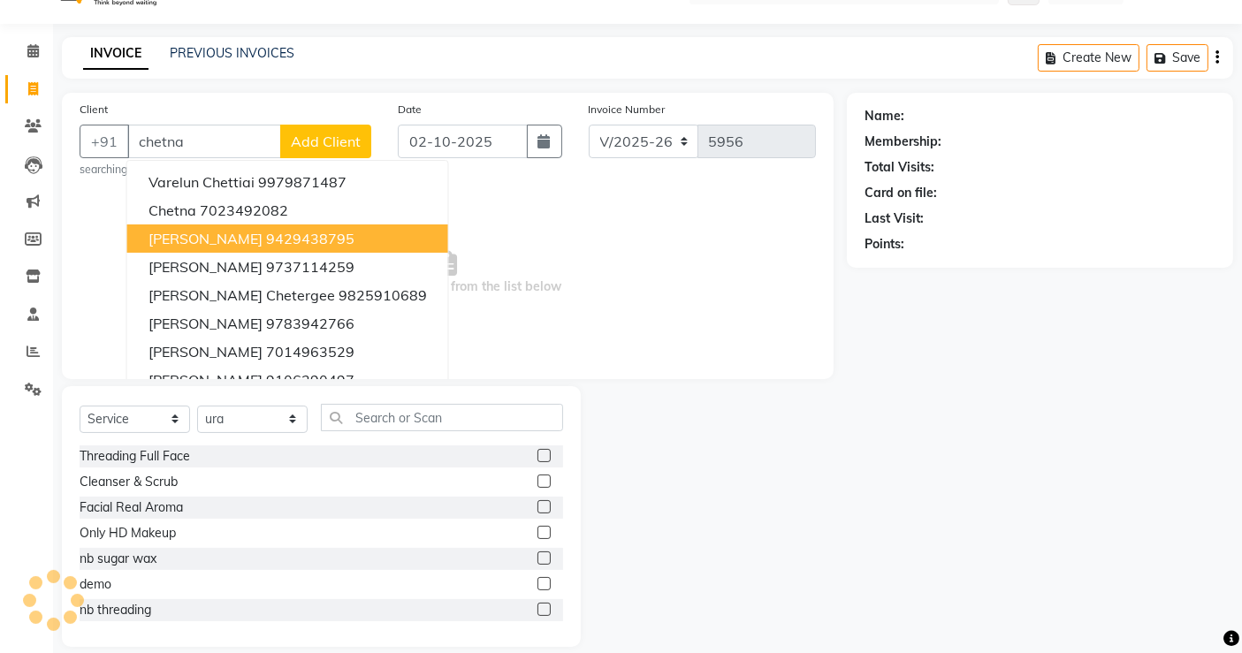
scroll to position [54, 0]
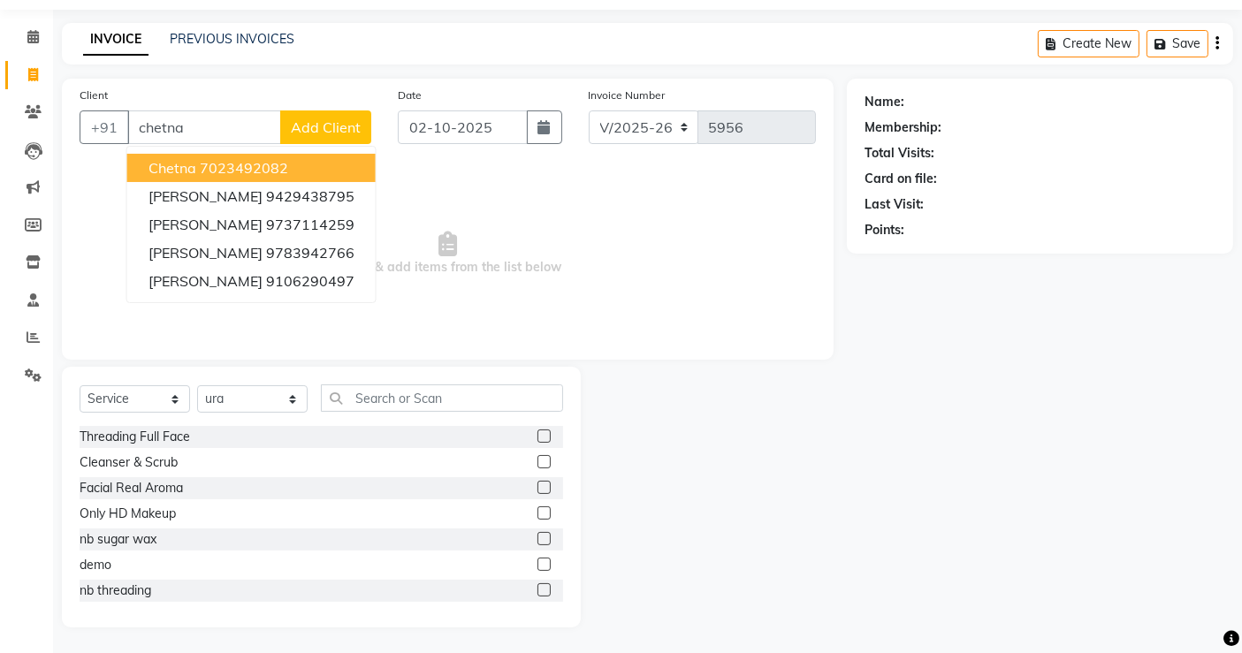
click at [290, 163] on button "chetna 7023492082" at bounding box center [251, 168] width 248 height 28
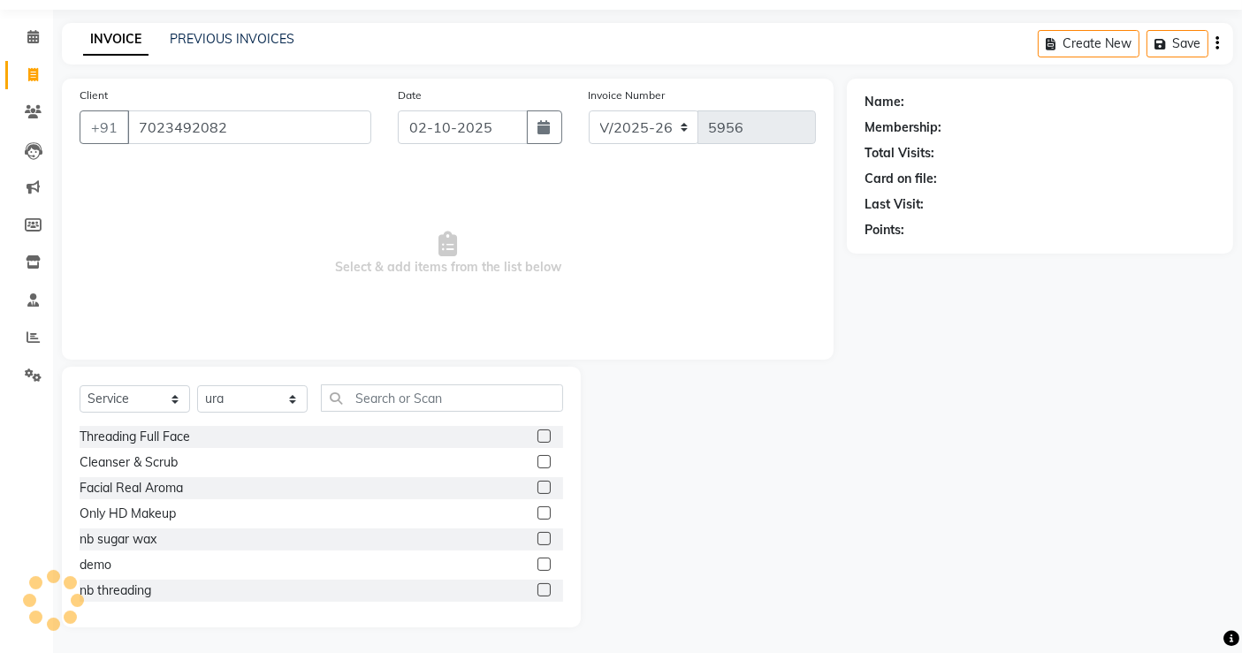
type input "7023492082"
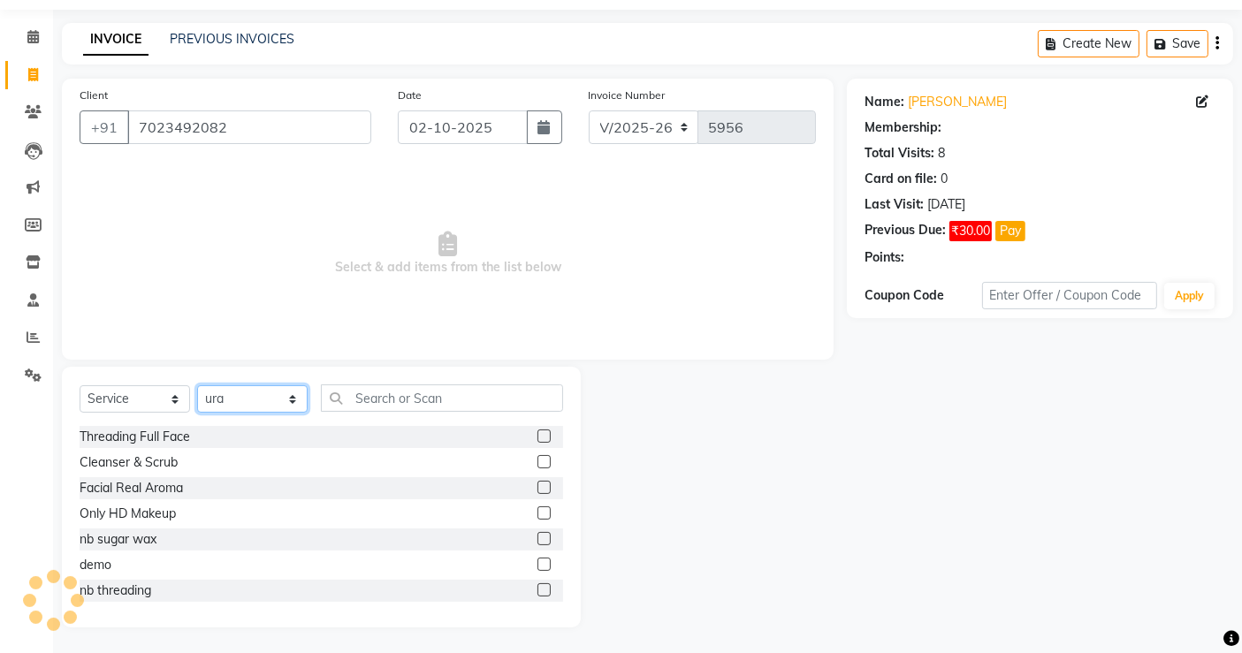
click at [243, 390] on select "Select Stylist archana asha [PERSON_NAME] deepika [PERSON_NAME] [PERSON_NAME] […" at bounding box center [252, 398] width 110 height 27
select select "56832"
click at [197, 385] on select "Select Stylist archana asha [PERSON_NAME] deepika [PERSON_NAME] [PERSON_NAME] […" at bounding box center [252, 398] width 110 height 27
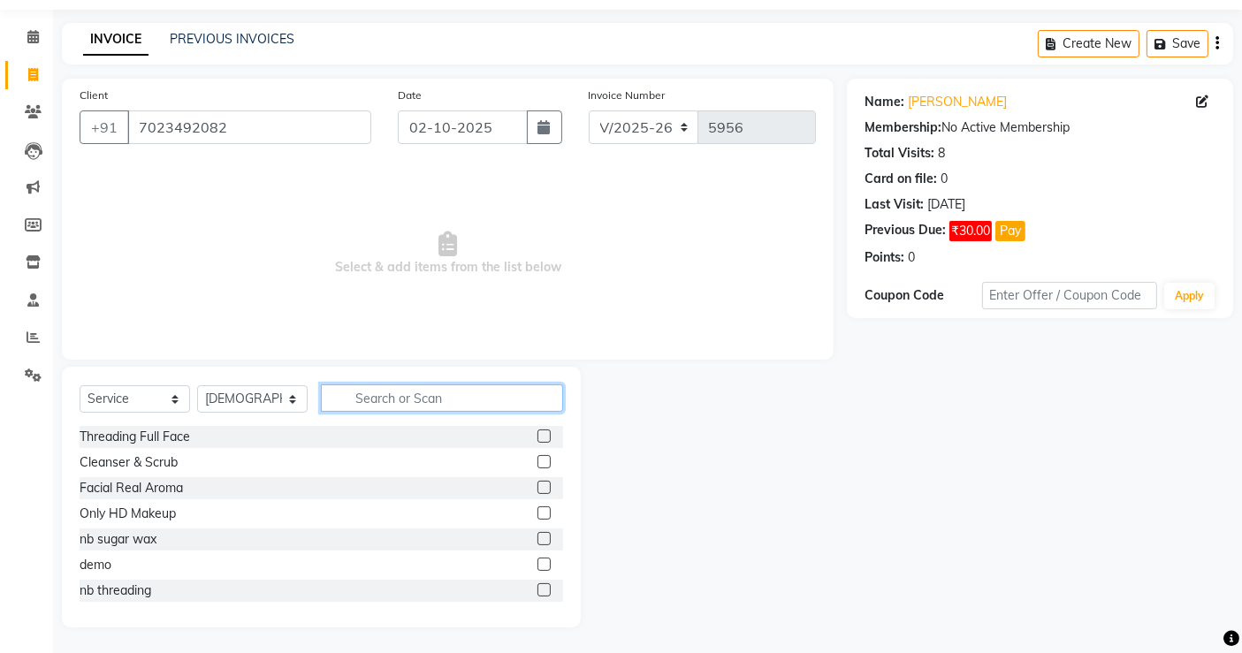
click at [343, 392] on input "text" at bounding box center [442, 397] width 242 height 27
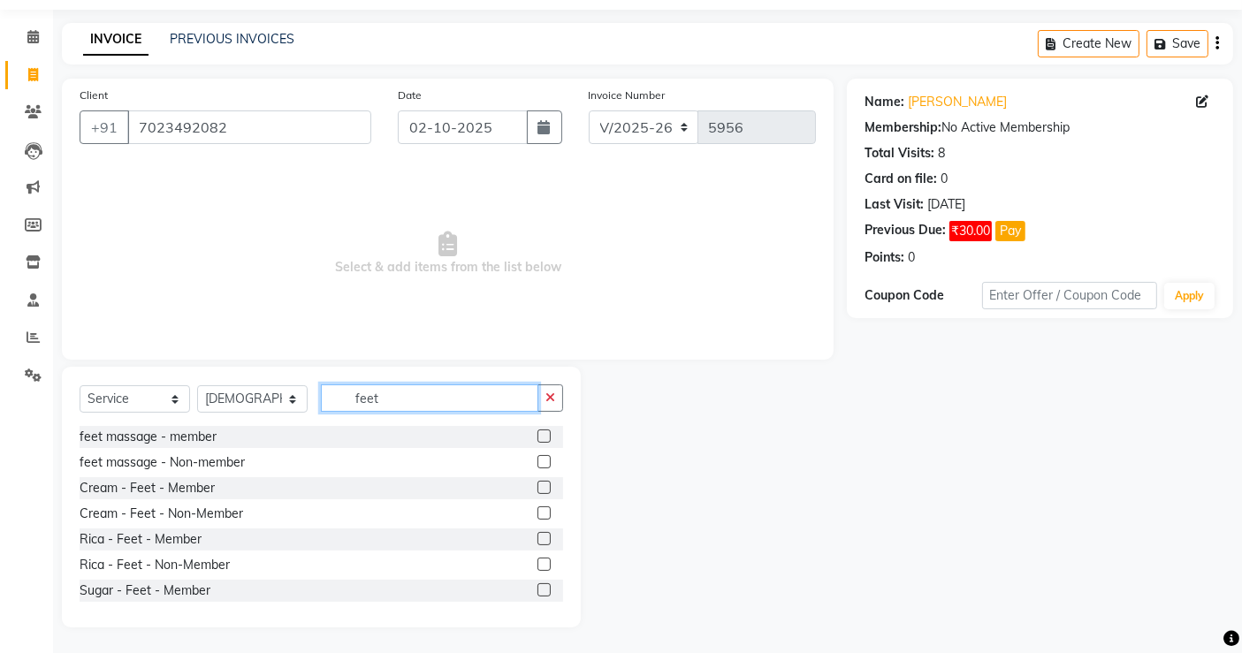
type input "feet"
click at [537, 430] on label at bounding box center [543, 436] width 13 height 13
click at [537, 431] on input "checkbox" at bounding box center [542, 436] width 11 height 11
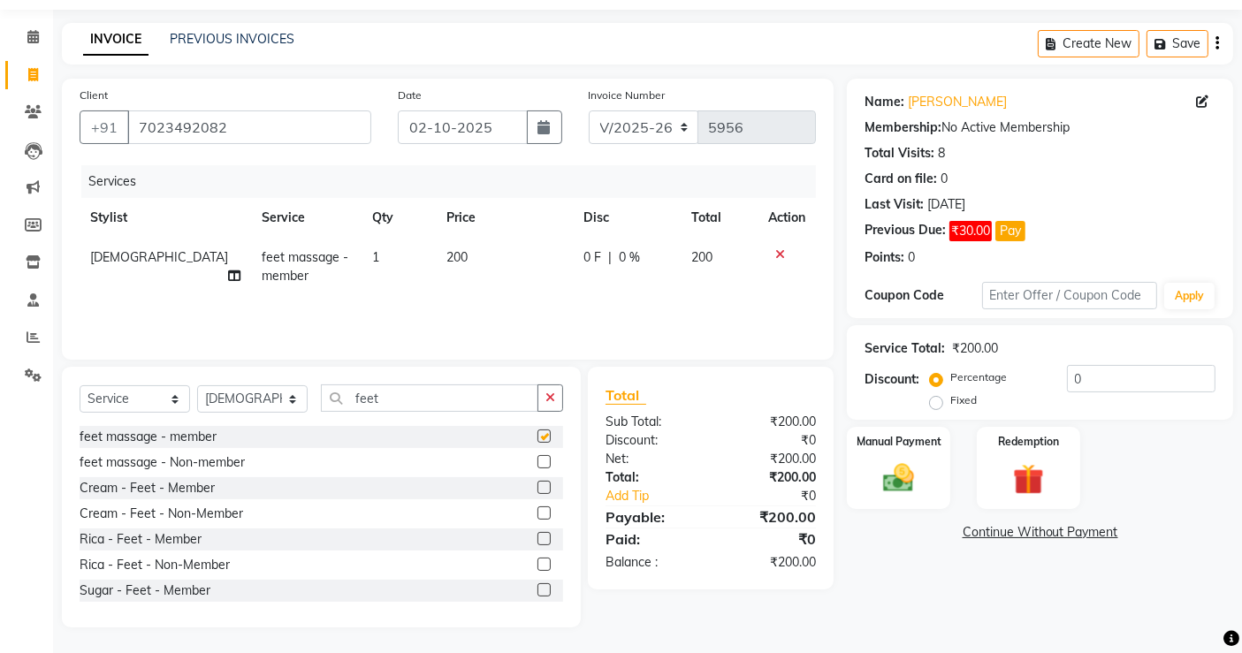
checkbox input "false"
click at [923, 467] on img at bounding box center [898, 478] width 53 height 37
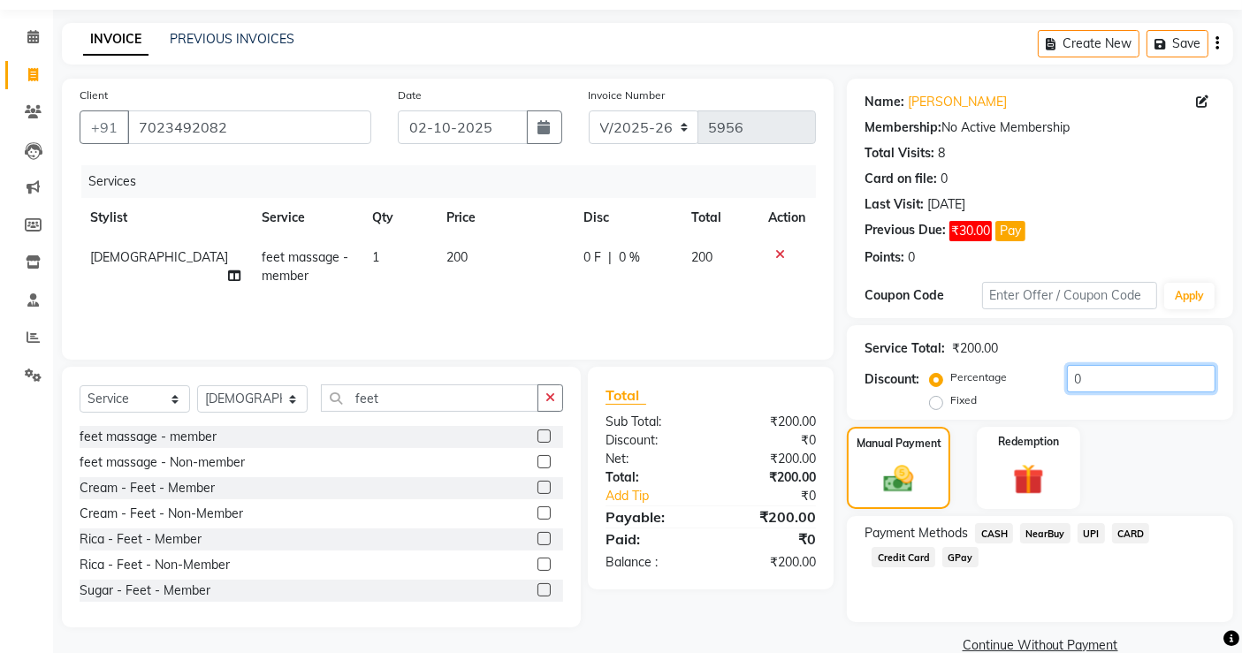
click at [1131, 388] on input "0" at bounding box center [1141, 378] width 148 height 27
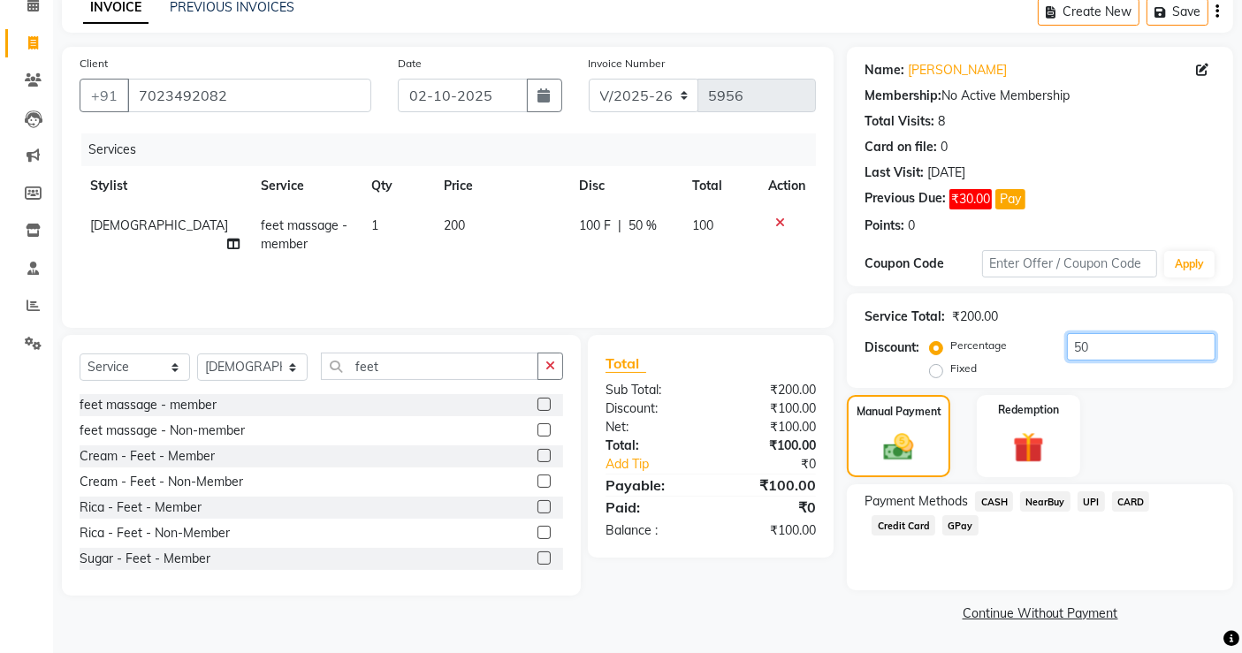
type input "50"
click at [1056, 616] on link "Continue Without Payment" at bounding box center [1039, 614] width 379 height 19
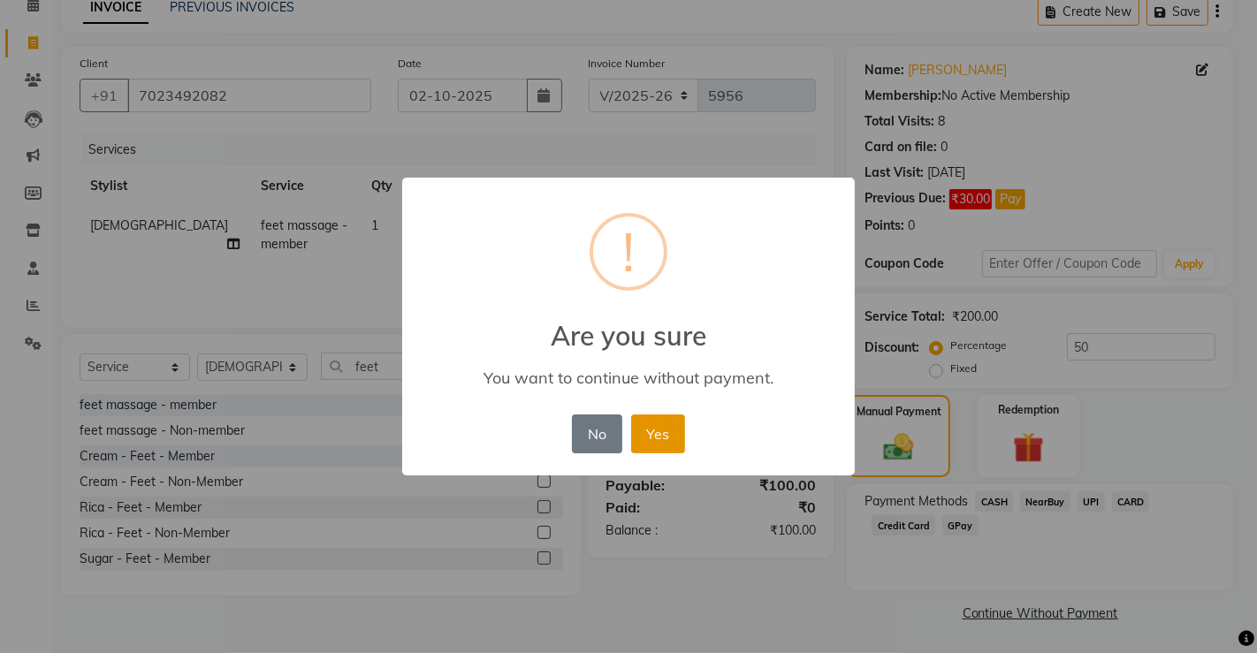
click at [655, 449] on button "Yes" at bounding box center [658, 434] width 54 height 39
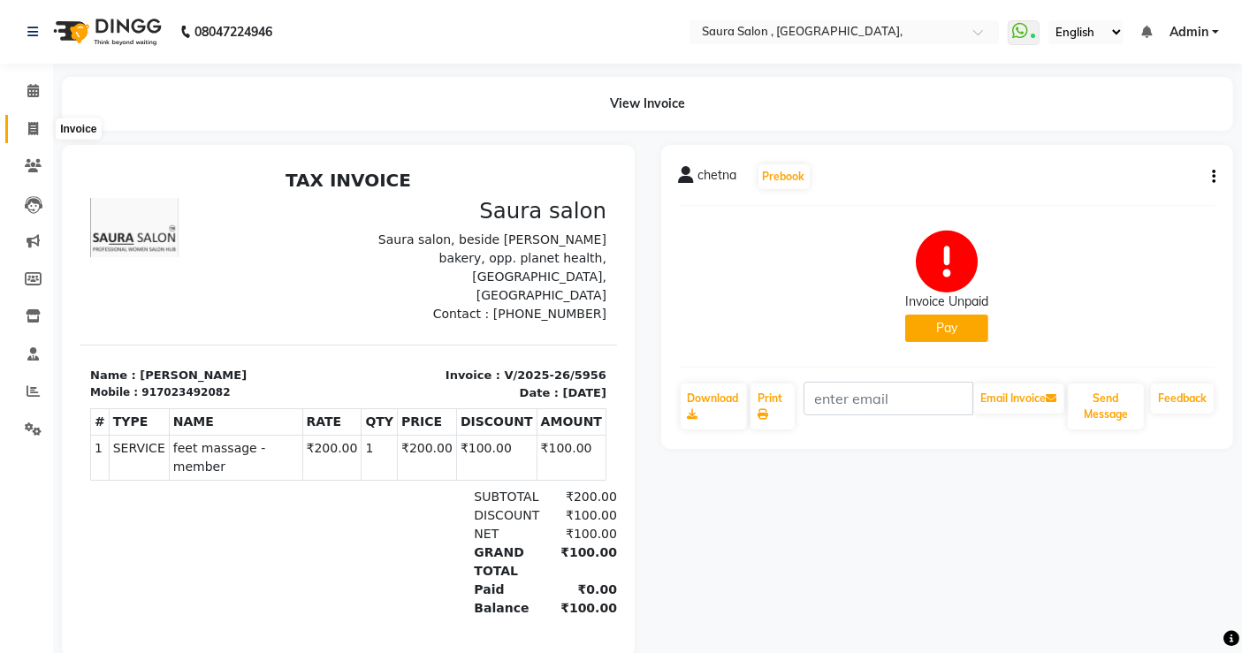
click at [33, 128] on icon at bounding box center [33, 128] width 10 height 13
select select "service"
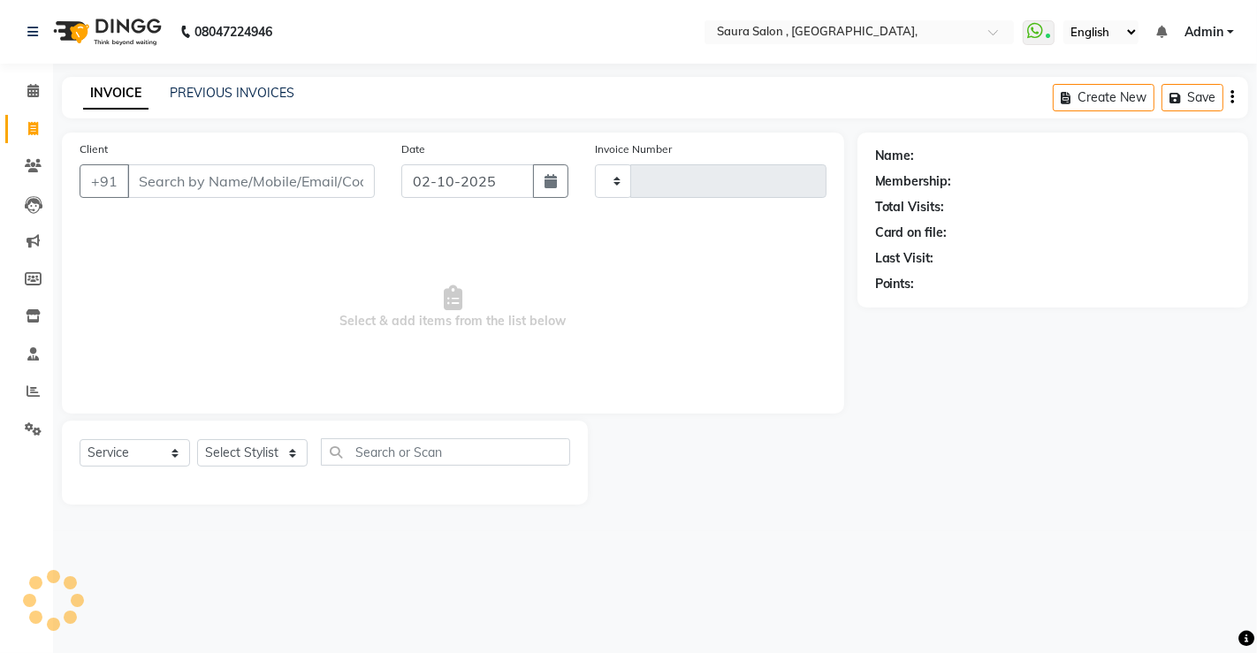
type input "5957"
select select "6963"
select select "57428"
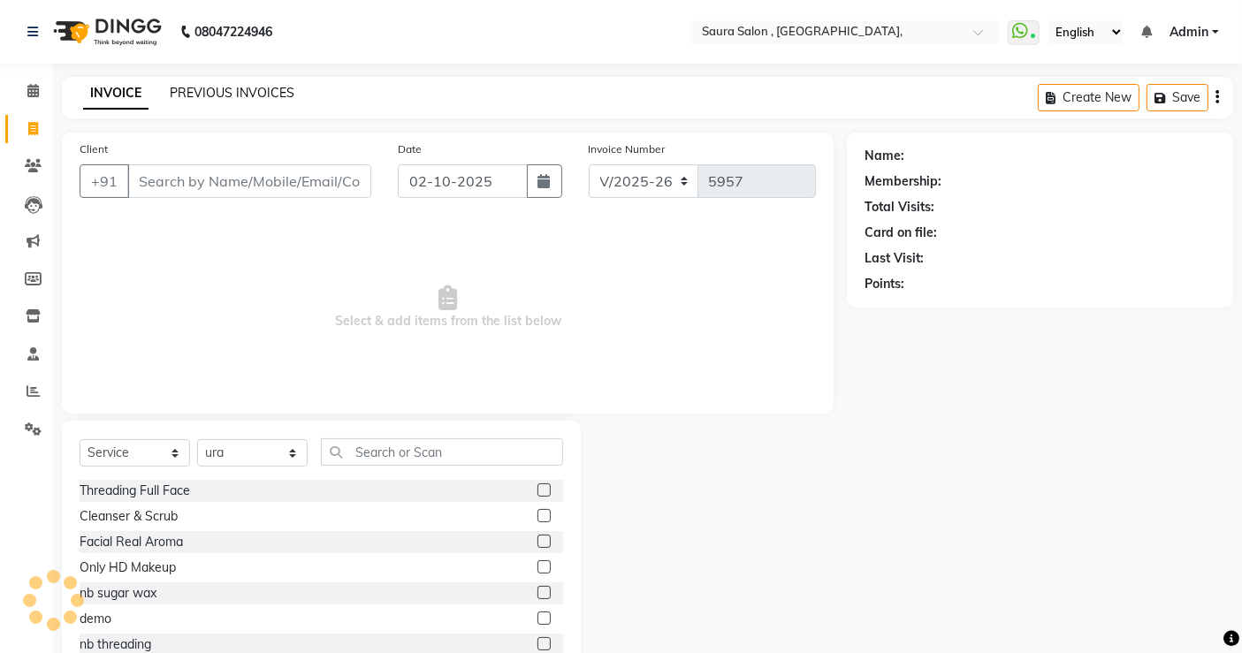
click at [222, 91] on link "PREVIOUS INVOICES" at bounding box center [232, 93] width 125 height 16
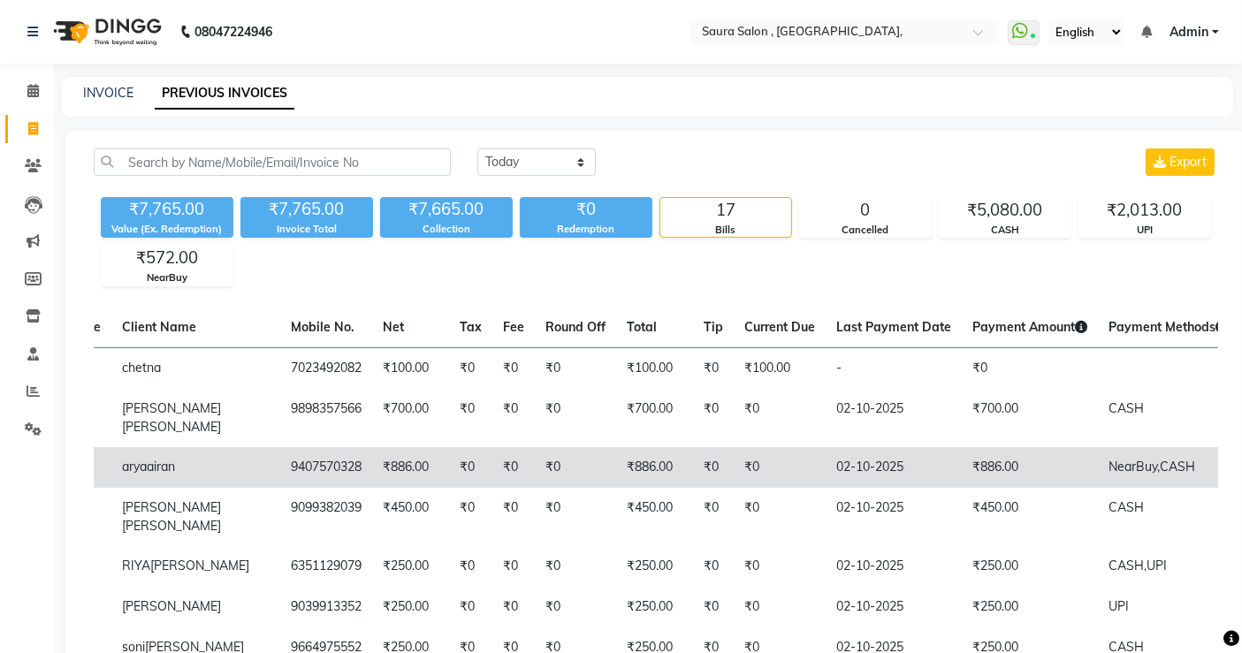
scroll to position [0, 194]
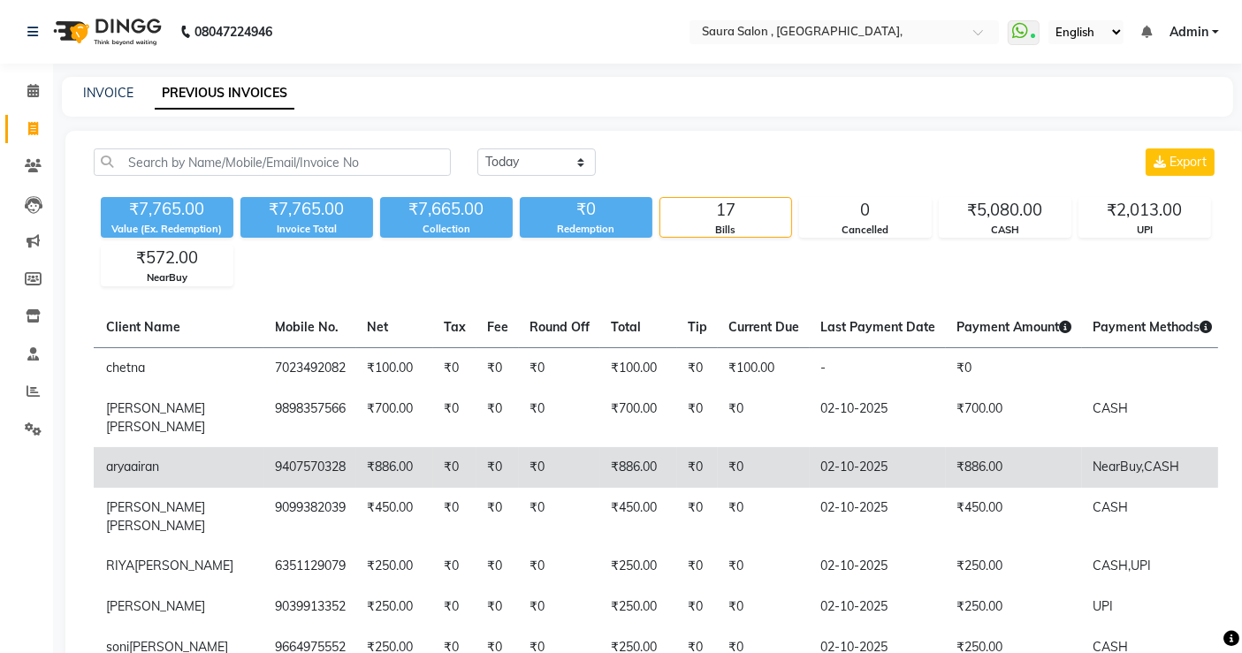
click at [519, 466] on td "₹0" at bounding box center [559, 467] width 81 height 41
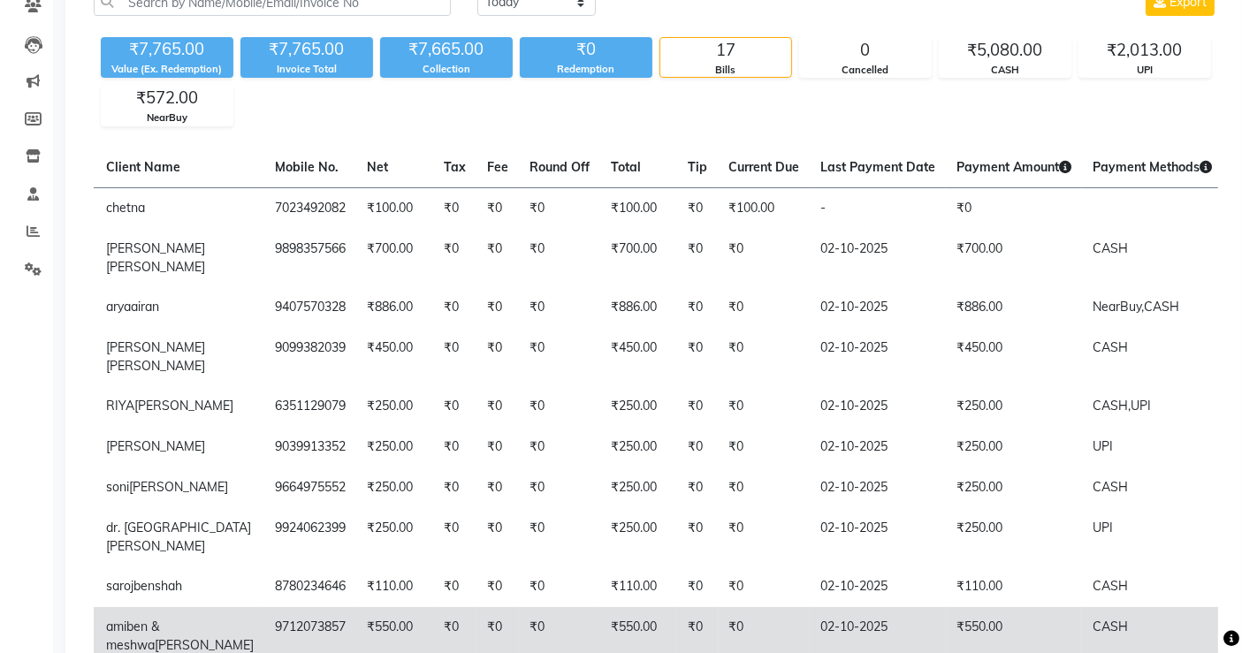
scroll to position [150, 0]
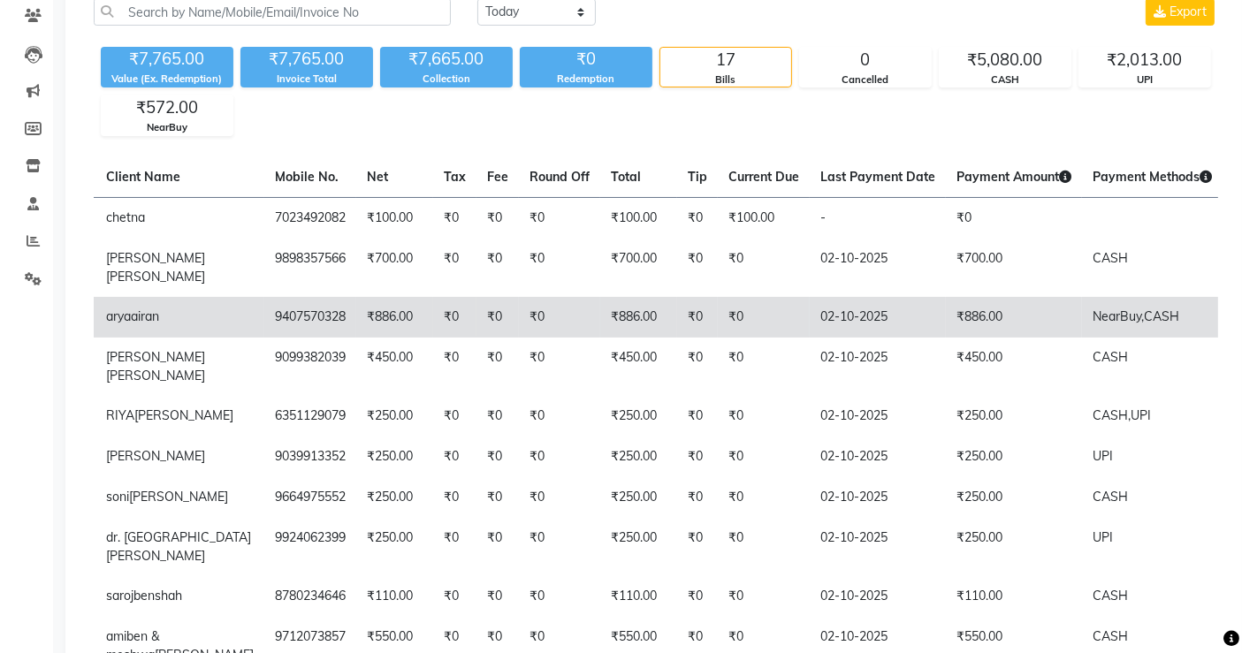
click at [983, 323] on td "₹886.00" at bounding box center [1014, 317] width 136 height 41
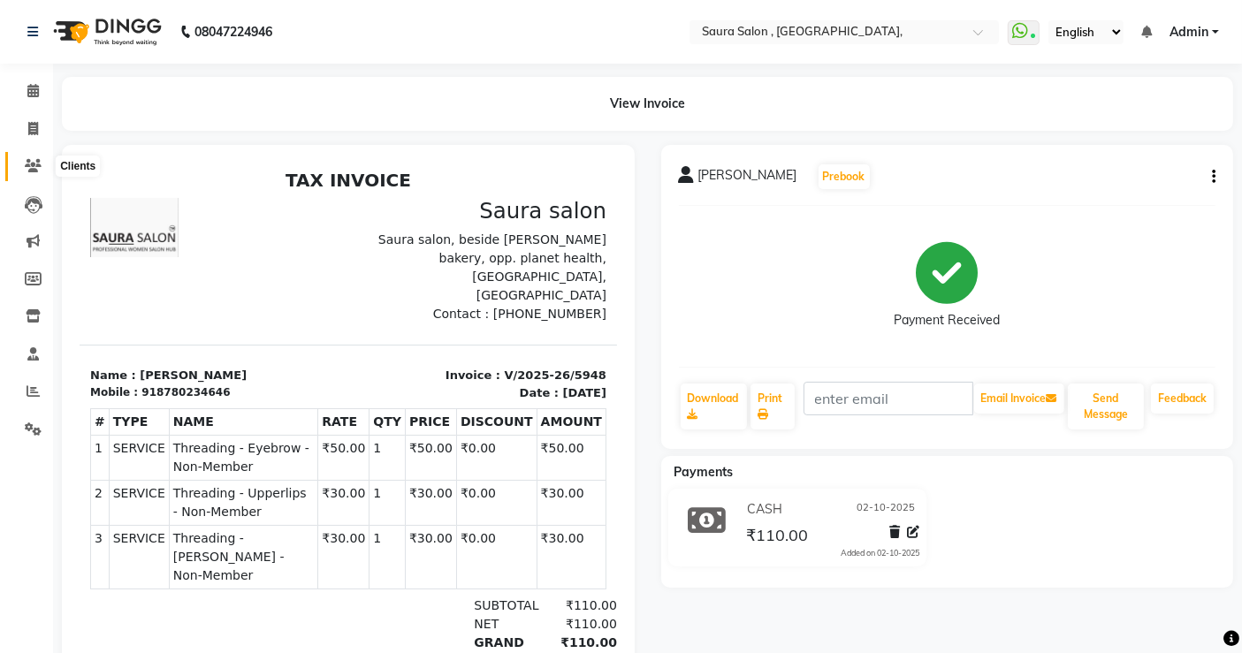
drag, startPoint x: 0, startPoint y: 0, endPoint x: 33, endPoint y: 161, distance: 164.2
click at [33, 161] on icon at bounding box center [33, 165] width 17 height 13
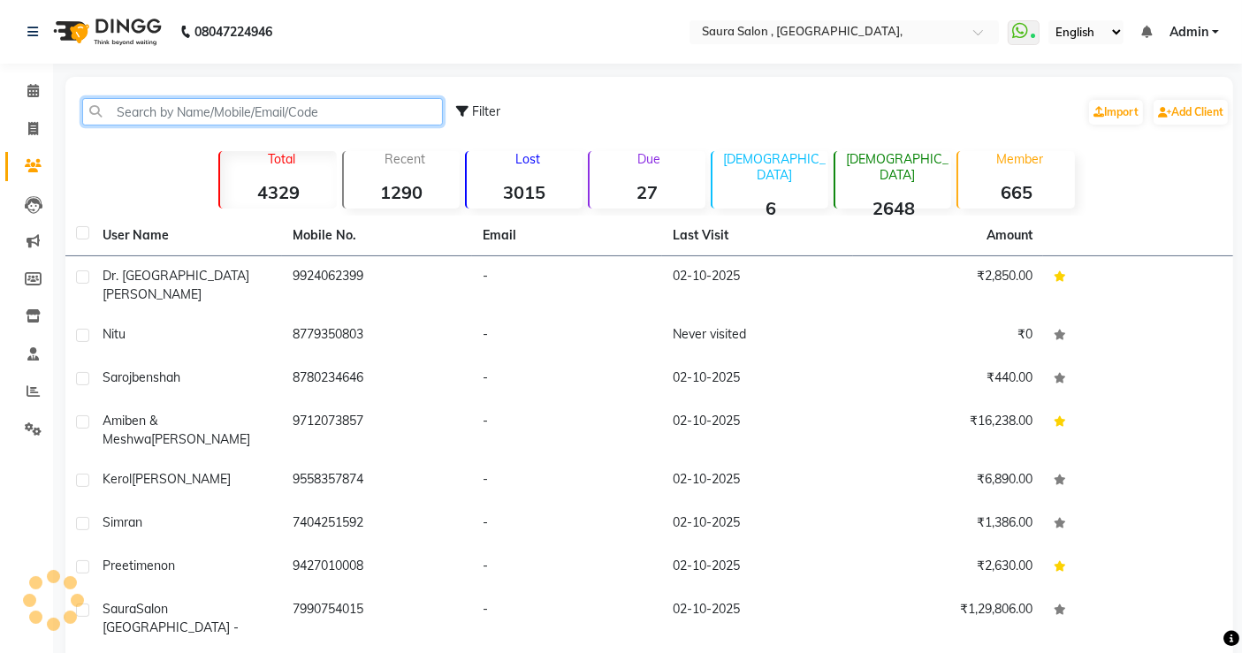
click at [129, 114] on input "text" at bounding box center [262, 111] width 361 height 27
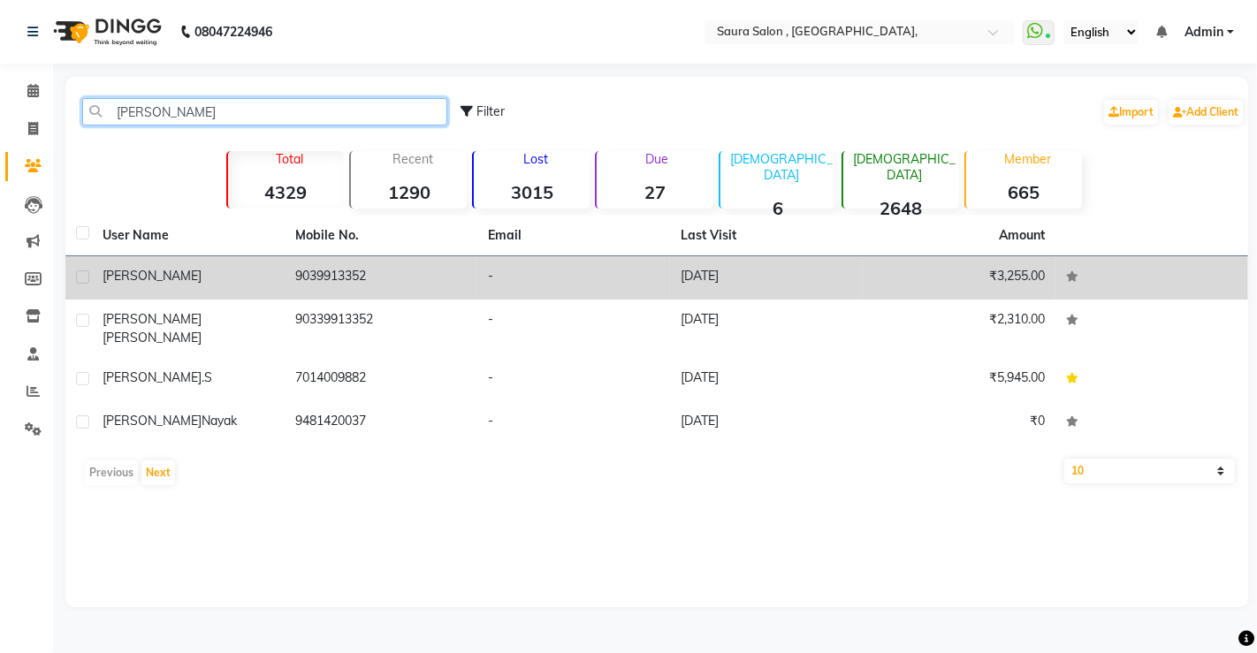
type input "[PERSON_NAME]"
click at [355, 286] on td "9039913352" at bounding box center [381, 277] width 193 height 43
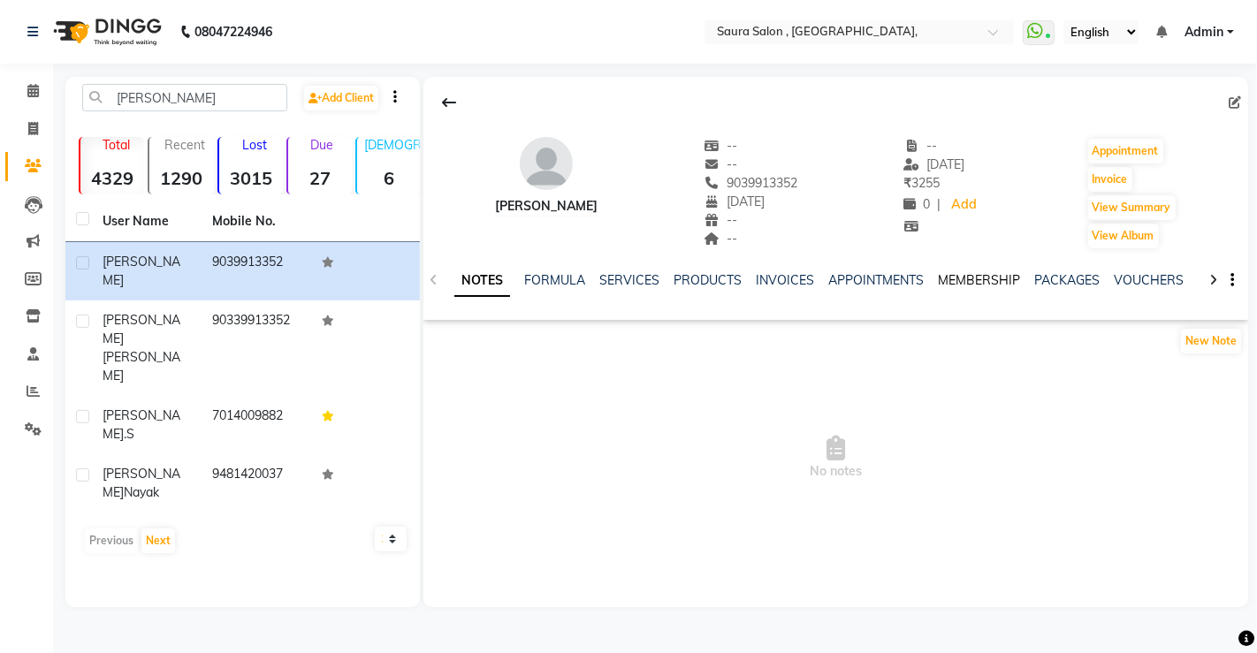
click at [984, 278] on link "MEMBERSHIP" at bounding box center [979, 280] width 82 height 16
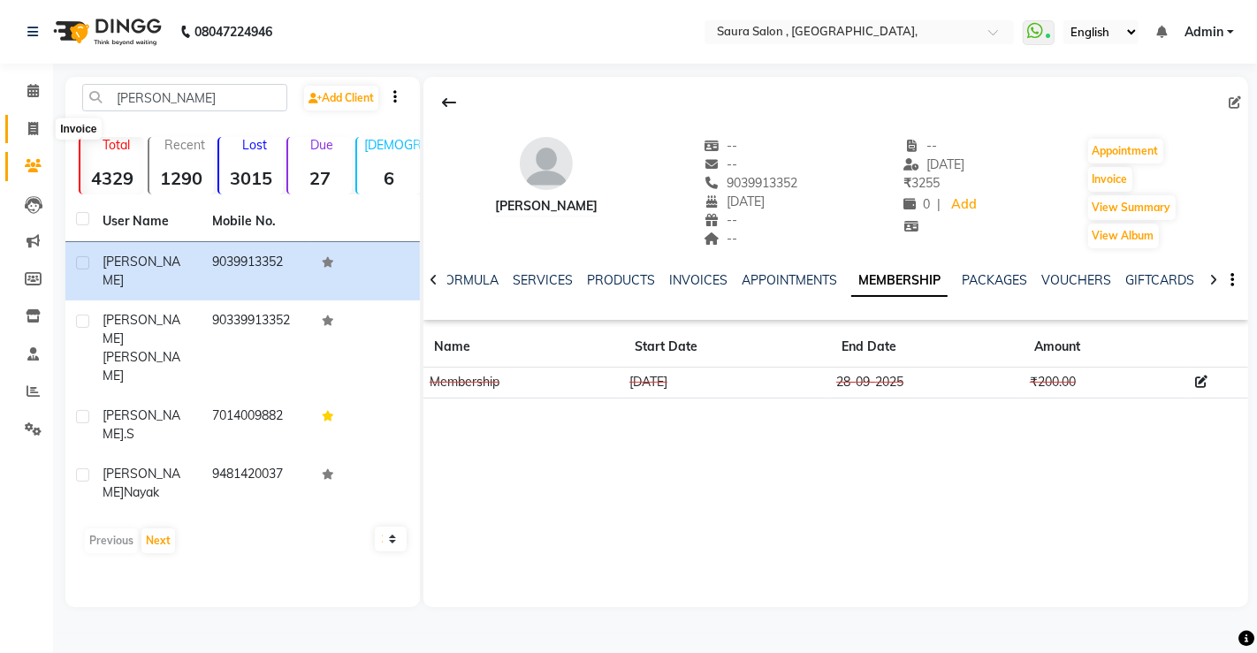
click at [31, 124] on icon at bounding box center [33, 128] width 10 height 13
select select "service"
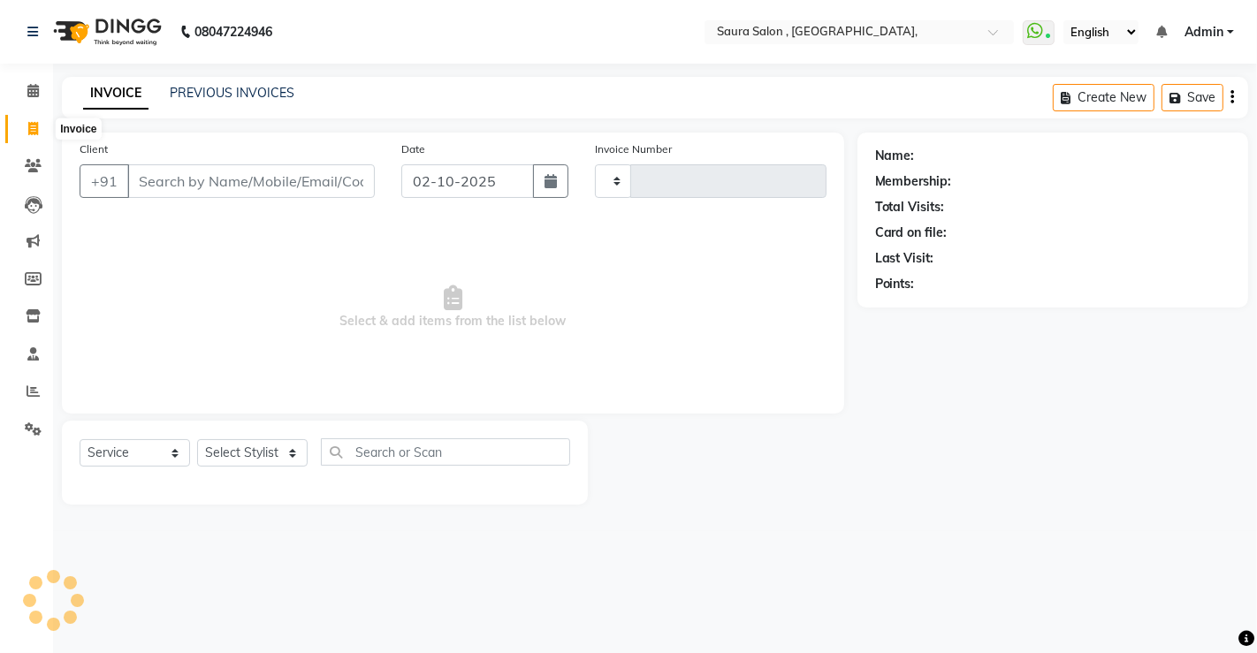
type input "5950"
select select "6963"
select select "57428"
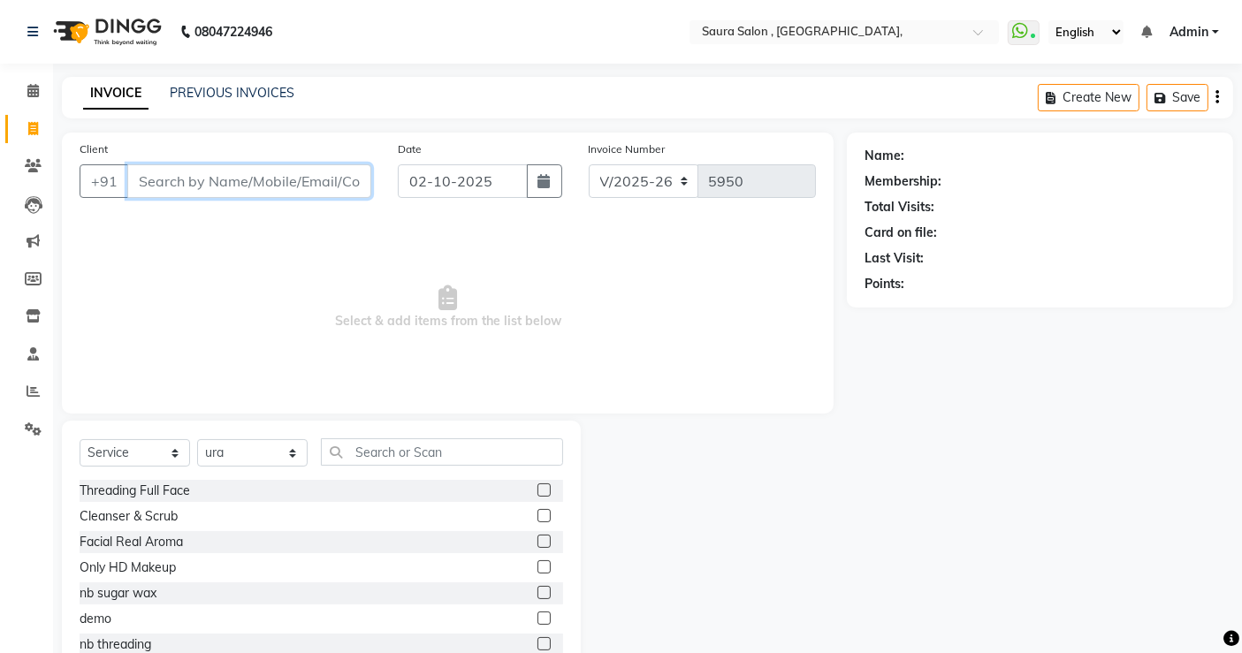
click at [159, 190] on input "Client" at bounding box center [249, 181] width 244 height 34
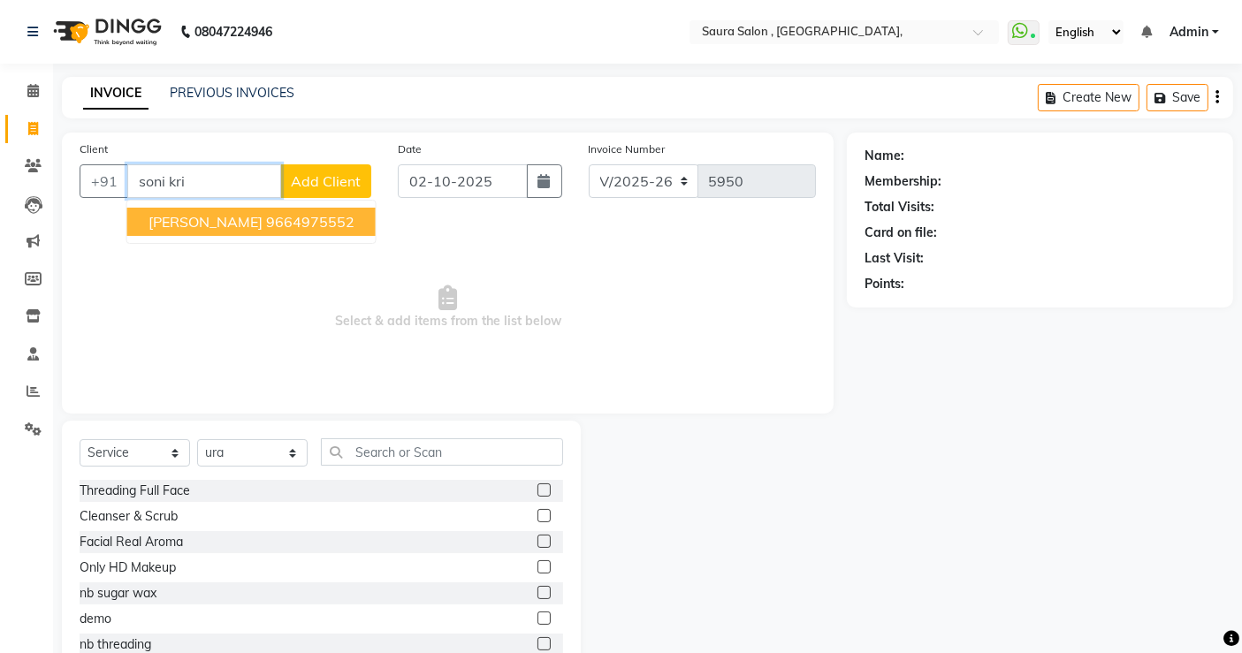
click at [214, 220] on span "[PERSON_NAME]" at bounding box center [205, 222] width 114 height 18
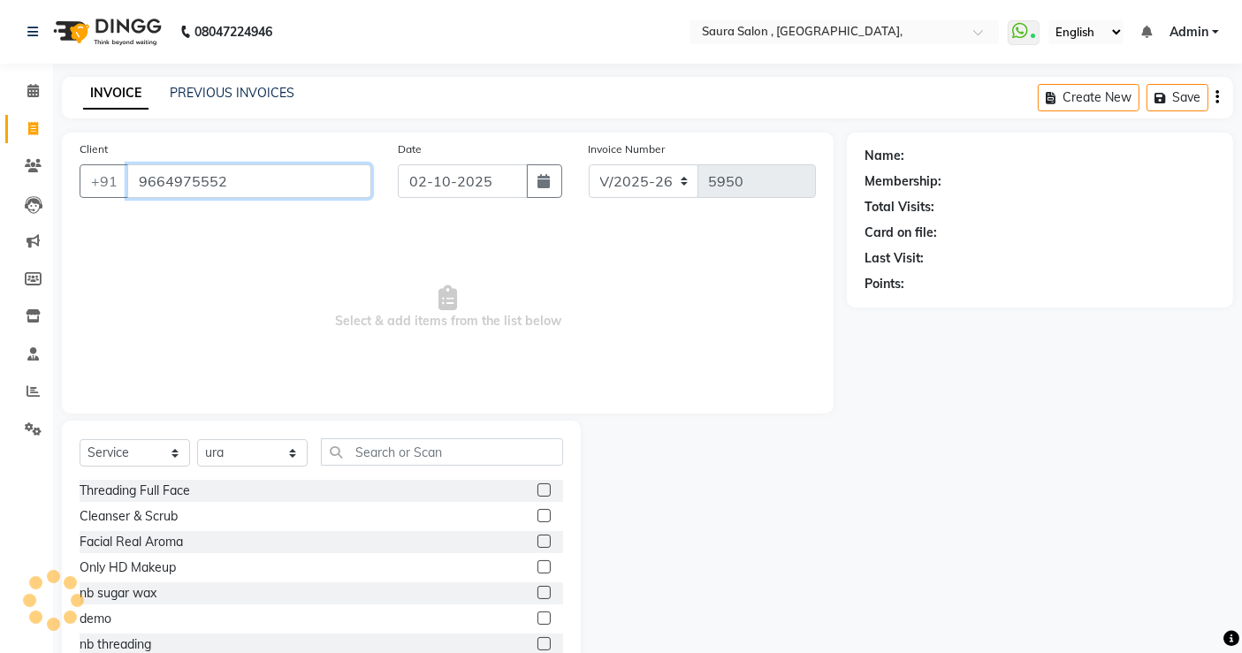
type input "9664975552"
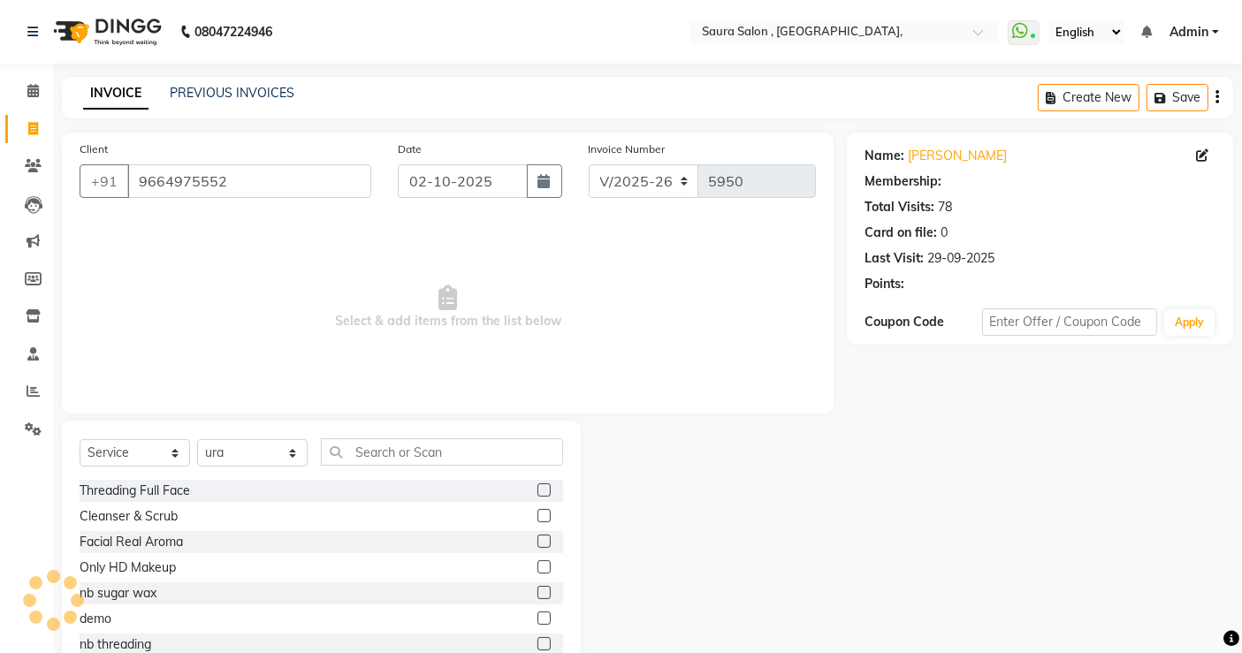
select select "1: Object"
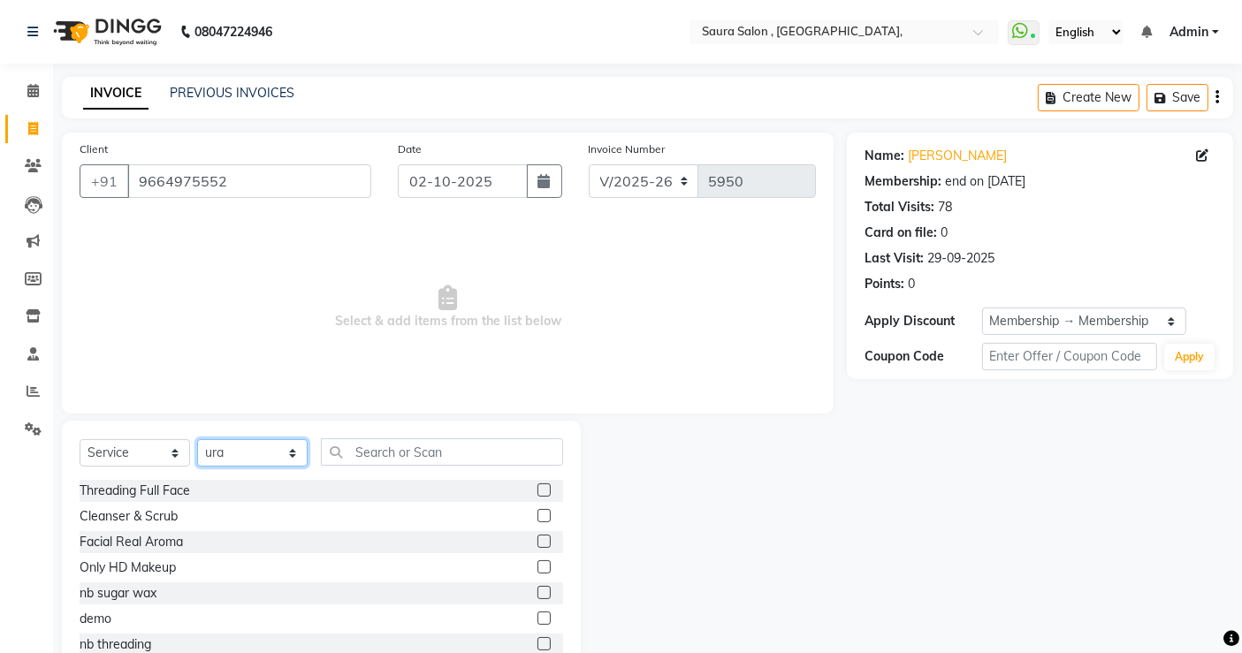
click at [236, 458] on select "Select Stylist archana asha [PERSON_NAME] deepika [PERSON_NAME] [PERSON_NAME] […" at bounding box center [252, 452] width 110 height 27
select select "56807"
click at [197, 439] on select "Select Stylist archana asha [PERSON_NAME] deepika [PERSON_NAME] [PERSON_NAME] […" at bounding box center [252, 452] width 110 height 27
click at [394, 448] on input "text" at bounding box center [442, 451] width 242 height 27
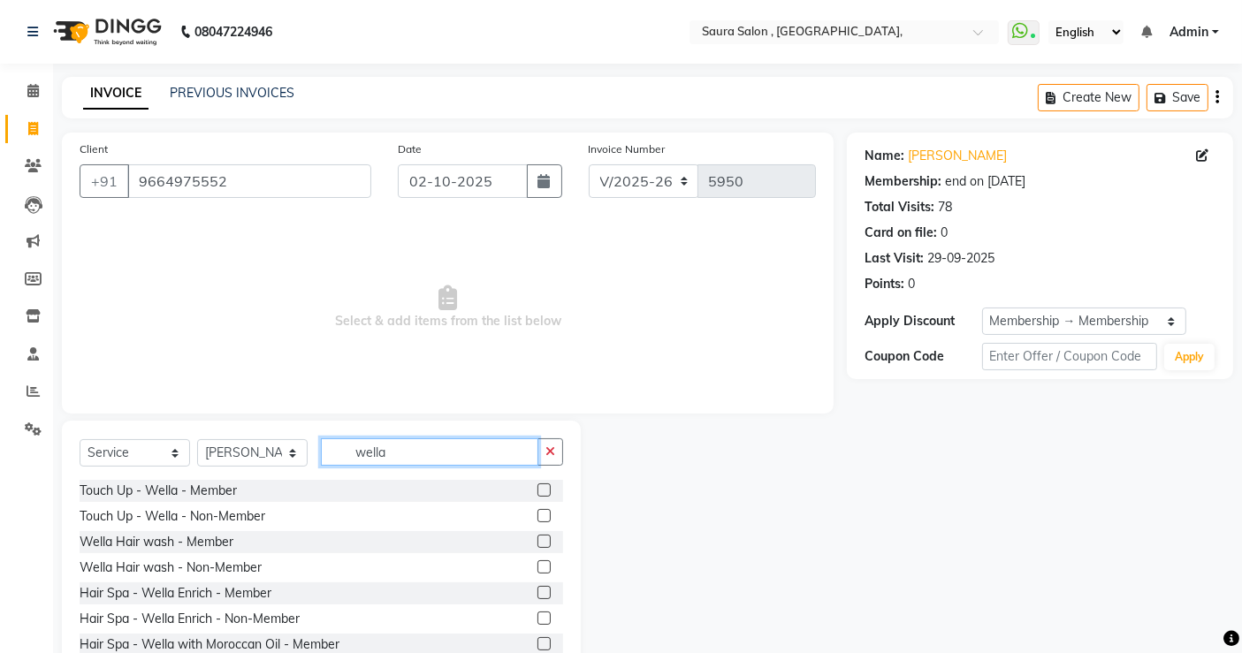
type input "wella"
click at [537, 541] on label at bounding box center [543, 541] width 13 height 13
click at [537, 541] on input "checkbox" at bounding box center [542, 542] width 11 height 11
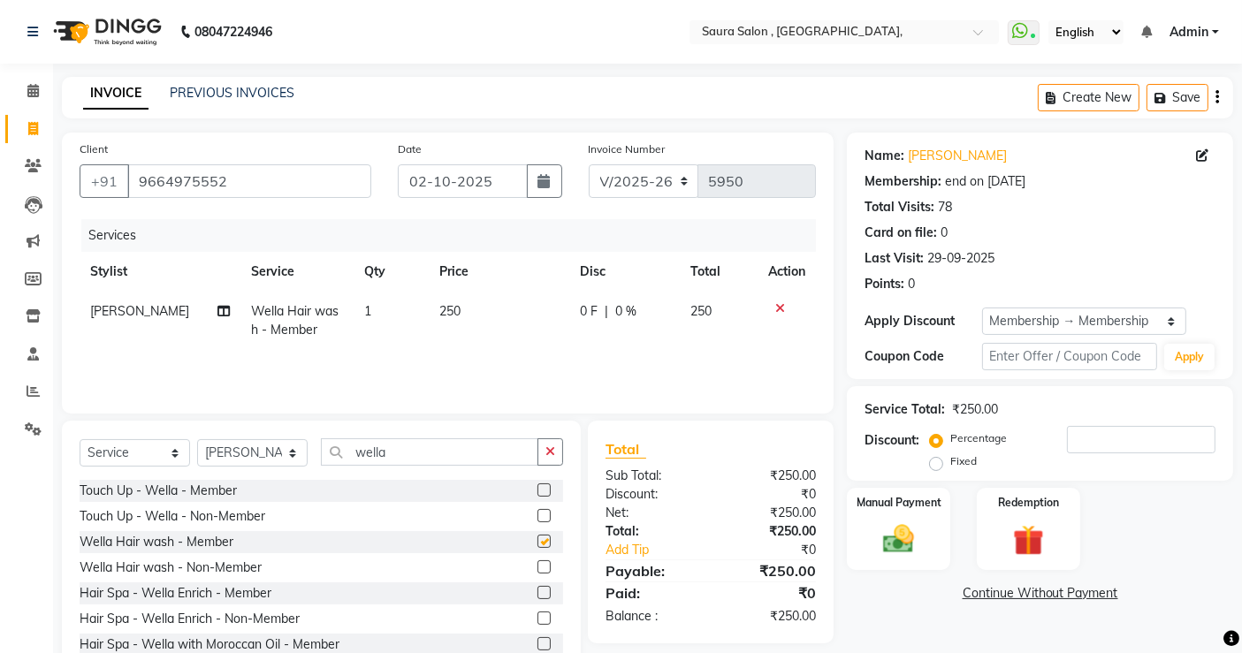
checkbox input "false"
click at [902, 519] on div "Manual Payment" at bounding box center [898, 529] width 107 height 87
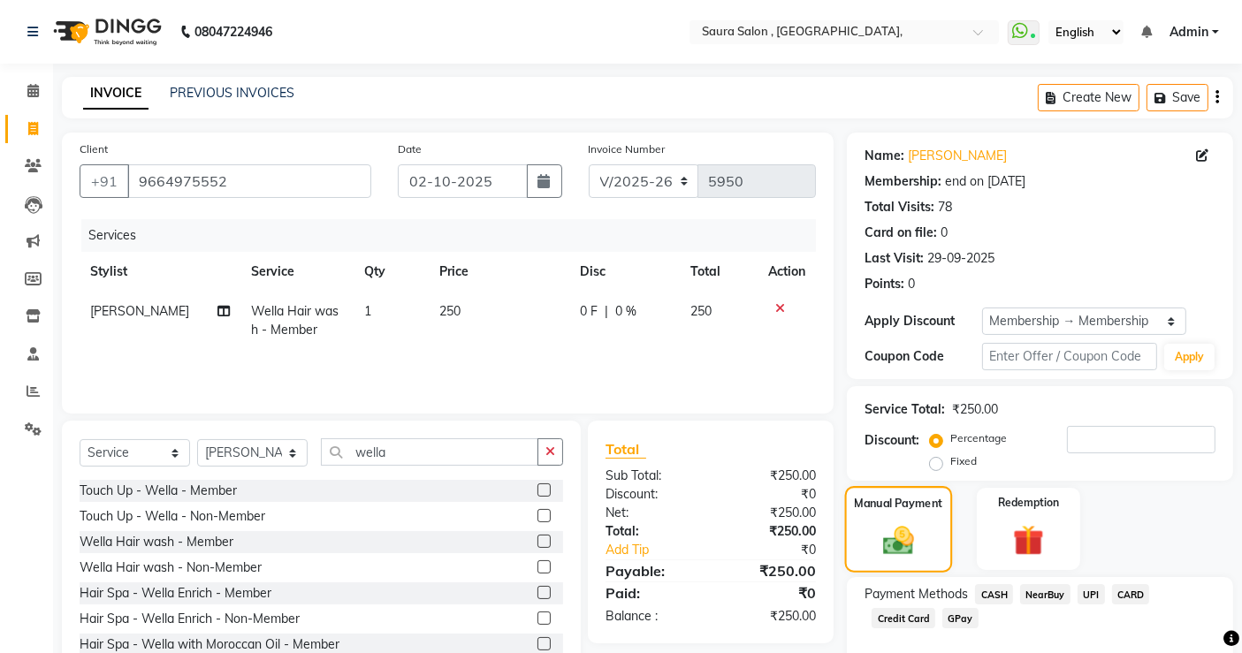
scroll to position [92, 0]
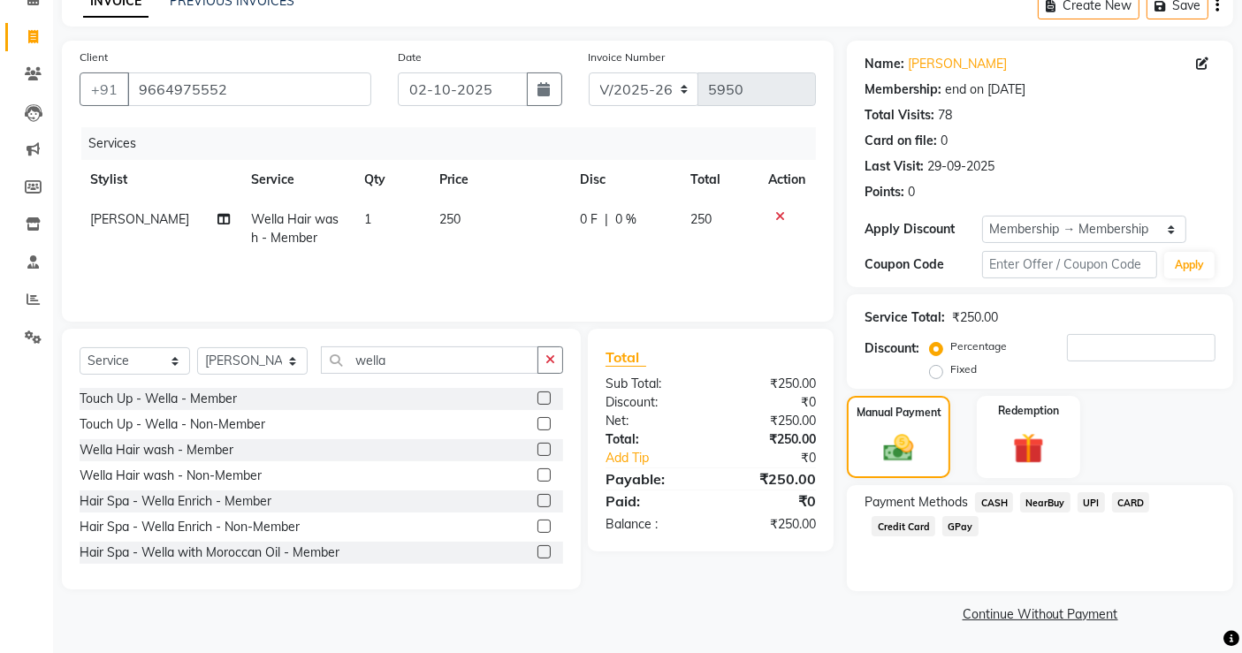
click at [992, 501] on span "CASH" at bounding box center [994, 502] width 38 height 20
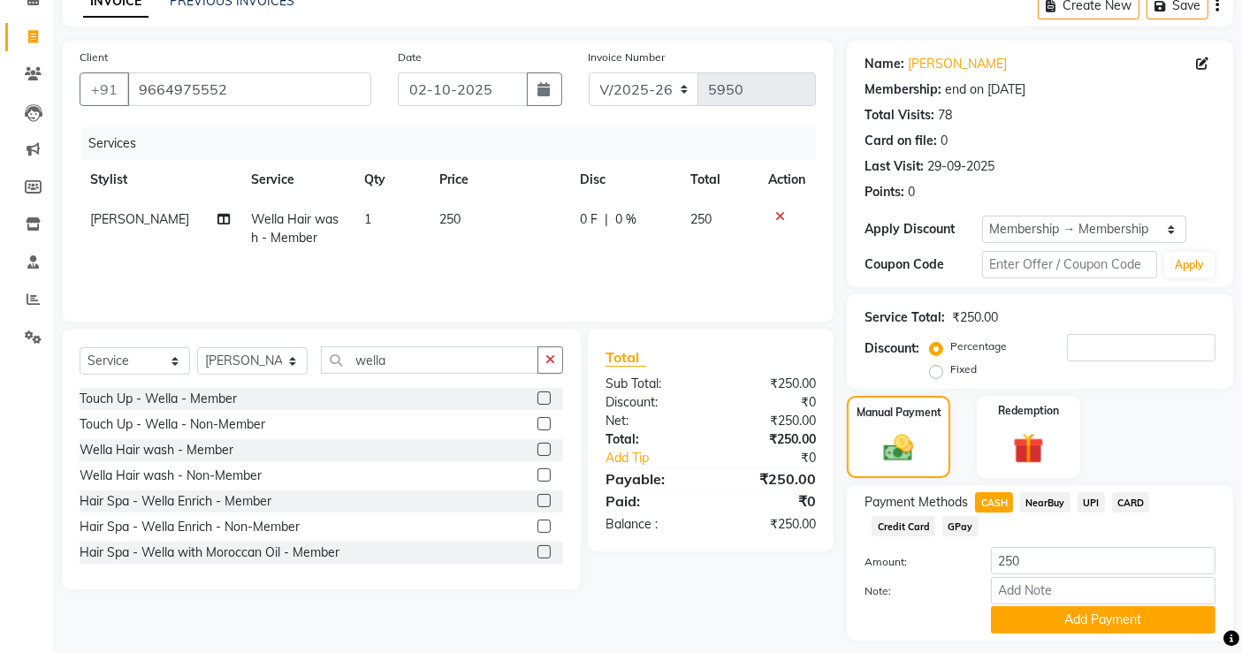
scroll to position [141, 0]
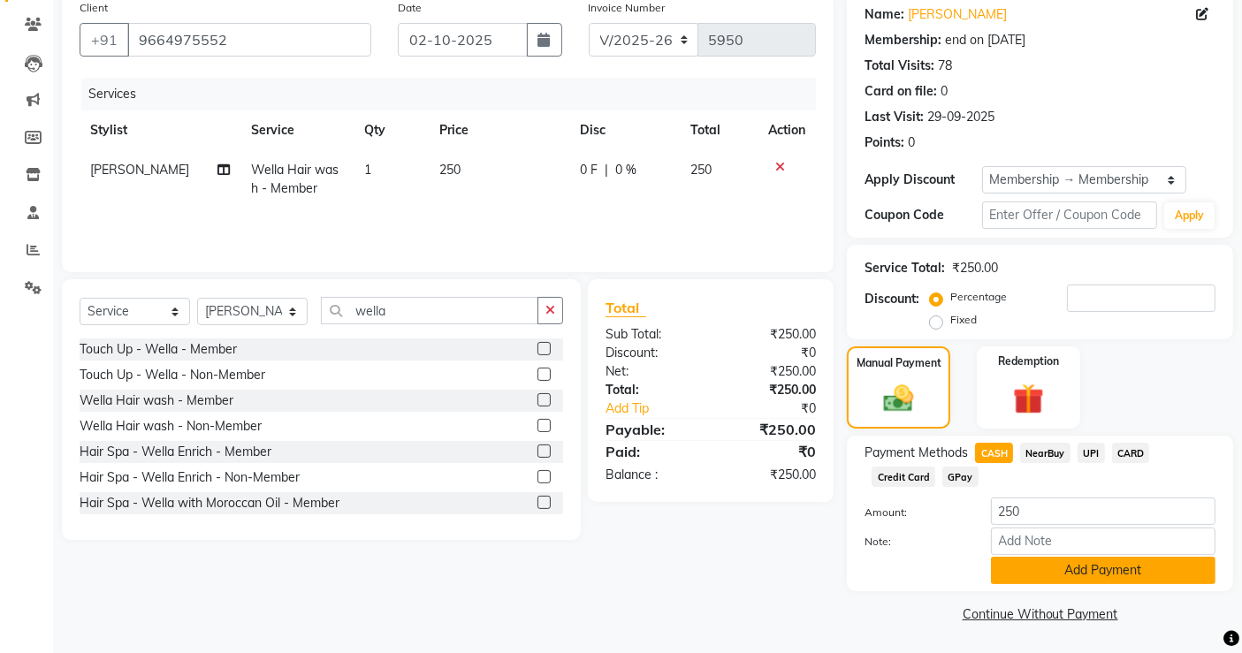
click at [1128, 572] on button "Add Payment" at bounding box center [1103, 570] width 225 height 27
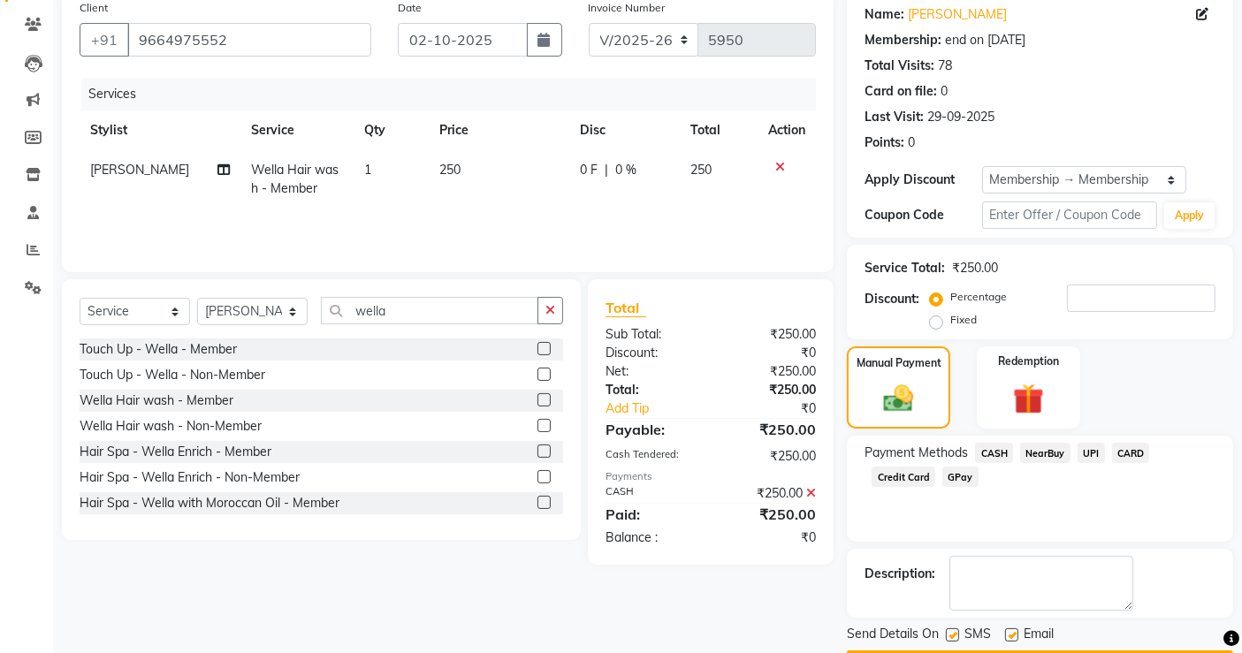
scroll to position [192, 0]
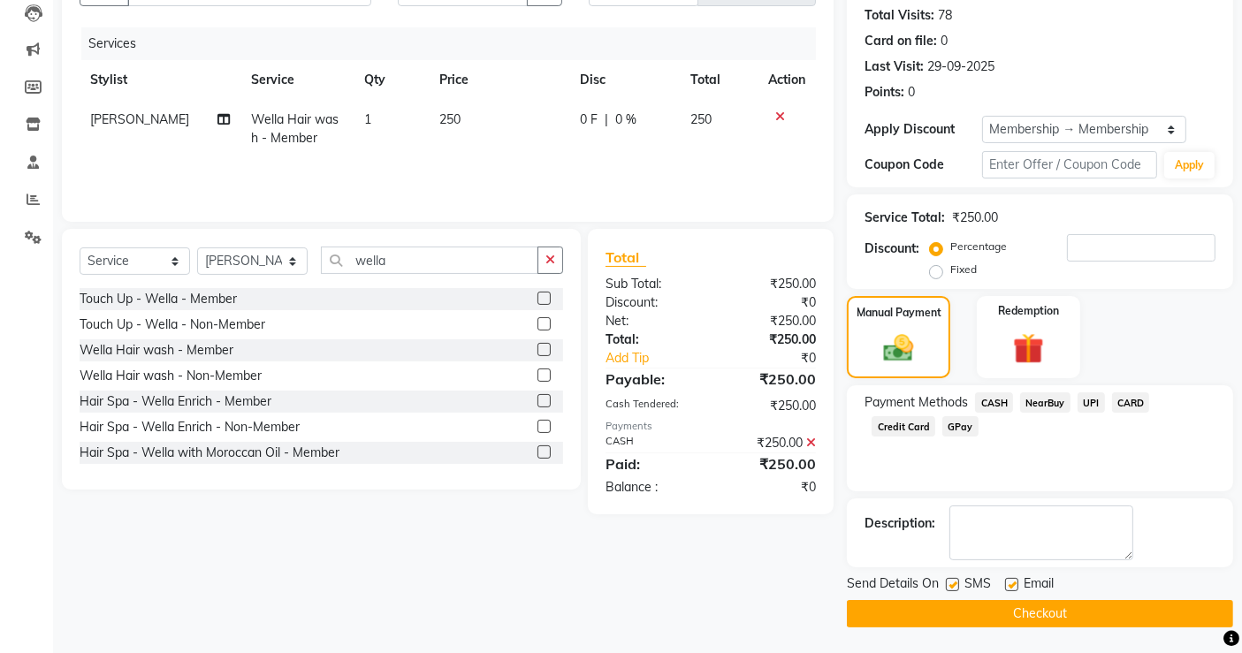
click at [1082, 612] on button "Checkout" at bounding box center [1040, 613] width 386 height 27
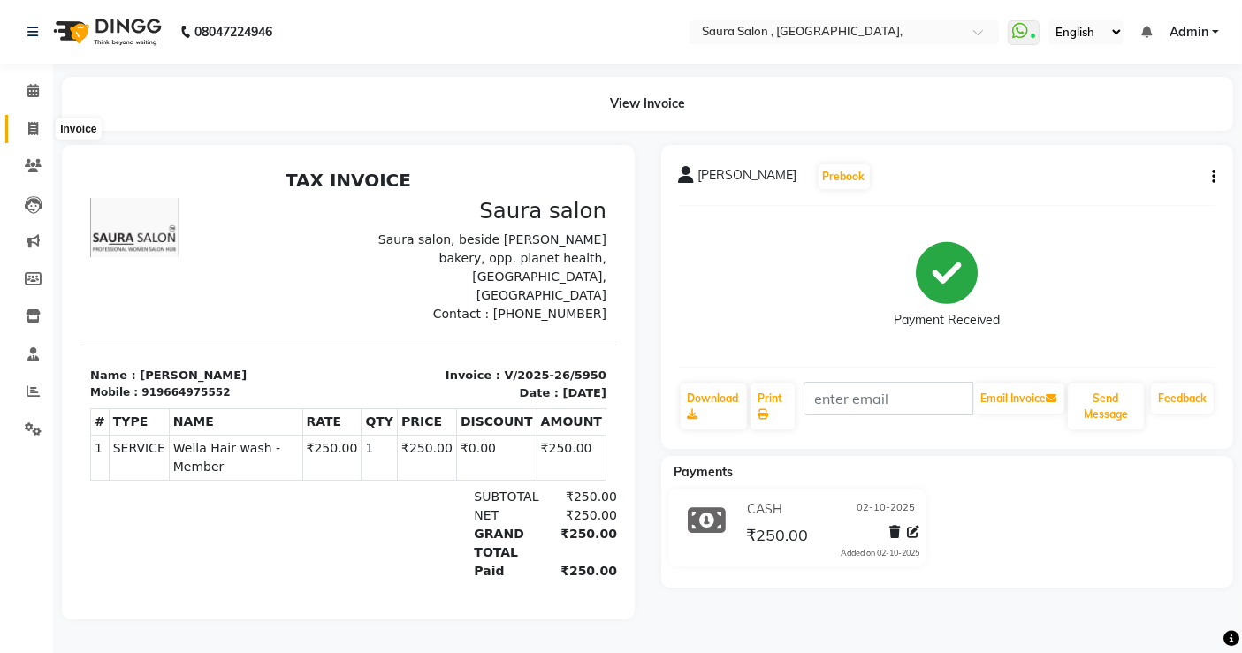
click at [35, 127] on icon at bounding box center [33, 128] width 10 height 13
select select "6963"
select select "service"
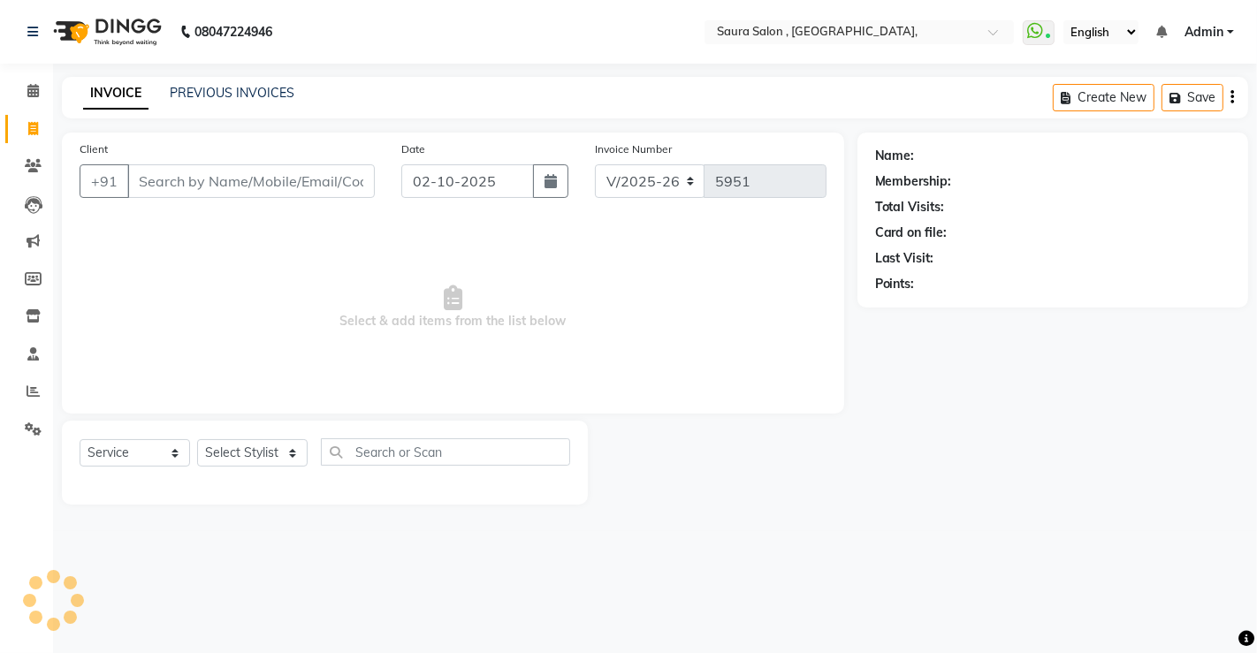
select select "57428"
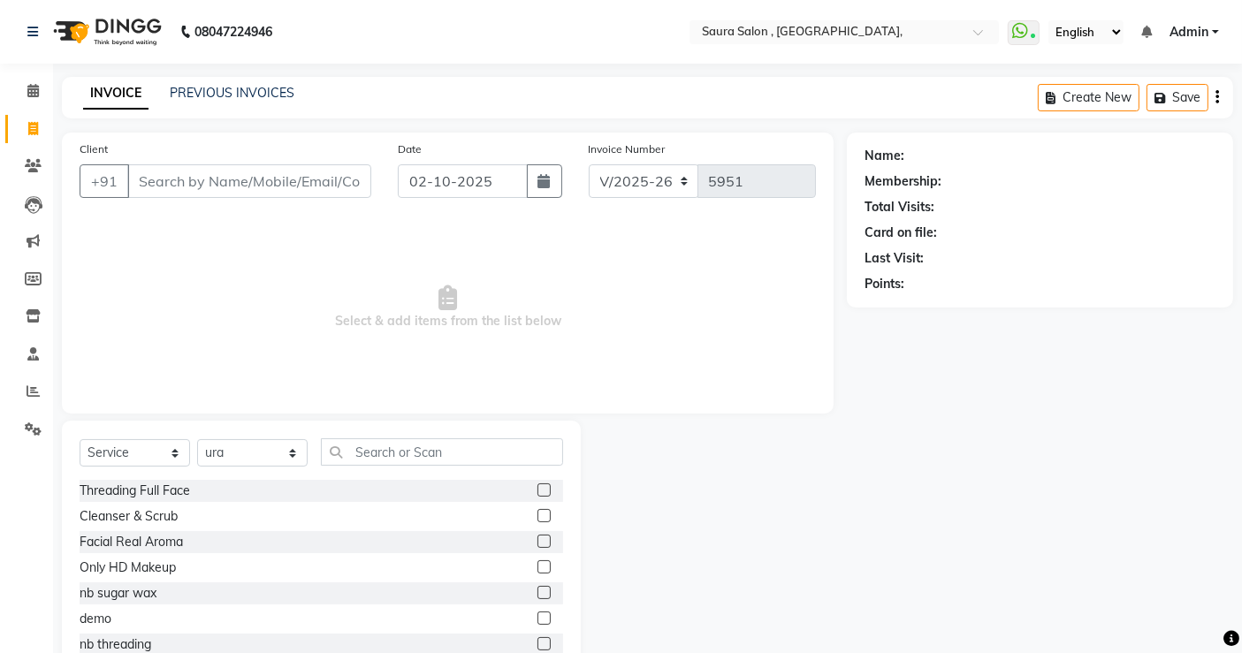
click at [188, 190] on input "Client" at bounding box center [249, 181] width 244 height 34
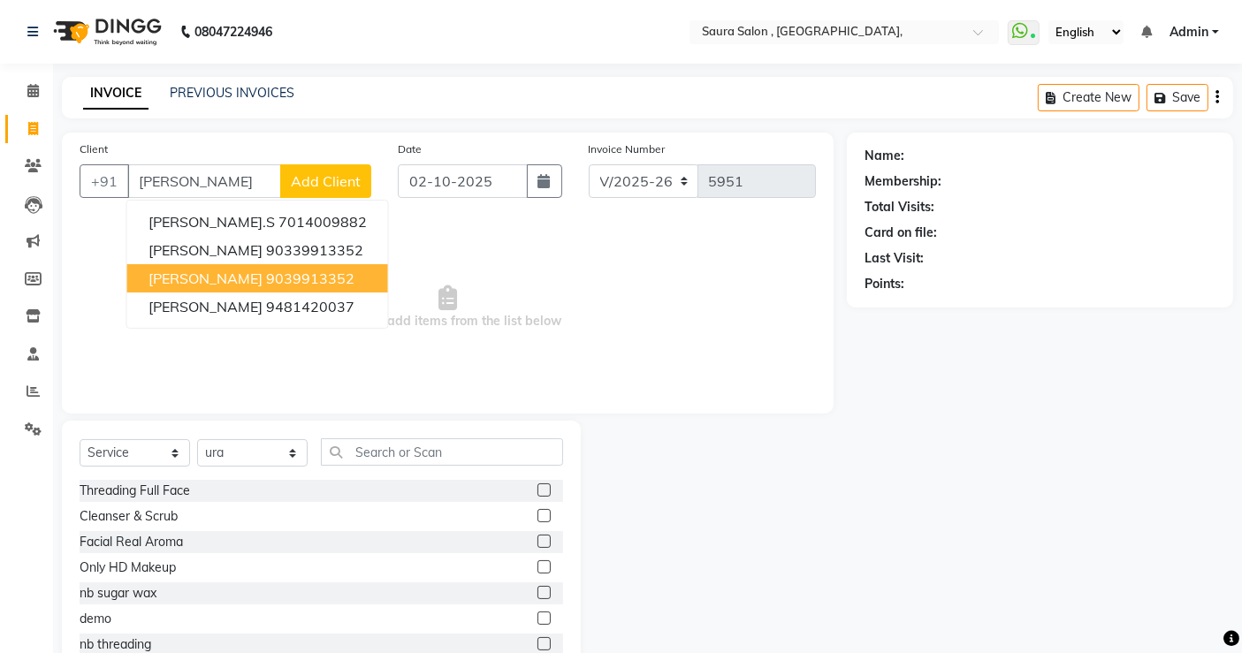
click at [304, 275] on button "[PERSON_NAME] 9039913352" at bounding box center [257, 278] width 261 height 28
type input "9039913352"
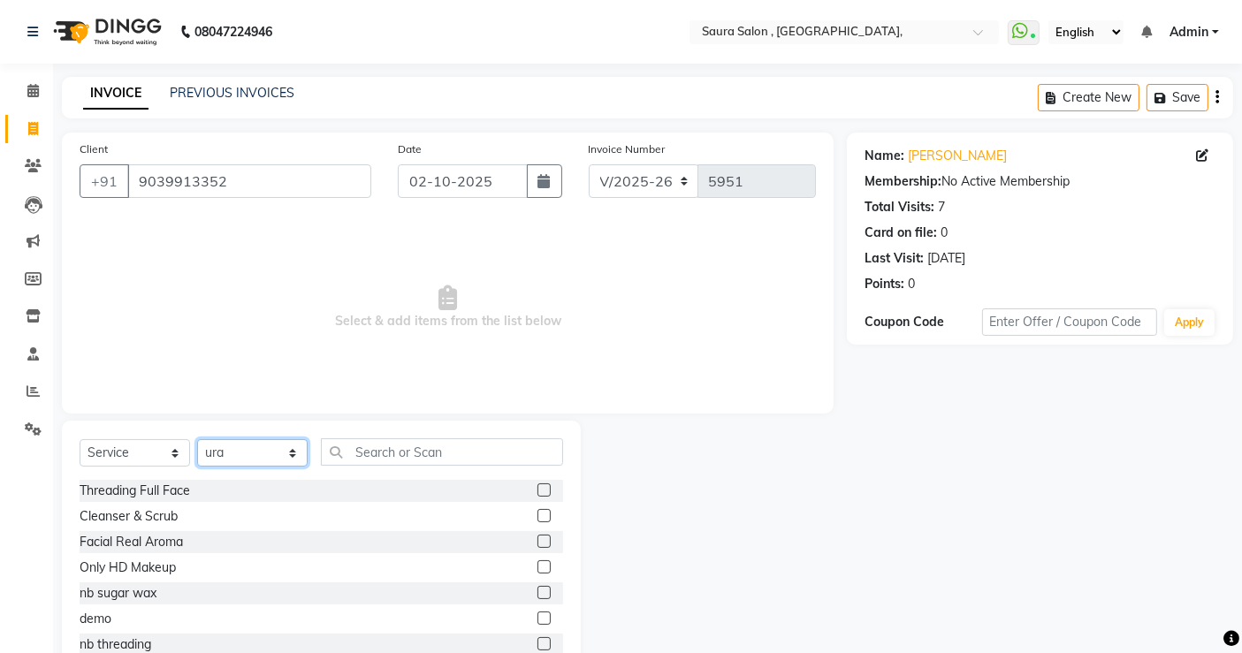
click at [252, 452] on select "Select Stylist archana asha [PERSON_NAME] deepika [PERSON_NAME] [PERSON_NAME] […" at bounding box center [252, 452] width 110 height 27
select select "67661"
click at [197, 439] on select "Select Stylist archana asha [PERSON_NAME] deepika [PERSON_NAME] [PERSON_NAME] […" at bounding box center [252, 452] width 110 height 27
click at [367, 451] on input "text" at bounding box center [442, 451] width 242 height 27
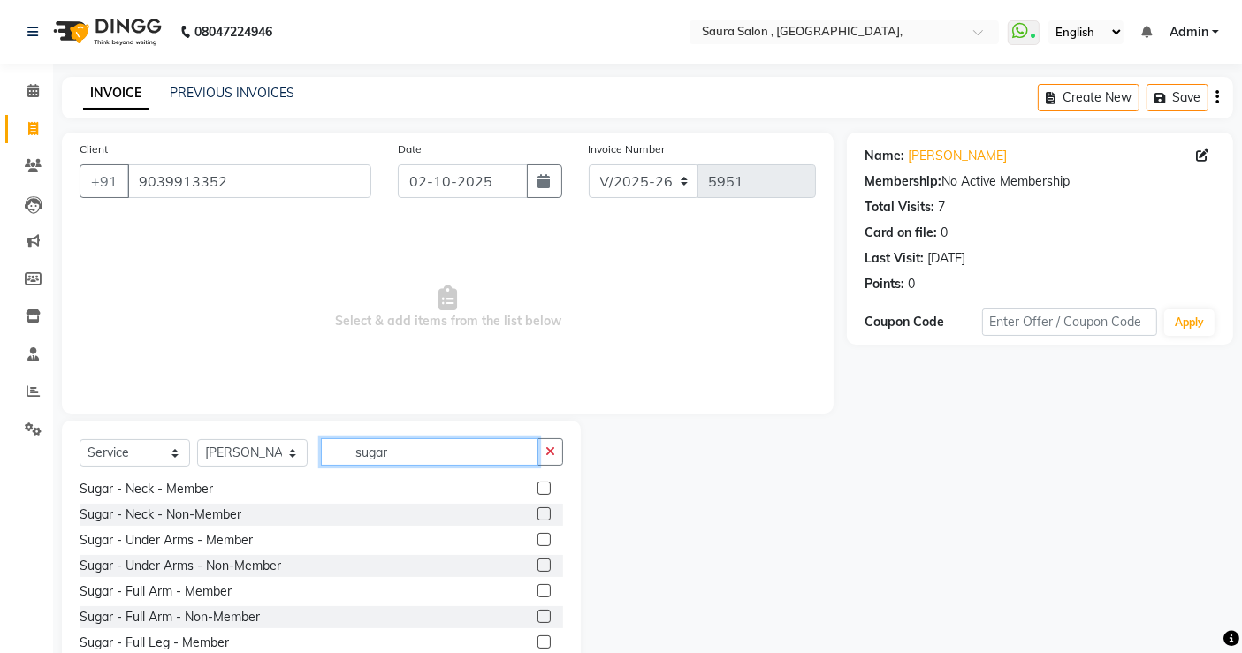
scroll to position [388, 0]
type input "sugar"
click at [537, 535] on label at bounding box center [543, 537] width 13 height 13
click at [537, 535] on input "checkbox" at bounding box center [542, 538] width 11 height 11
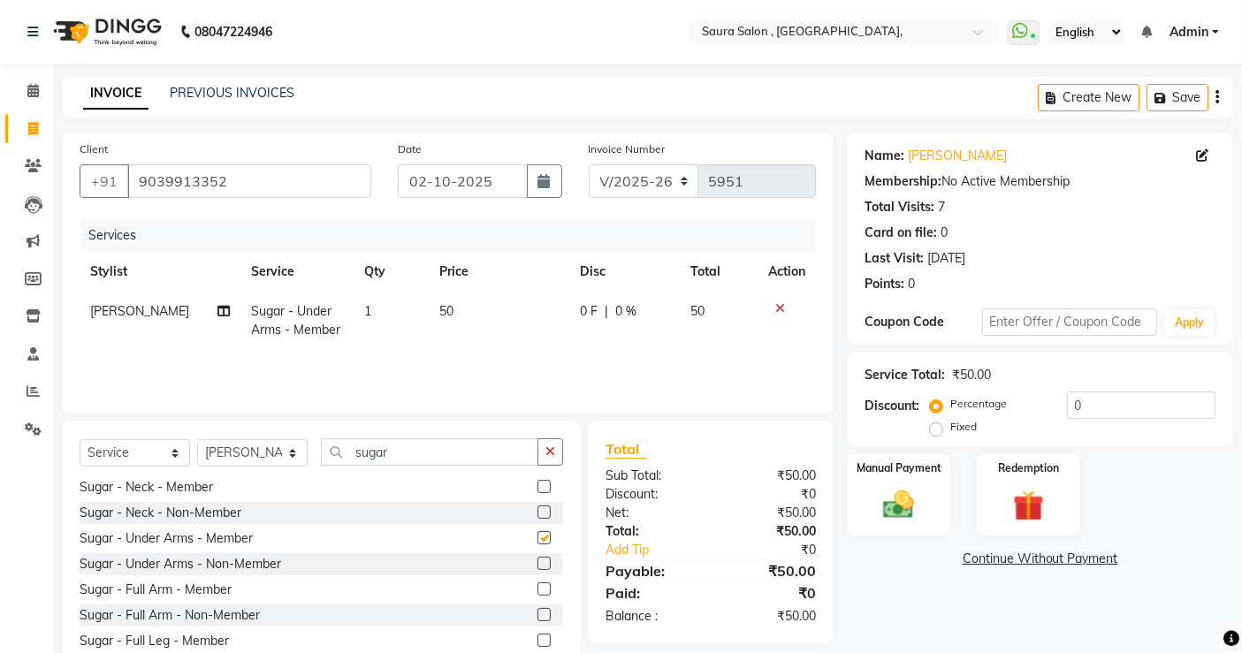
checkbox input "false"
click at [128, 451] on select "Select Service Product Membership Package Voucher Prepaid Gift Card" at bounding box center [135, 452] width 110 height 27
select select "membership"
click at [80, 439] on select "Select Service Product Membership Package Voucher Prepaid Gift Card" at bounding box center [135, 452] width 110 height 27
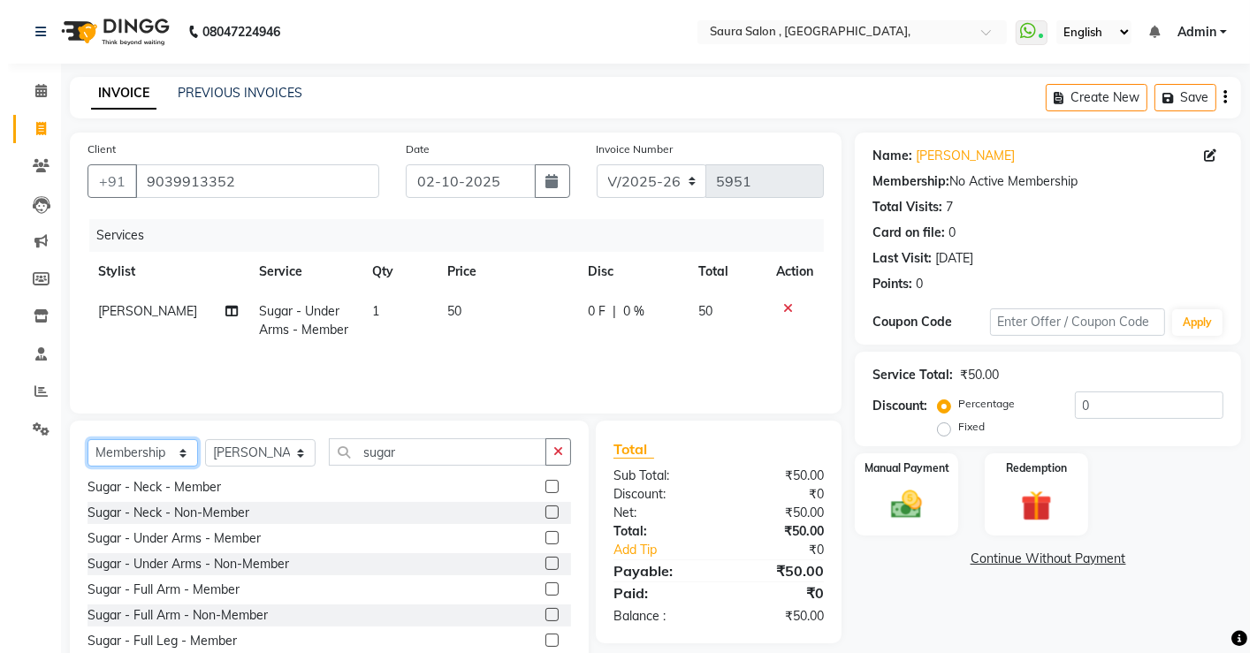
scroll to position [0, 0]
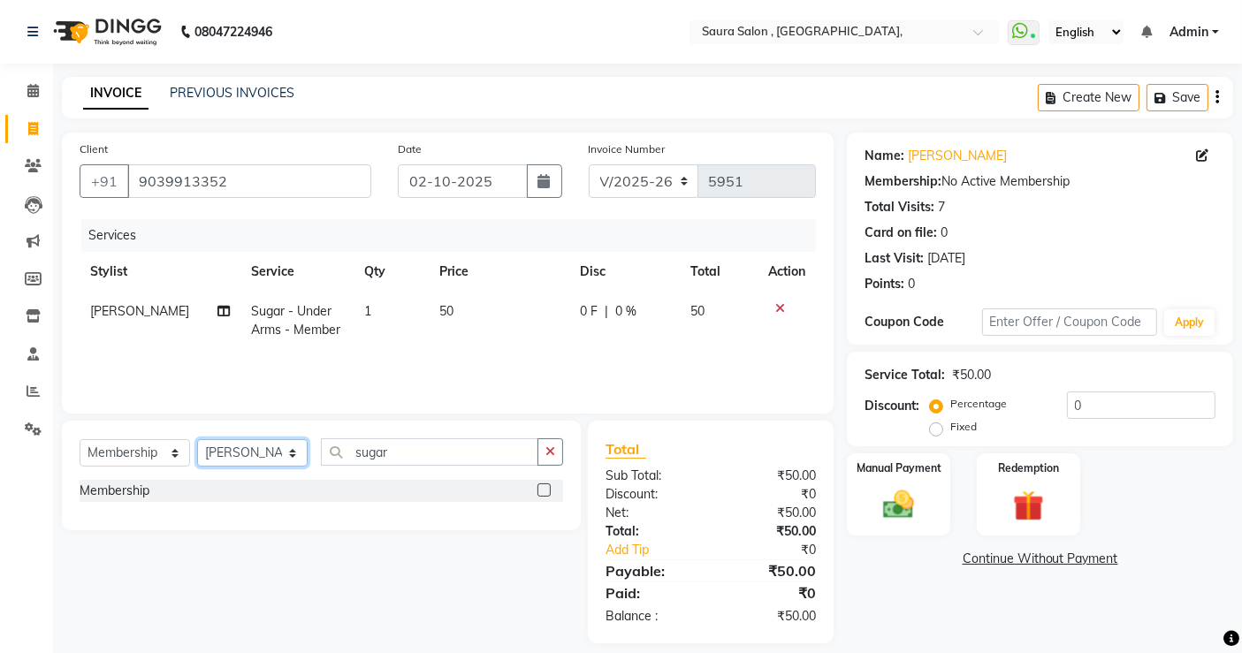
click at [267, 455] on select "Select Stylist archana asha [PERSON_NAME] deepika [PERSON_NAME] [PERSON_NAME] […" at bounding box center [252, 452] width 110 height 27
select select "57428"
click at [197, 439] on select "Select Stylist archana asha [PERSON_NAME] deepika [PERSON_NAME] [PERSON_NAME] […" at bounding box center [252, 452] width 110 height 27
click at [540, 491] on label at bounding box center [543, 489] width 13 height 13
click at [540, 491] on input "checkbox" at bounding box center [542, 490] width 11 height 11
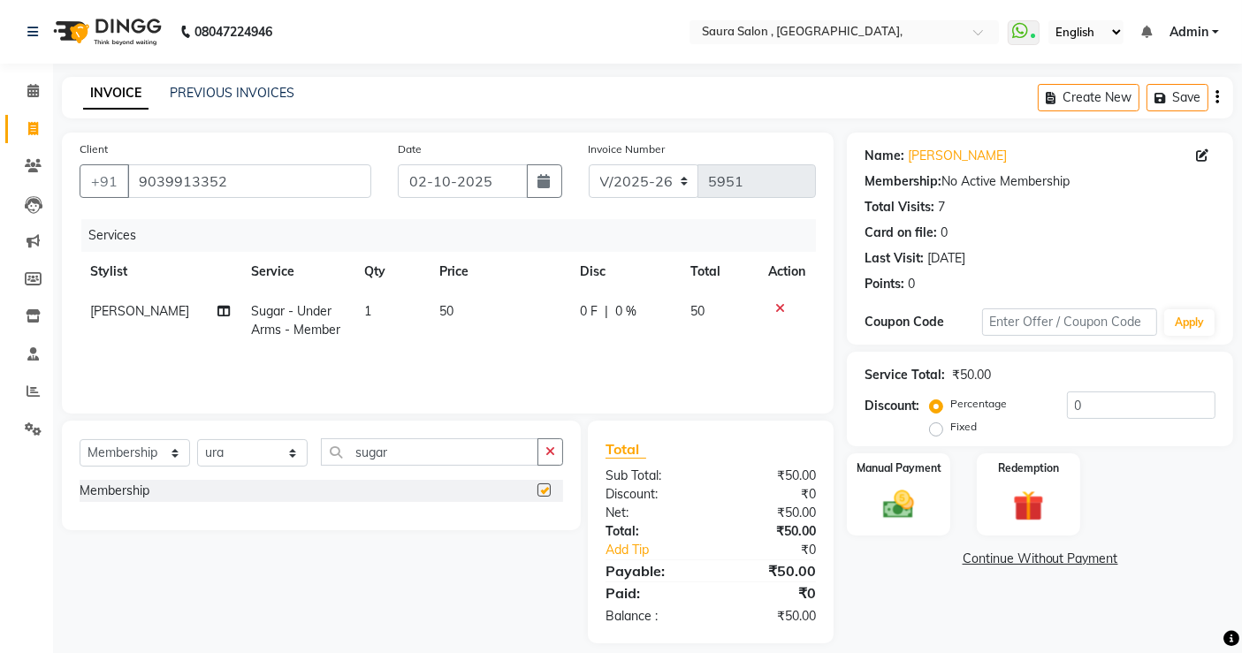
select select "select"
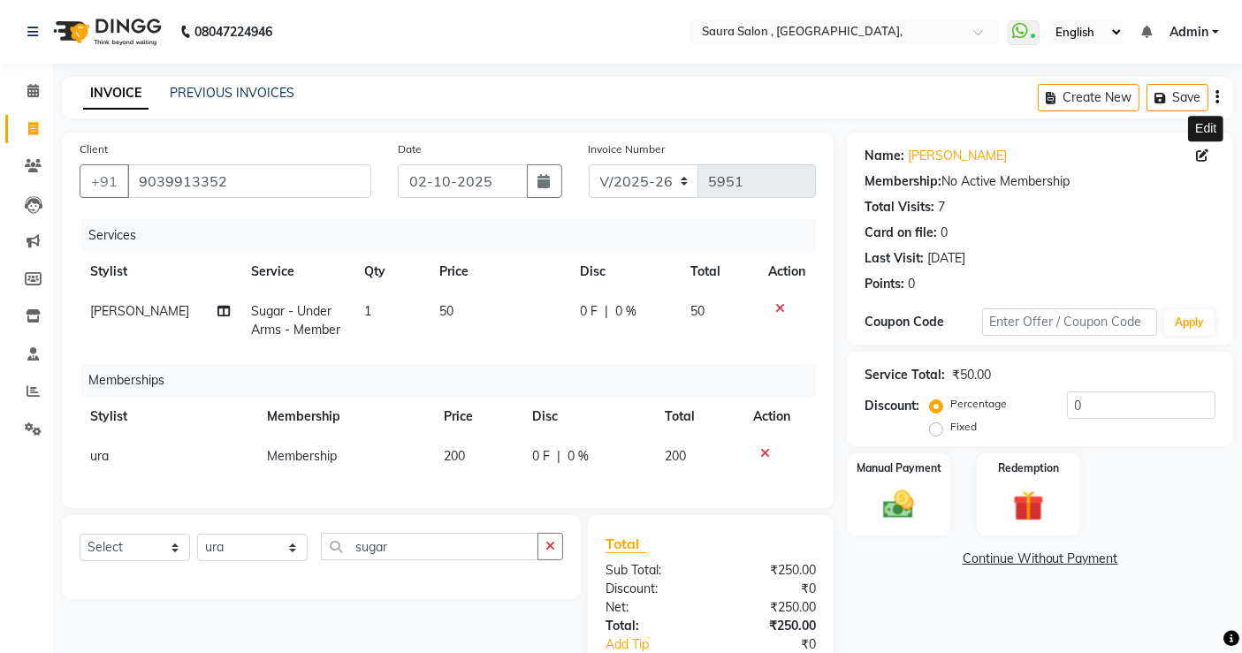
click at [1202, 153] on icon at bounding box center [1202, 155] width 12 height 12
select select "18"
select select "10"
select select "2022"
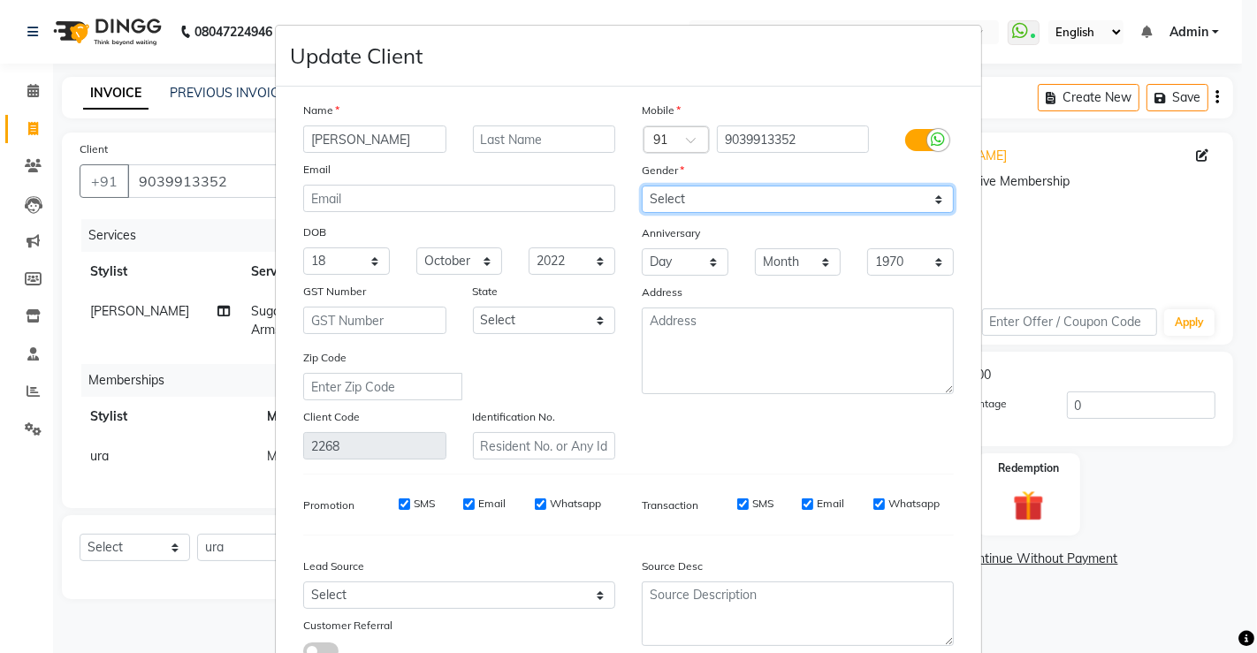
click at [809, 200] on select "Select [DEMOGRAPHIC_DATA] [DEMOGRAPHIC_DATA] Other Prefer Not To Say" at bounding box center [798, 199] width 312 height 27
select select "[DEMOGRAPHIC_DATA]"
click at [642, 186] on select "Select [DEMOGRAPHIC_DATA] [DEMOGRAPHIC_DATA] Other Prefer Not To Say" at bounding box center [798, 199] width 312 height 27
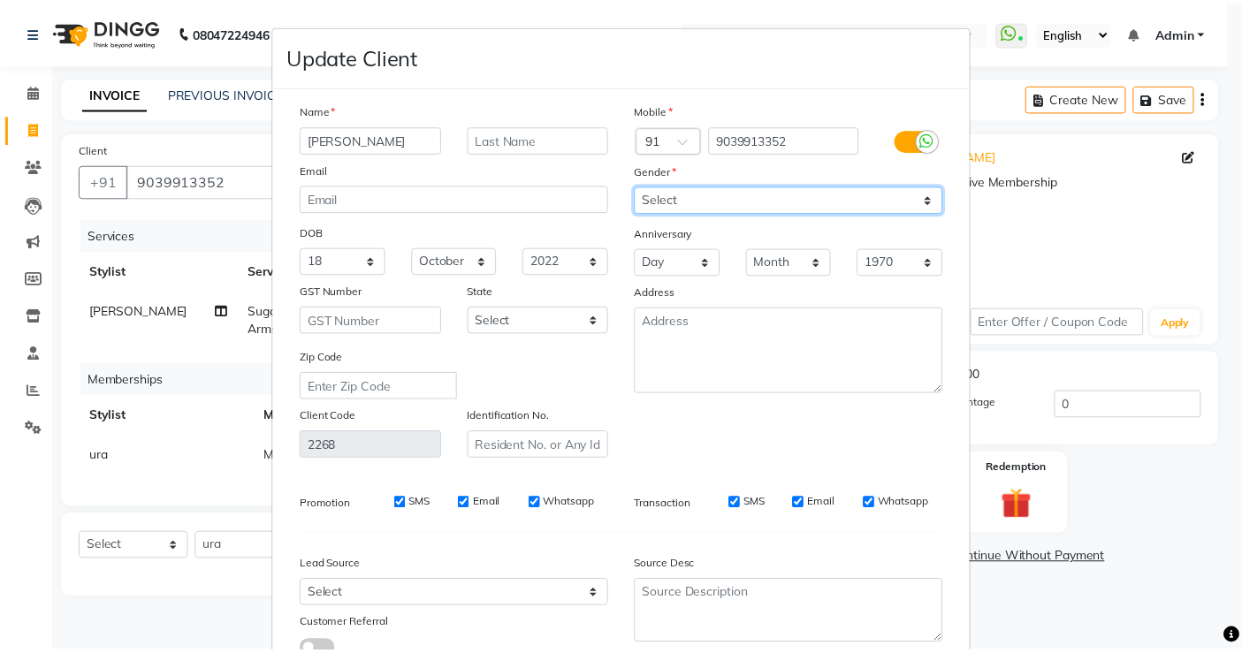
scroll to position [130, 0]
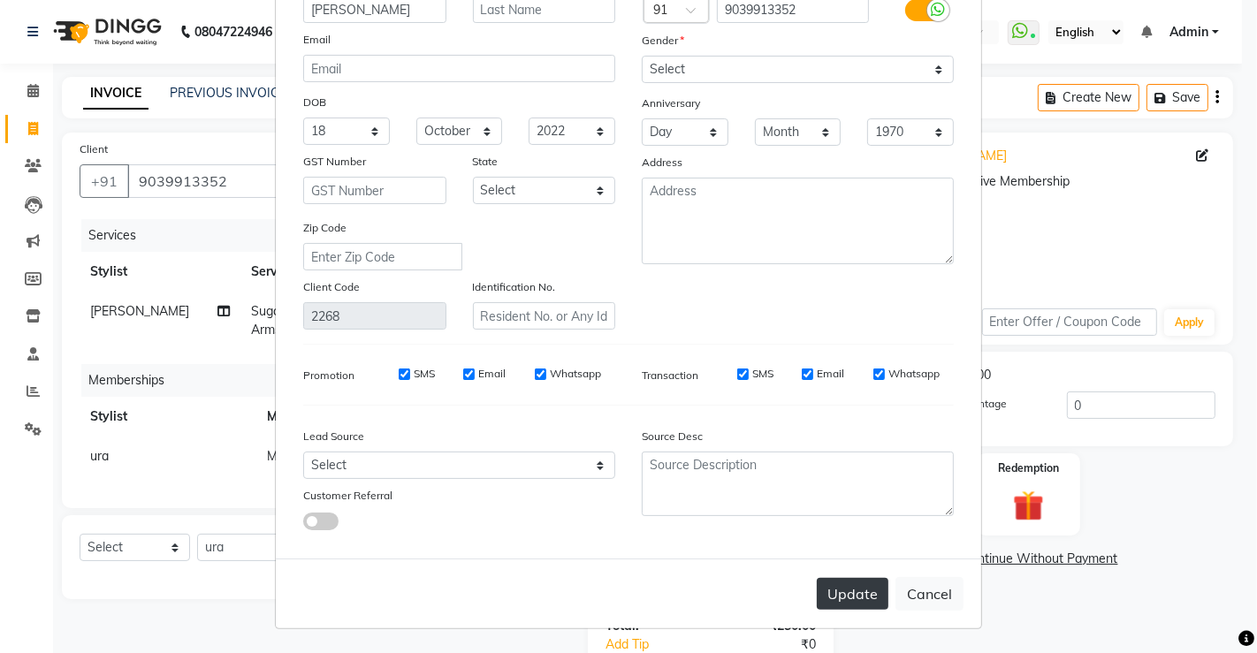
click at [854, 597] on button "Update" at bounding box center [853, 594] width 72 height 32
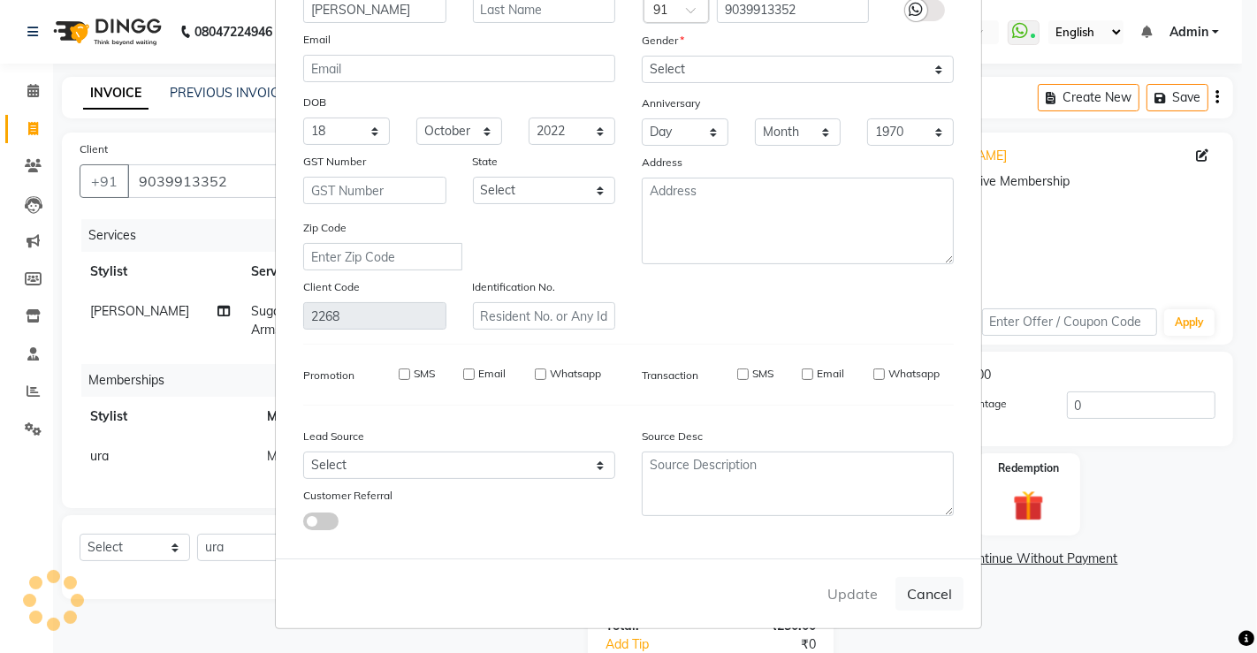
select select
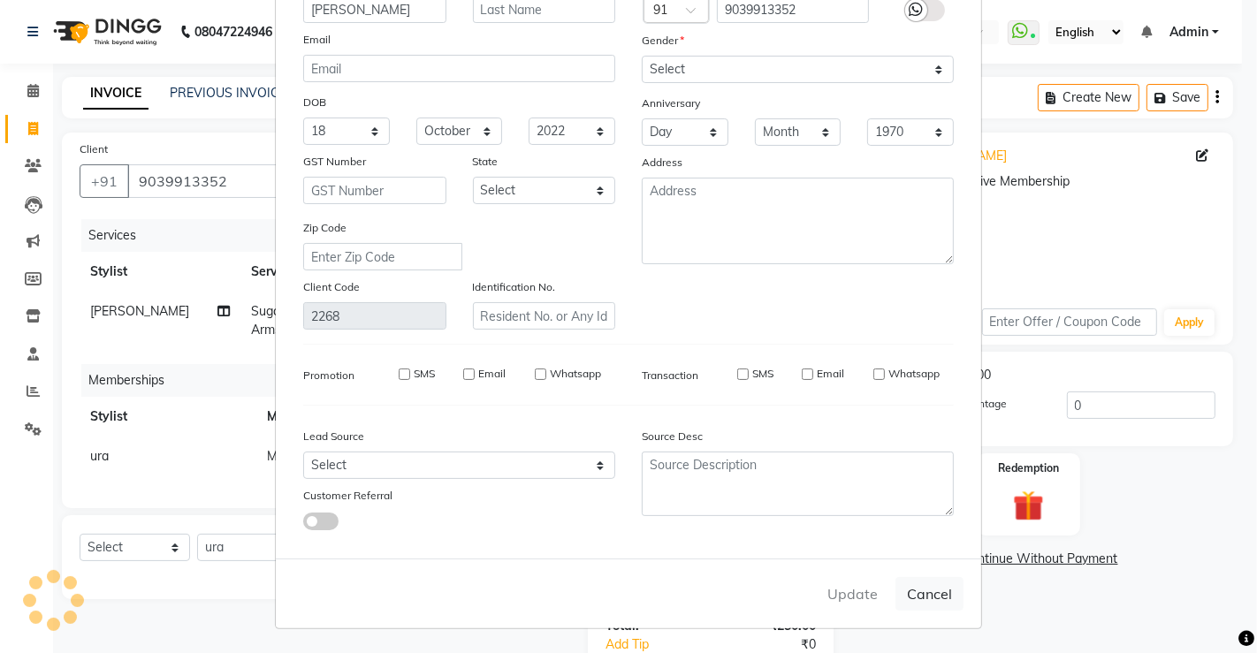
select select
checkbox input "false"
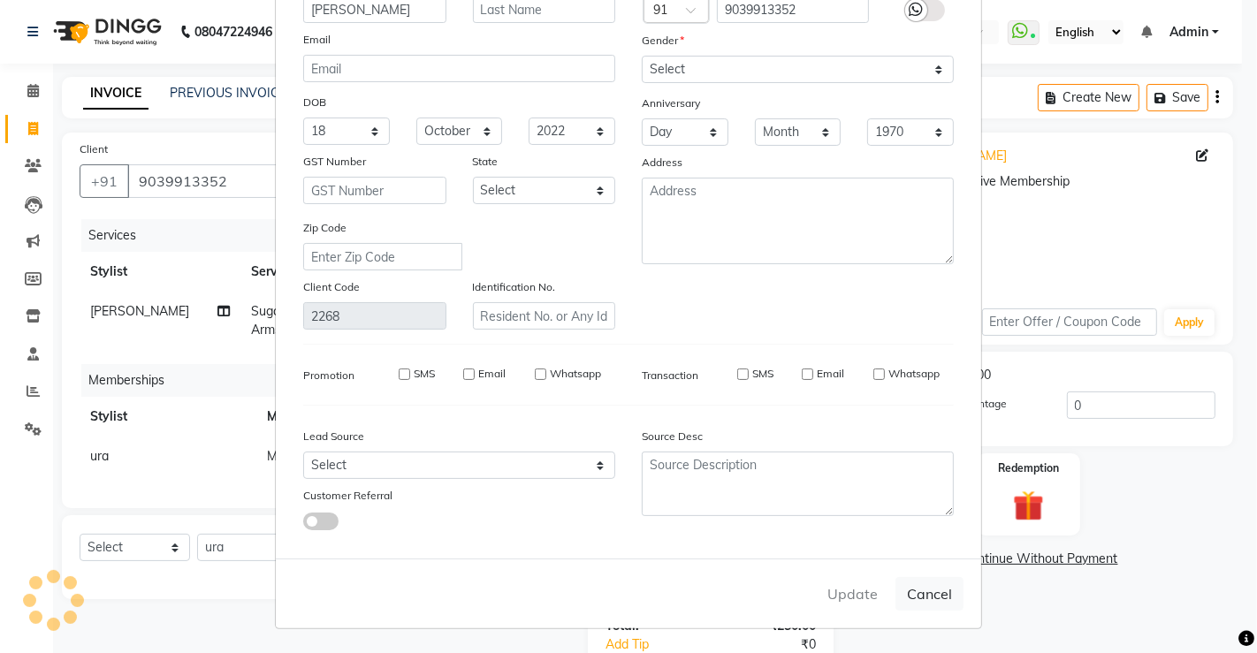
checkbox input "false"
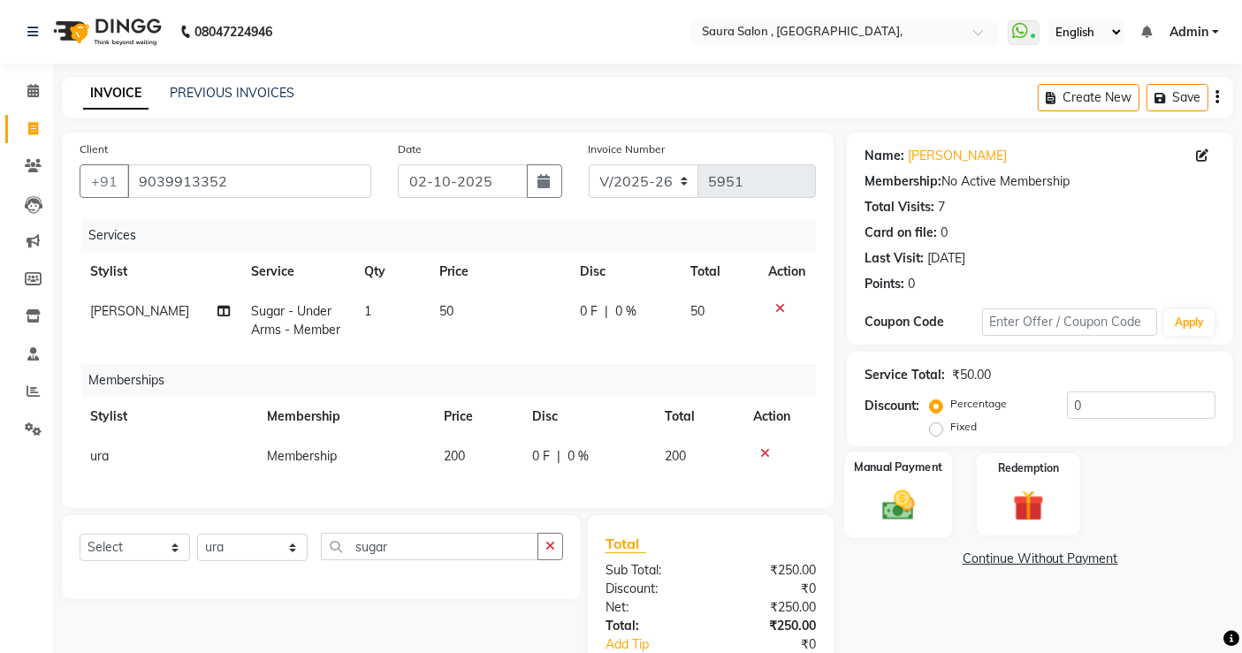
click at [881, 510] on img at bounding box center [898, 504] width 53 height 37
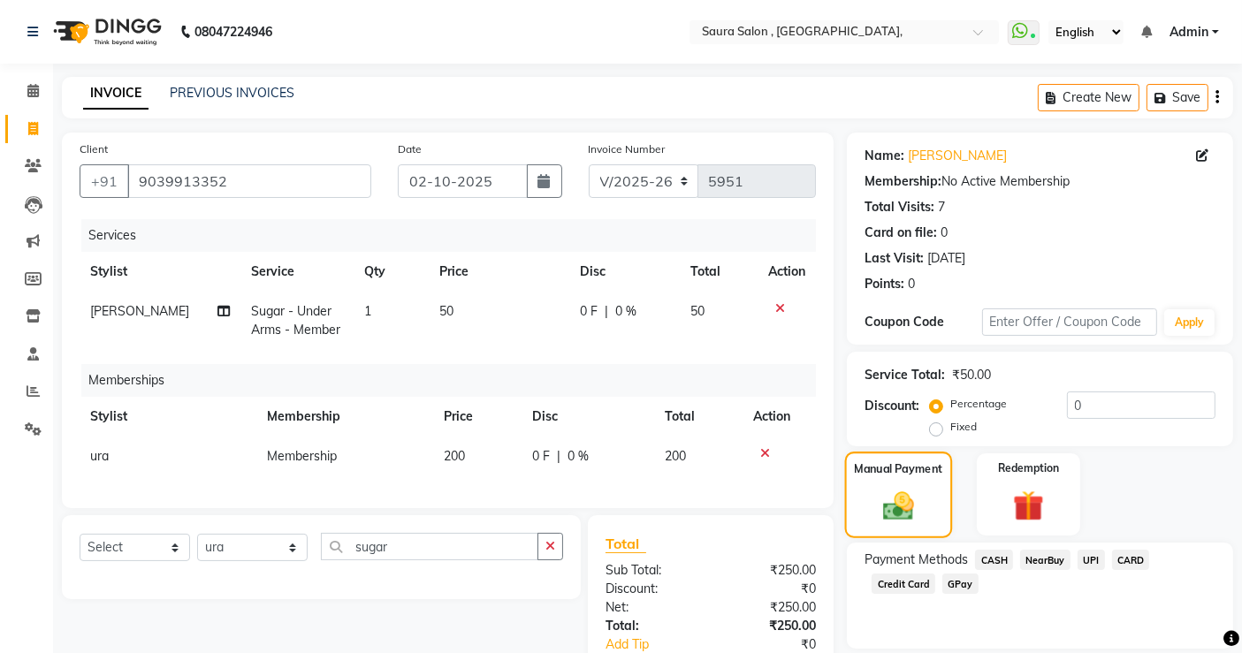
scroll to position [125, 0]
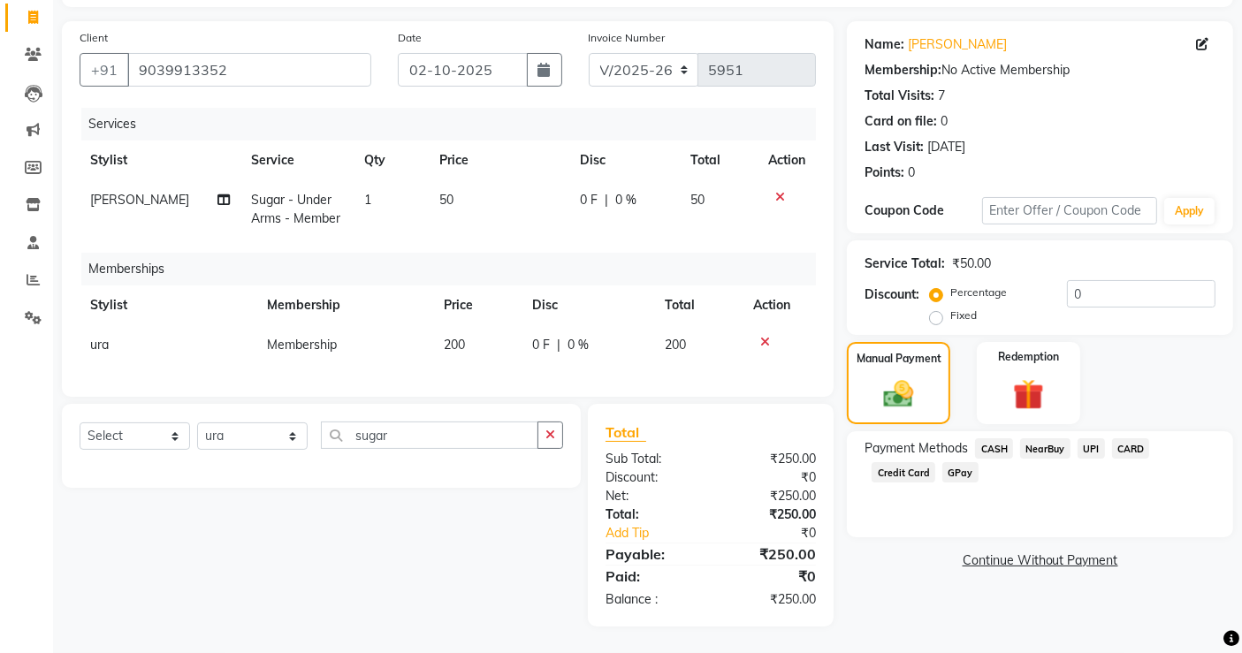
click at [1091, 438] on span "UPI" at bounding box center [1090, 448] width 27 height 20
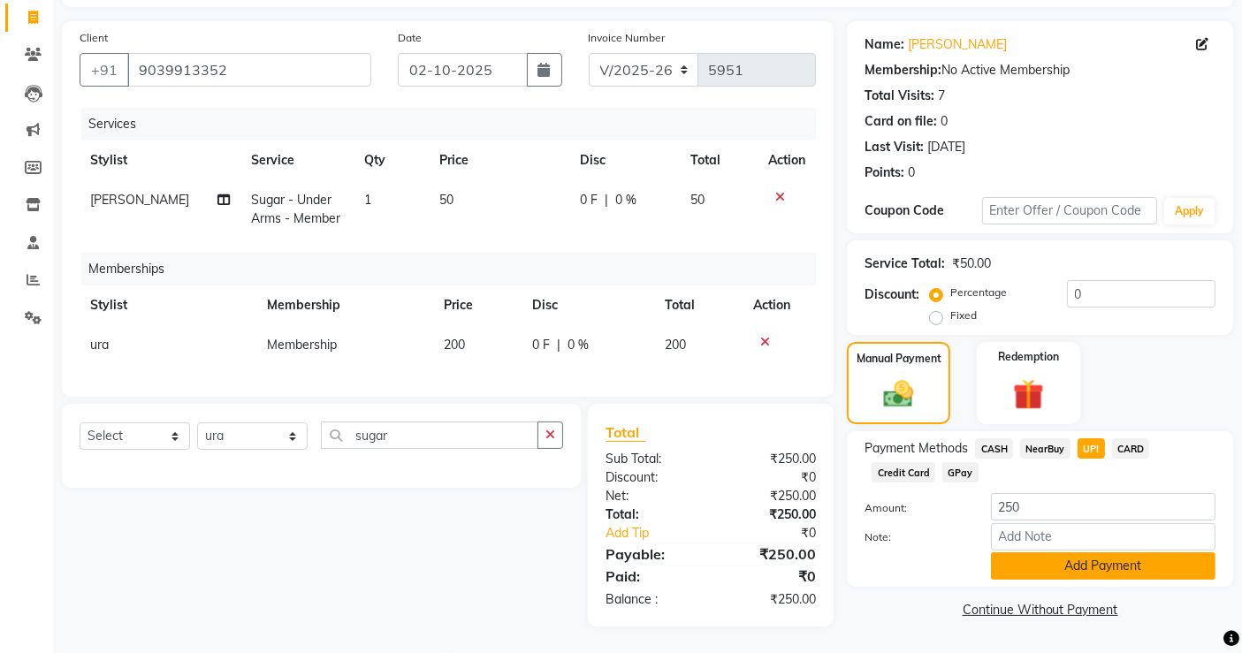
click at [1077, 557] on button "Add Payment" at bounding box center [1103, 565] width 225 height 27
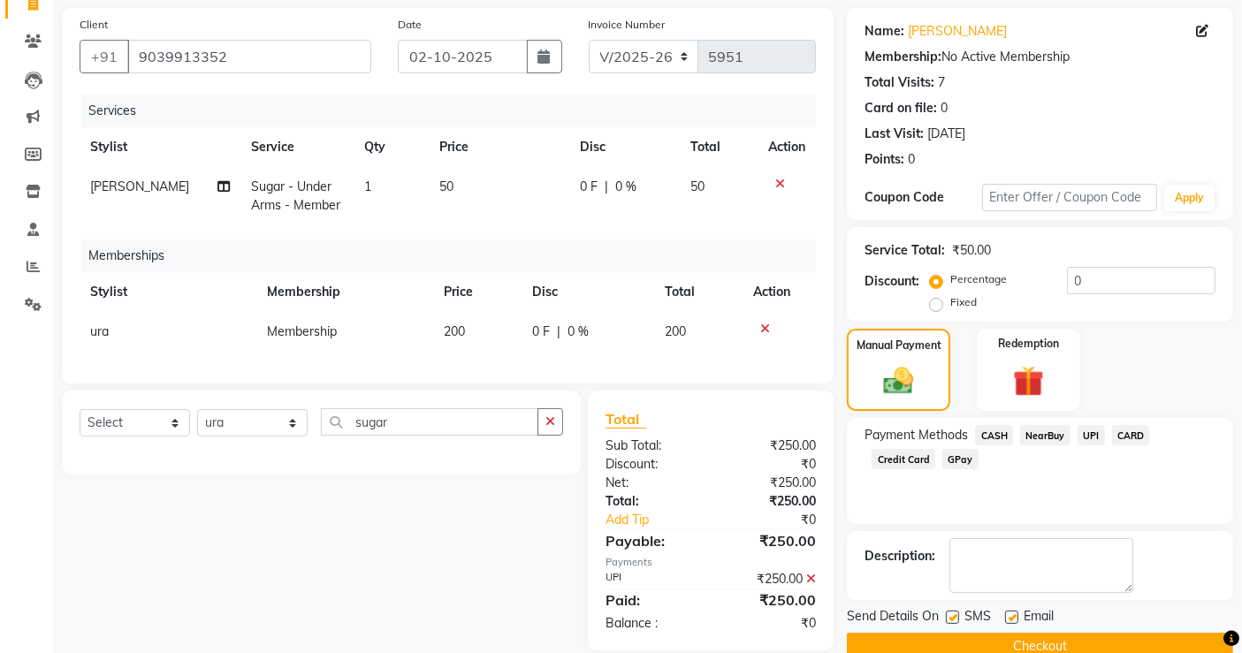
scroll to position [162, 0]
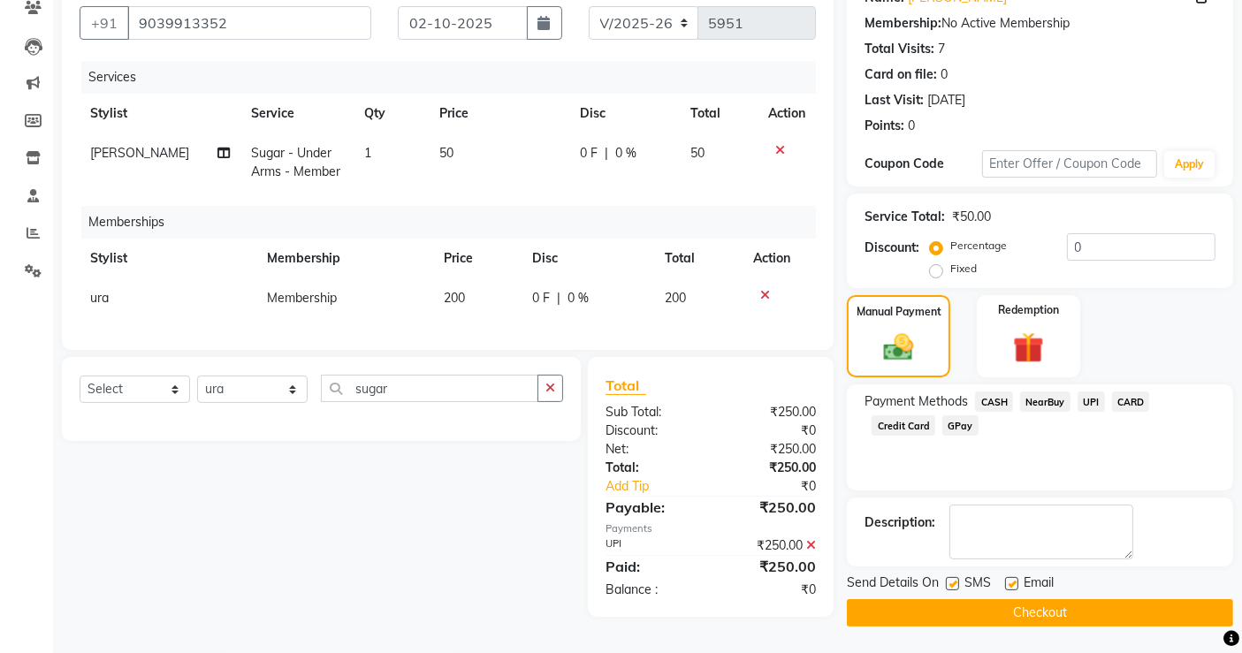
click at [1057, 611] on button "Checkout" at bounding box center [1040, 612] width 386 height 27
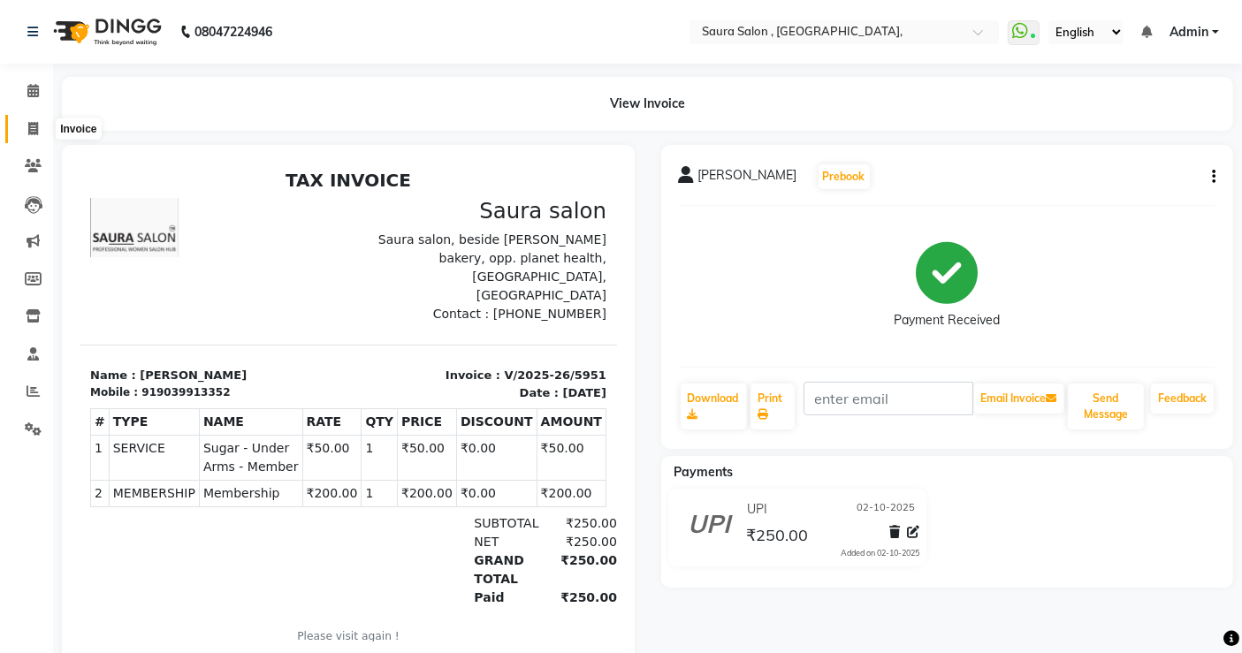
click at [32, 125] on icon at bounding box center [33, 128] width 10 height 13
select select "6963"
select select "service"
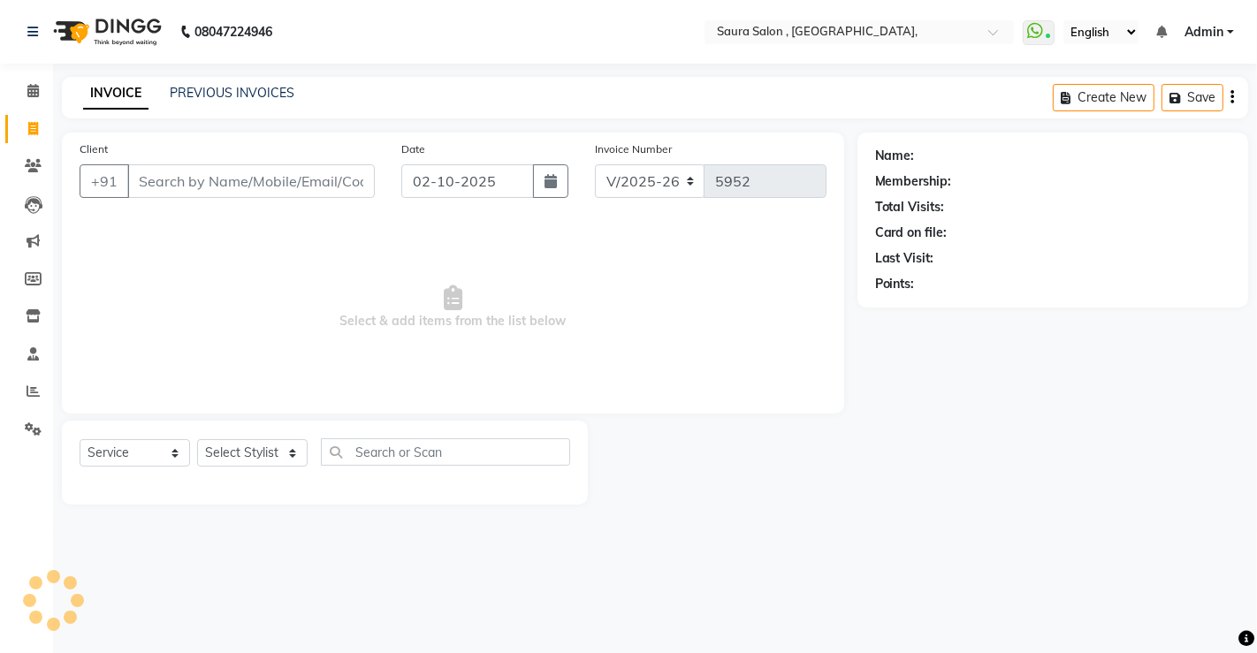
select select "57428"
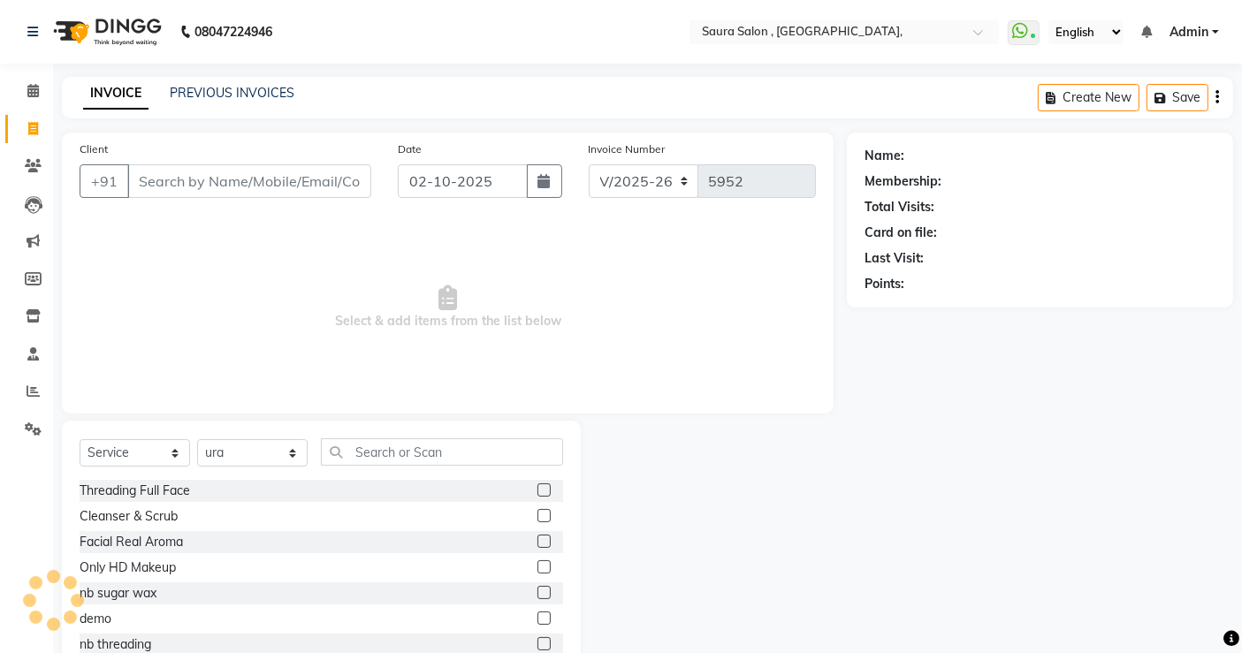
click at [148, 190] on input "Client" at bounding box center [249, 181] width 244 height 34
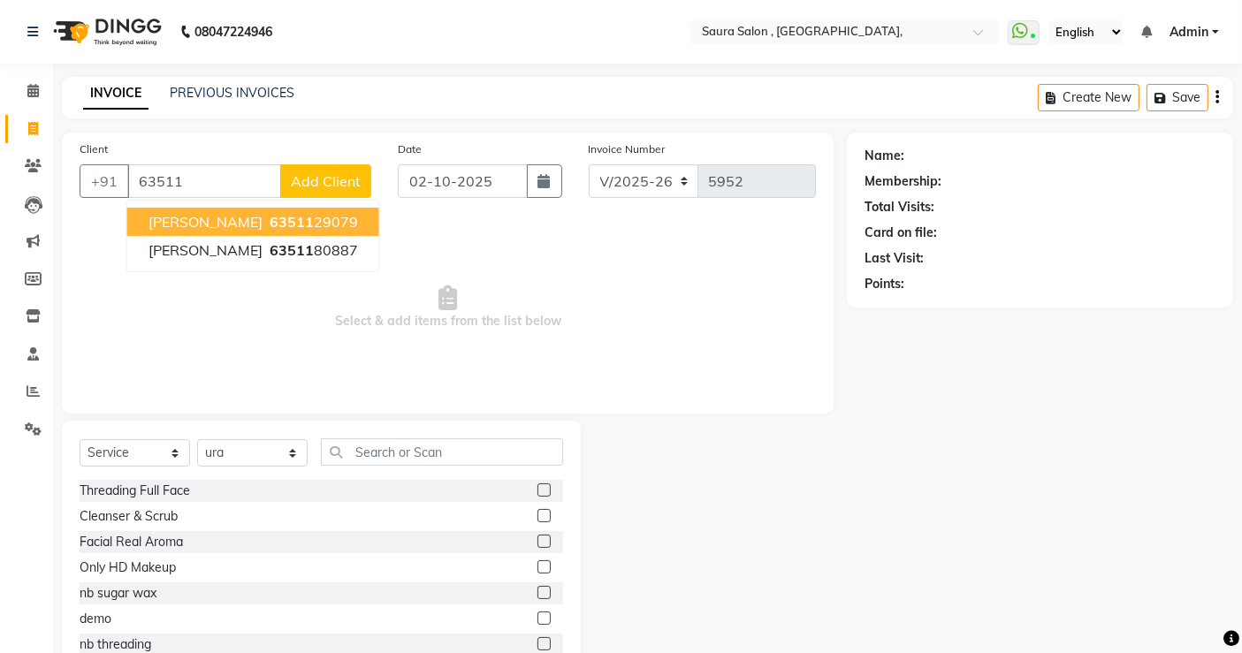
click at [270, 225] on span "63511" at bounding box center [292, 222] width 44 height 18
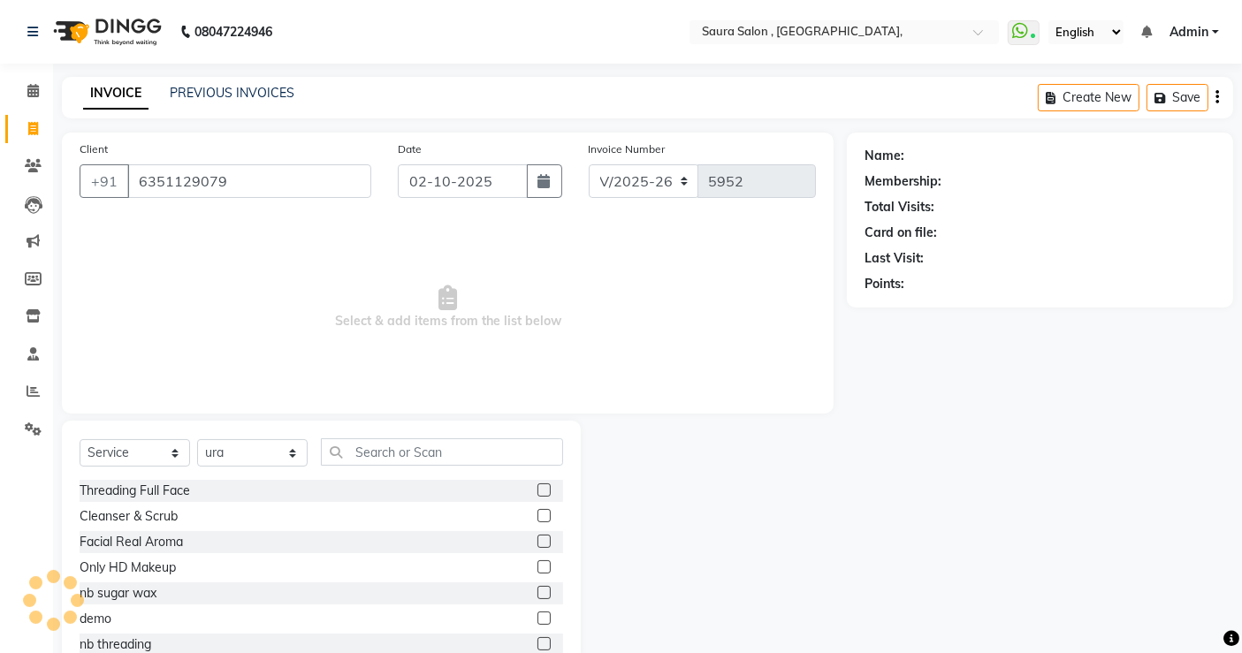
type input "6351129079"
select select "1: Object"
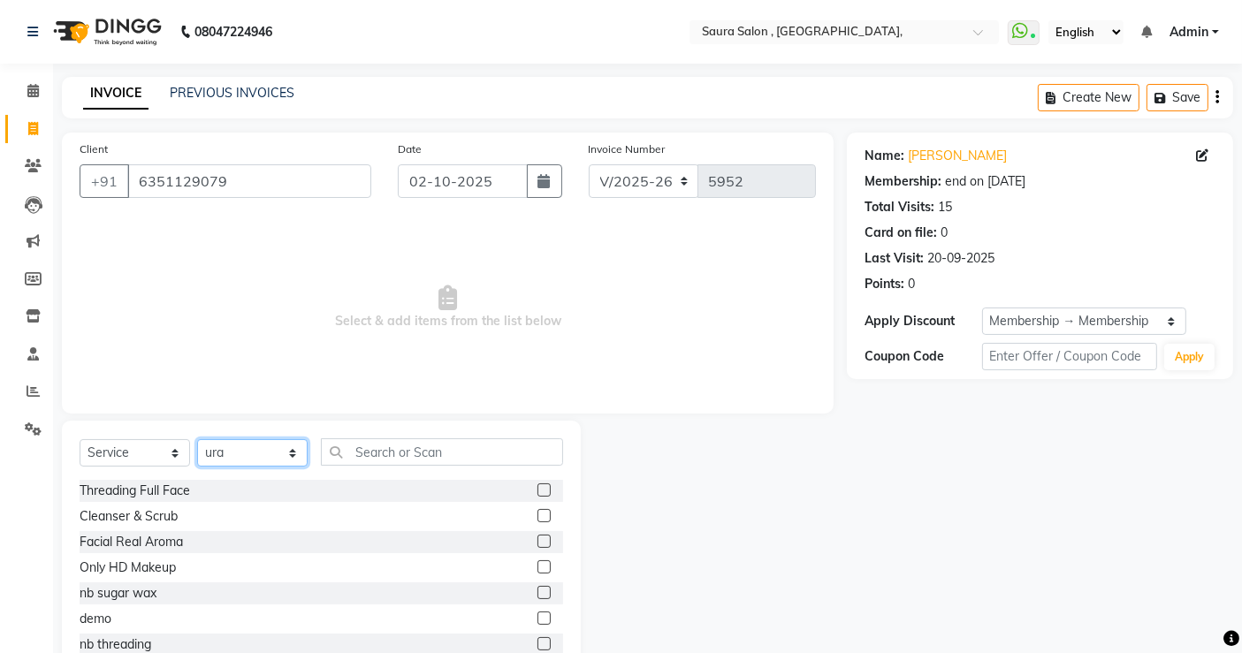
click at [236, 461] on select "Select Stylist archana asha [PERSON_NAME] deepika [PERSON_NAME] [PERSON_NAME] […" at bounding box center [252, 452] width 110 height 27
select select "56810"
click at [197, 439] on select "Select Stylist archana asha [PERSON_NAME] deepika [PERSON_NAME] [PERSON_NAME] […" at bounding box center [252, 452] width 110 height 27
click at [376, 460] on input "text" at bounding box center [442, 451] width 242 height 27
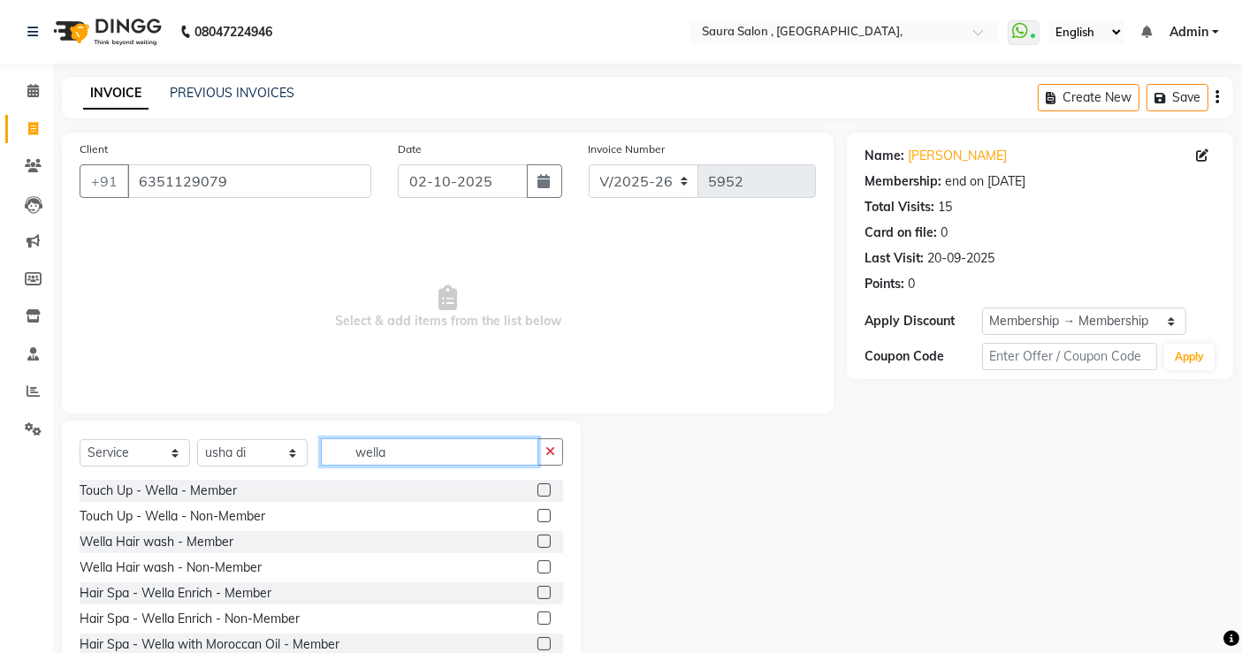
type input "wella"
click at [537, 537] on label at bounding box center [543, 541] width 13 height 13
click at [537, 537] on input "checkbox" at bounding box center [542, 542] width 11 height 11
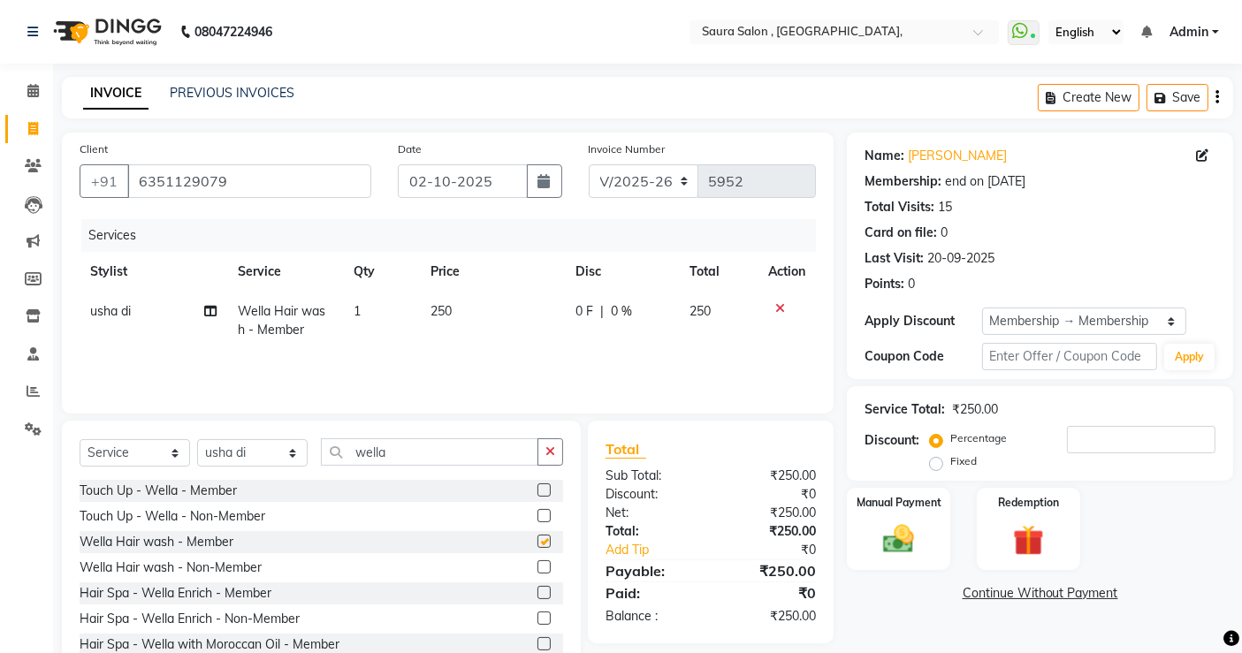
checkbox input "false"
click at [896, 546] on img at bounding box center [898, 539] width 53 height 37
click at [1000, 599] on span "CASH" at bounding box center [994, 594] width 38 height 20
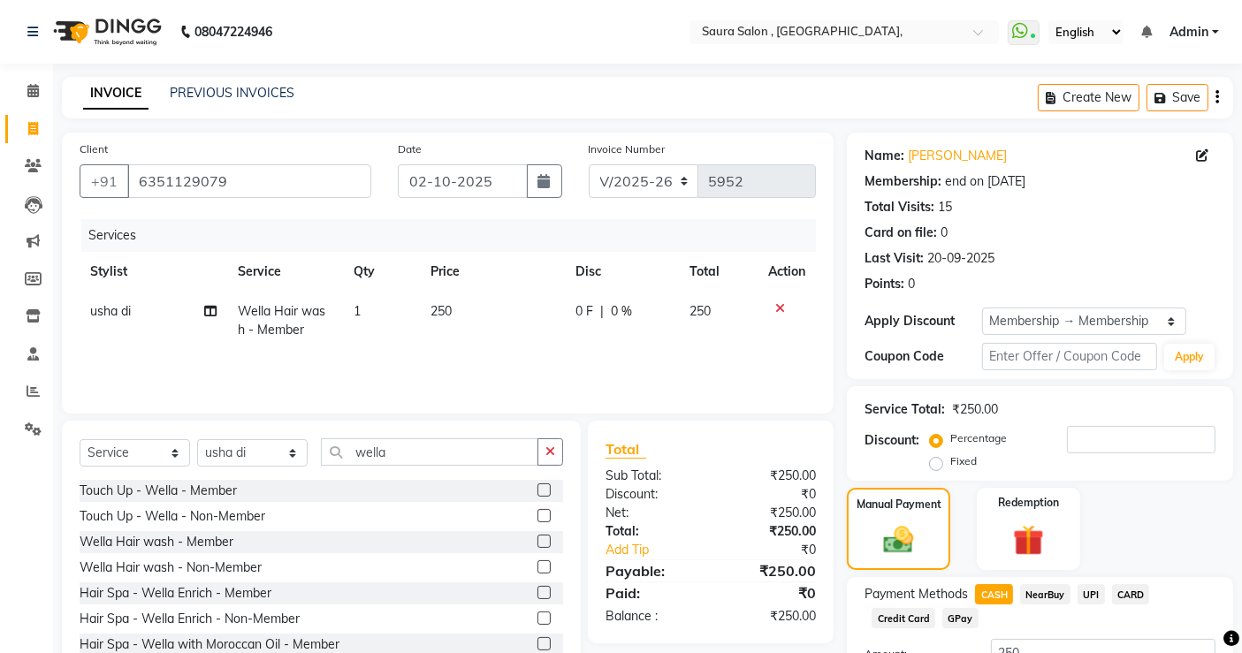
scroll to position [141, 0]
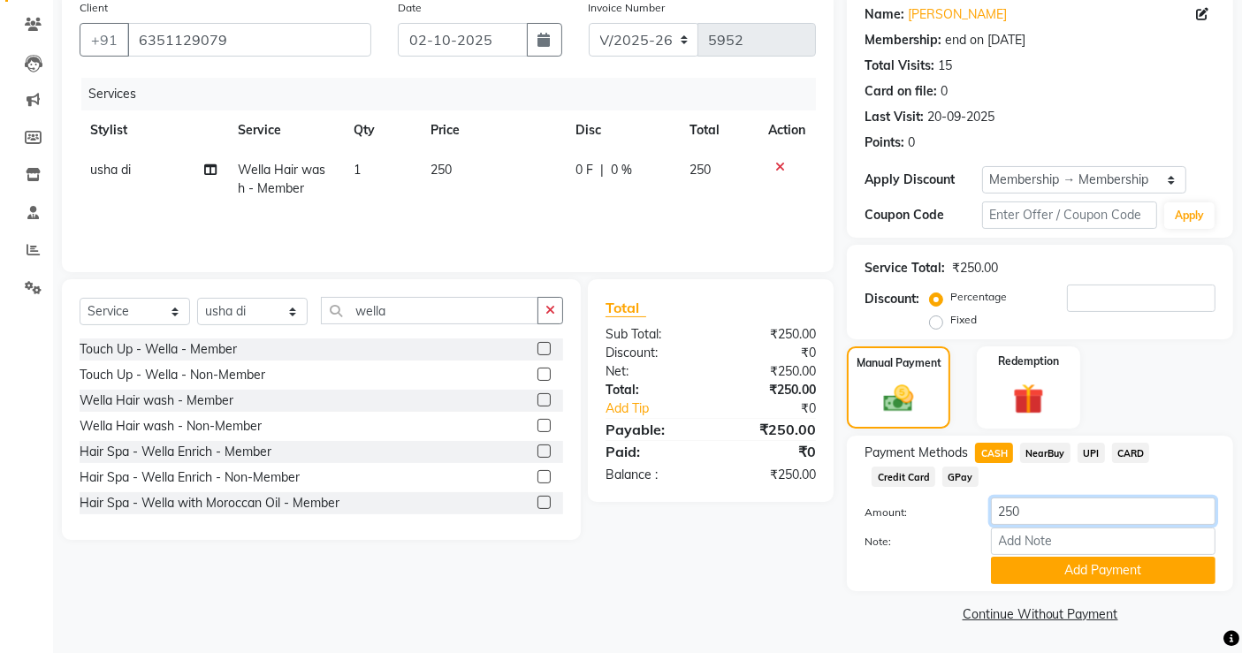
click at [1050, 514] on input "250" at bounding box center [1103, 511] width 225 height 27
type input "200"
click at [1099, 569] on button "Add Payment" at bounding box center [1103, 570] width 225 height 27
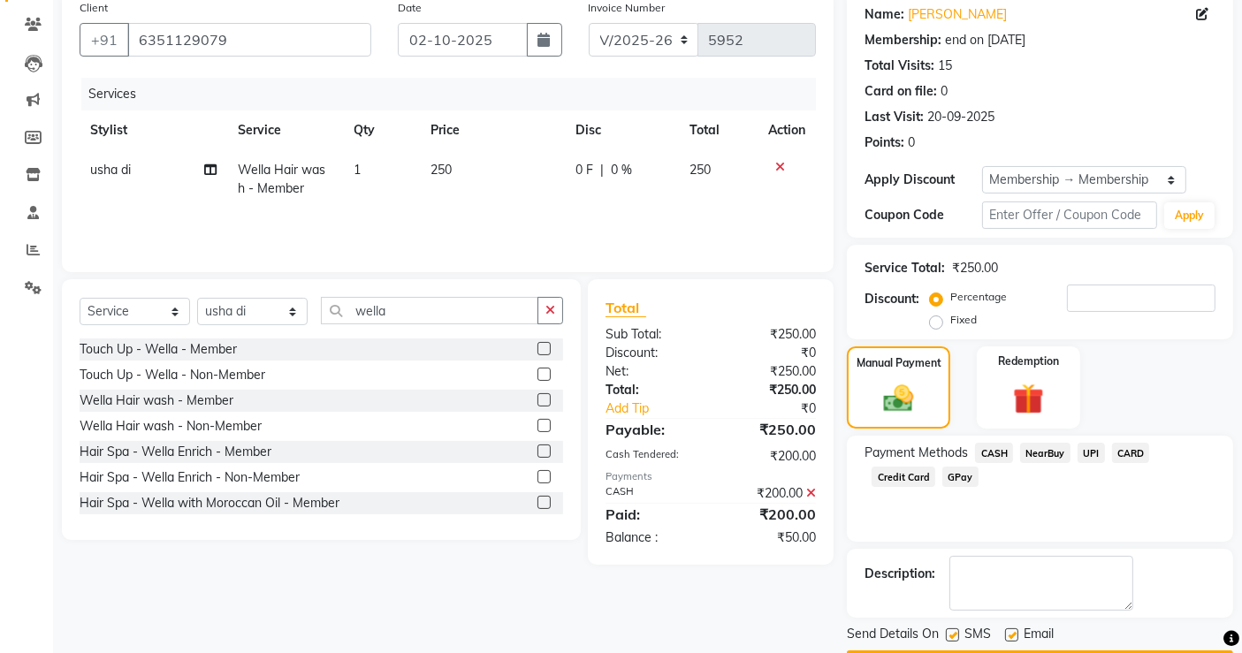
click at [1092, 445] on span "UPI" at bounding box center [1090, 453] width 27 height 20
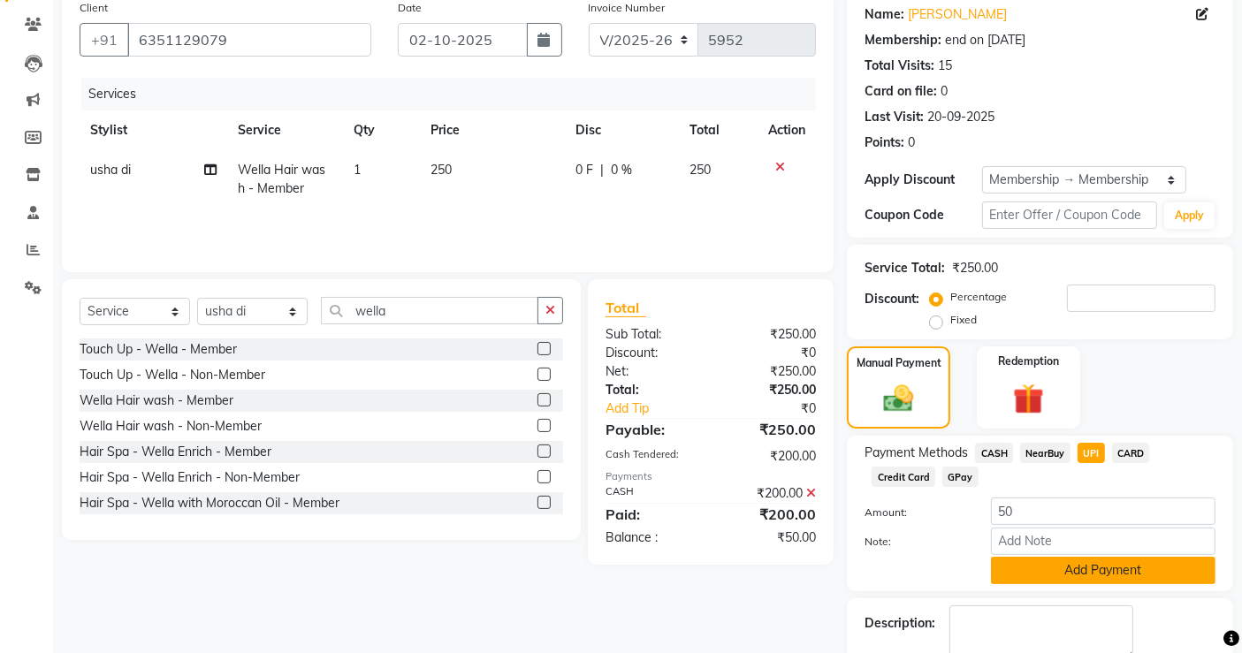
click at [1093, 559] on button "Add Payment" at bounding box center [1103, 570] width 225 height 27
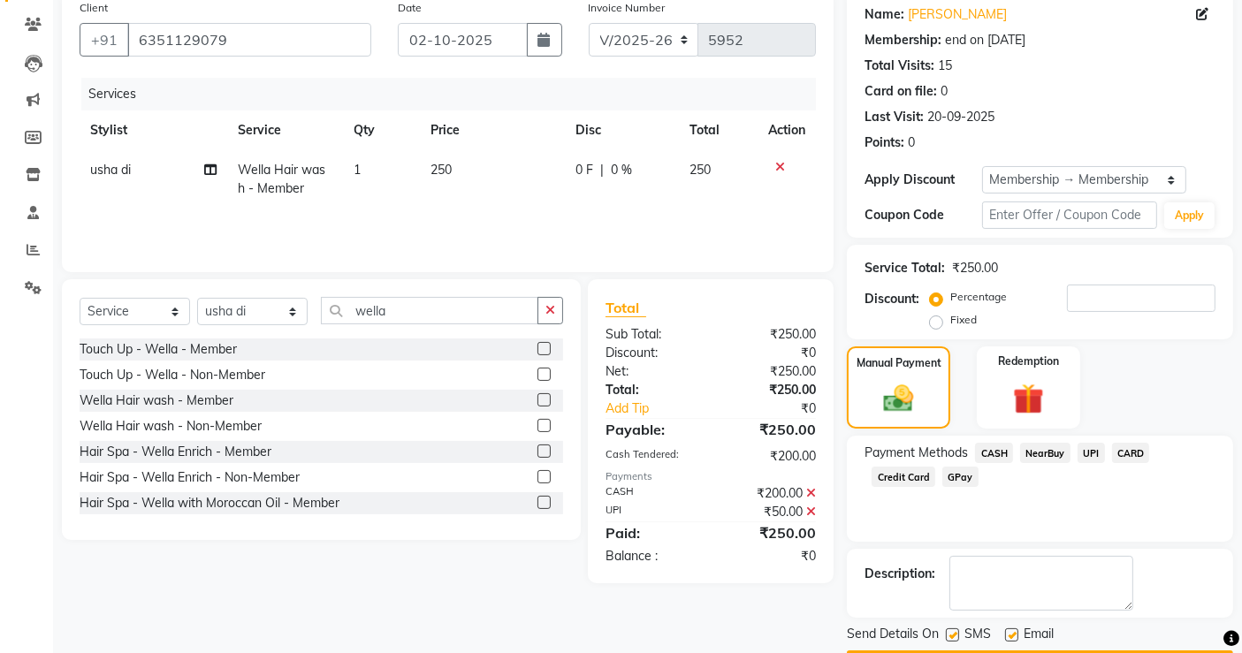
scroll to position [192, 0]
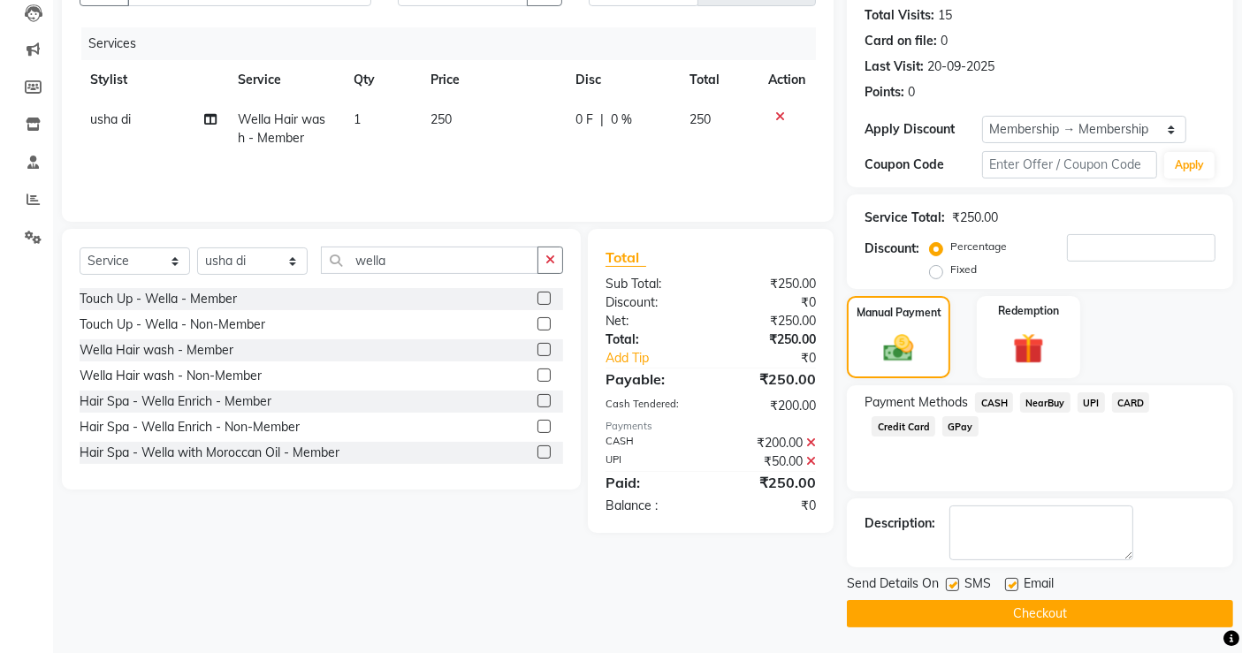
click at [1057, 620] on button "Checkout" at bounding box center [1040, 613] width 386 height 27
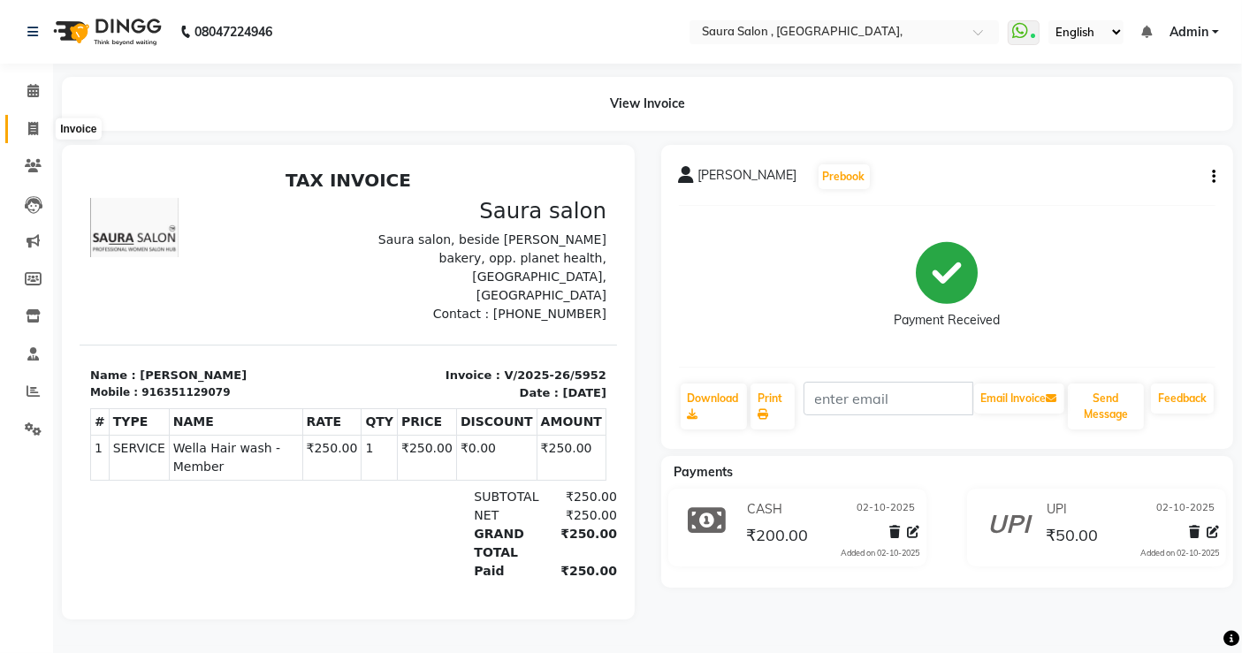
click at [35, 127] on icon at bounding box center [33, 128] width 10 height 13
select select "6963"
select select "service"
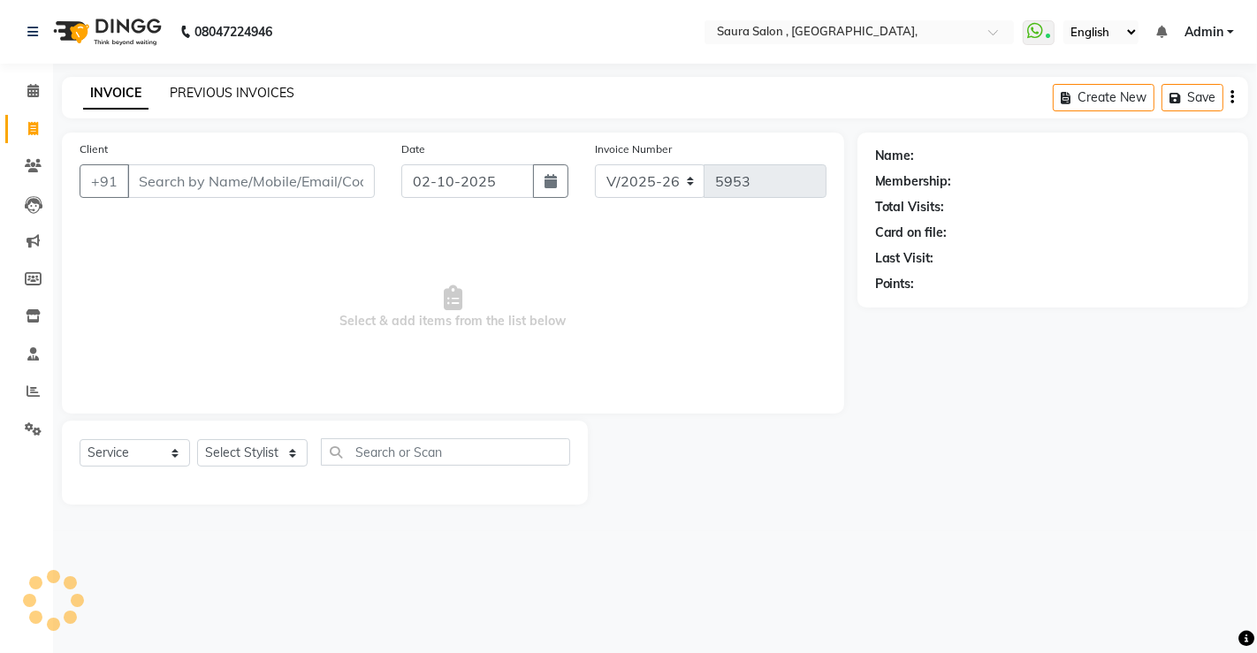
click at [209, 95] on link "PREVIOUS INVOICES" at bounding box center [232, 93] width 125 height 16
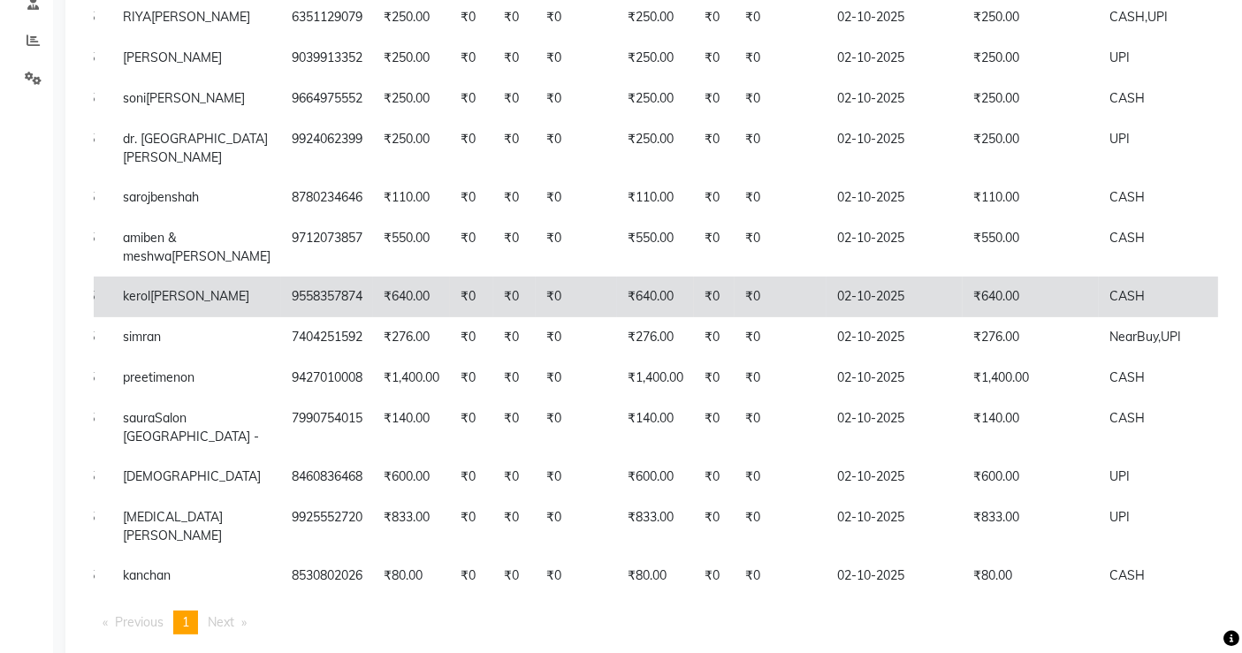
scroll to position [349, 0]
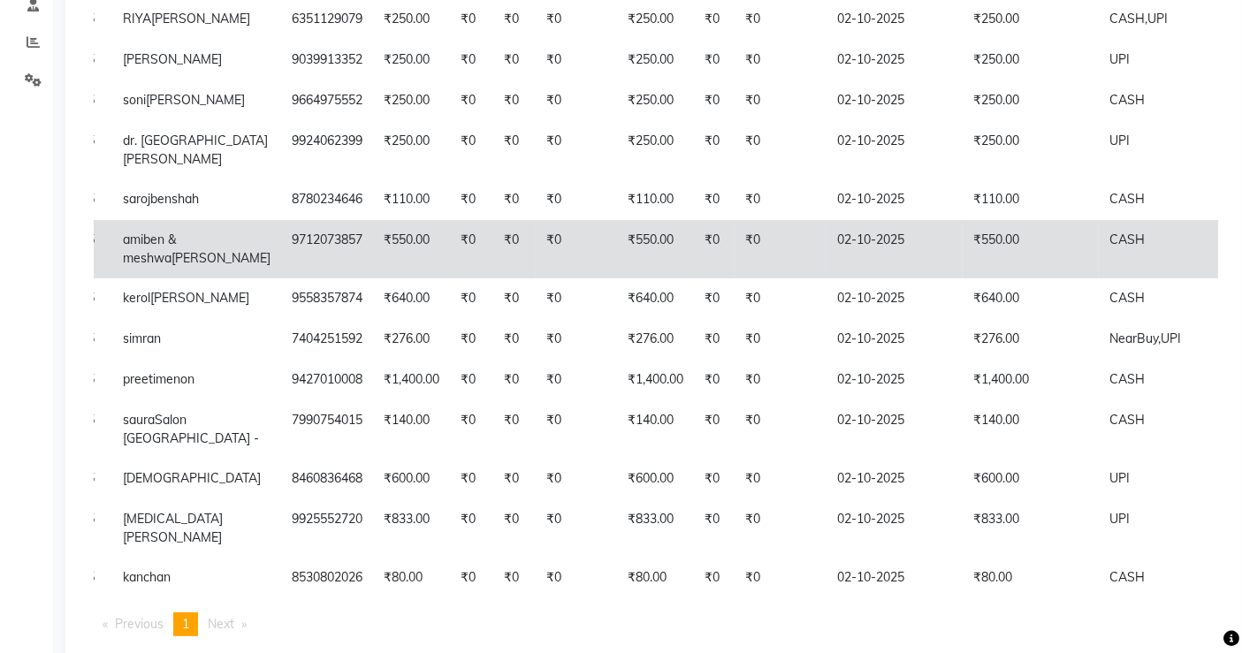
click at [450, 264] on td "₹0" at bounding box center [471, 249] width 43 height 58
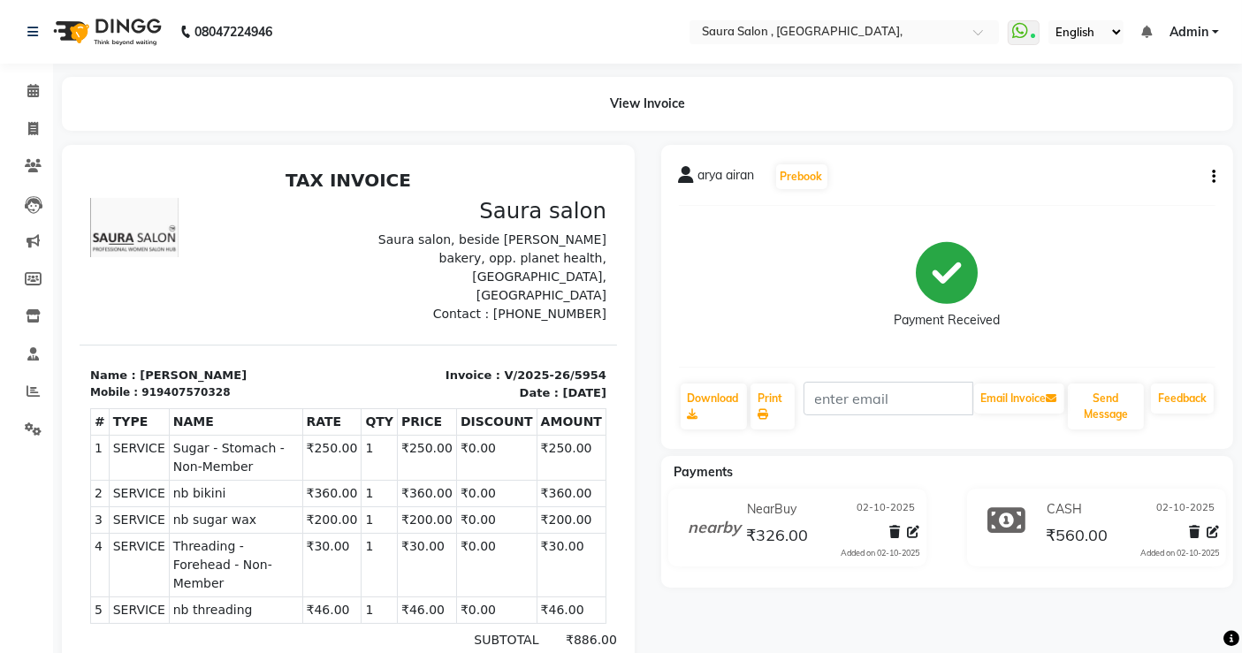
click at [1214, 177] on icon "button" at bounding box center [1214, 177] width 4 height 1
click at [1106, 195] on div "Edit Invoice" at bounding box center [1124, 199] width 121 height 22
select select "service"
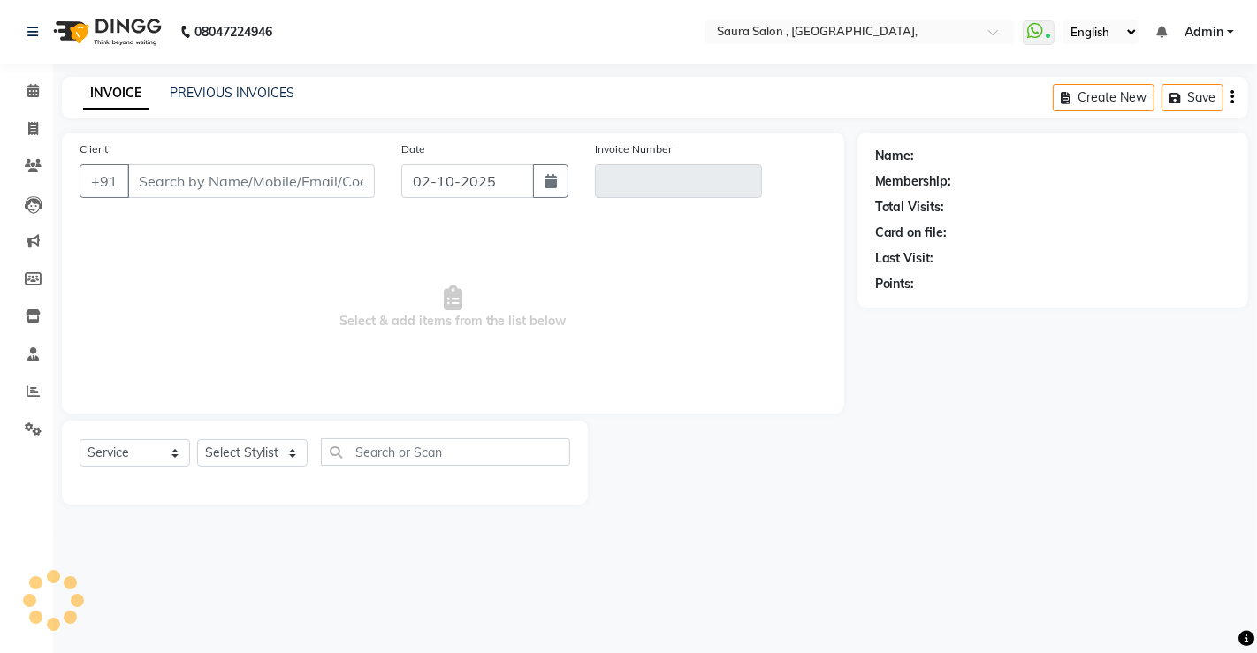
select select "57428"
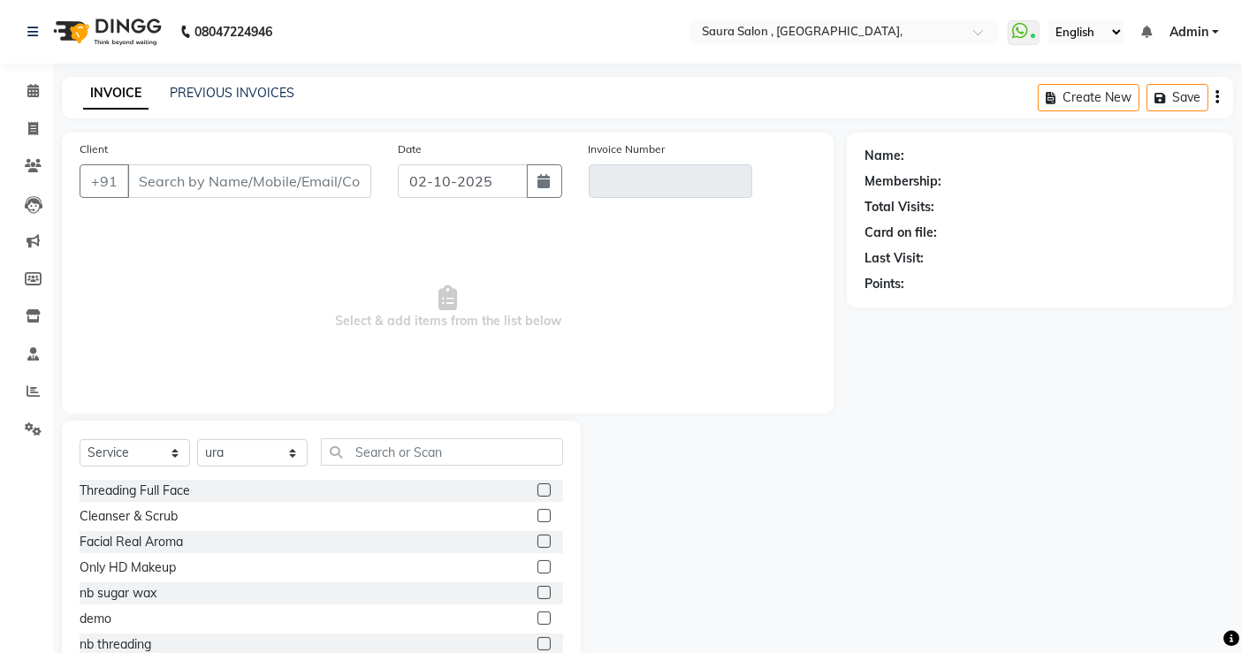
type input "9407570328"
type input "V/2025-26/5954"
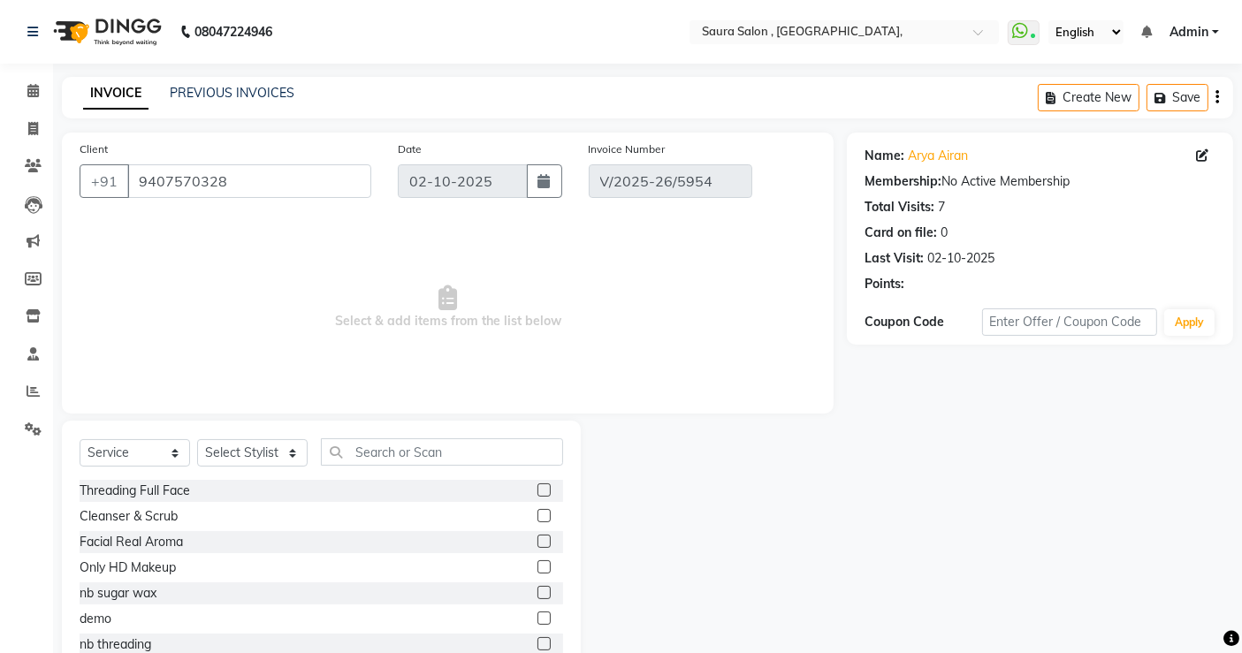
select select "select"
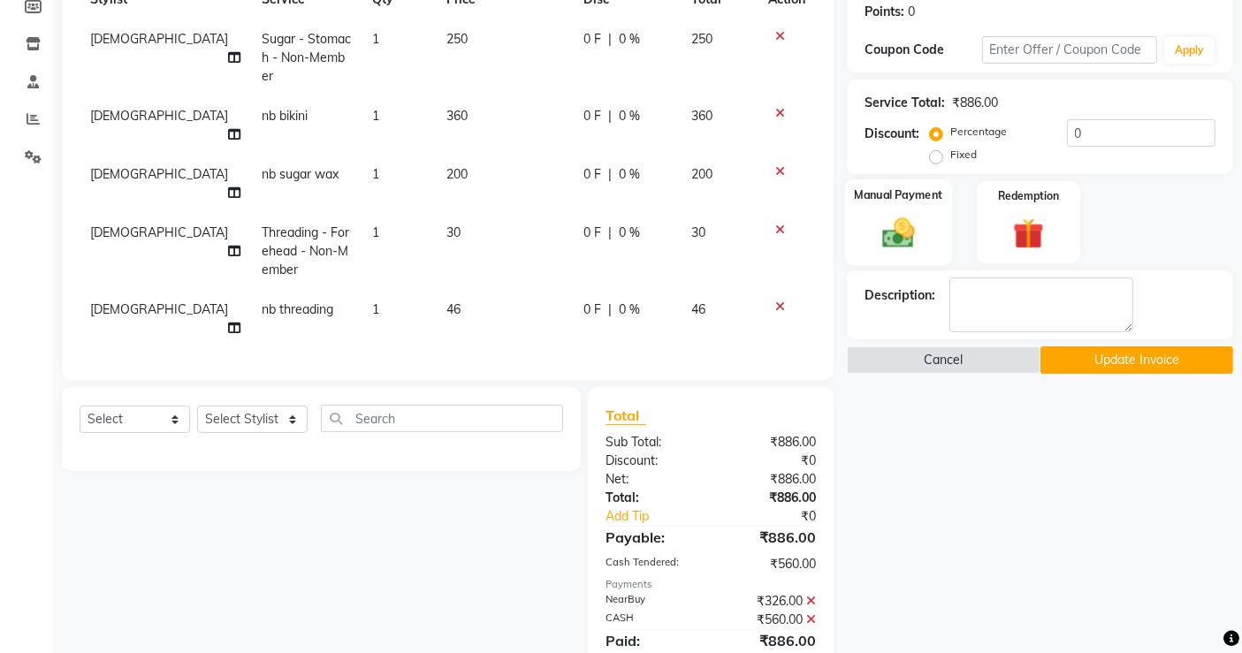
scroll to position [294, 0]
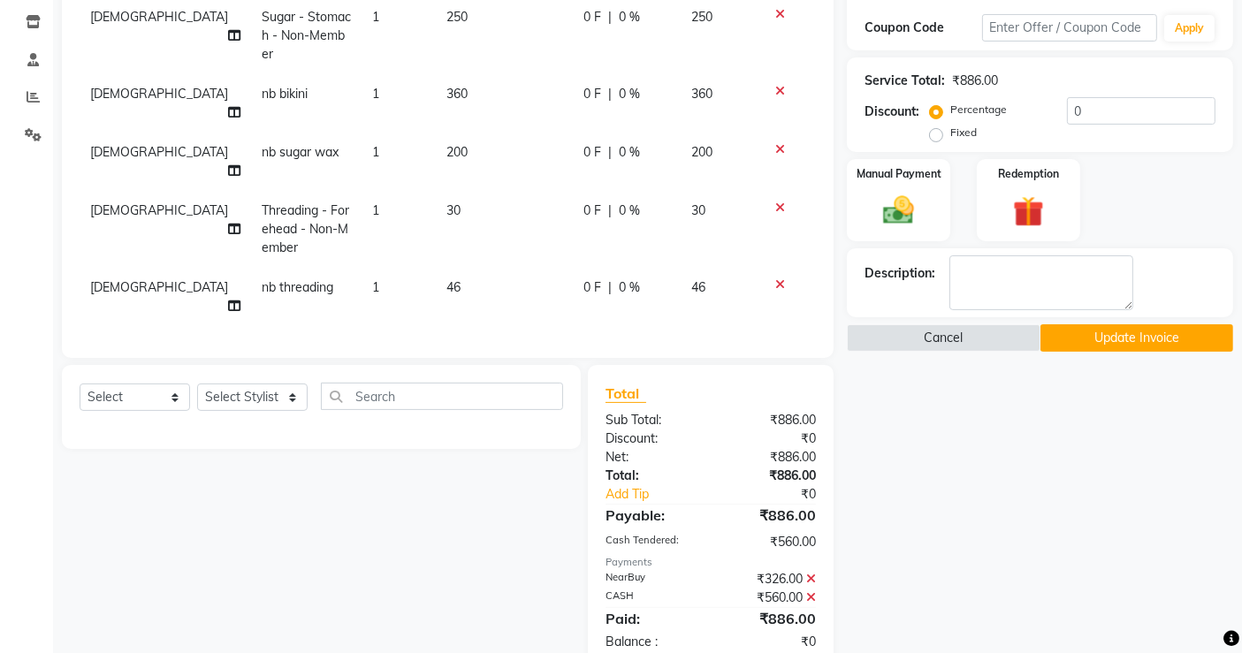
click at [811, 573] on icon at bounding box center [811, 579] width 10 height 12
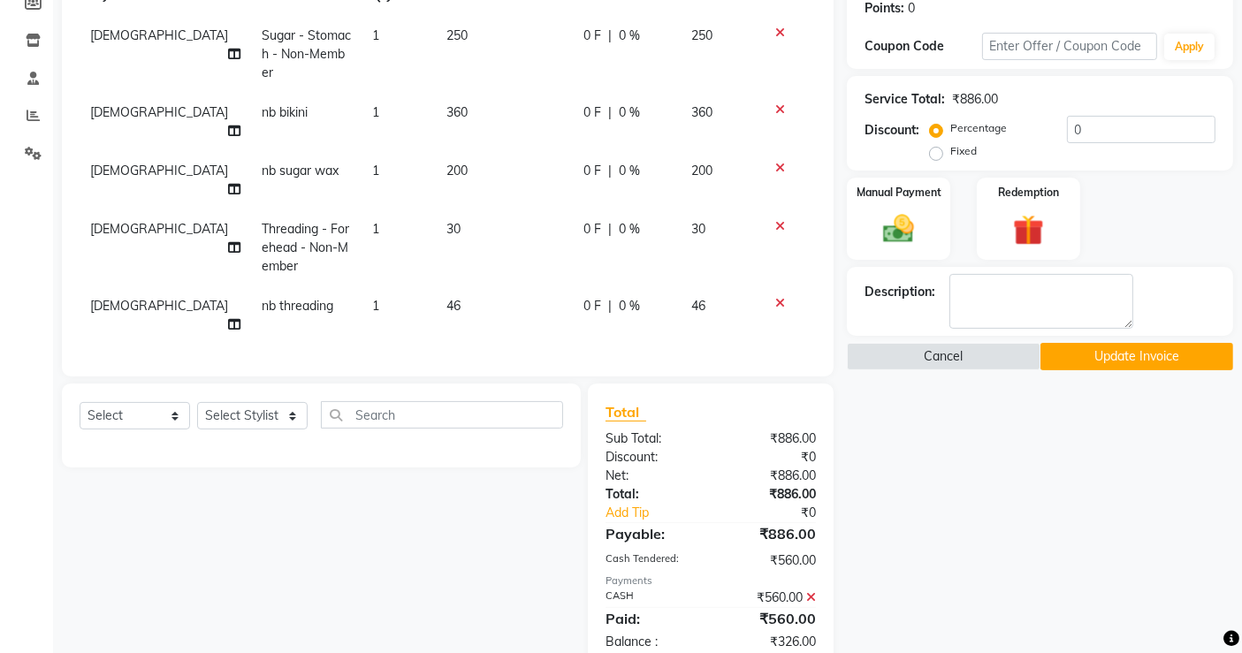
click at [811, 591] on icon at bounding box center [811, 597] width 10 height 12
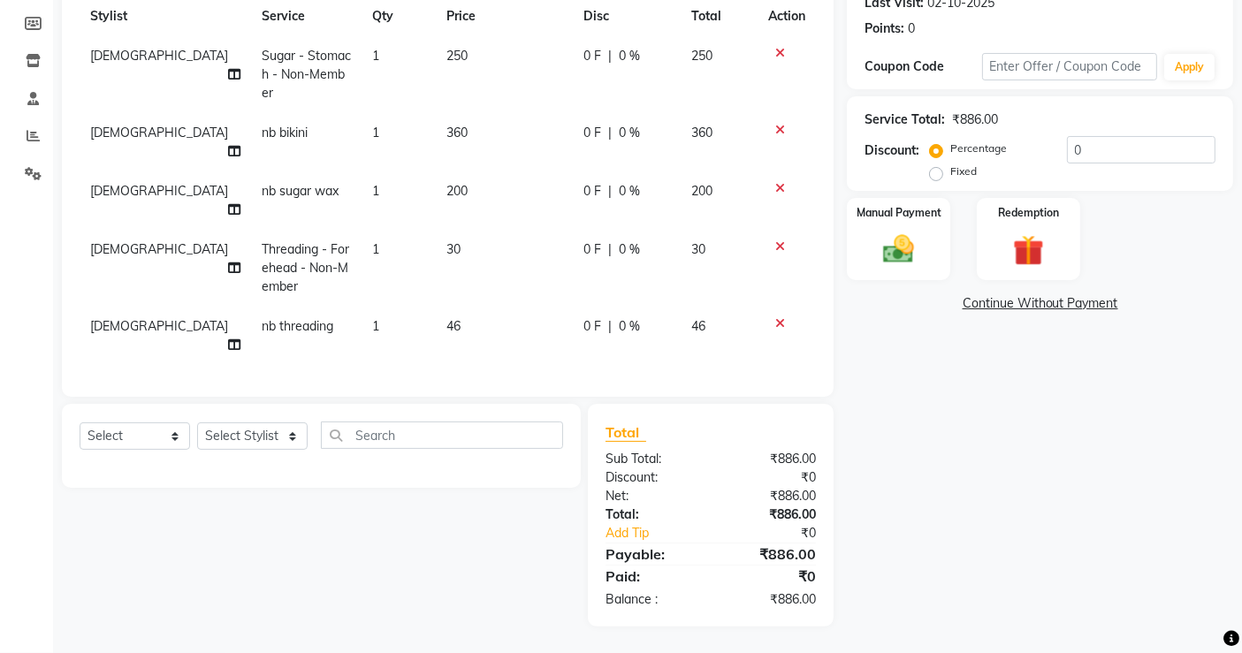
scroll to position [213, 0]
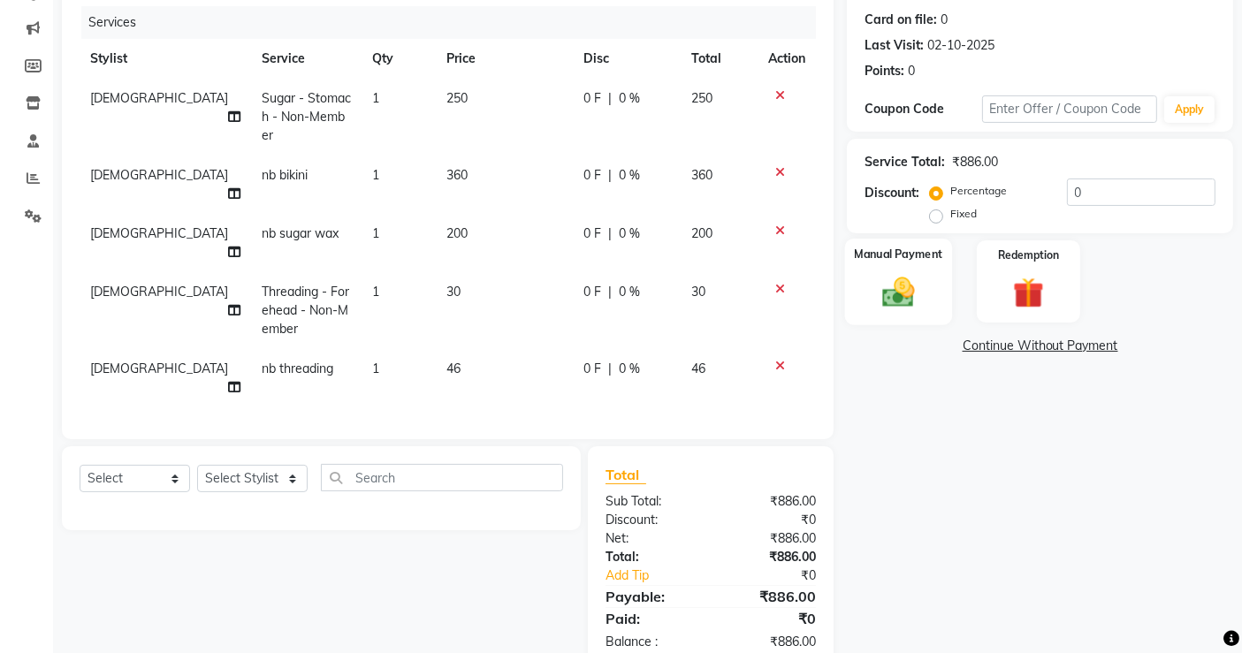
click at [914, 291] on img at bounding box center [898, 291] width 53 height 37
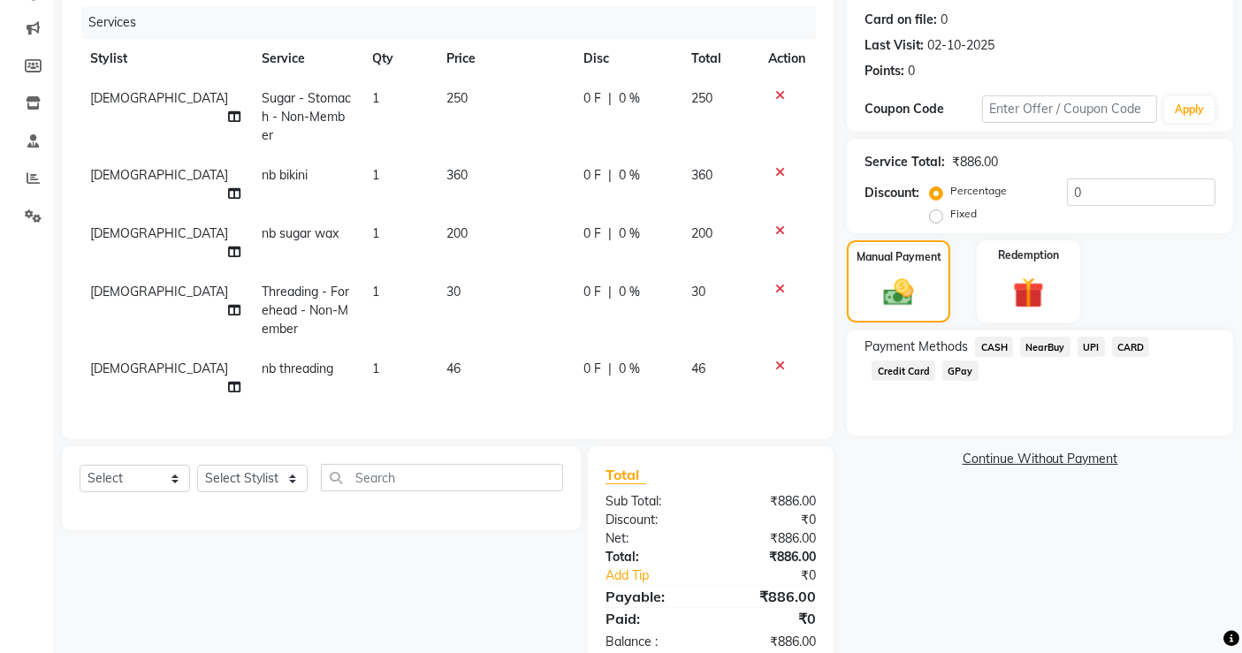
click at [1050, 348] on span "NearBuy" at bounding box center [1045, 347] width 50 height 20
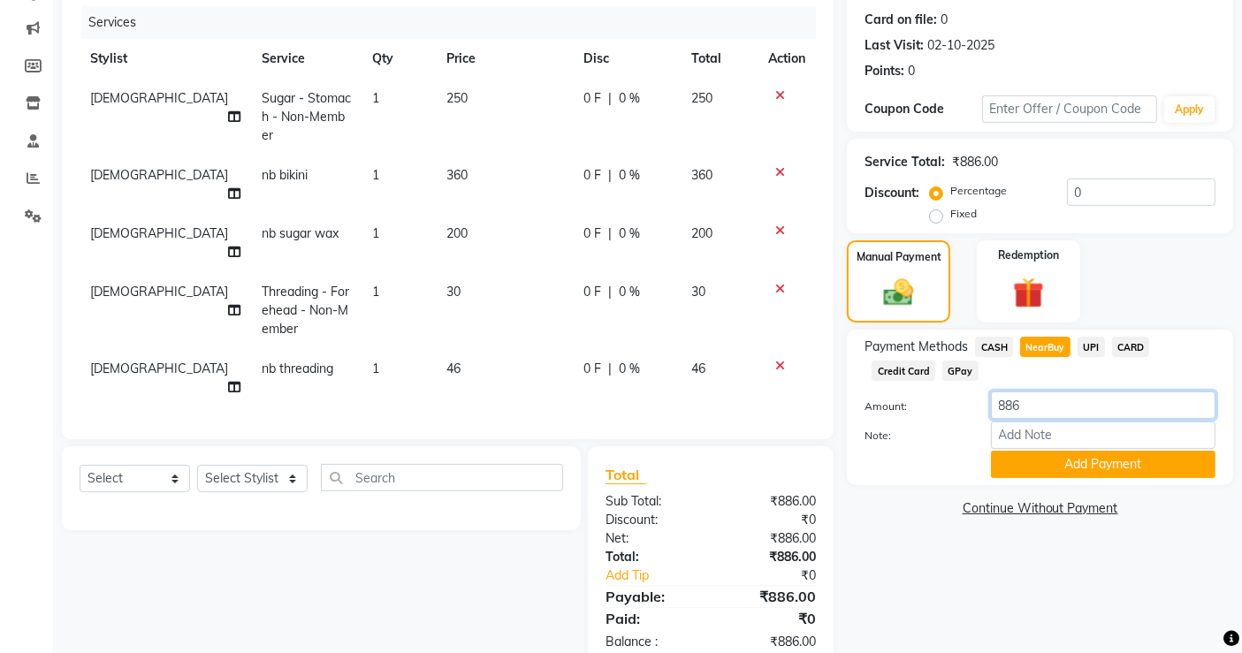
click at [1040, 400] on input "886" at bounding box center [1103, 405] width 225 height 27
type input "8"
type input "606"
click at [1075, 466] on button "Add Payment" at bounding box center [1103, 464] width 225 height 27
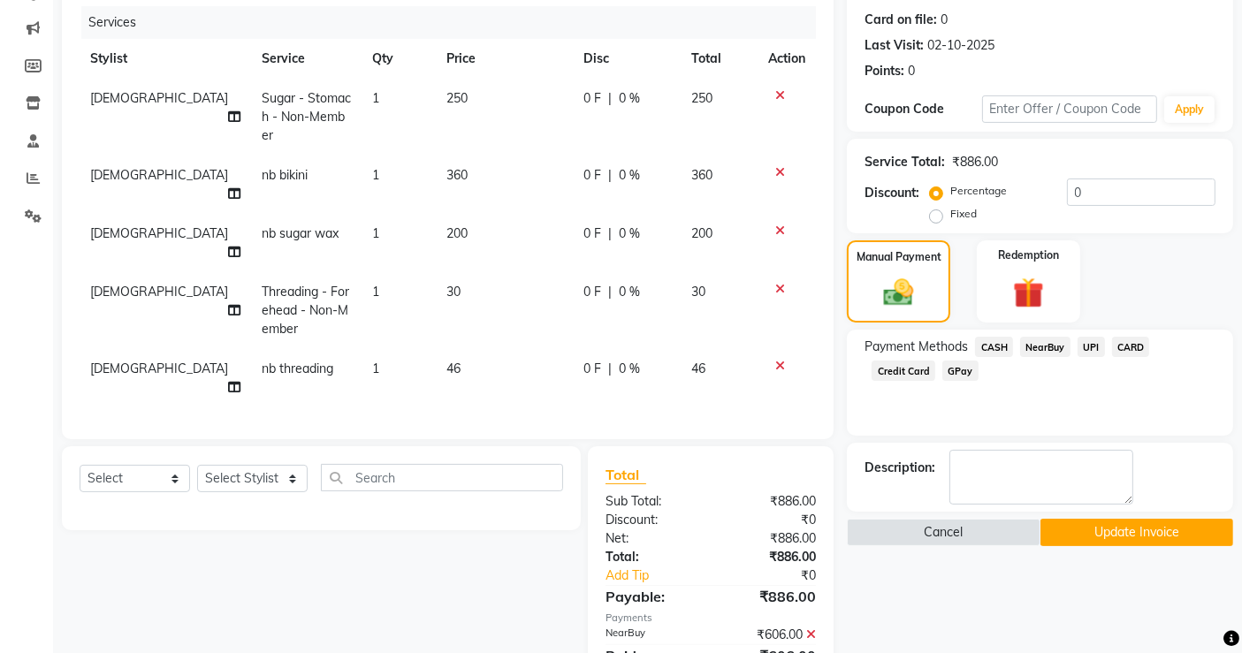
click at [990, 346] on span "CASH" at bounding box center [994, 347] width 38 height 20
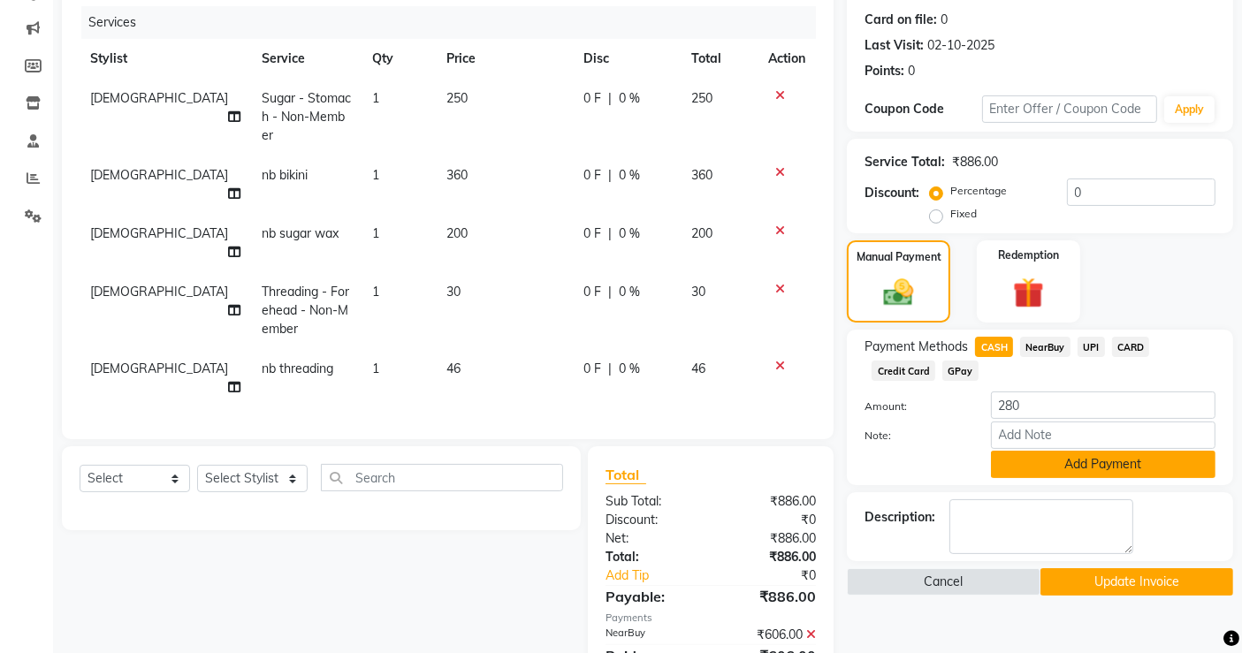
click at [1094, 458] on button "Add Payment" at bounding box center [1103, 464] width 225 height 27
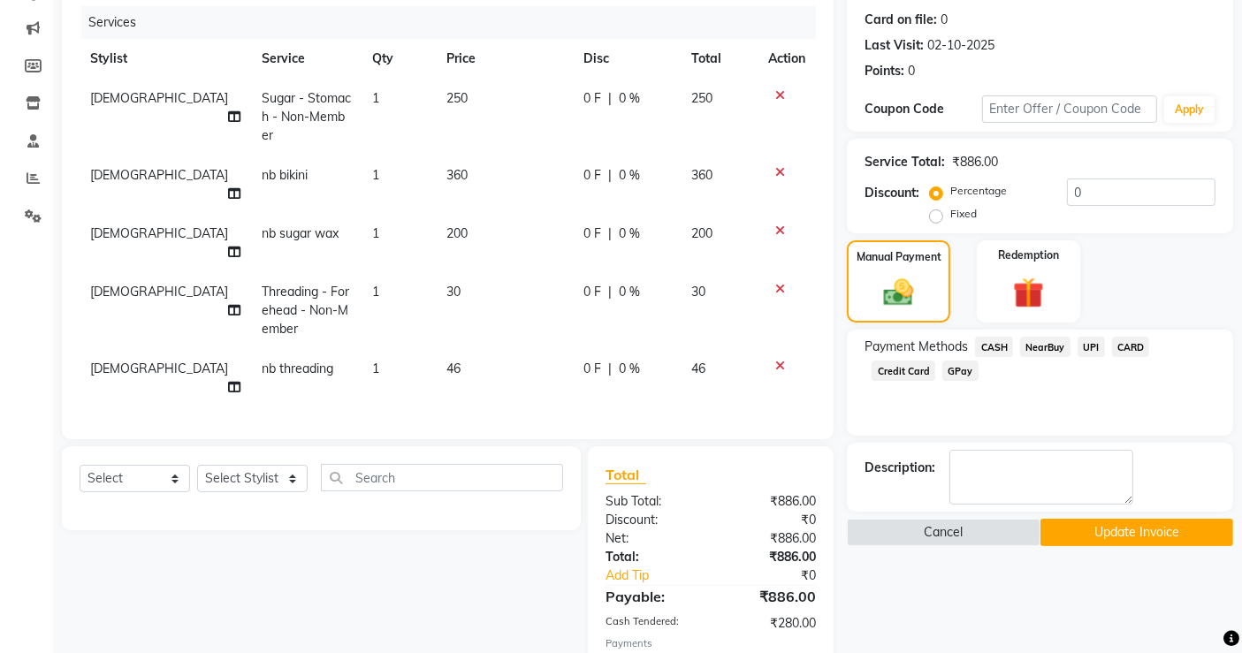
scroll to position [294, 0]
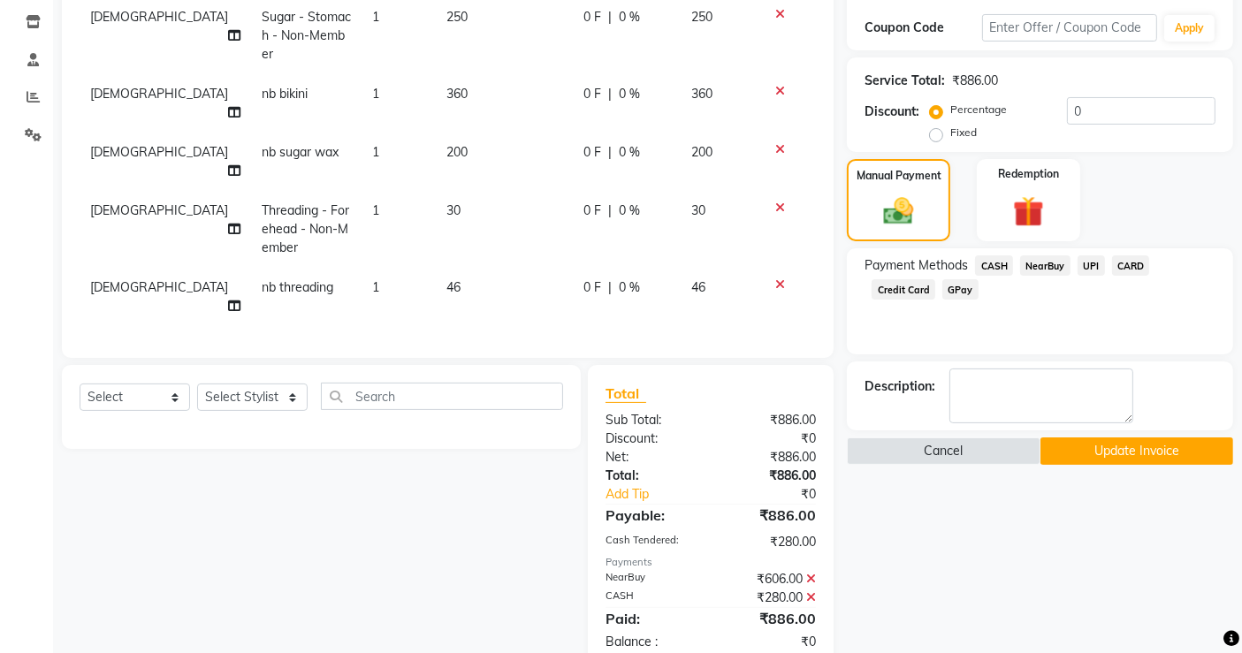
click at [1149, 453] on button "Update Invoice" at bounding box center [1136, 451] width 193 height 27
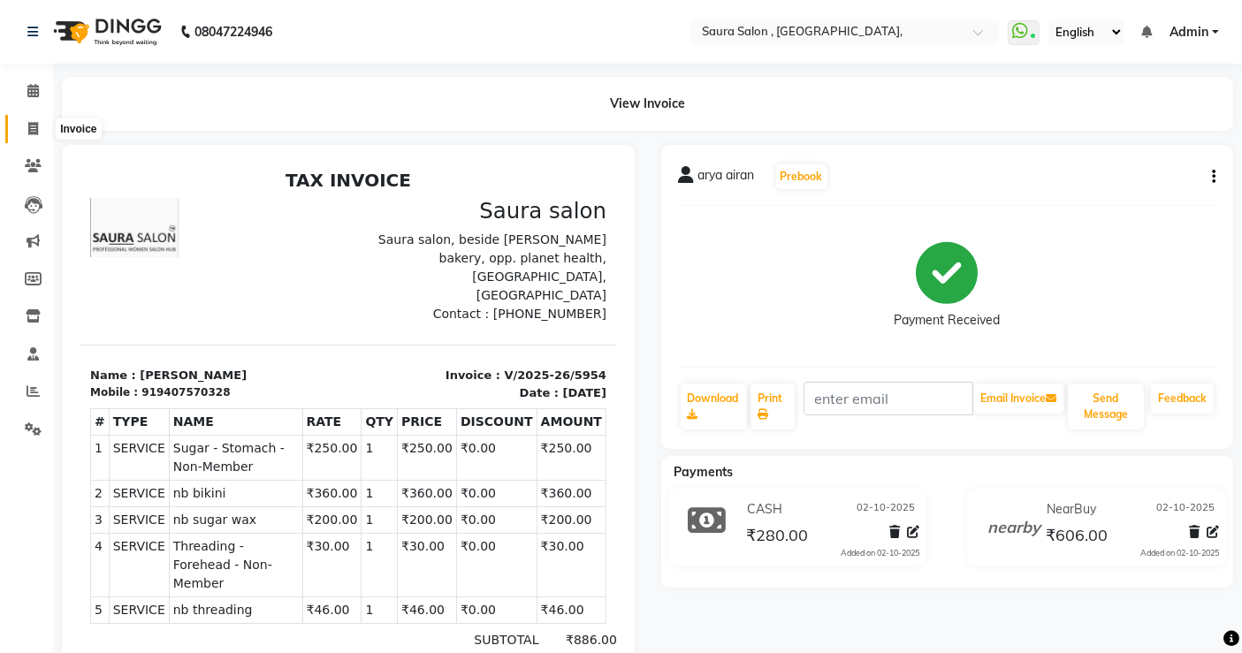
click at [28, 126] on icon at bounding box center [33, 128] width 10 height 13
select select "6963"
select select "service"
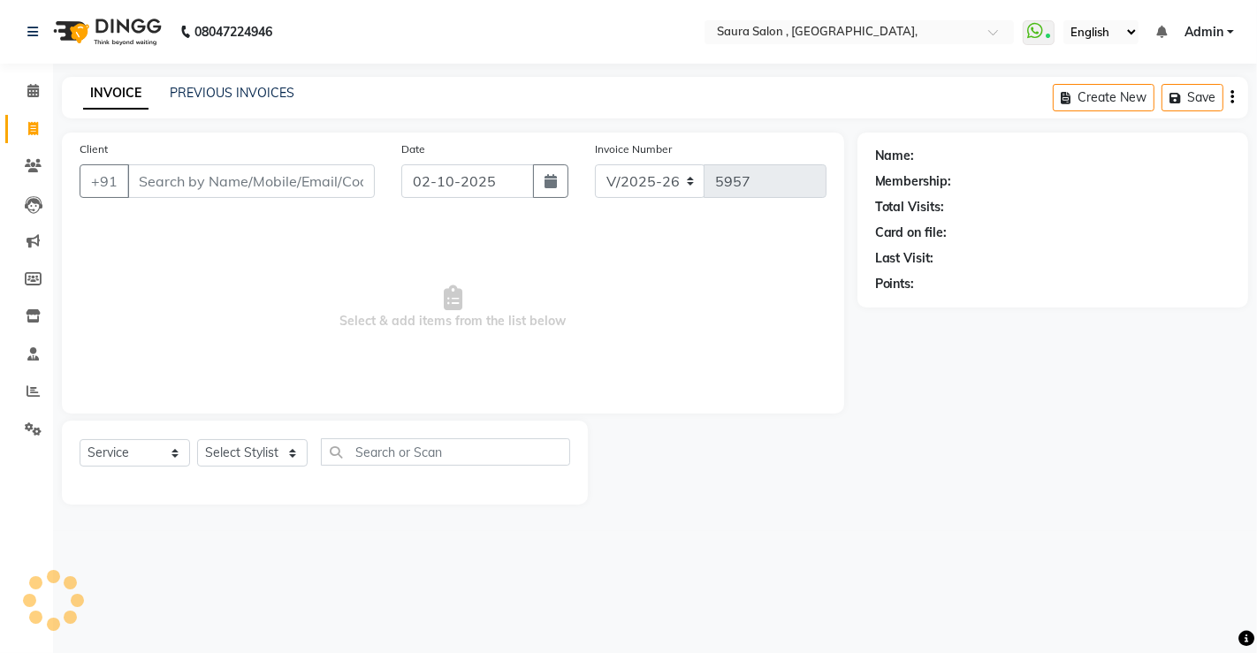
click at [153, 165] on input "Client" at bounding box center [250, 181] width 247 height 34
select select "57428"
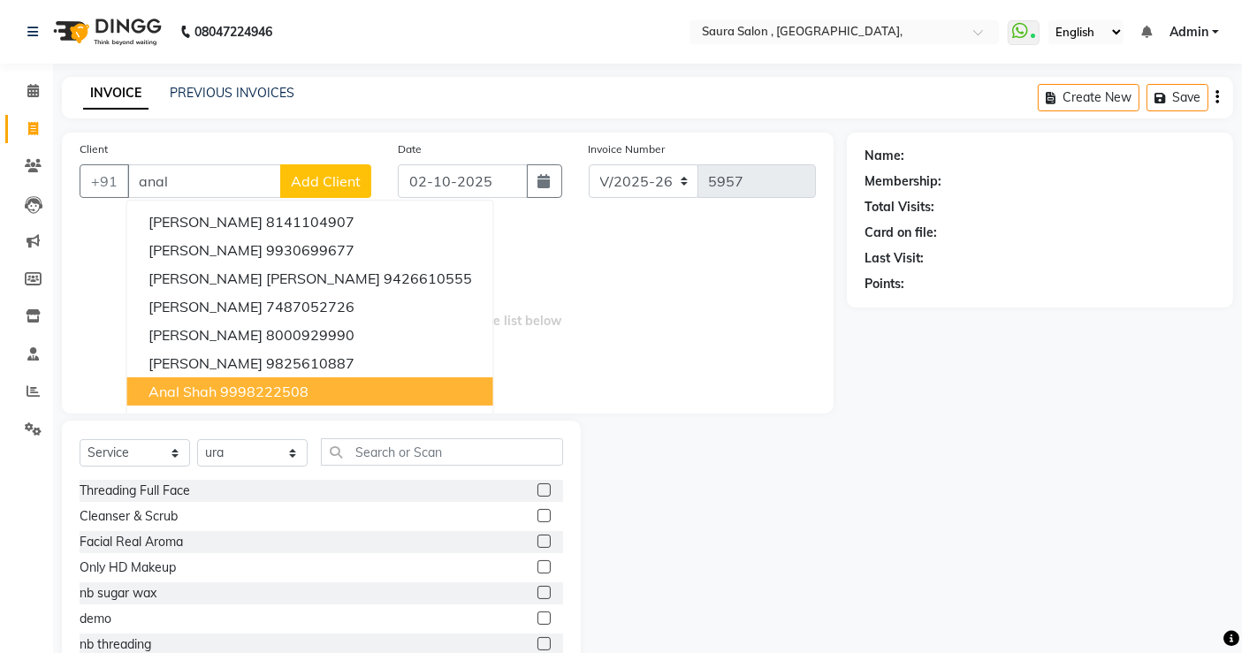
click at [297, 398] on ngb-highlight "9998222508" at bounding box center [264, 392] width 88 height 18
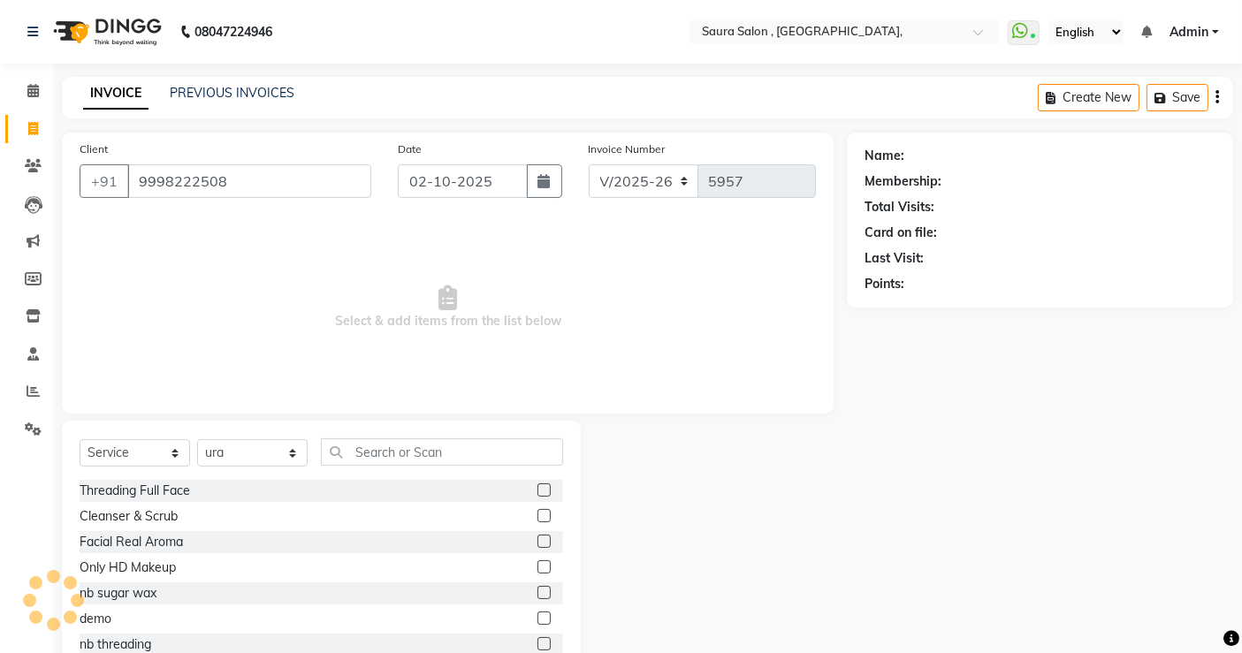
type input "9998222508"
select select "1: Object"
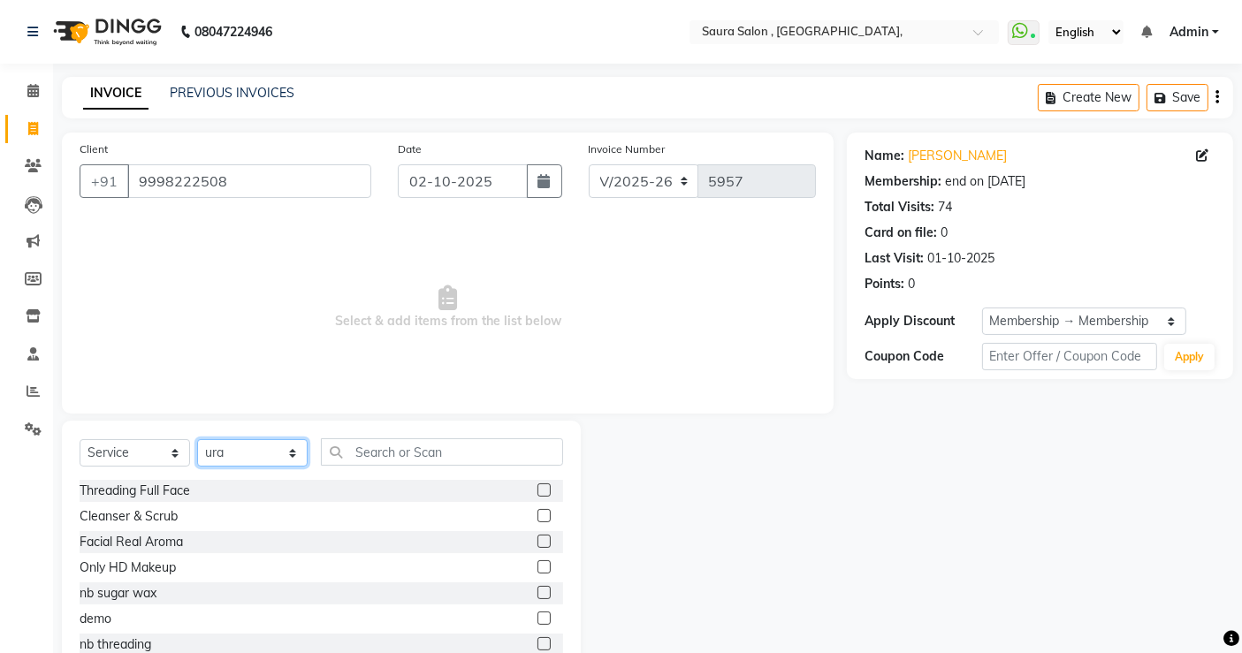
click at [261, 455] on select "Select Stylist archana asha [PERSON_NAME] deepika [PERSON_NAME] [PERSON_NAME] […" at bounding box center [252, 452] width 110 height 27
select select "56810"
click at [197, 439] on select "Select Stylist archana asha [PERSON_NAME] deepika [PERSON_NAME] [PERSON_NAME] […" at bounding box center [252, 452] width 110 height 27
click at [373, 438] on input "text" at bounding box center [442, 451] width 242 height 27
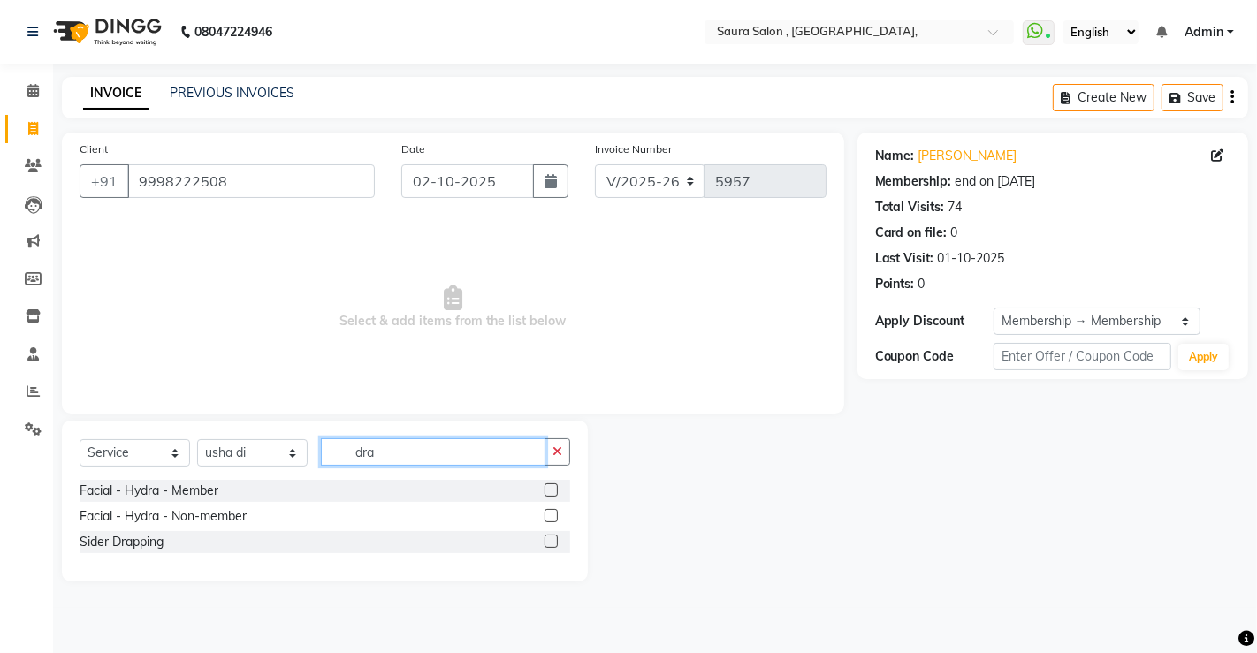
type input "dra"
click at [555, 541] on label at bounding box center [550, 541] width 13 height 13
click at [555, 541] on input "checkbox" at bounding box center [549, 542] width 11 height 11
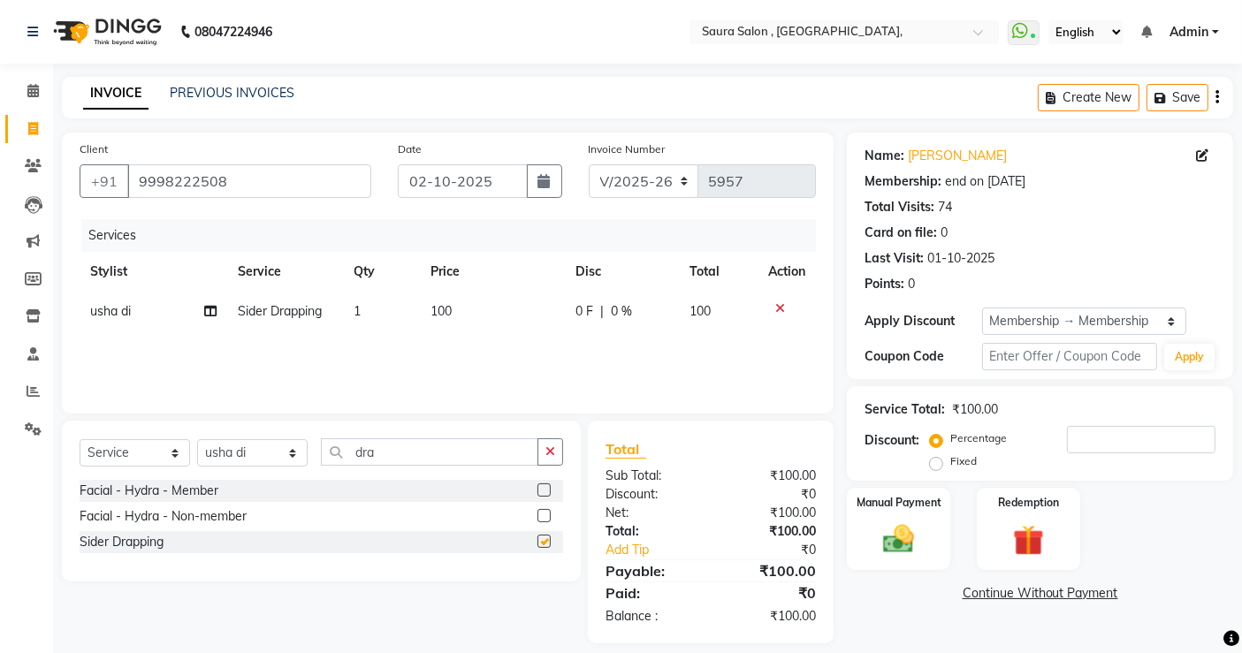
checkbox input "false"
click at [255, 445] on select "Select Stylist archana asha [PERSON_NAME] deepika [PERSON_NAME] [PERSON_NAME] […" at bounding box center [252, 452] width 110 height 27
select select "56807"
click at [197, 439] on select "Select Stylist archana asha [PERSON_NAME] deepika [PERSON_NAME] [PERSON_NAME] […" at bounding box center [252, 452] width 110 height 27
click at [120, 308] on span "usha di" at bounding box center [110, 311] width 41 height 16
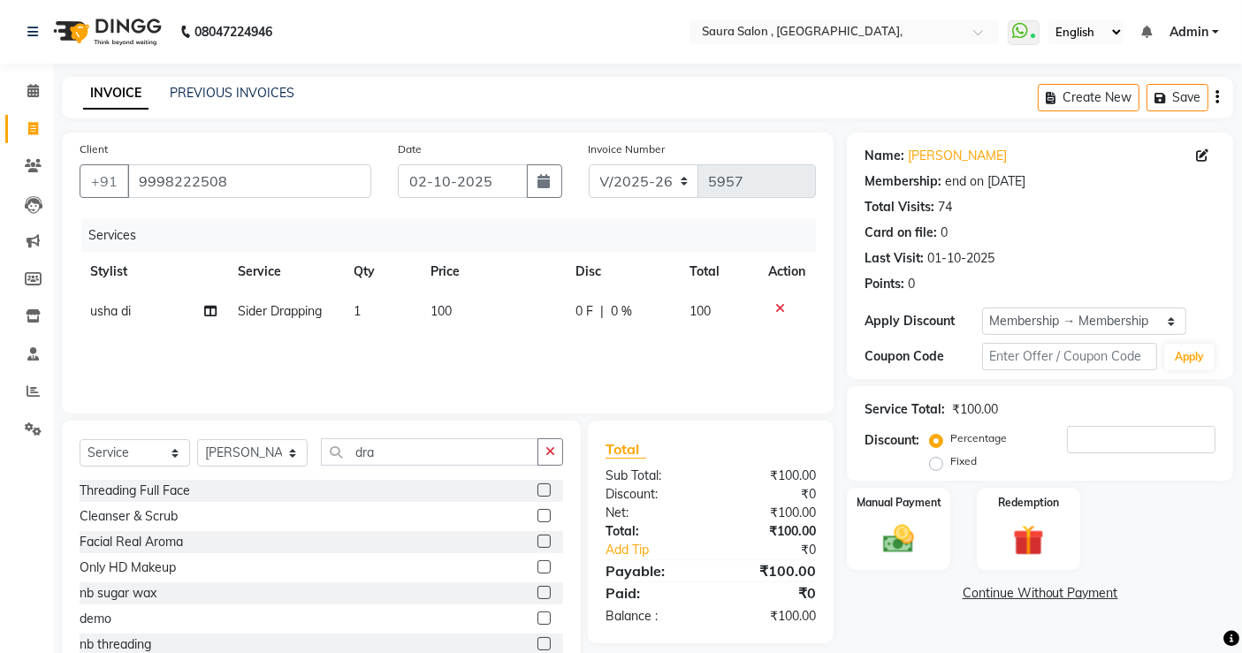
select select "56810"
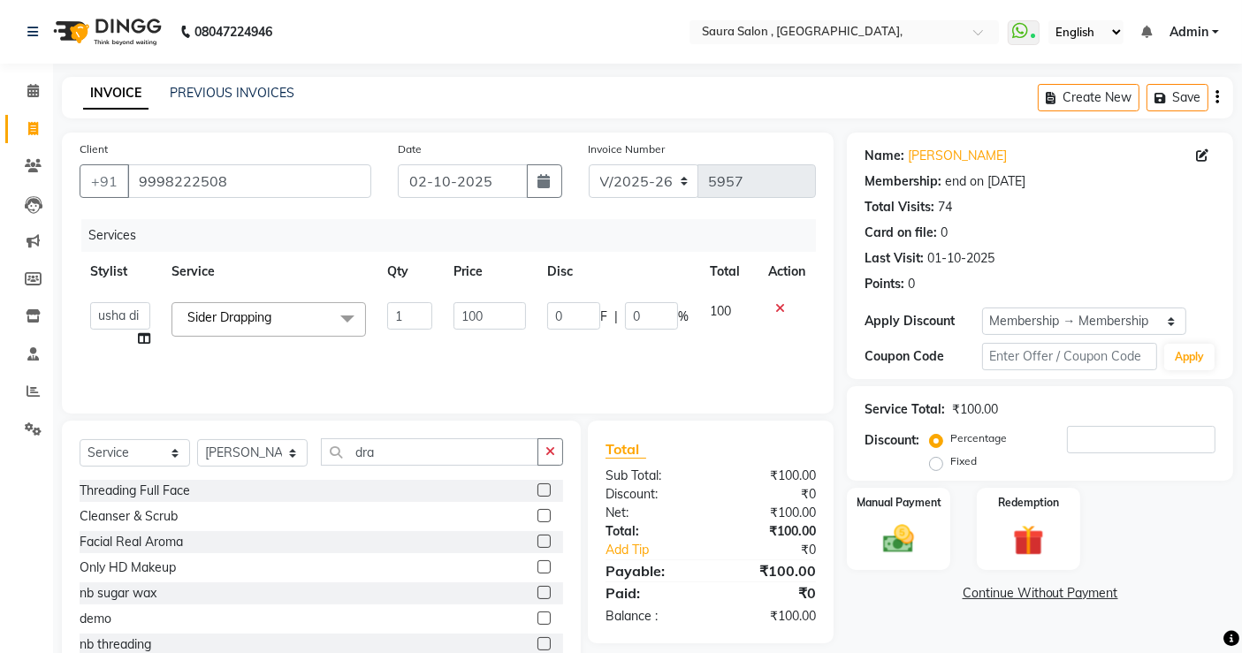
click at [120, 308] on select "archana asha chetna deepika prajapati jagruti payal riddhi khandala shanti sona…" at bounding box center [120, 315] width 60 height 27
select select "56807"
click at [927, 531] on div "Manual Payment" at bounding box center [898, 529] width 107 height 87
click at [994, 587] on span "CASH" at bounding box center [994, 594] width 38 height 20
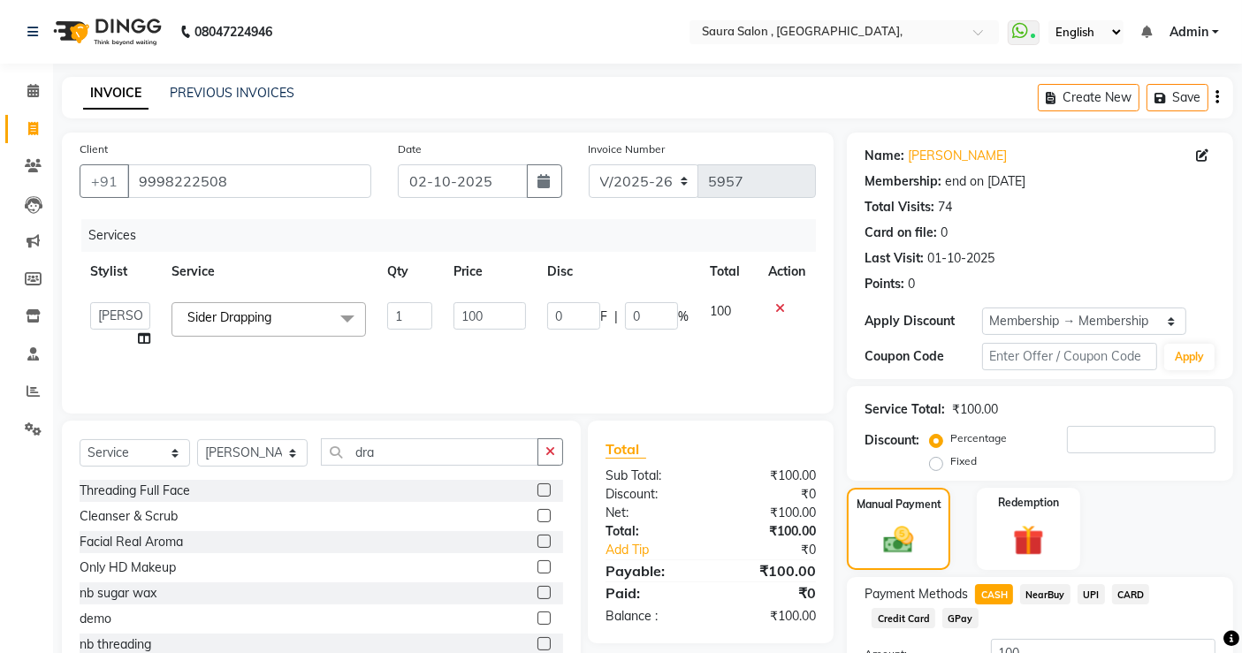
scroll to position [141, 0]
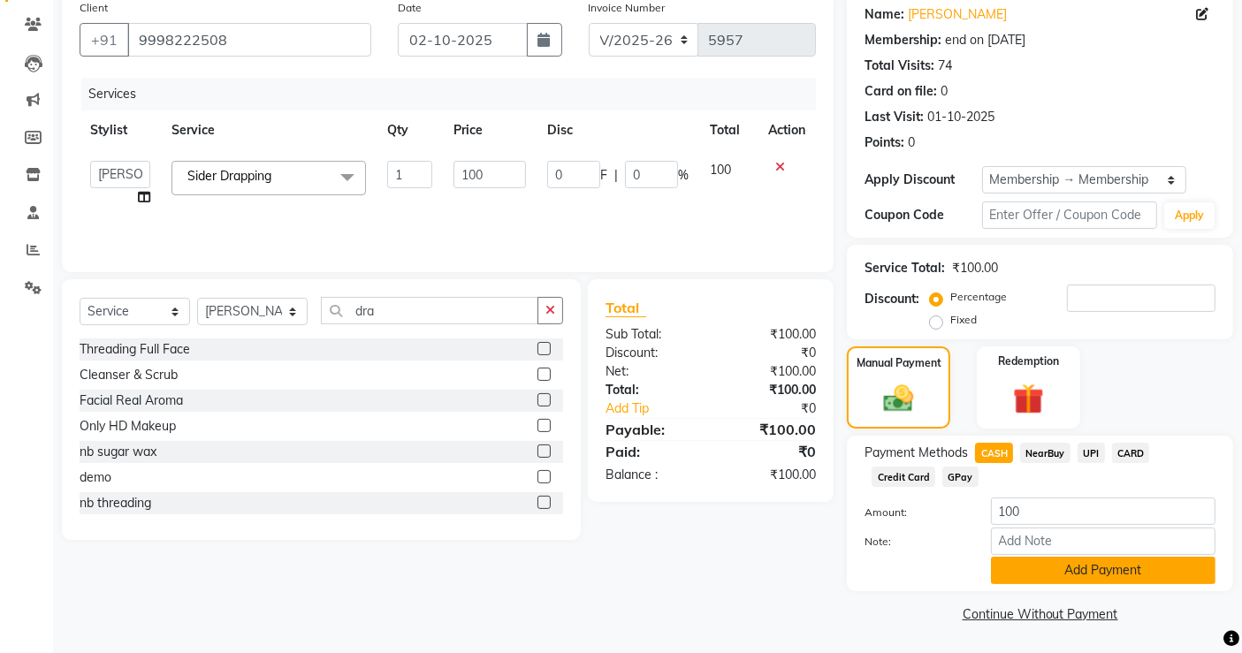
click at [1071, 579] on button "Add Payment" at bounding box center [1103, 570] width 225 height 27
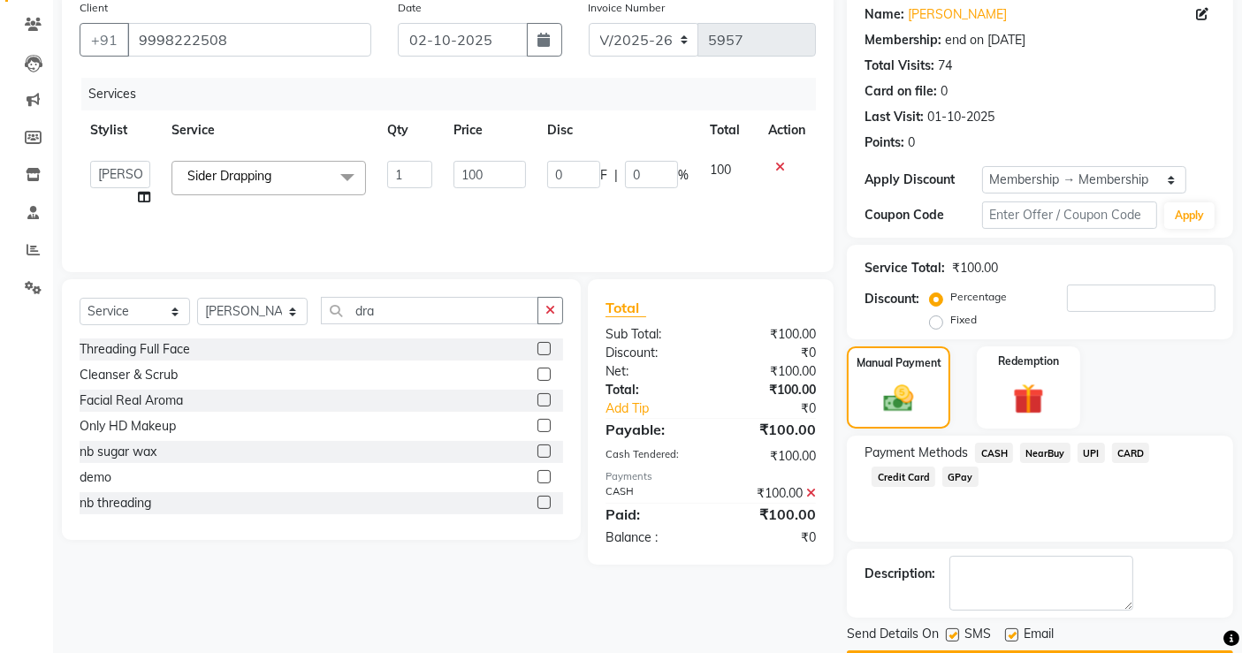
scroll to position [192, 0]
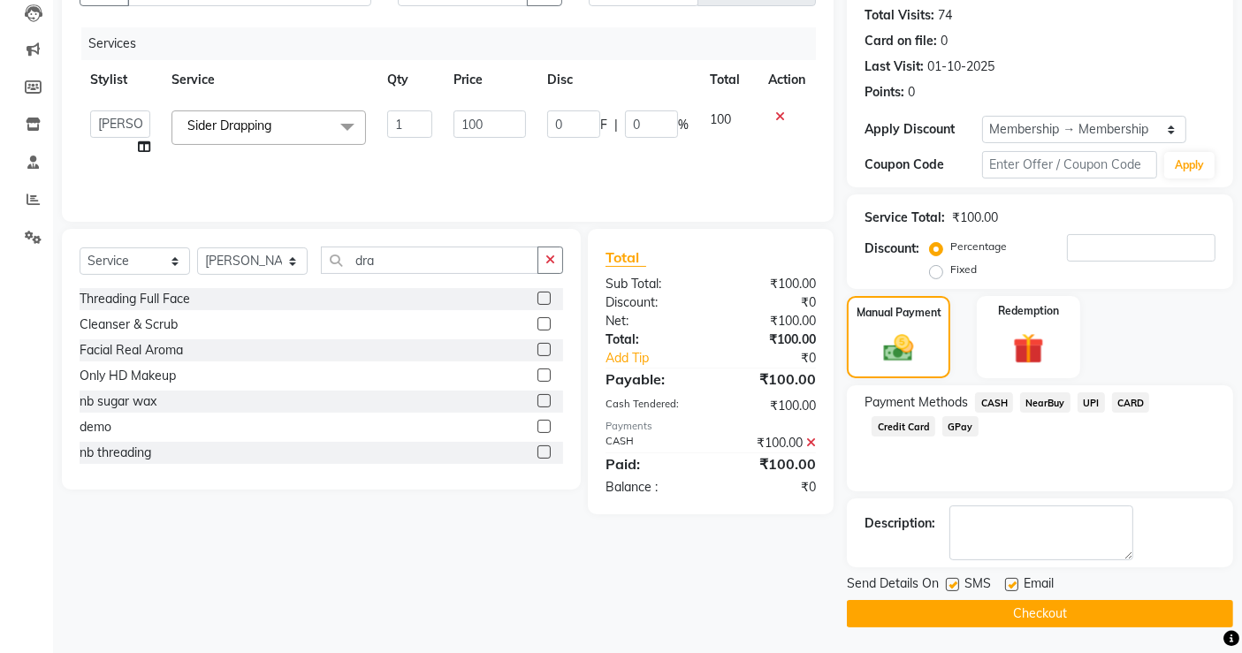
click at [1047, 612] on button "Checkout" at bounding box center [1040, 613] width 386 height 27
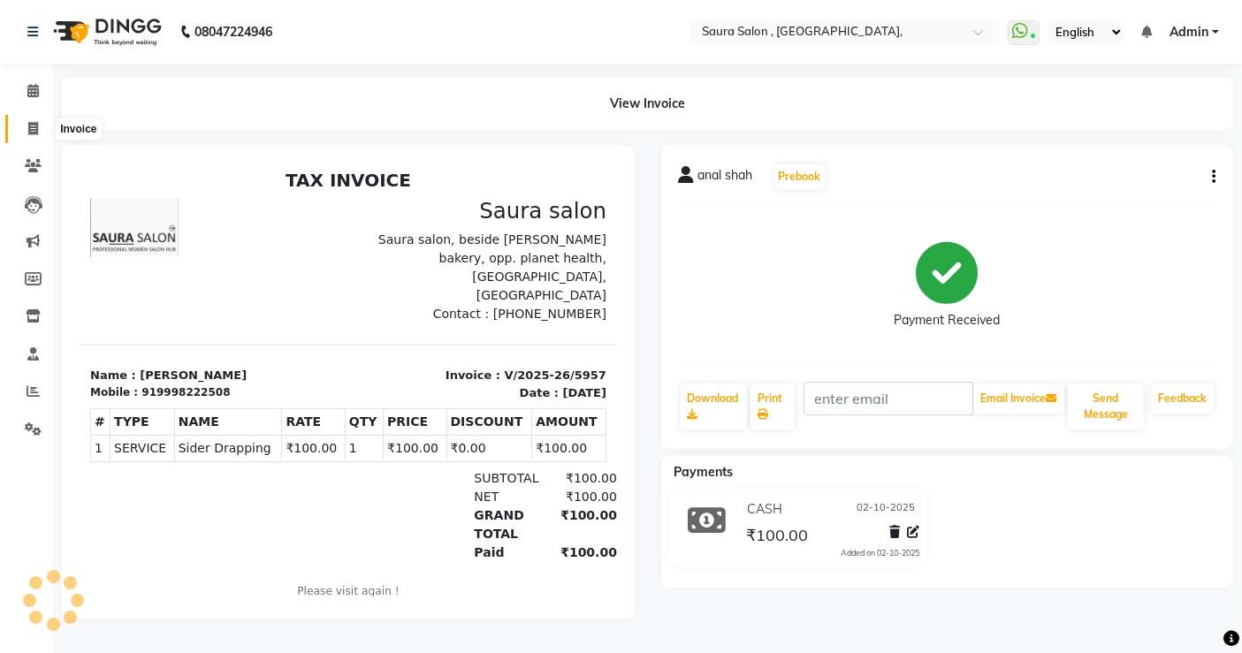
click at [28, 122] on icon at bounding box center [33, 128] width 10 height 13
select select "service"
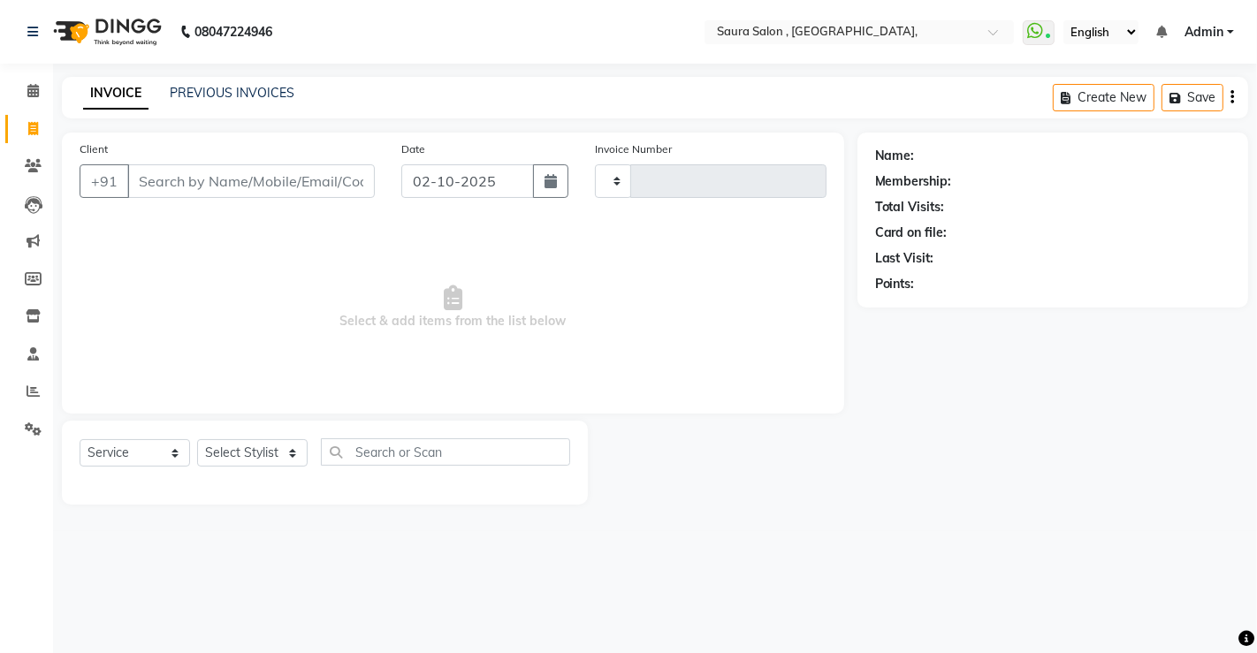
type input "5958"
select select "6963"
click at [295, 164] on input "Client" at bounding box center [250, 181] width 247 height 34
select select "57428"
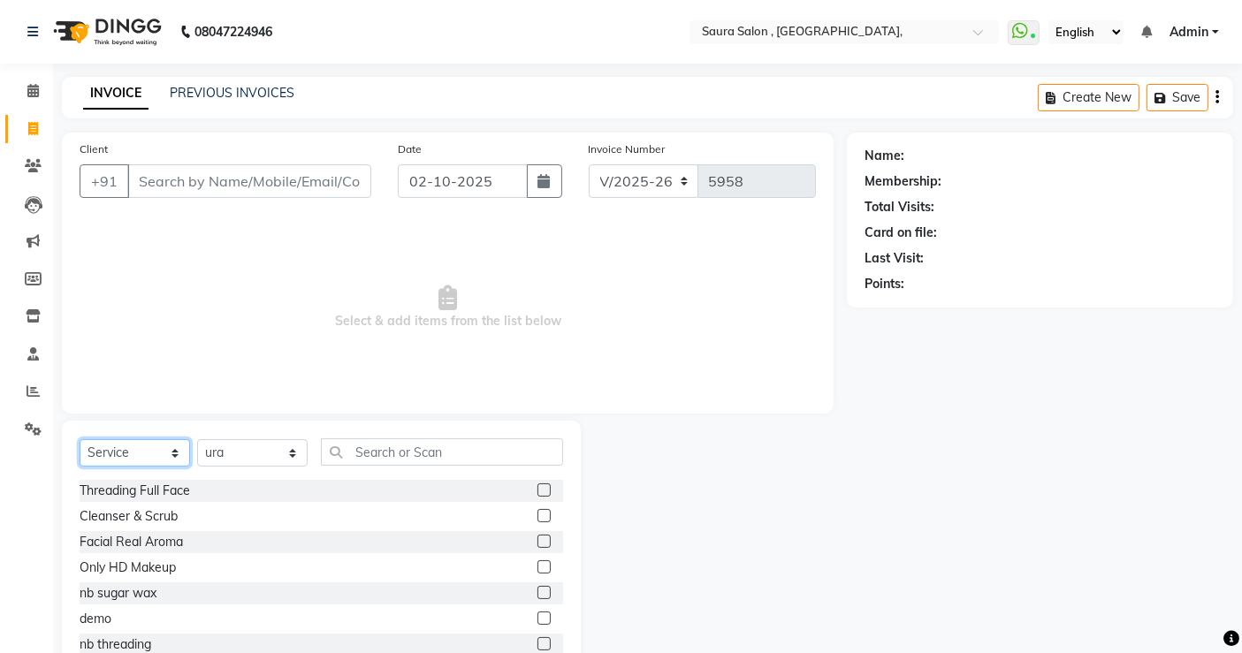
click at [136, 453] on select "Select Service Product Membership Package Voucher Prepaid Gift Card" at bounding box center [135, 452] width 110 height 27
select select "product"
click at [80, 439] on select "Select Service Product Membership Package Voucher Prepaid Gift Card" at bounding box center [135, 452] width 110 height 27
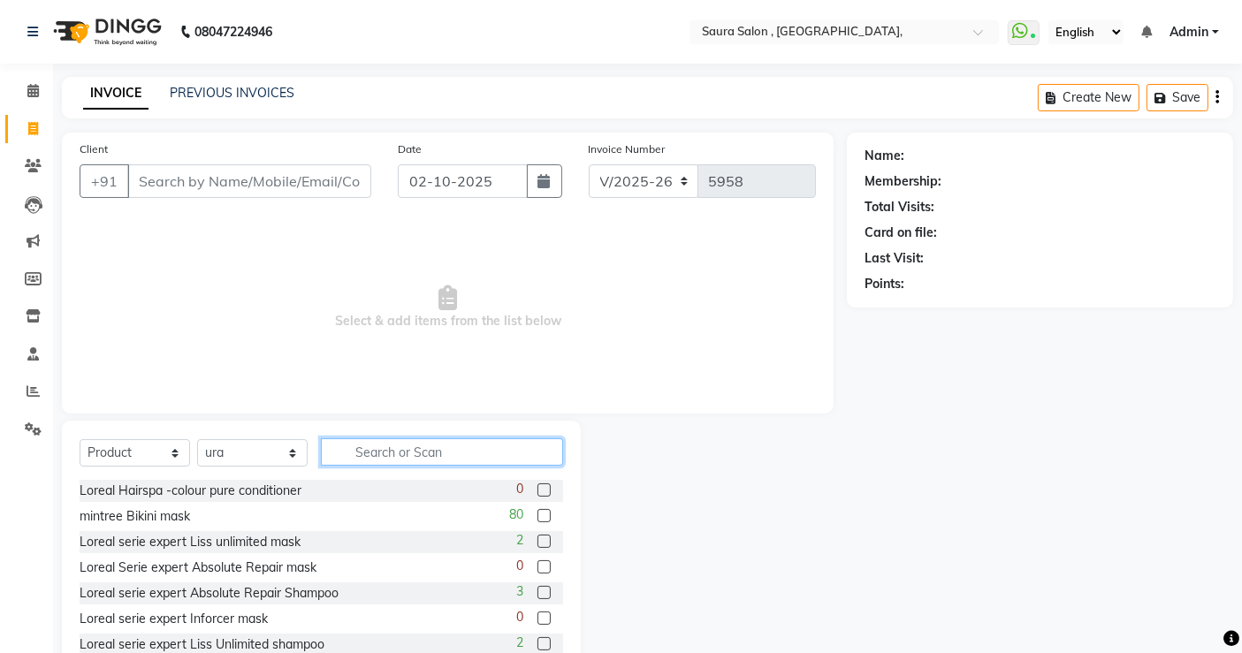
click at [395, 453] on input "text" at bounding box center [442, 451] width 242 height 27
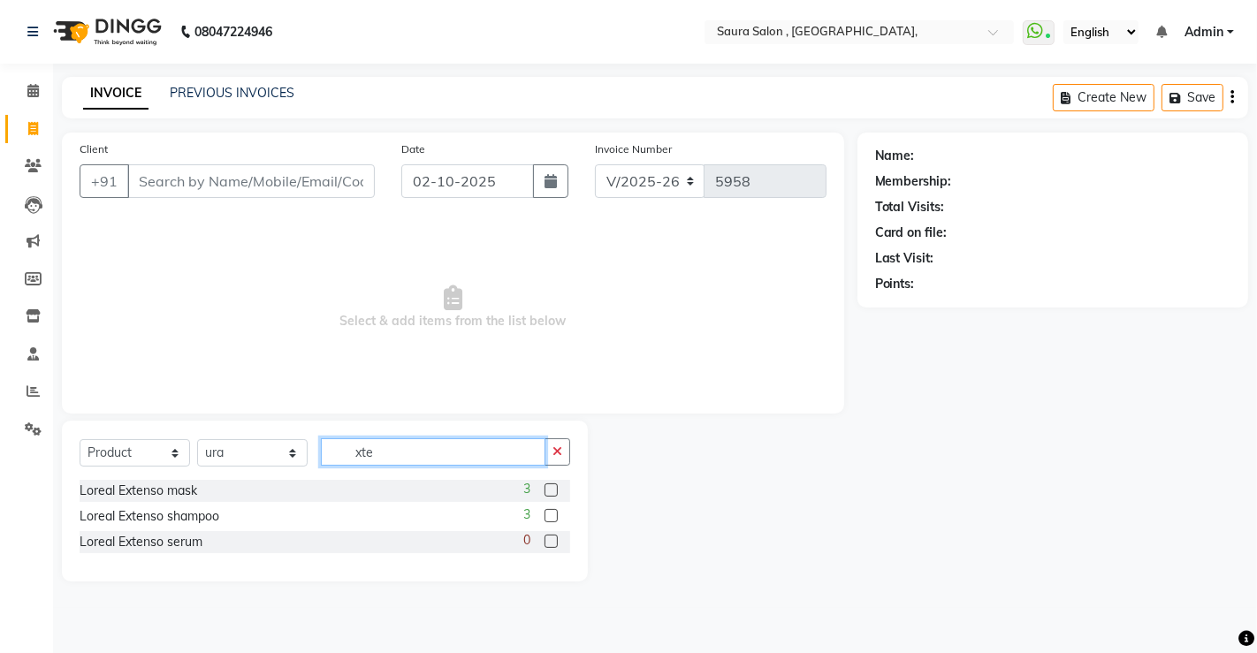
type input "xte"
click at [550, 490] on label at bounding box center [550, 489] width 13 height 13
click at [550, 490] on input "checkbox" at bounding box center [549, 490] width 11 height 11
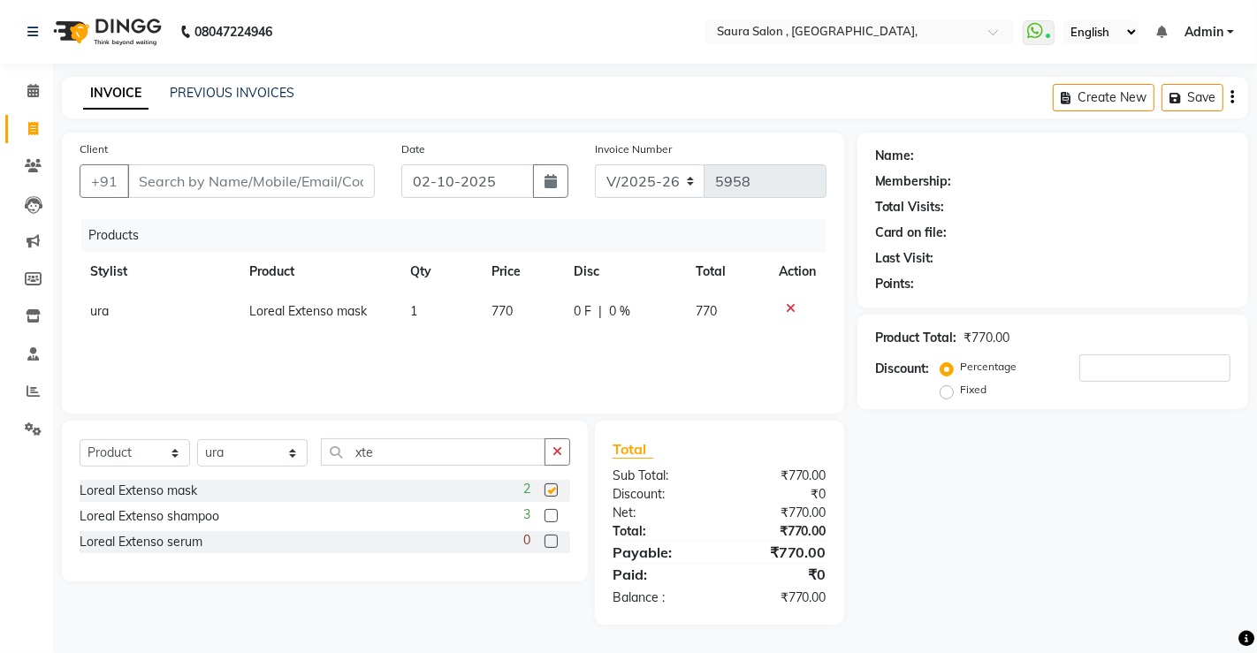
checkbox input "false"
click at [552, 516] on label at bounding box center [550, 515] width 13 height 13
click at [552, 516] on input "checkbox" at bounding box center [549, 516] width 11 height 11
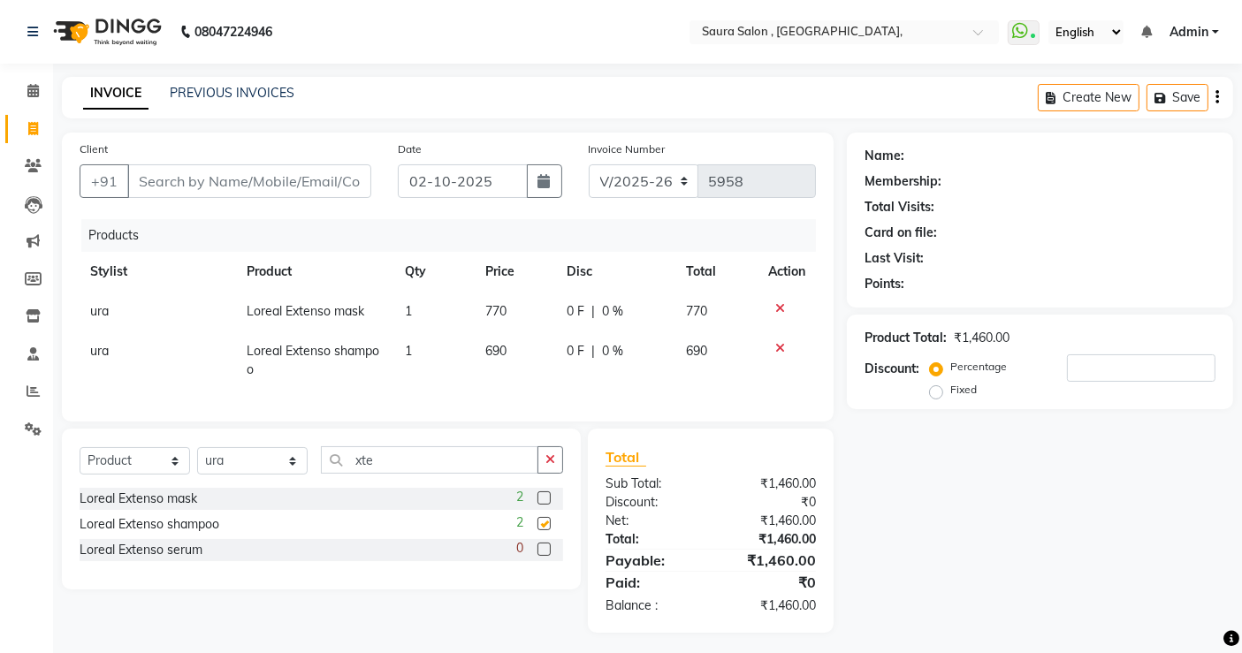
checkbox input "false"
click at [1082, 360] on input "number" at bounding box center [1141, 367] width 148 height 27
type input "10"
click at [234, 181] on input "Client" at bounding box center [249, 181] width 244 height 34
click at [779, 295] on td at bounding box center [786, 312] width 58 height 40
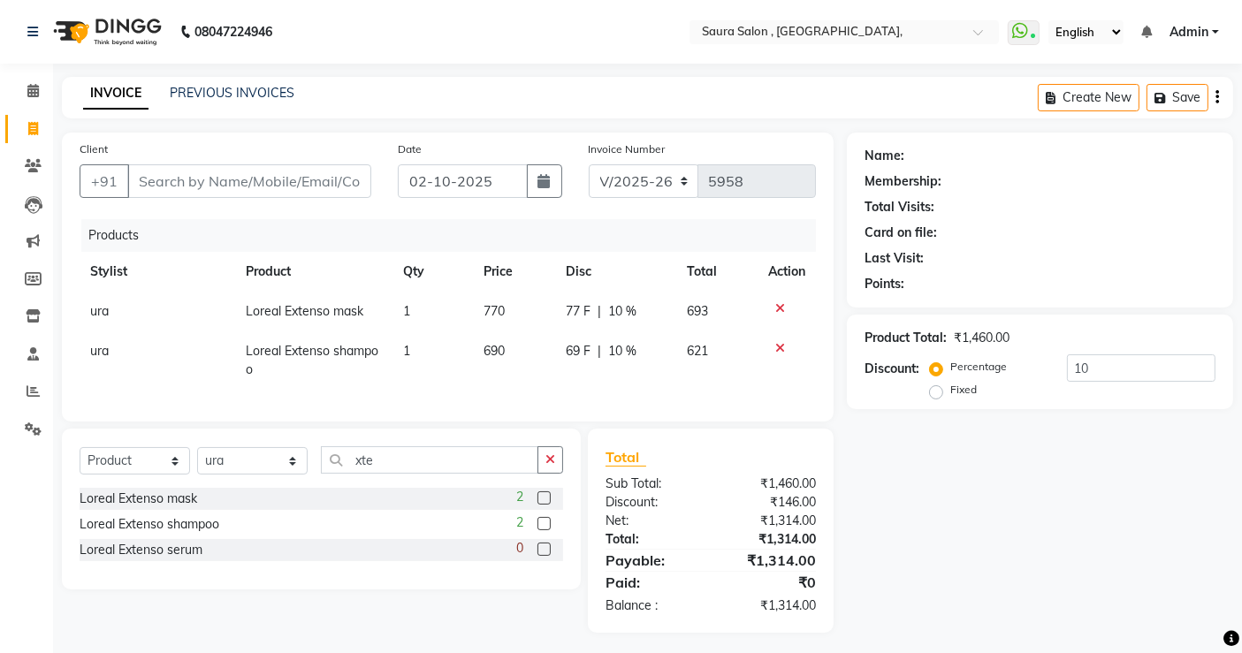
click at [782, 310] on icon at bounding box center [780, 308] width 10 height 12
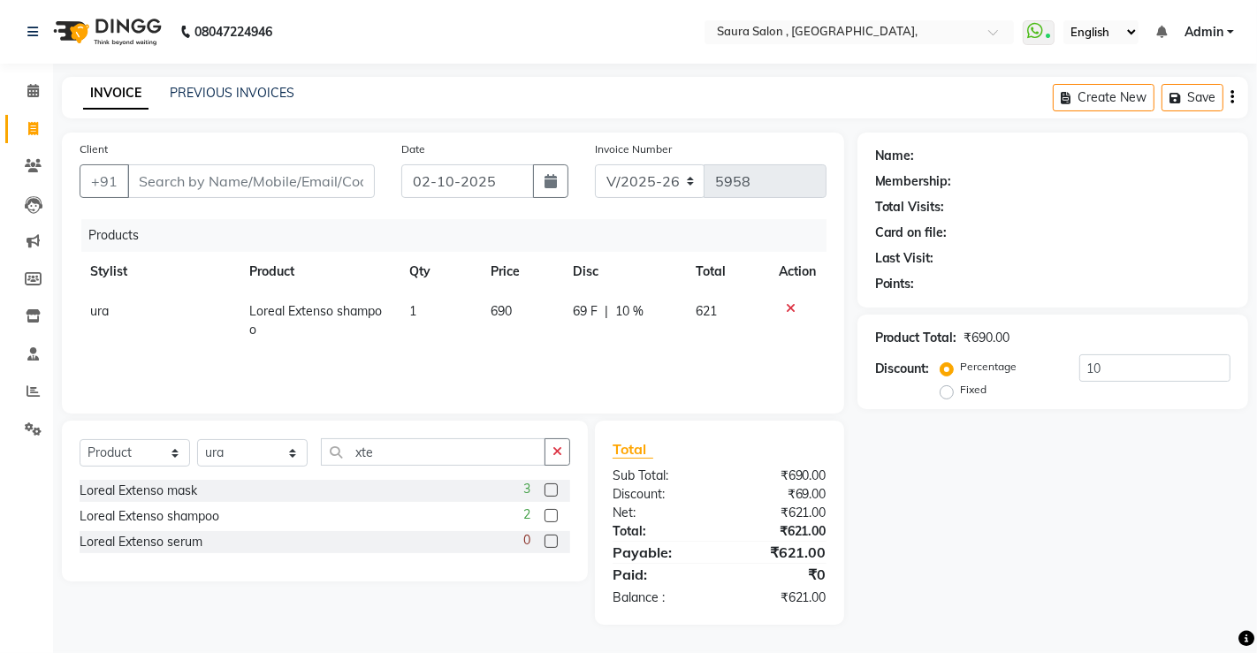
click at [789, 307] on icon at bounding box center [791, 308] width 10 height 12
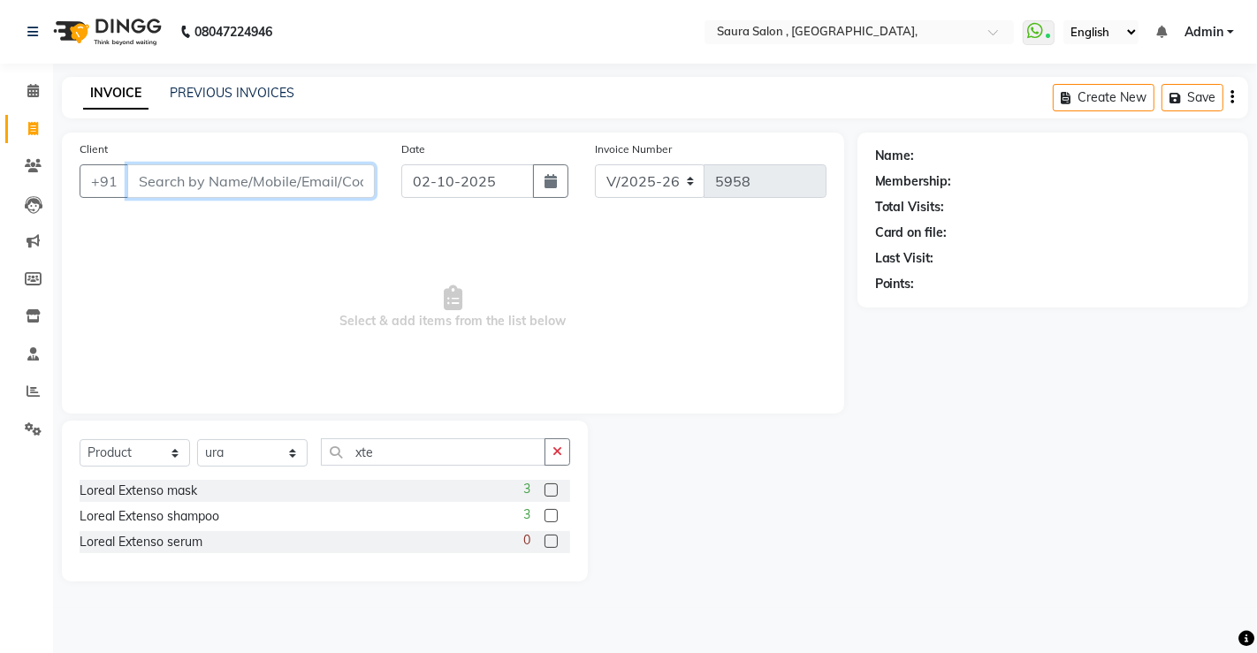
click at [313, 188] on input "Client" at bounding box center [250, 181] width 247 height 34
click at [169, 445] on select "Select Service Product Membership Package Voucher Prepaid Gift Card" at bounding box center [135, 452] width 110 height 27
select select "service"
click at [80, 439] on select "Select Service Product Membership Package Voucher Prepaid Gift Card" at bounding box center [135, 452] width 110 height 27
click at [242, 187] on input "Client" at bounding box center [249, 181] width 244 height 34
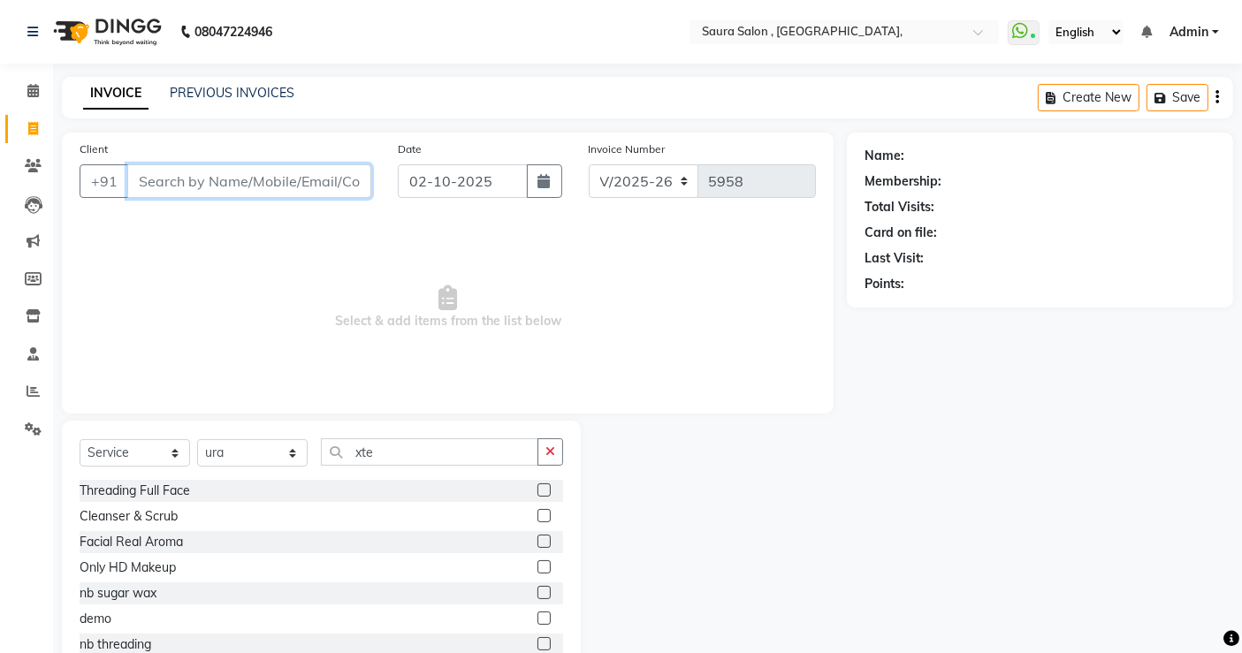
drag, startPoint x: 242, startPoint y: 187, endPoint x: 251, endPoint y: 182, distance: 10.3
click at [251, 182] on input "Client" at bounding box center [249, 181] width 244 height 34
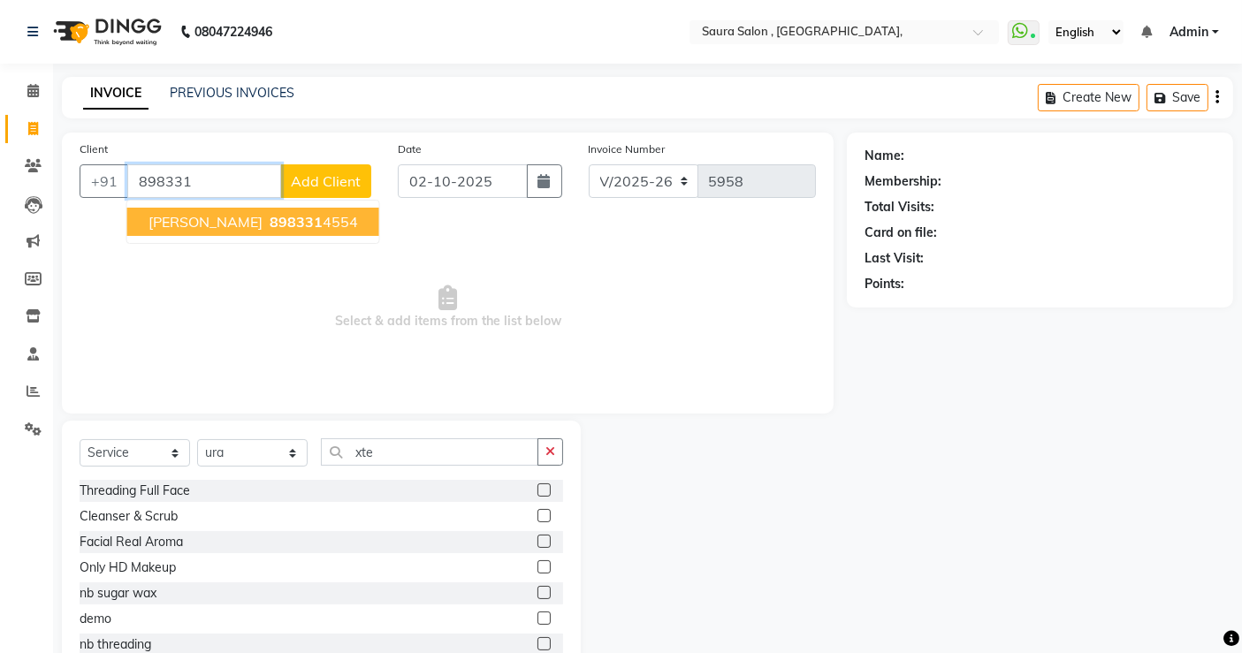
click at [214, 220] on span "shivani narvani" at bounding box center [205, 222] width 114 height 18
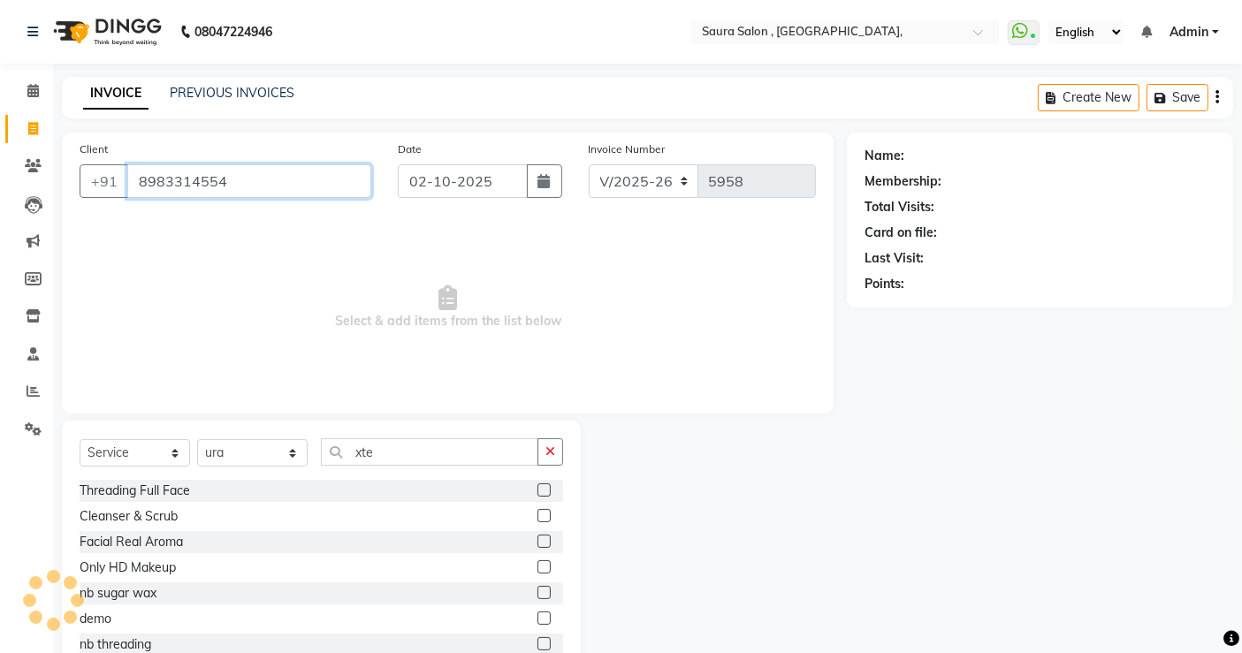
type input "8983314554"
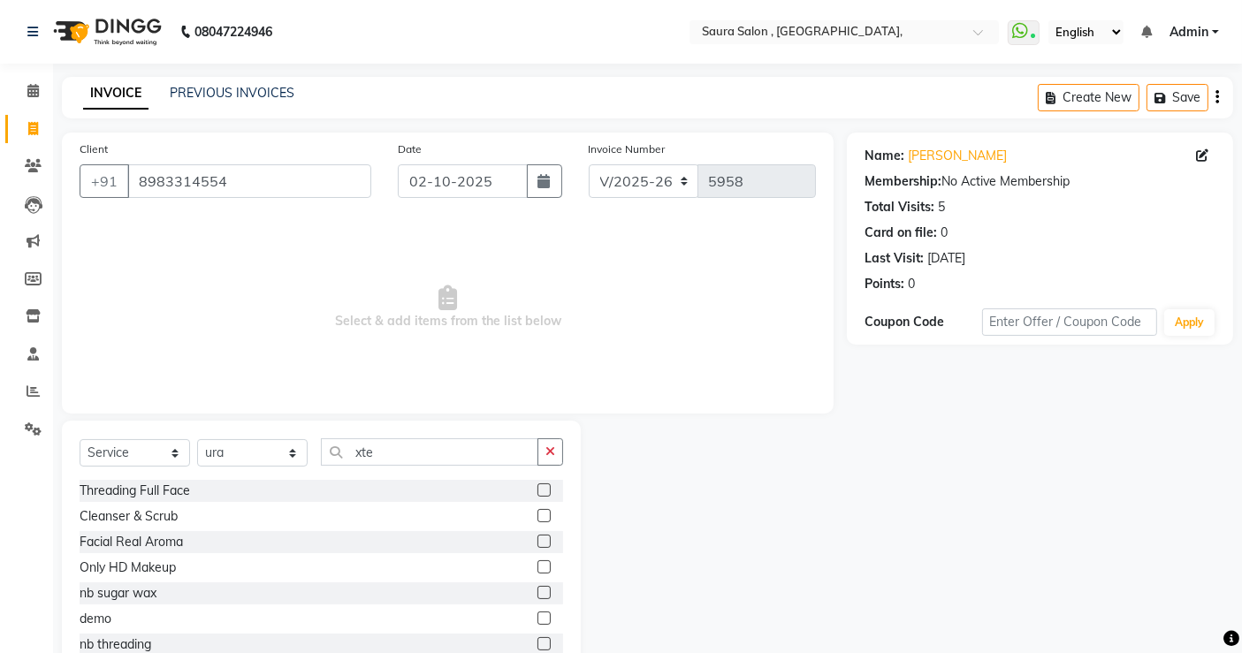
drag, startPoint x: 252, startPoint y: 470, endPoint x: 264, endPoint y: 458, distance: 17.5
click at [264, 458] on div "Select Service Product Membership Package Voucher Prepaid Gift Card Select Styl…" at bounding box center [321, 459] width 483 height 42
click at [264, 458] on select "Select Stylist archana asha [PERSON_NAME] deepika [PERSON_NAME] [PERSON_NAME] […" at bounding box center [252, 452] width 110 height 27
select select "56810"
click at [197, 439] on select "Select Stylist archana asha [PERSON_NAME] deepika [PERSON_NAME] [PERSON_NAME] […" at bounding box center [252, 452] width 110 height 27
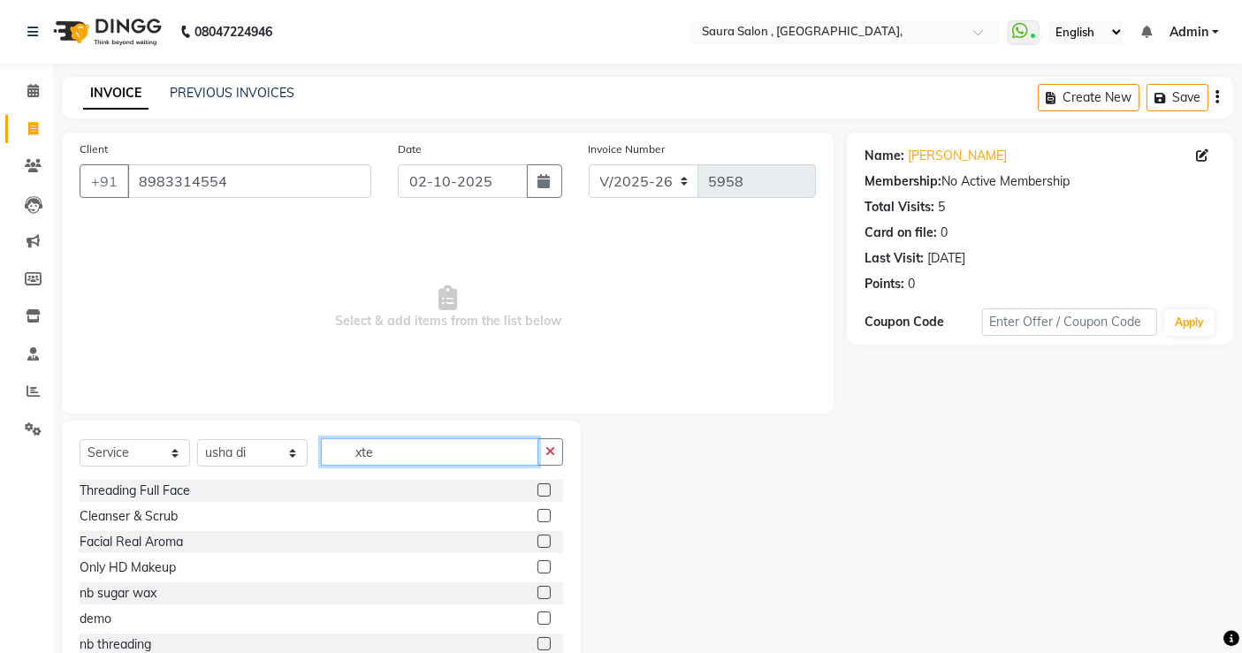
click at [419, 455] on input "xte" at bounding box center [429, 451] width 217 height 27
type input "c"
type input "oil"
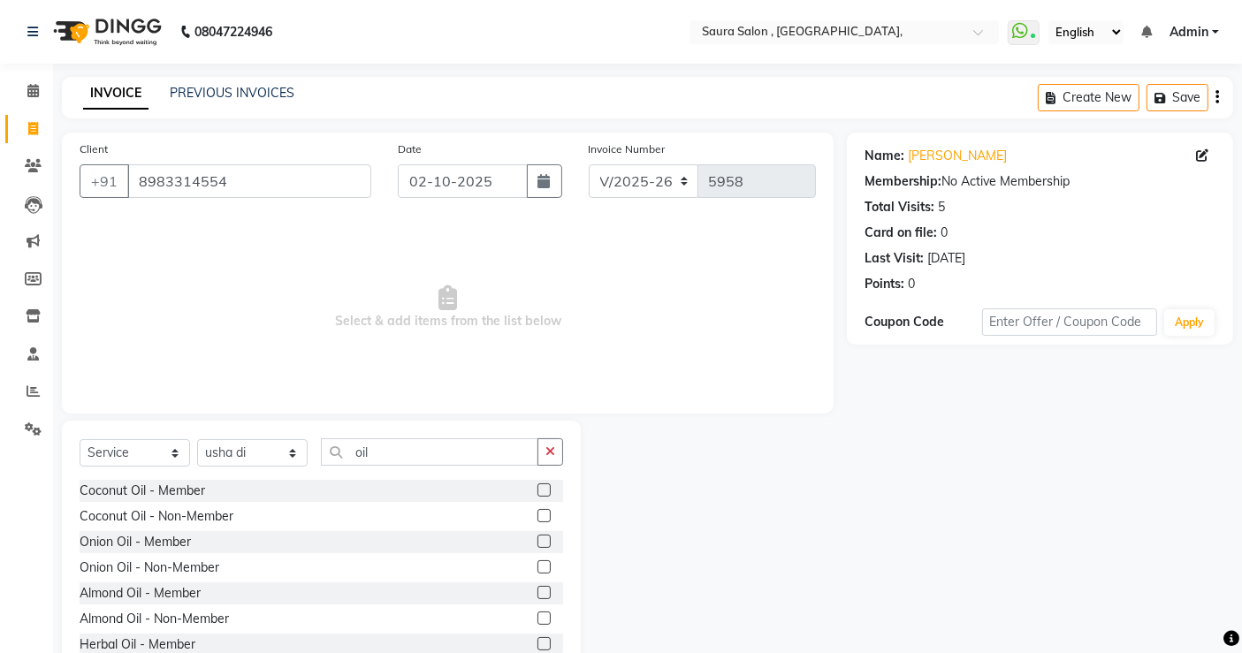
click at [537, 519] on label at bounding box center [543, 515] width 13 height 13
click at [537, 519] on input "checkbox" at bounding box center [542, 516] width 11 height 11
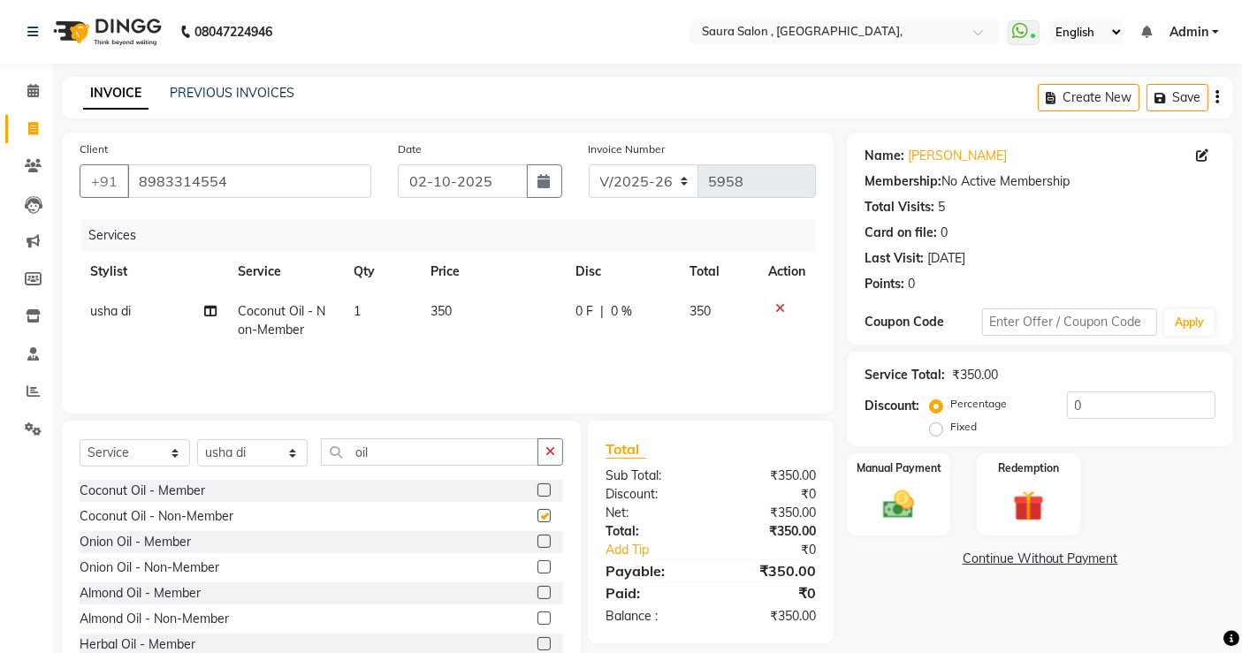
checkbox input "false"
click at [404, 454] on input "oil" at bounding box center [429, 451] width 217 height 27
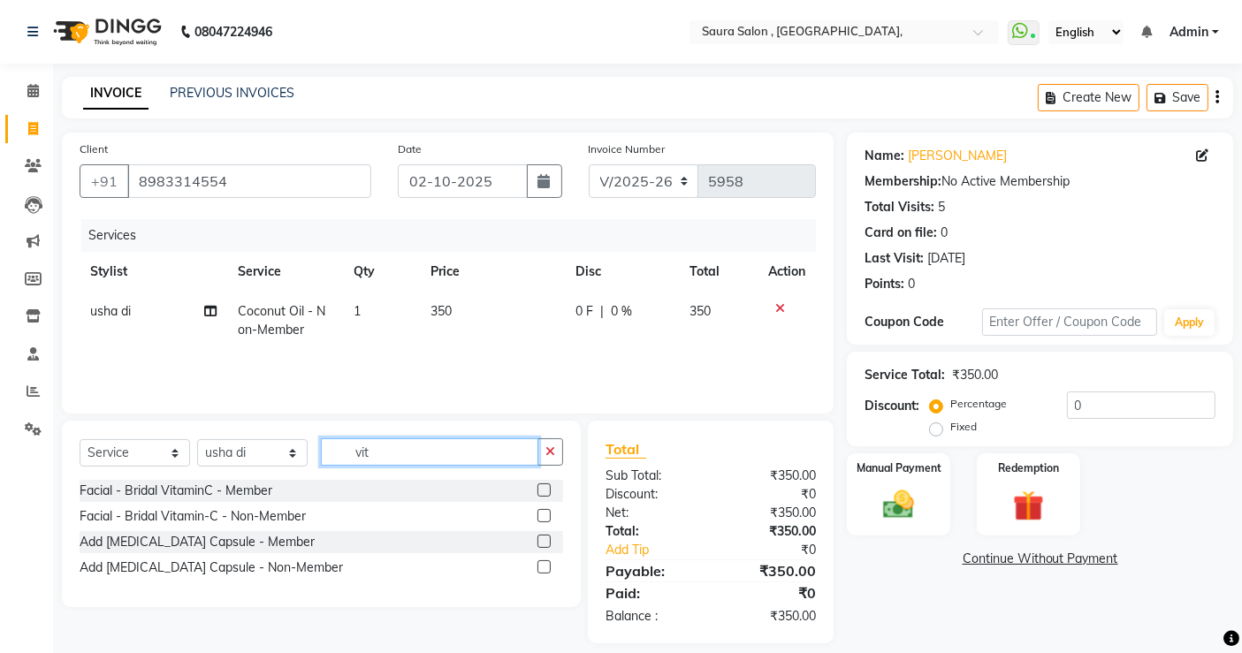
type input "vit"
click at [540, 538] on label at bounding box center [543, 541] width 13 height 13
click at [540, 538] on input "checkbox" at bounding box center [542, 542] width 11 height 11
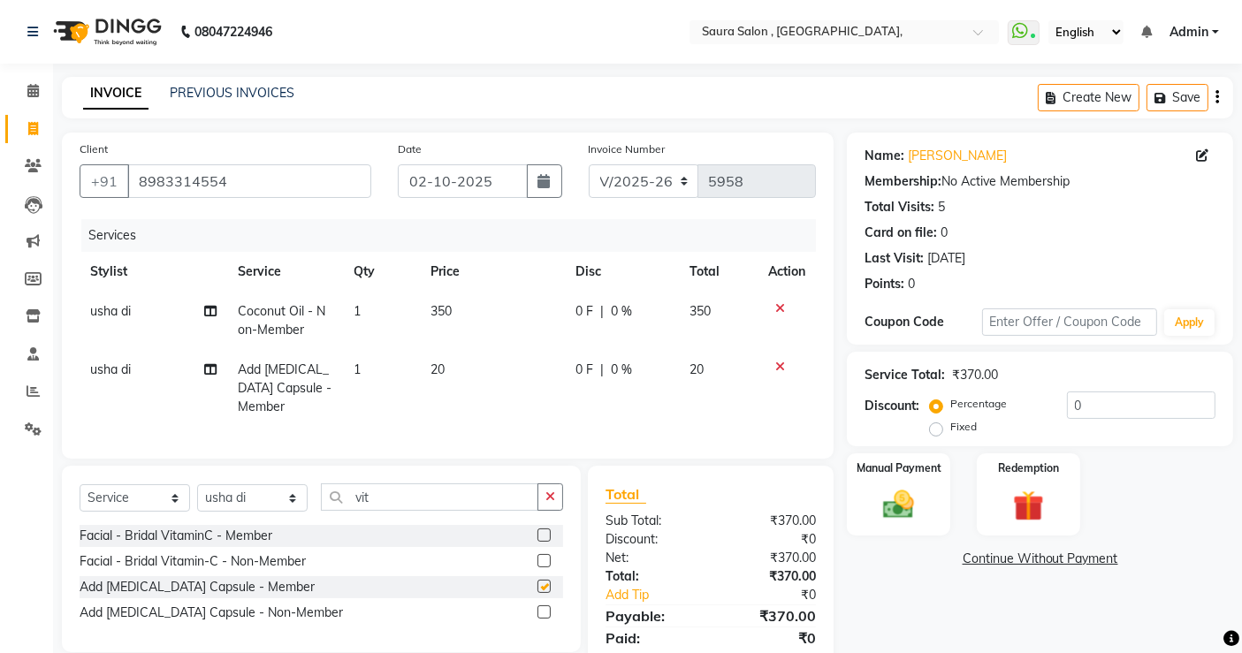
checkbox input "false"
click at [541, 619] on label at bounding box center [543, 611] width 13 height 13
click at [541, 619] on input "checkbox" at bounding box center [542, 612] width 11 height 11
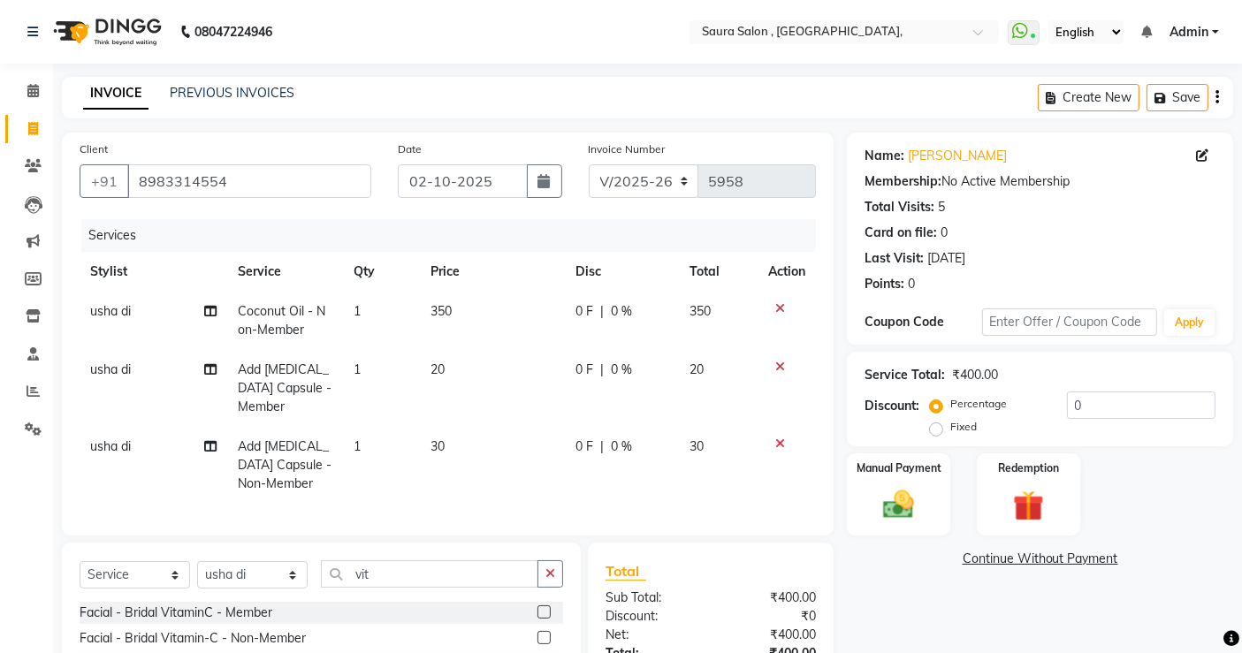
checkbox input "false"
click at [780, 369] on icon at bounding box center [780, 367] width 10 height 12
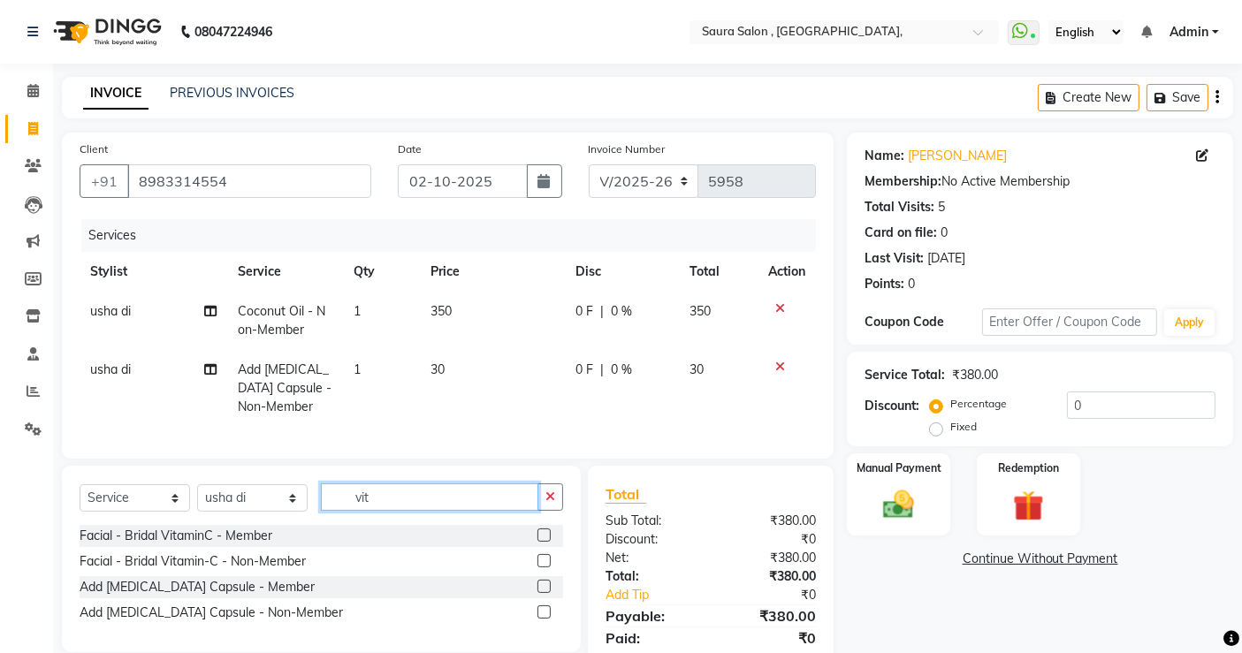
click at [369, 510] on input "vit" at bounding box center [429, 496] width 217 height 27
type input "2"
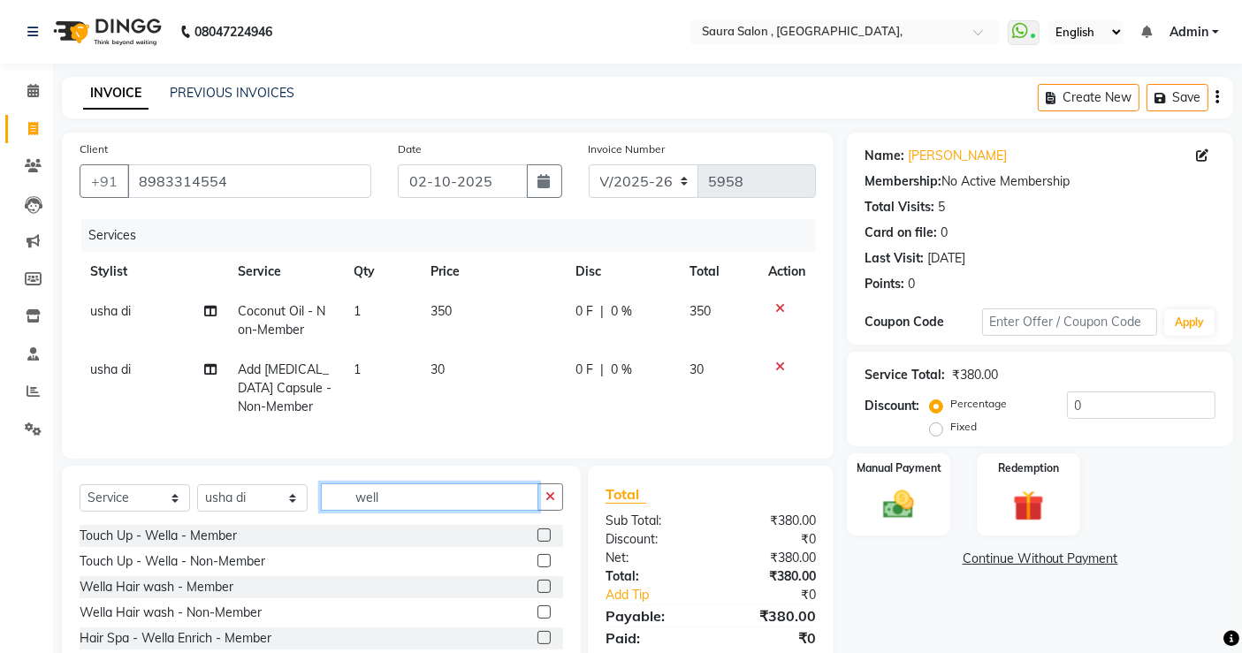
type input "well"
click at [537, 619] on label at bounding box center [543, 611] width 13 height 13
click at [537, 619] on input "checkbox" at bounding box center [542, 612] width 11 height 11
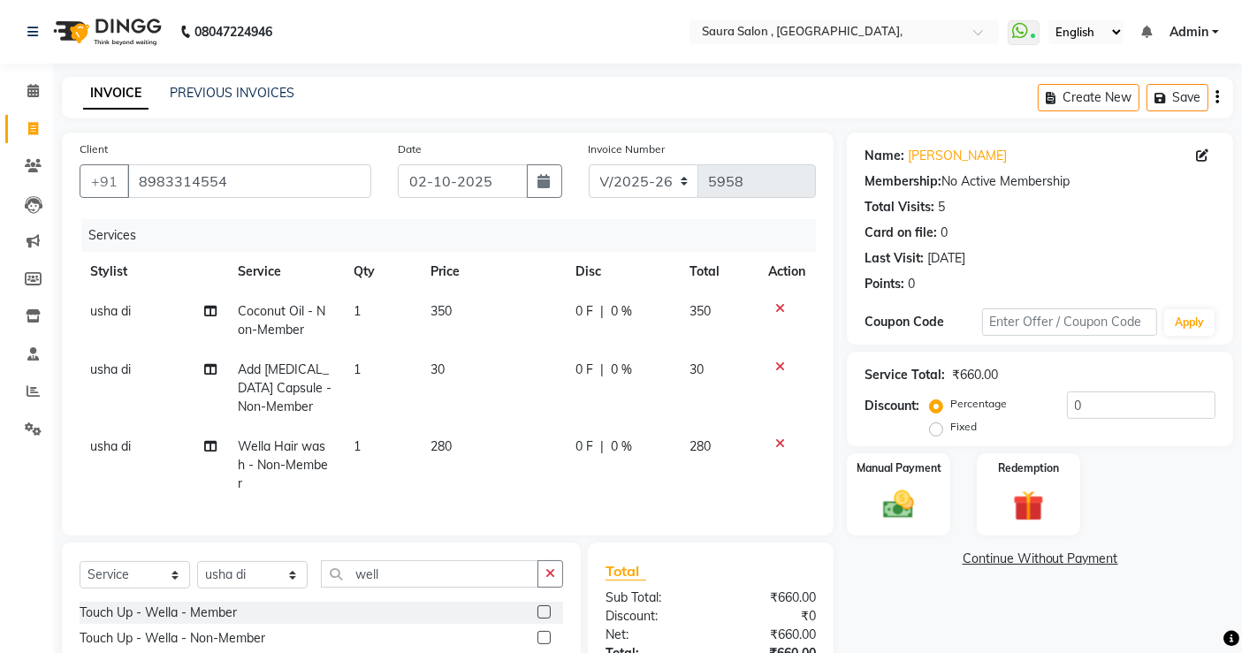
checkbox input "false"
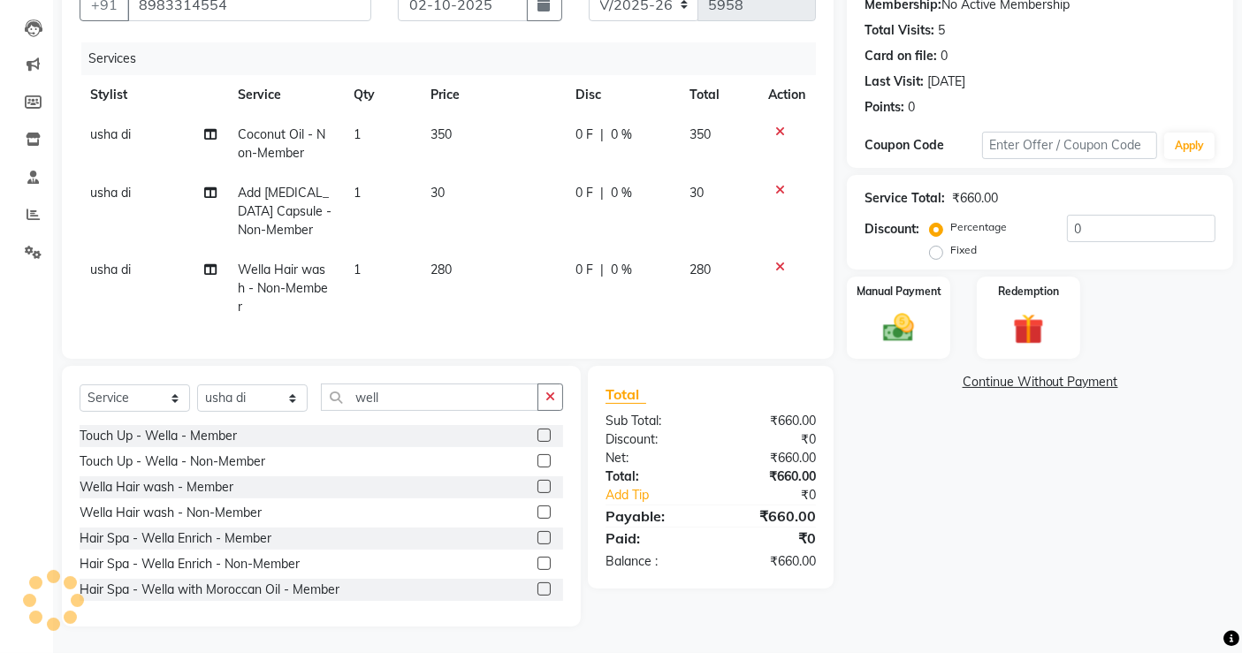
scroll to position [191, 0]
click at [424, 392] on input "well" at bounding box center [429, 397] width 217 height 27
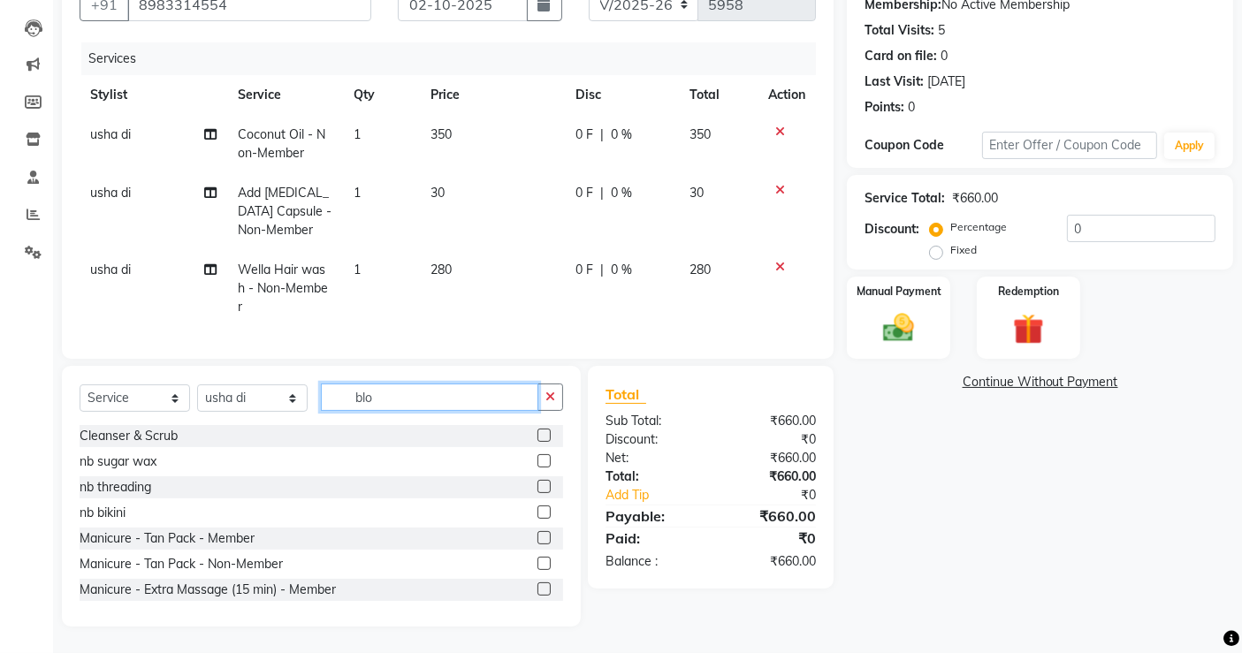
scroll to position [152, 0]
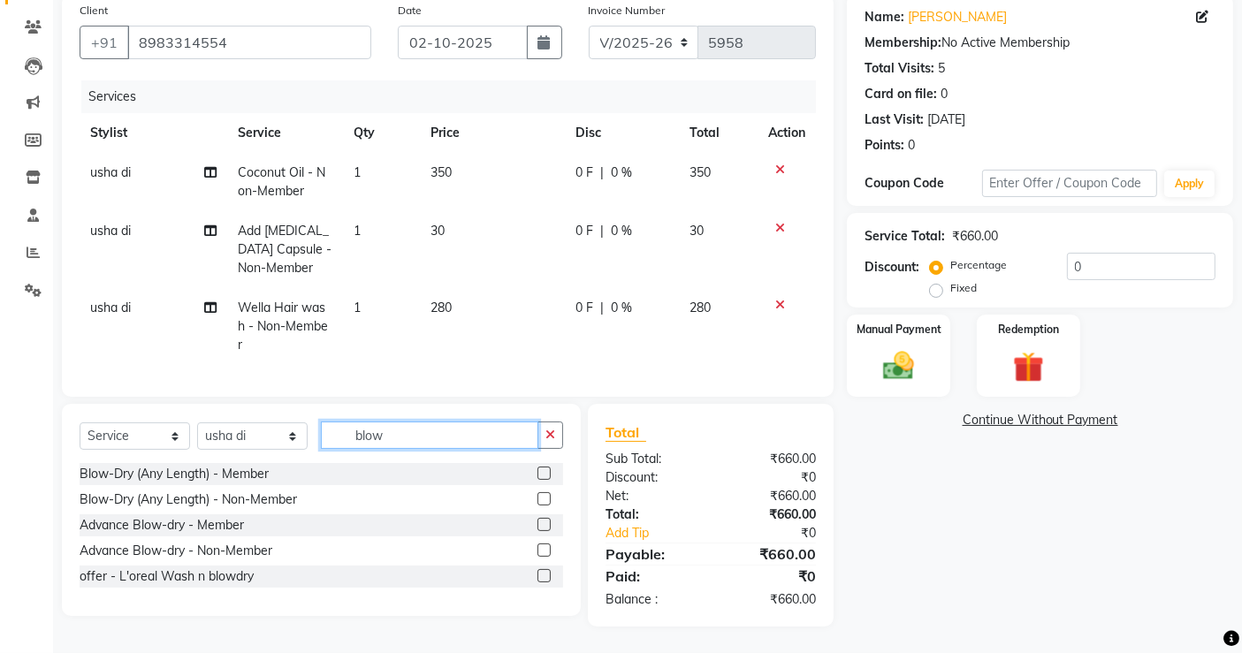
type input "blow"
click at [543, 498] on label at bounding box center [543, 498] width 13 height 13
click at [543, 498] on input "checkbox" at bounding box center [542, 499] width 11 height 11
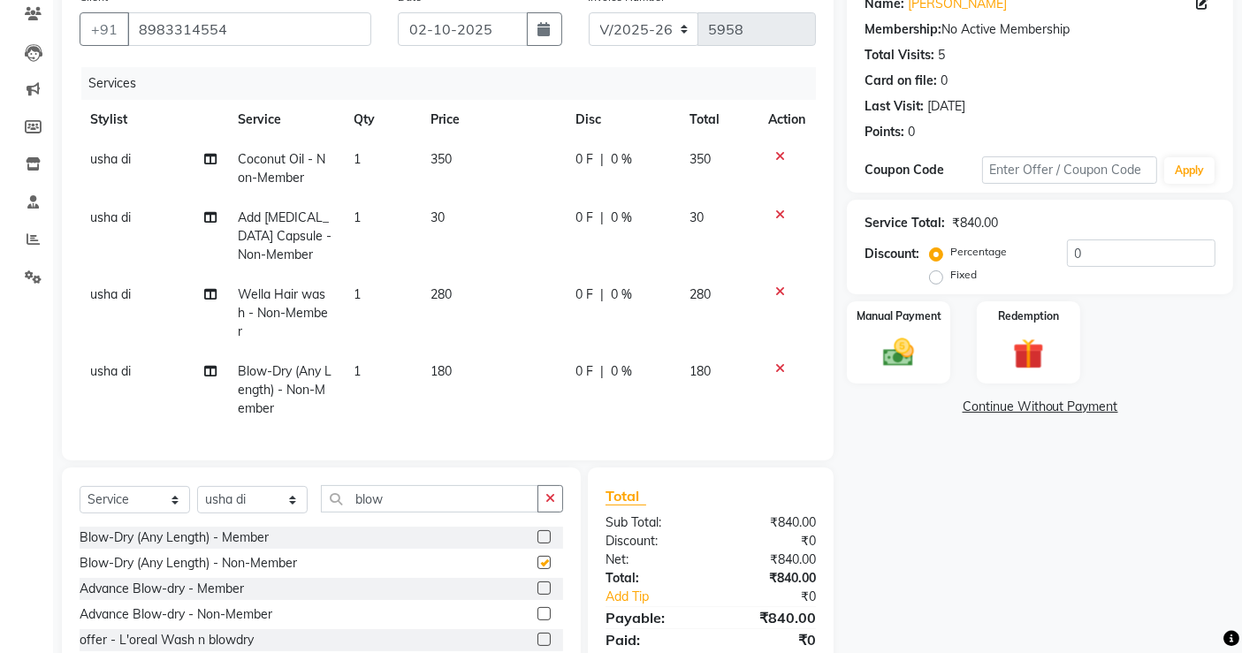
checkbox input "false"
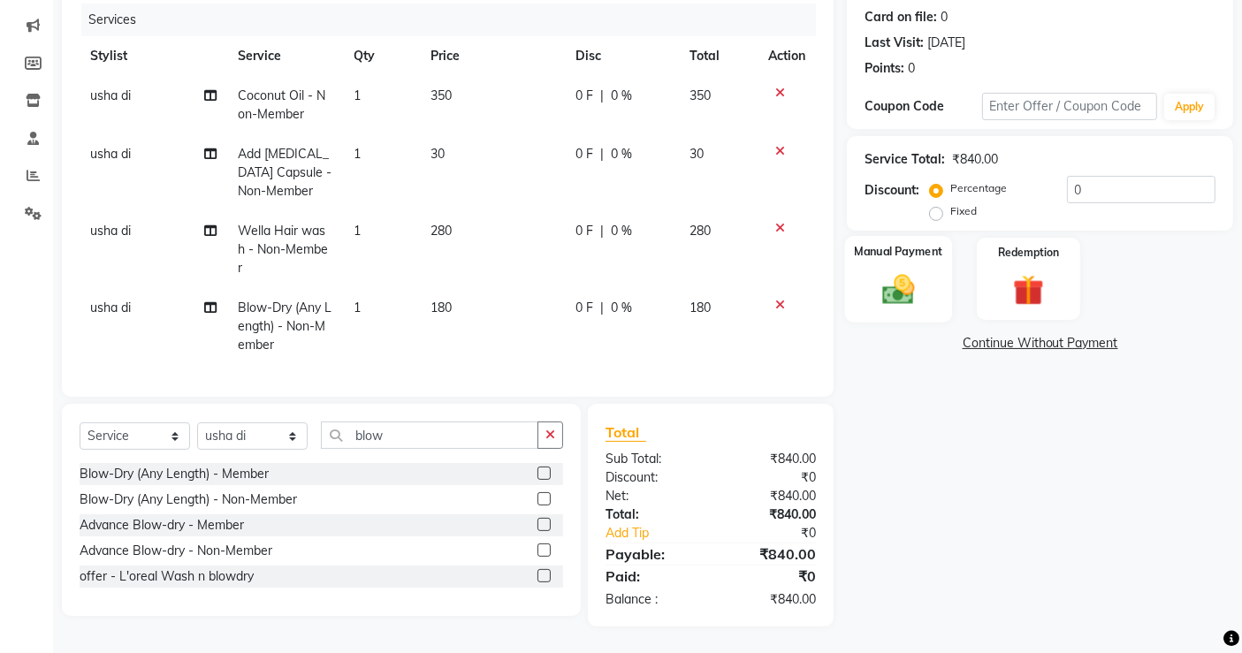
click at [916, 270] on img at bounding box center [898, 288] width 53 height 37
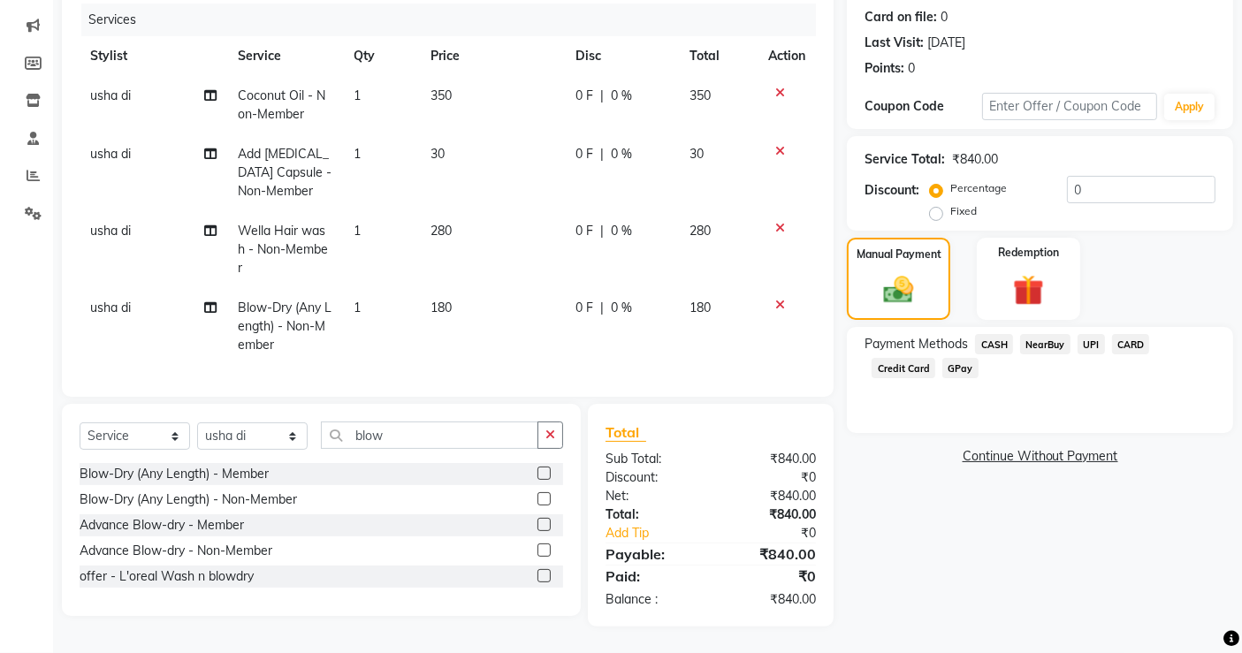
click at [1092, 334] on span "UPI" at bounding box center [1090, 344] width 27 height 20
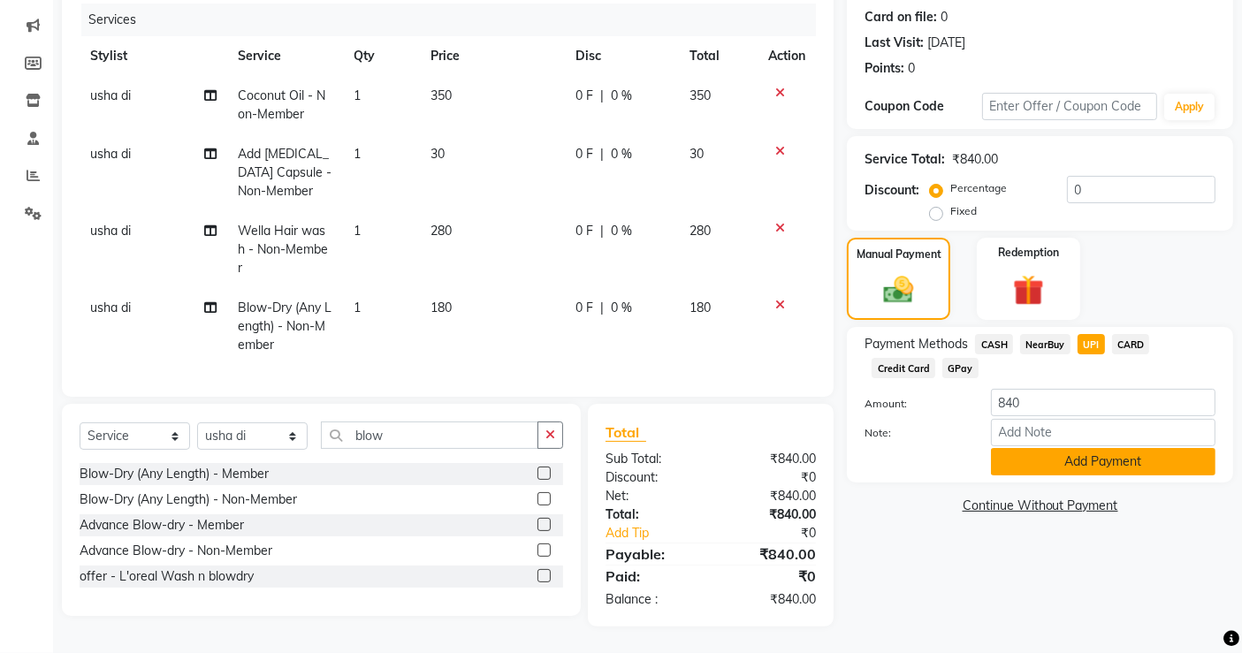
click at [1067, 448] on button "Add Payment" at bounding box center [1103, 461] width 225 height 27
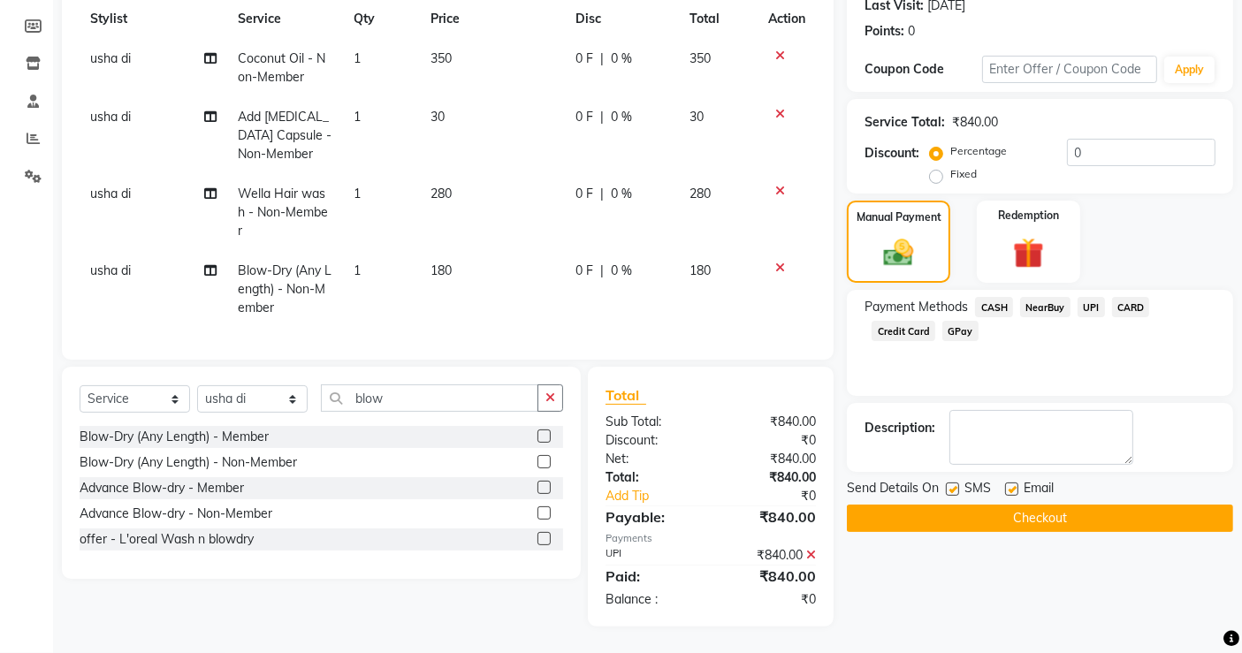
click at [1072, 505] on button "Checkout" at bounding box center [1040, 518] width 386 height 27
